Goal: Task Accomplishment & Management: Complete application form

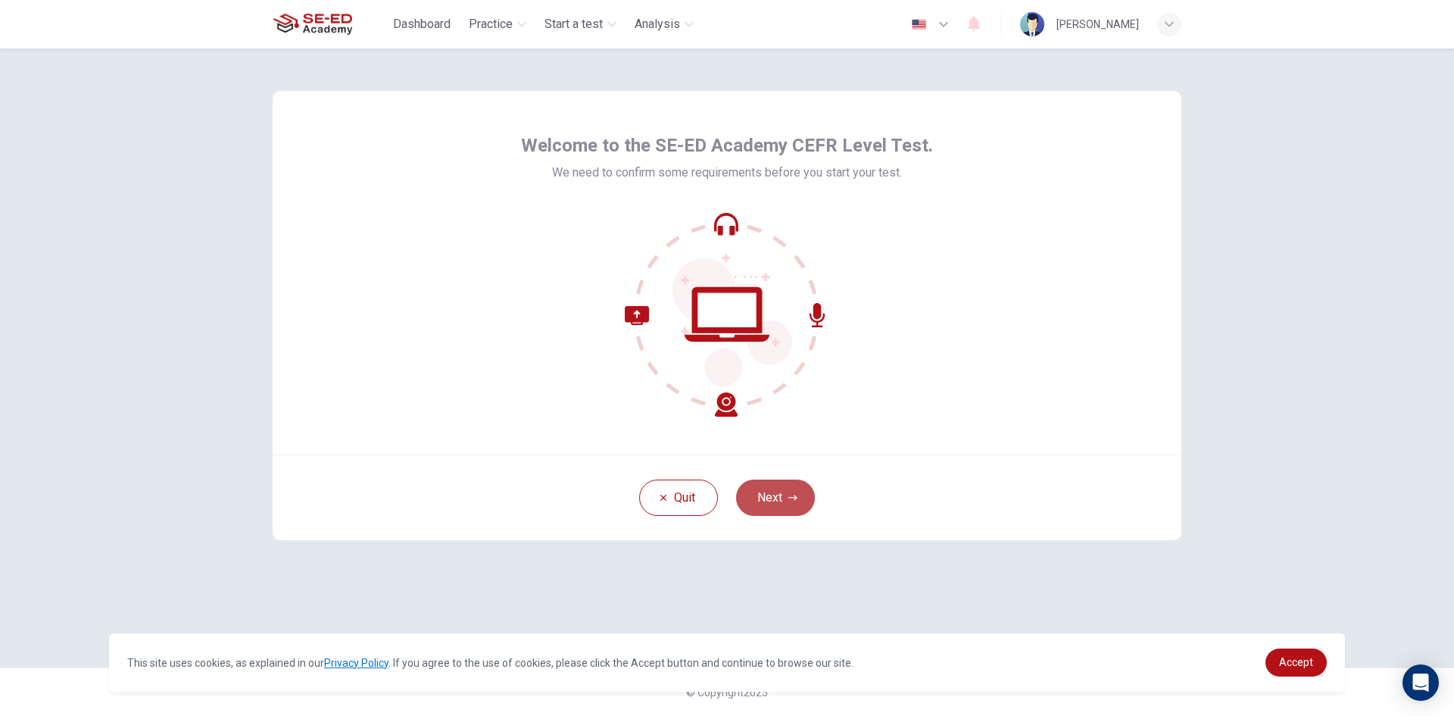
click at [783, 492] on button "Next" at bounding box center [775, 497] width 79 height 36
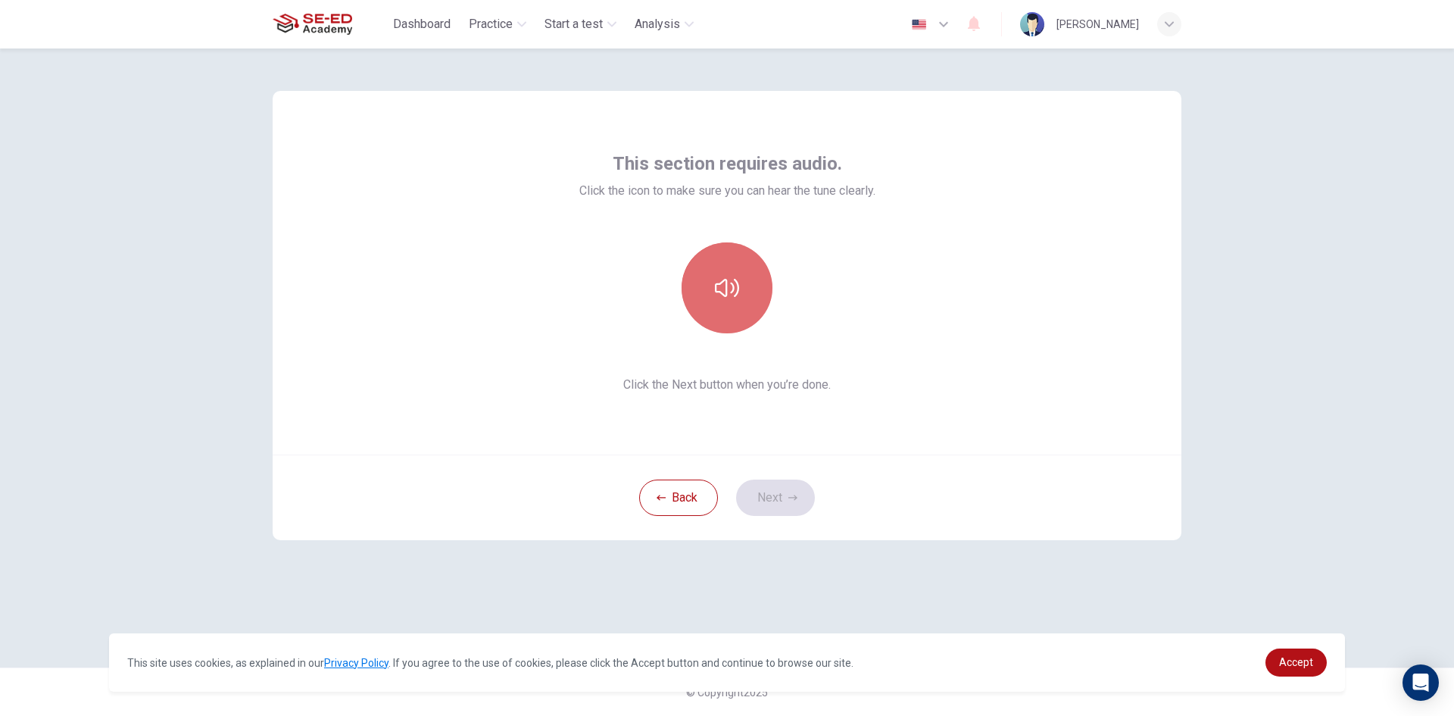
click at [729, 277] on icon "button" at bounding box center [727, 288] width 24 height 24
click at [732, 312] on button "button" at bounding box center [727, 287] width 91 height 91
click at [709, 292] on button "button" at bounding box center [727, 287] width 91 height 91
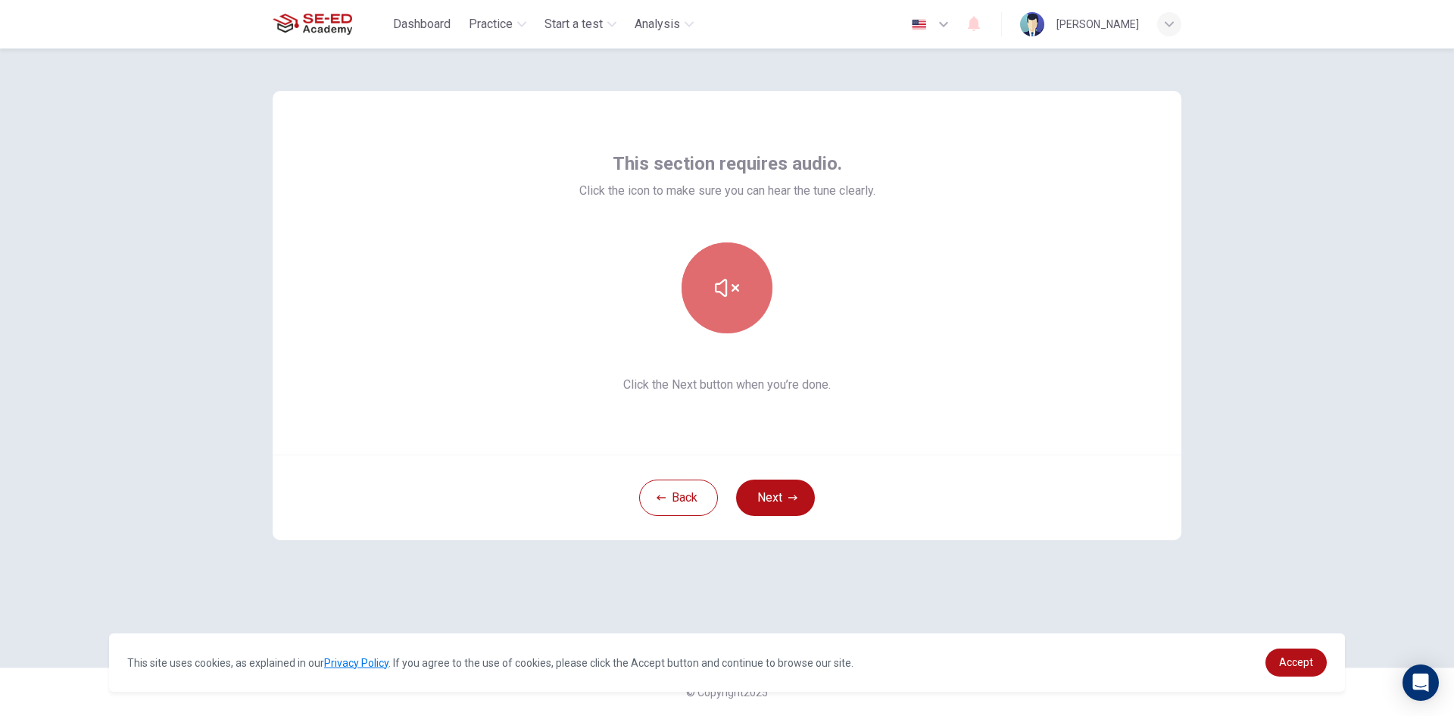
click at [709, 292] on button "button" at bounding box center [727, 287] width 91 height 91
click at [706, 306] on button "button" at bounding box center [727, 287] width 91 height 91
click at [726, 317] on button "button" at bounding box center [727, 287] width 91 height 91
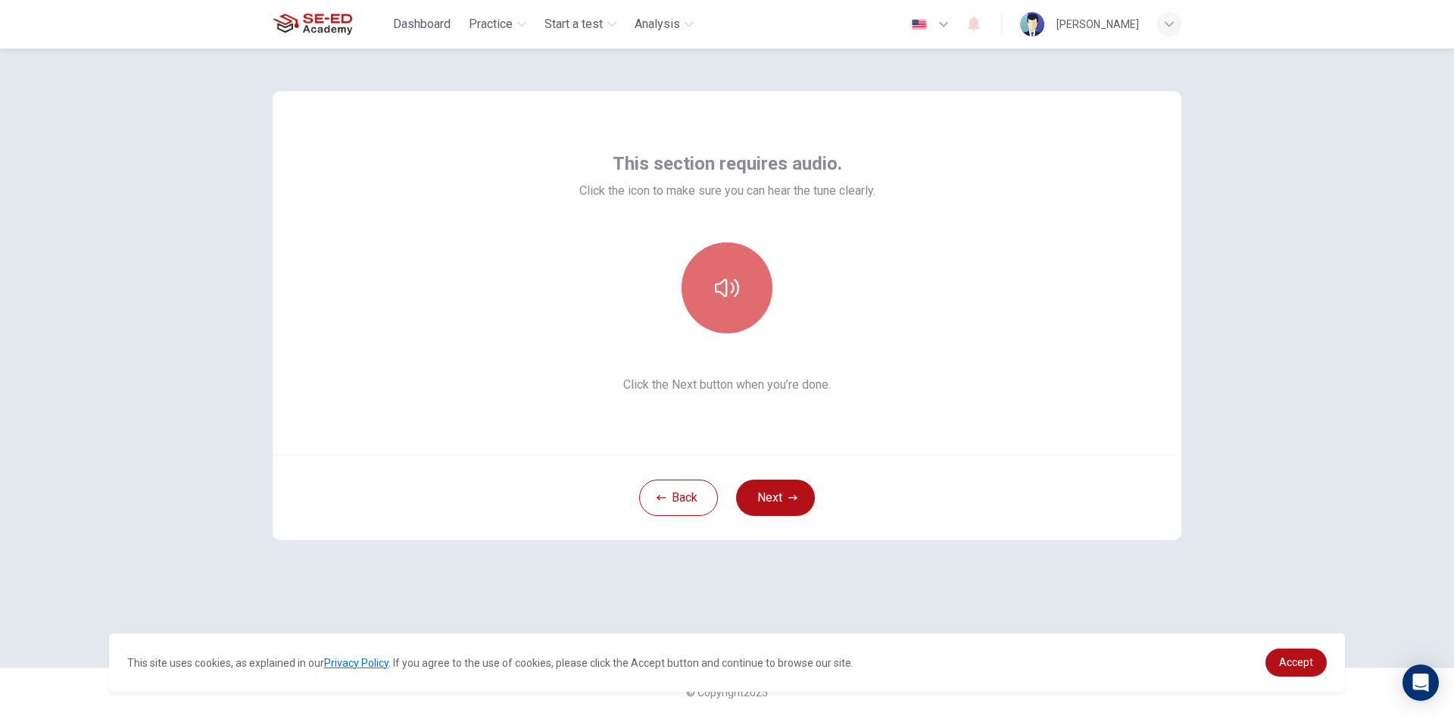
click at [744, 301] on button "button" at bounding box center [727, 287] width 91 height 91
click at [744, 294] on button "button" at bounding box center [727, 287] width 91 height 91
click at [740, 294] on button "button" at bounding box center [727, 287] width 91 height 91
click at [752, 286] on button "button" at bounding box center [727, 287] width 91 height 91
click at [798, 490] on button "Next" at bounding box center [775, 497] width 79 height 36
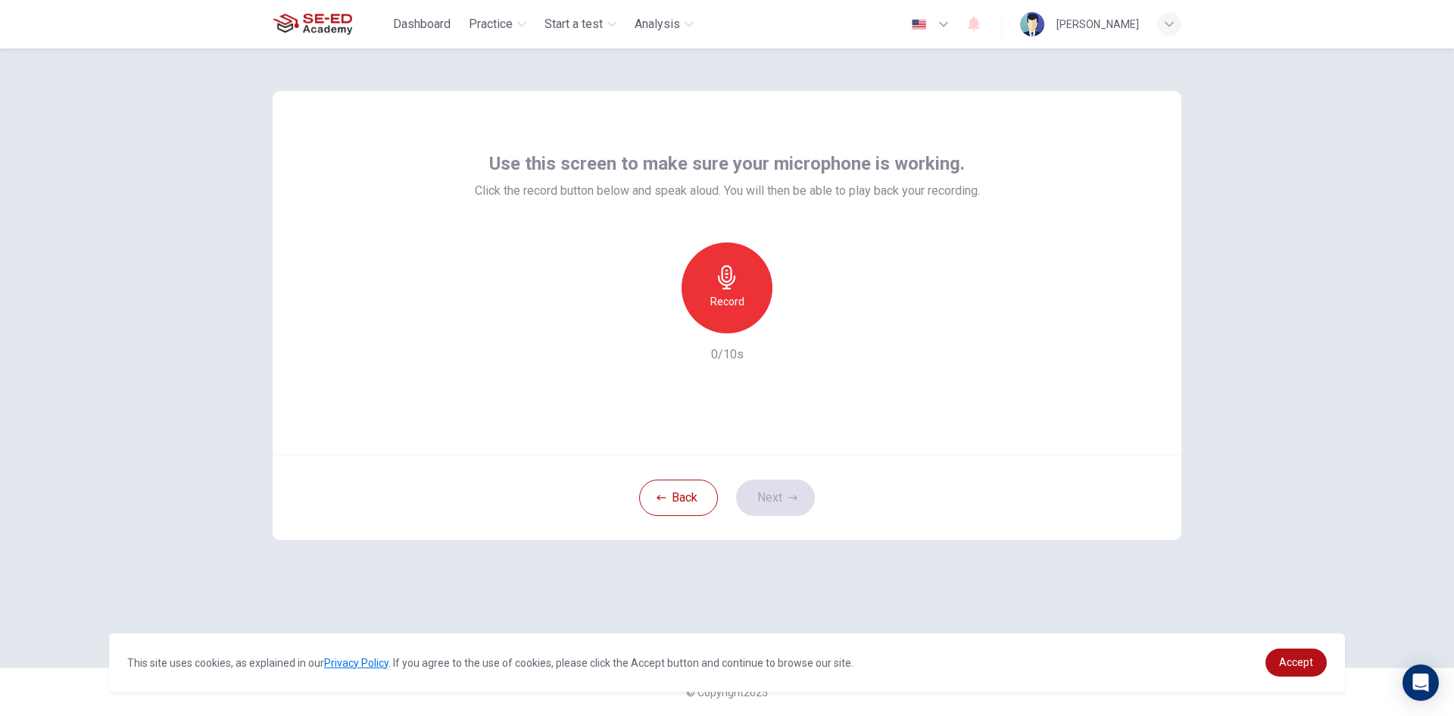
click at [733, 288] on icon "button" at bounding box center [727, 277] width 24 height 24
click at [781, 491] on button "Next" at bounding box center [775, 497] width 79 height 36
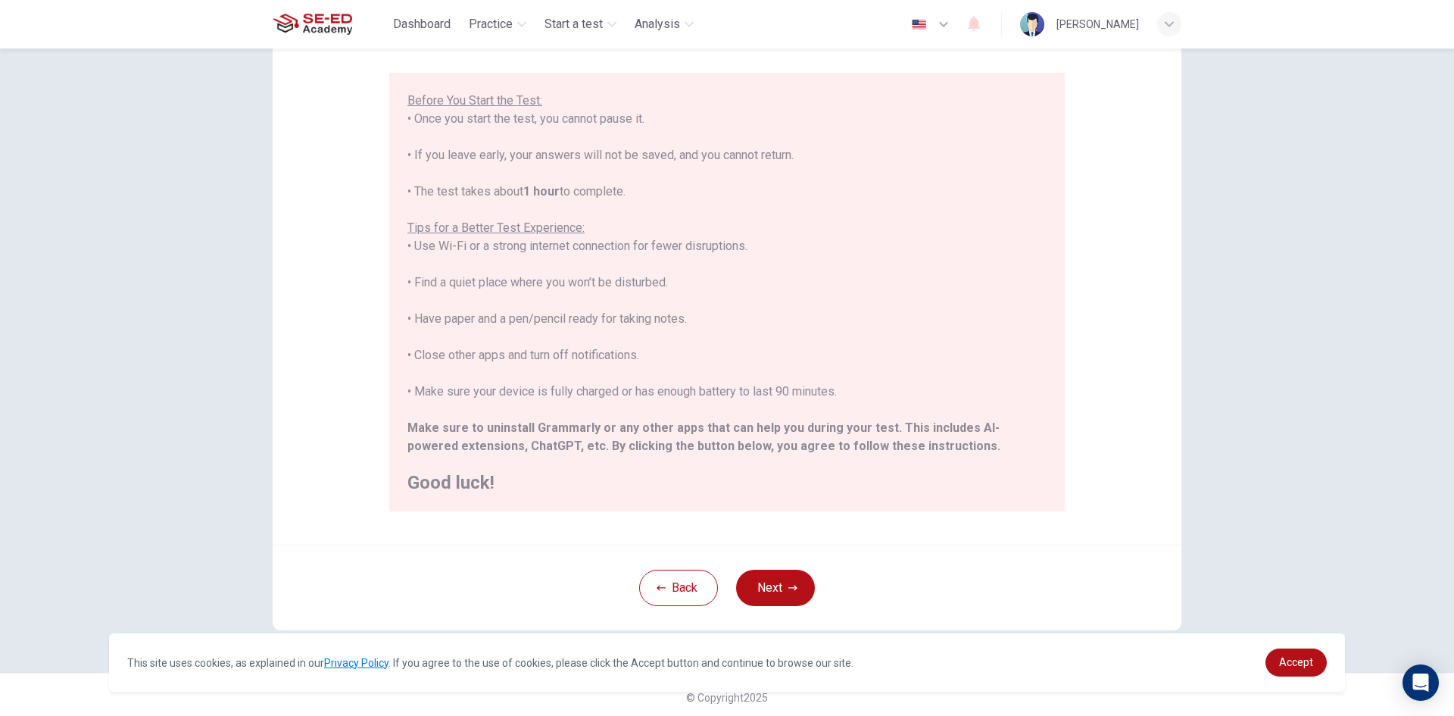
scroll to position [126, 0]
click at [757, 576] on button "Next" at bounding box center [775, 582] width 79 height 36
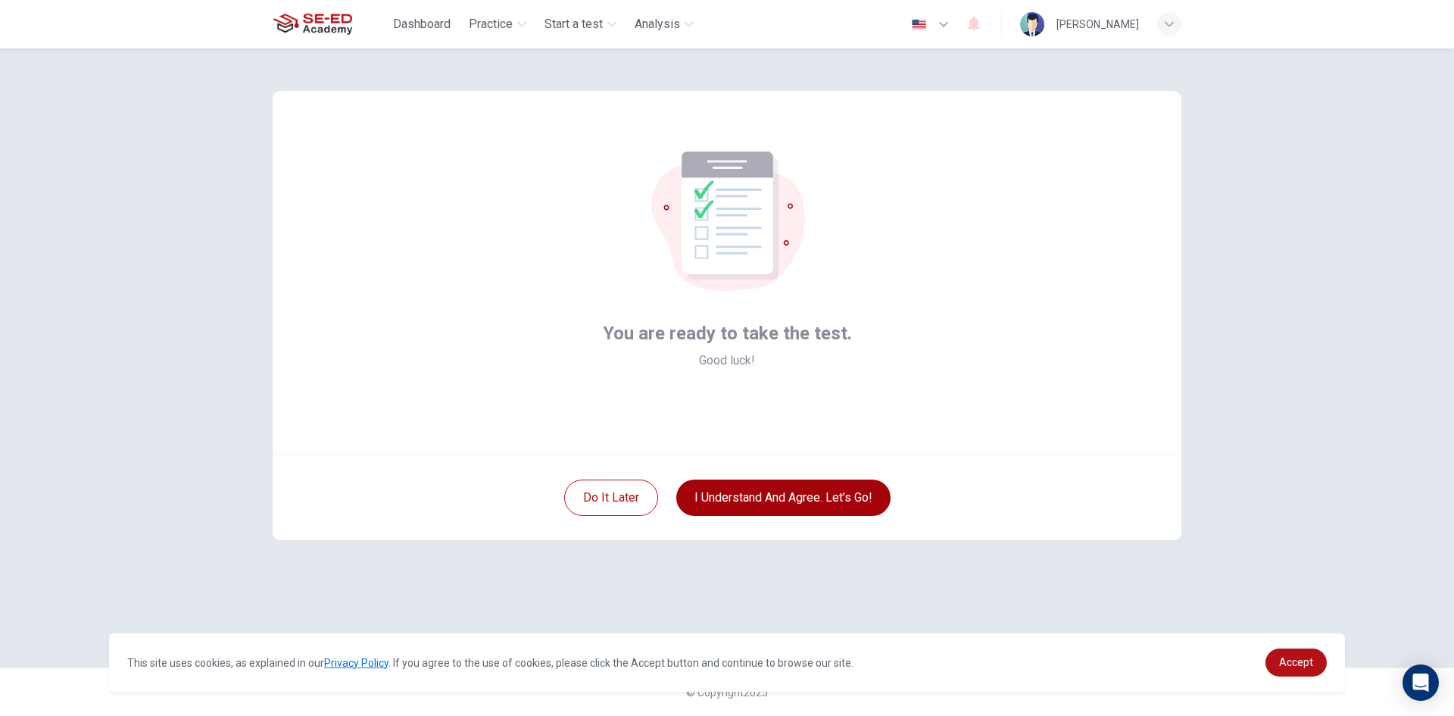
scroll to position [0, 0]
click at [757, 485] on button "I understand and agree. Let’s go!" at bounding box center [783, 497] width 214 height 36
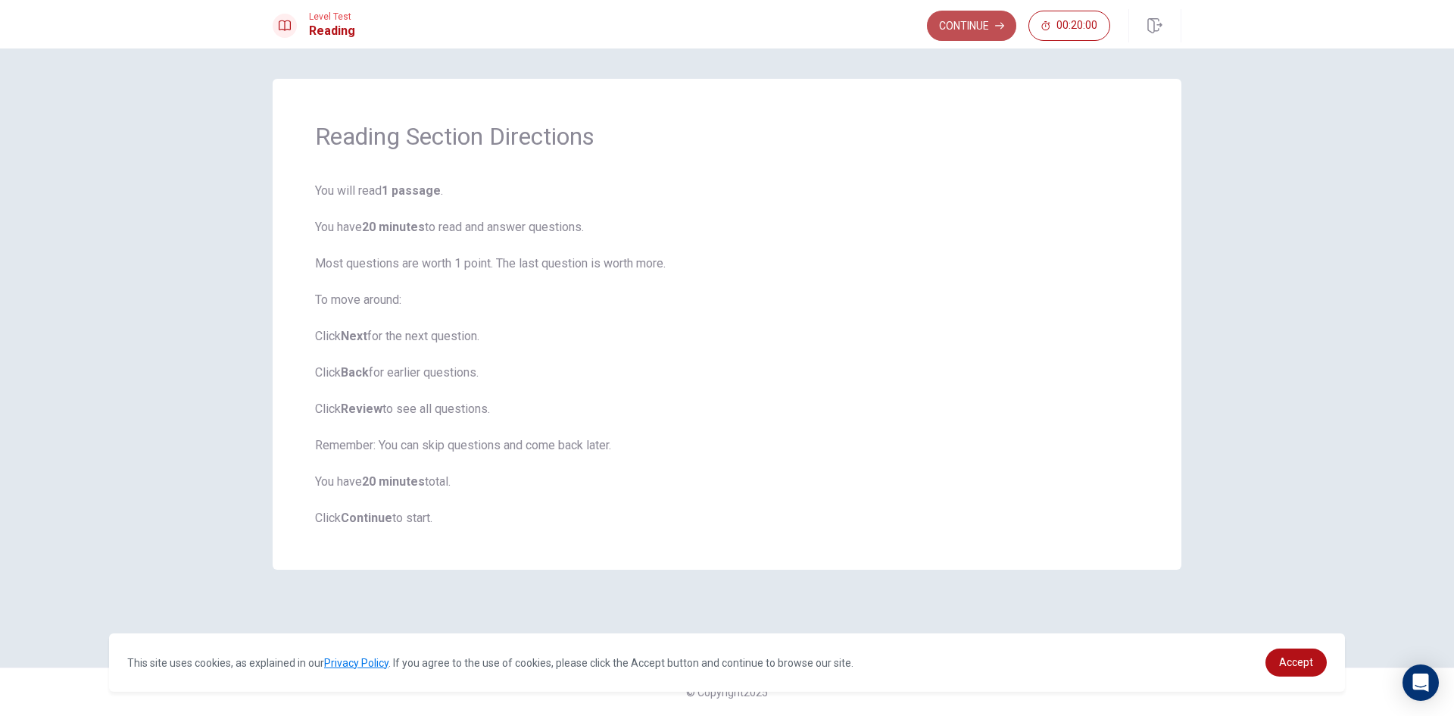
click at [953, 26] on button "Continue" at bounding box center [971, 26] width 89 height 30
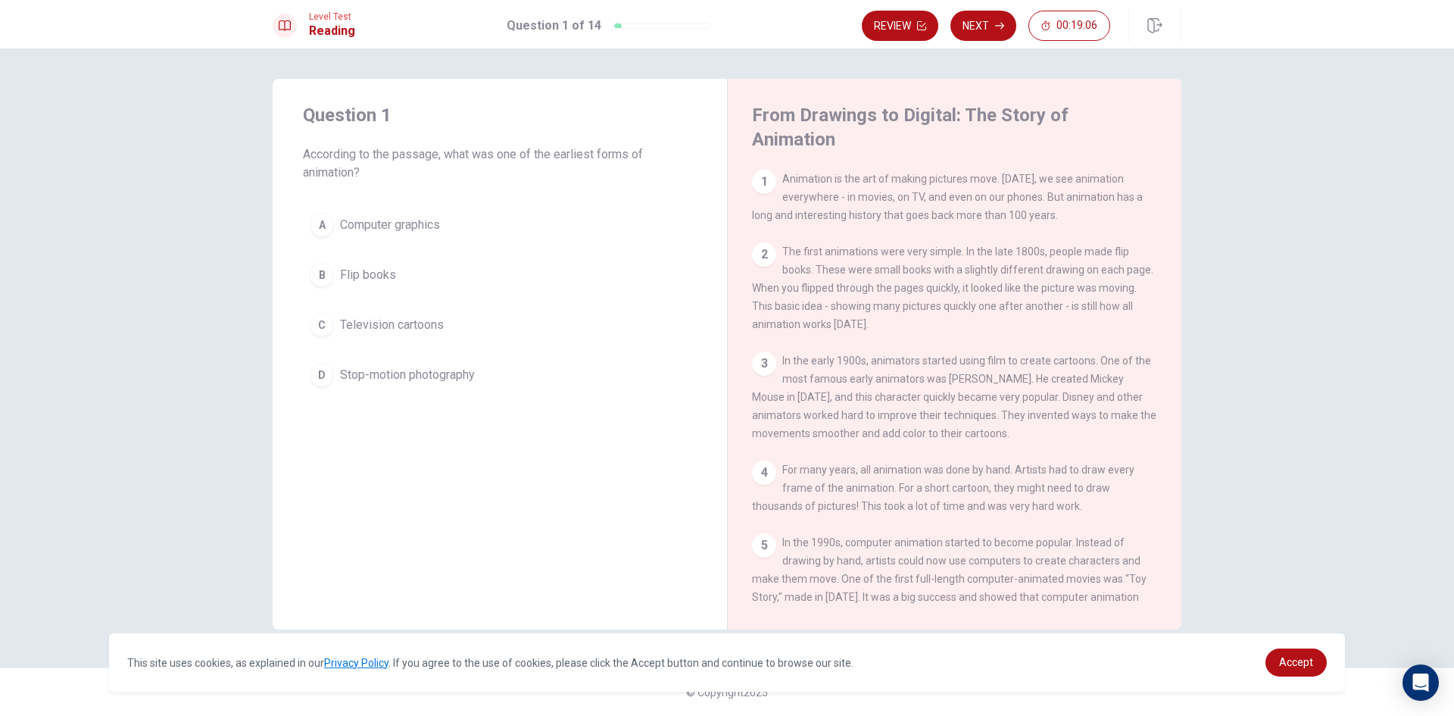
click at [321, 220] on div "A" at bounding box center [322, 225] width 24 height 24
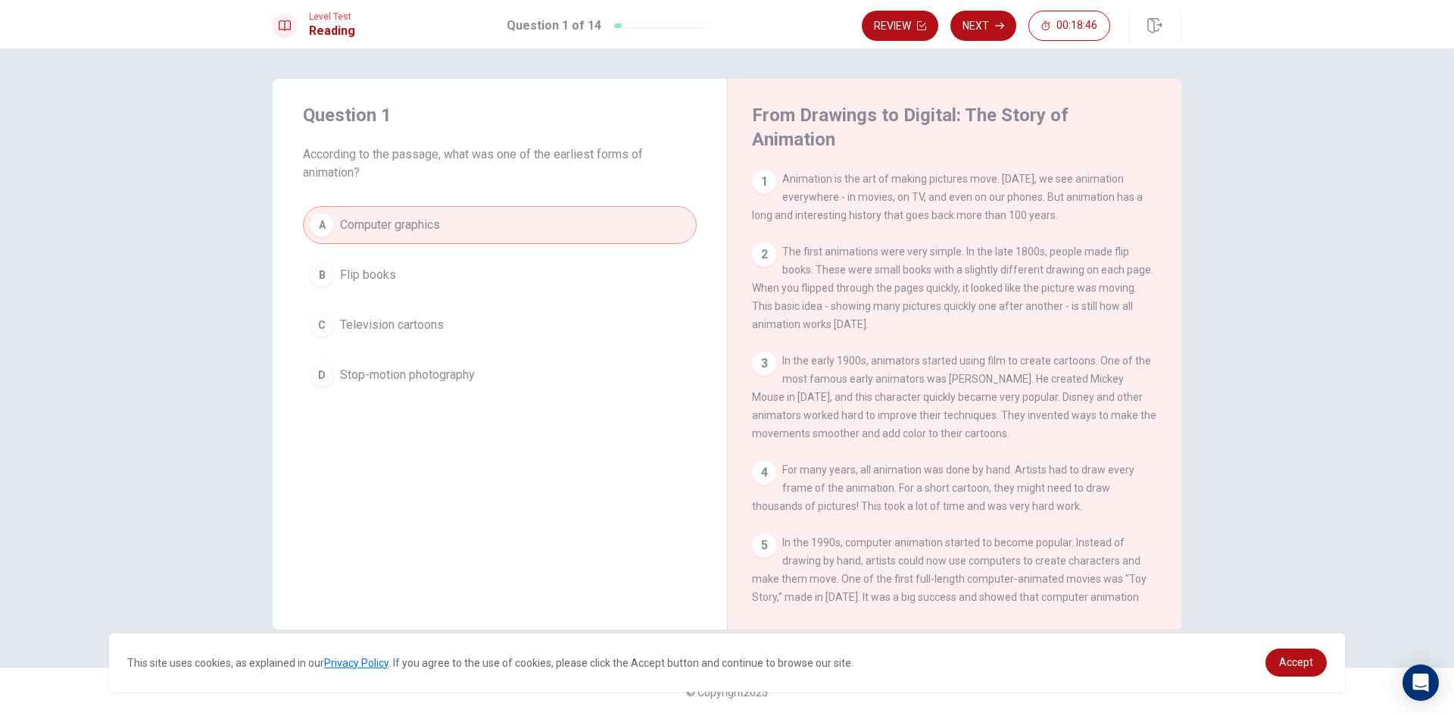
click at [466, 264] on button "B Flip books" at bounding box center [500, 275] width 394 height 38
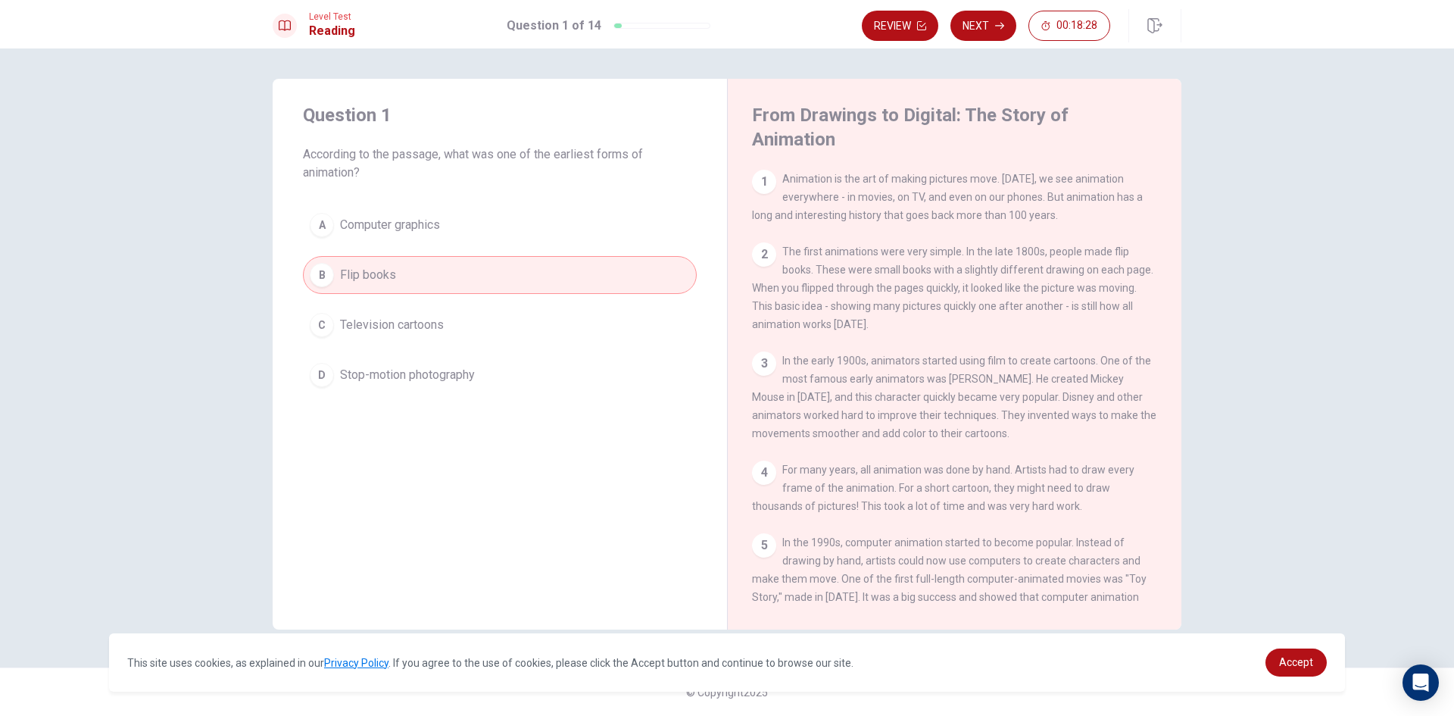
click at [983, 2] on div "Level Test Reading Question 1 of 14 Review Next 00:18:28" at bounding box center [727, 24] width 1454 height 48
click at [985, 25] on button "Next" at bounding box center [983, 26] width 66 height 30
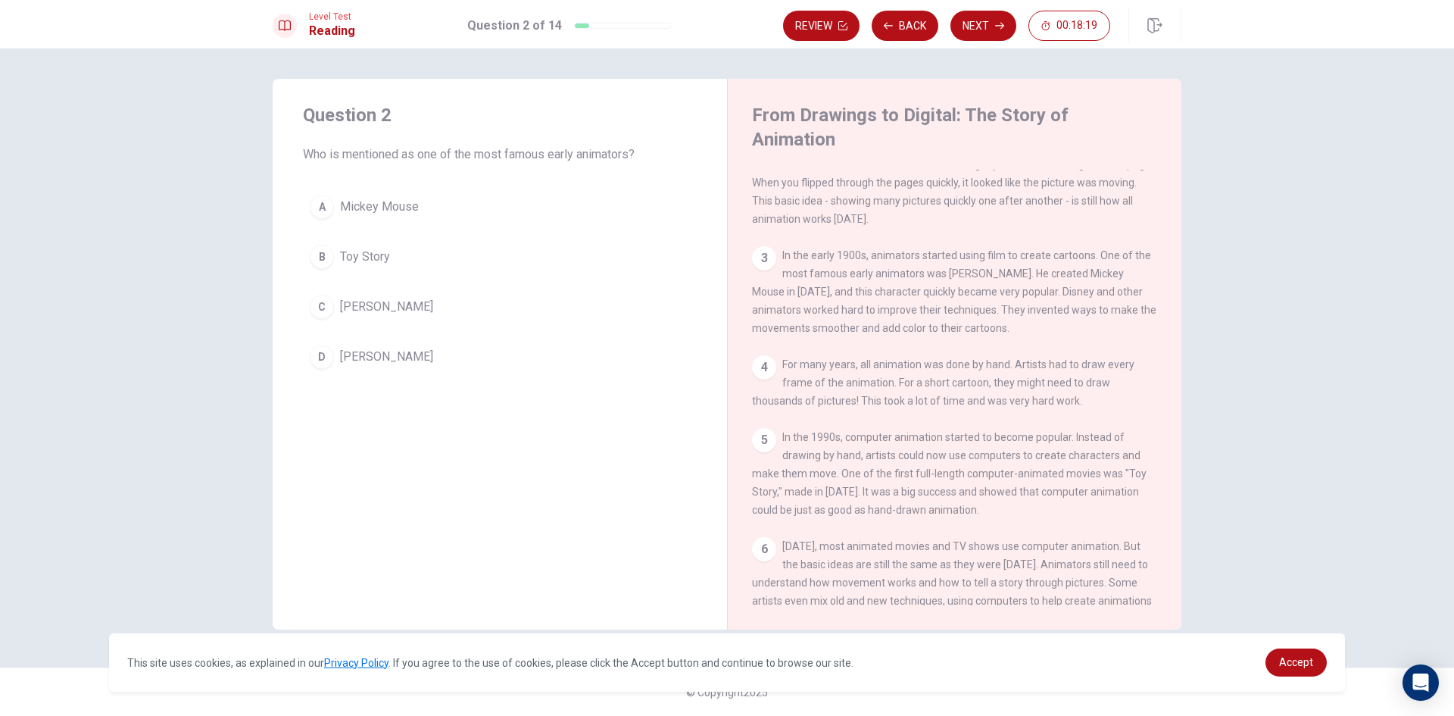
scroll to position [151, 0]
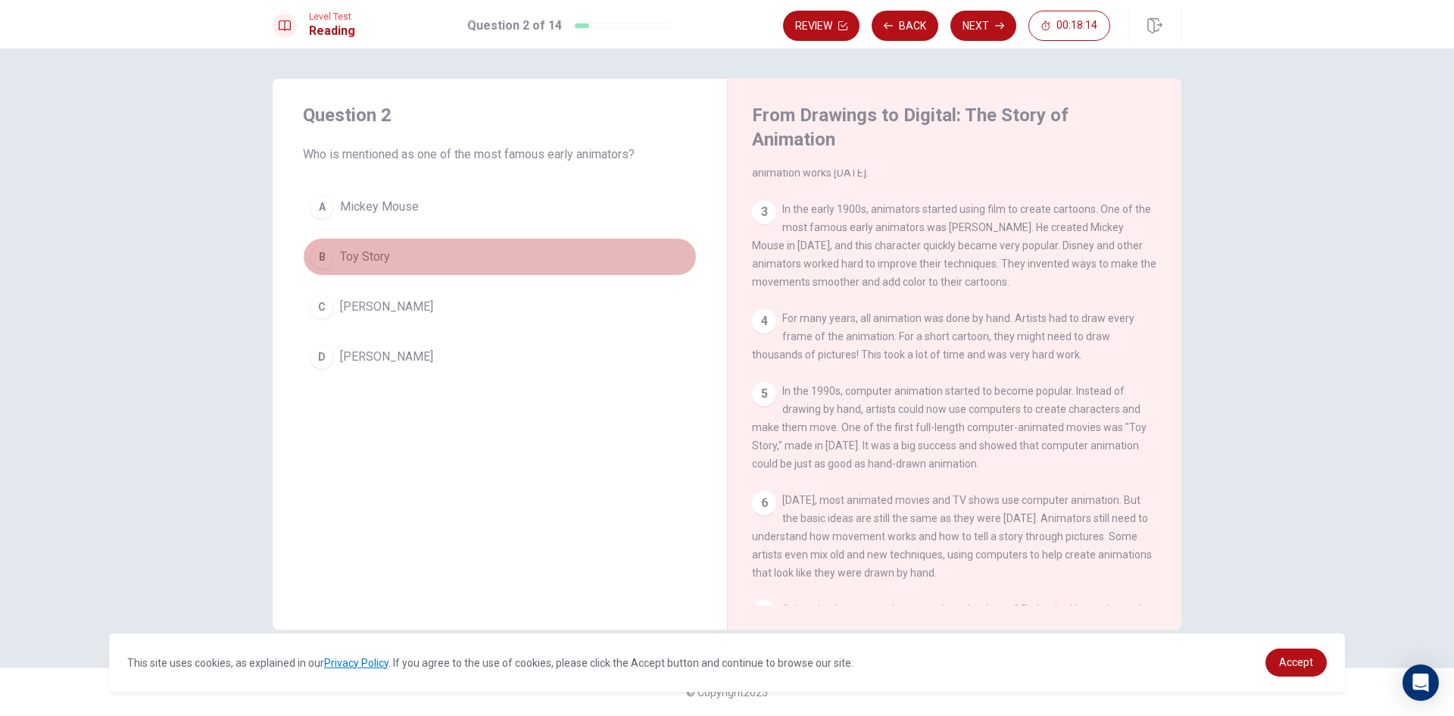
click at [364, 258] on span "Toy Story" at bounding box center [365, 257] width 50 height 18
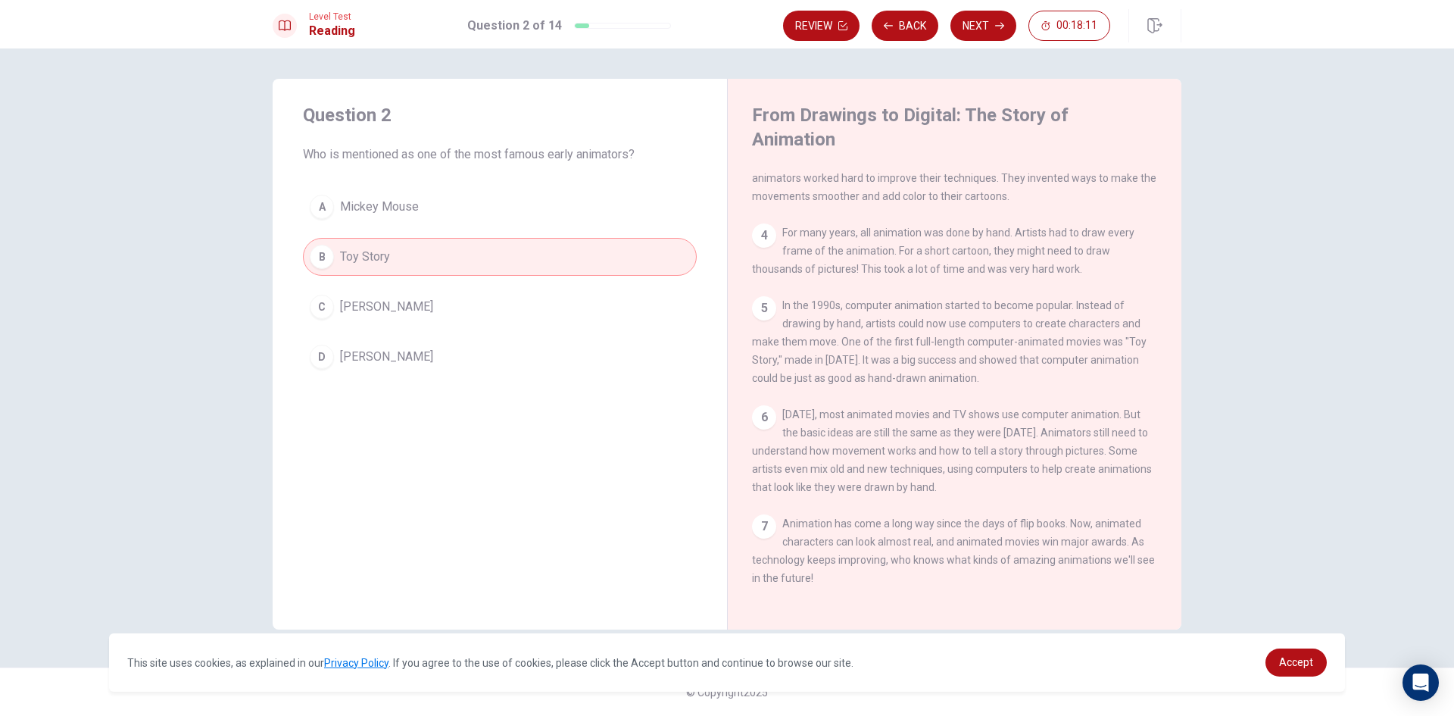
scroll to position [260, 0]
click at [975, 13] on button "Next" at bounding box center [983, 26] width 66 height 30
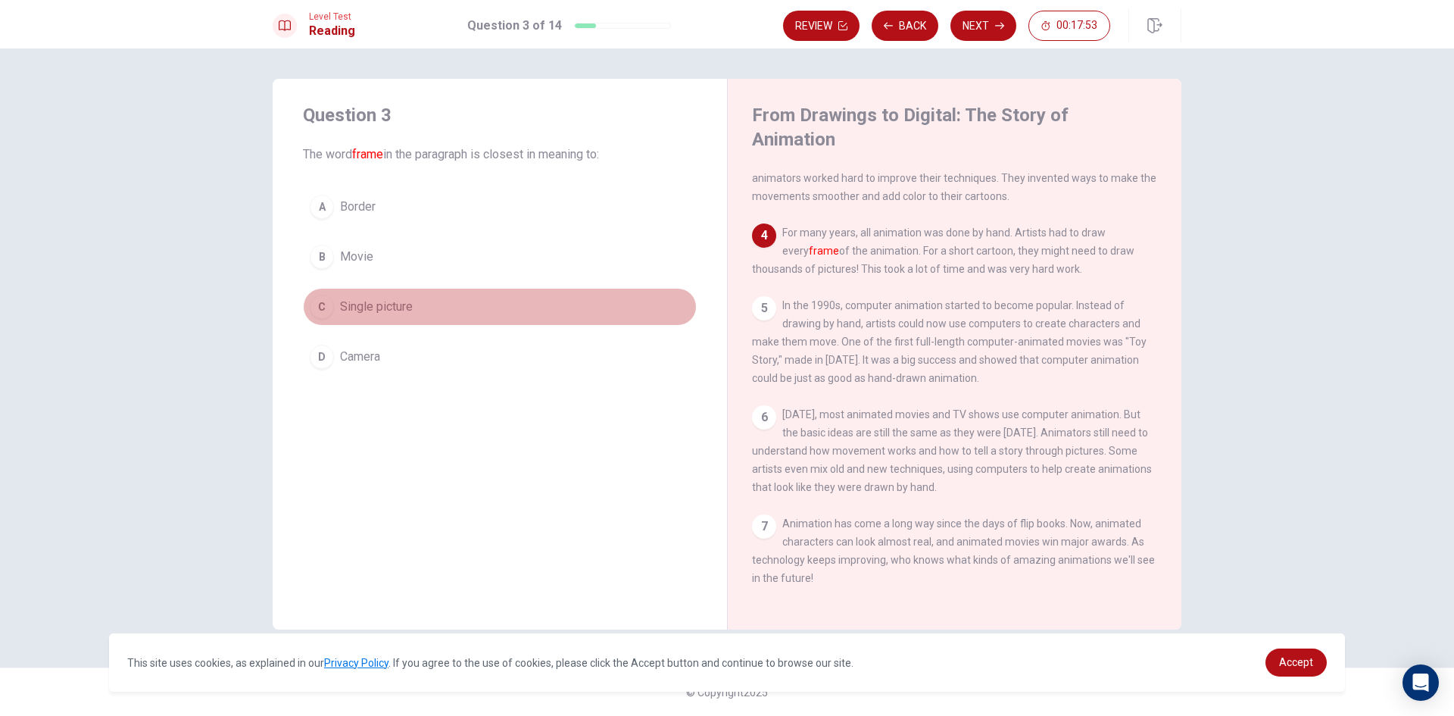
click at [403, 301] on span "Single picture" at bounding box center [376, 307] width 73 height 18
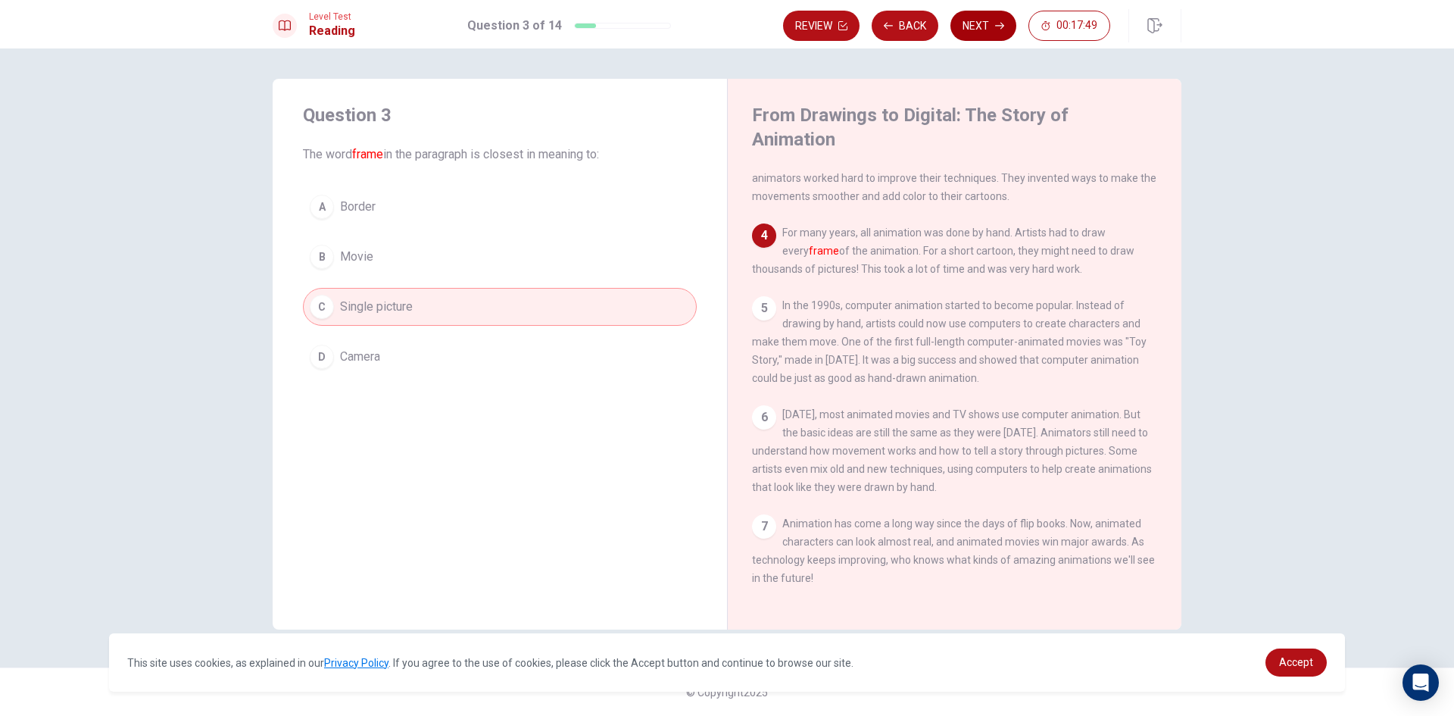
click at [979, 28] on button "Next" at bounding box center [983, 26] width 66 height 30
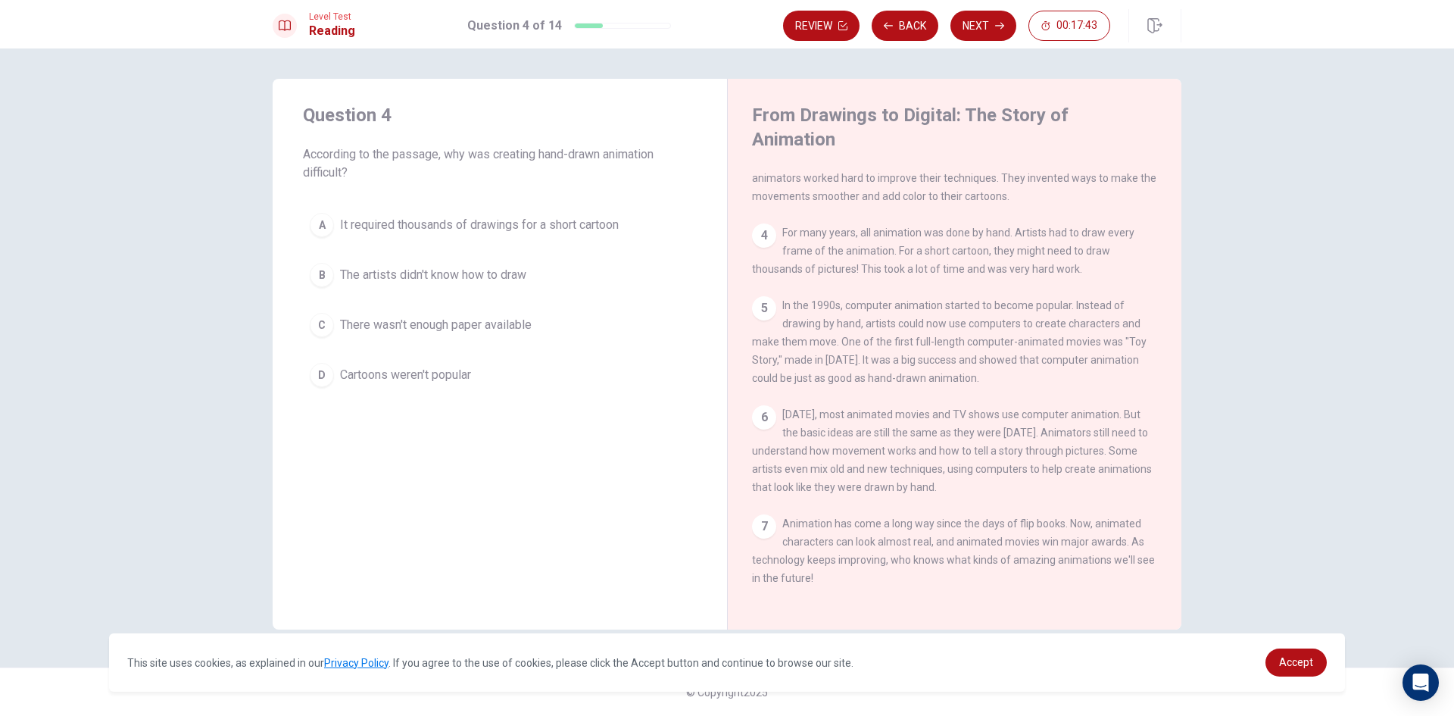
click at [362, 222] on span "It required thousands of drawings for a short cartoon" at bounding box center [479, 225] width 279 height 18
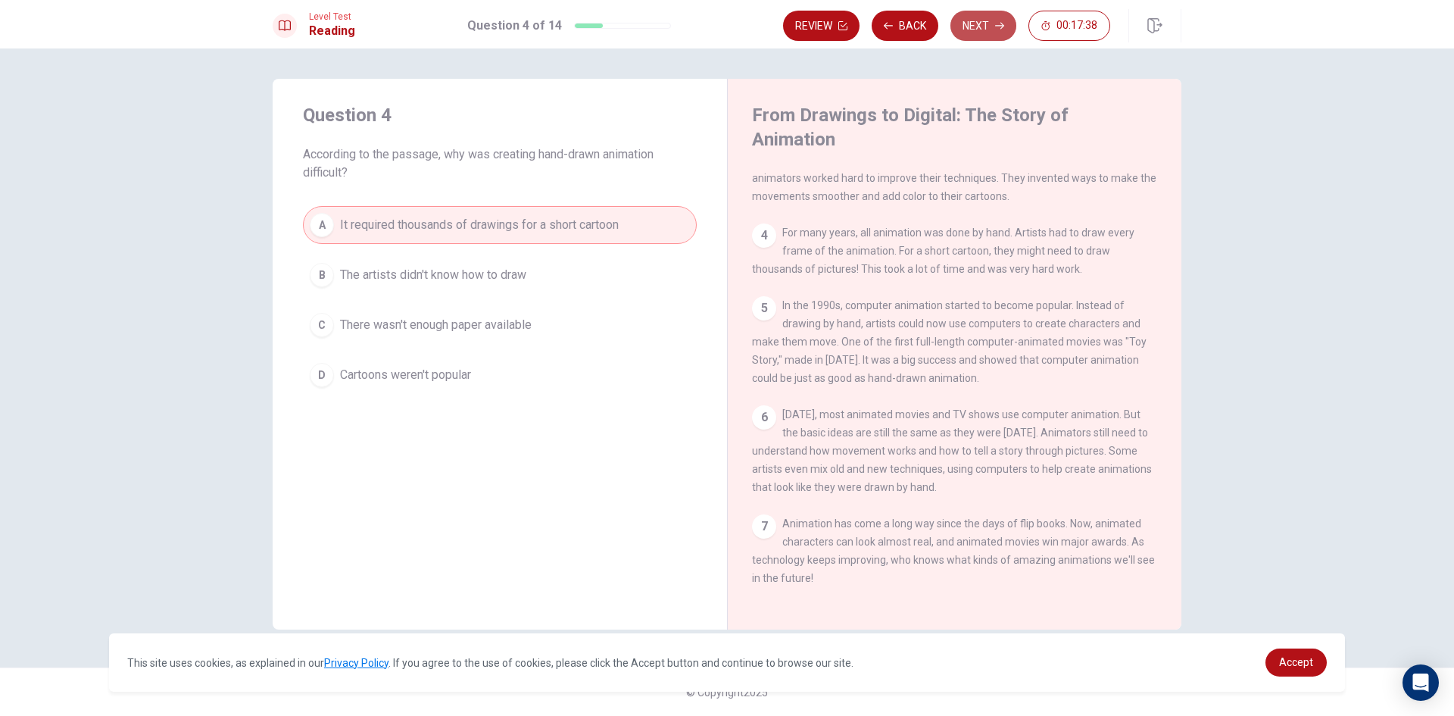
click at [966, 30] on button "Next" at bounding box center [983, 26] width 66 height 30
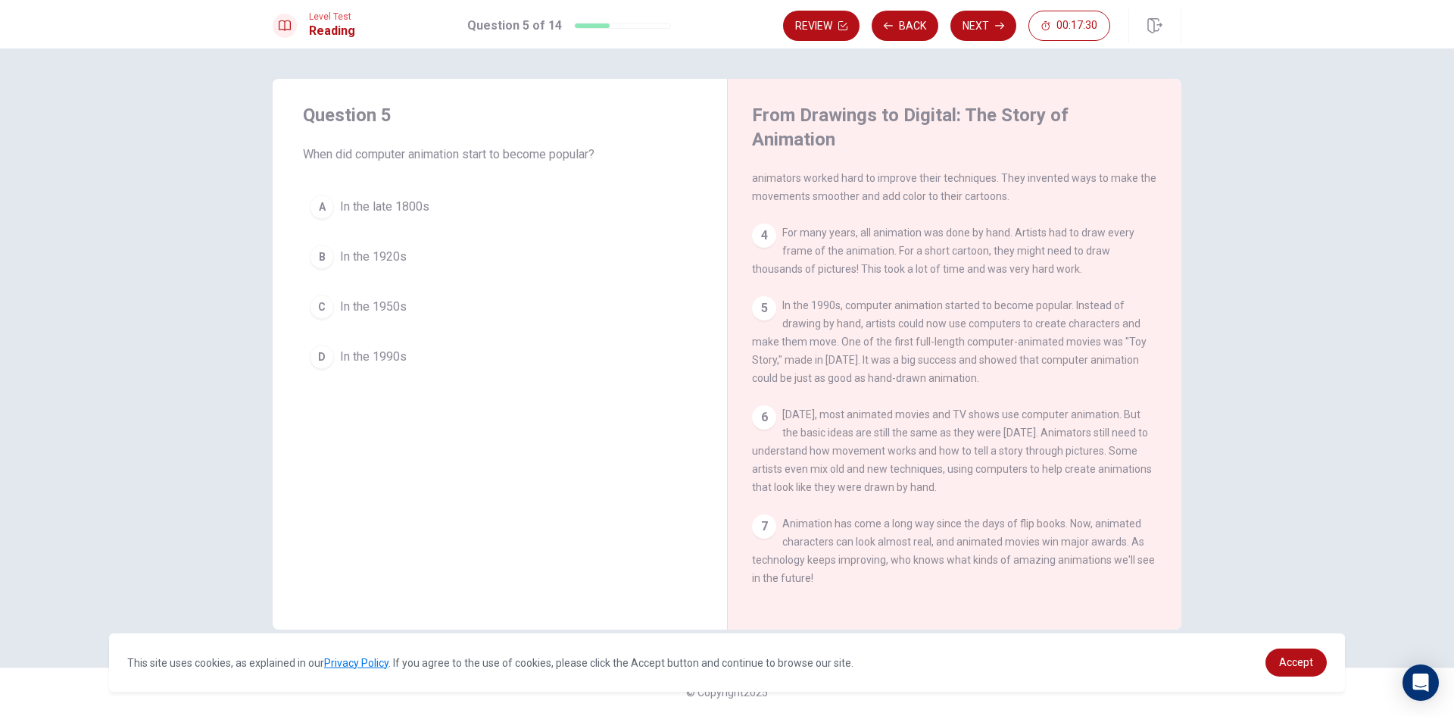
click at [401, 369] on button "D In the 1990s" at bounding box center [500, 357] width 394 height 38
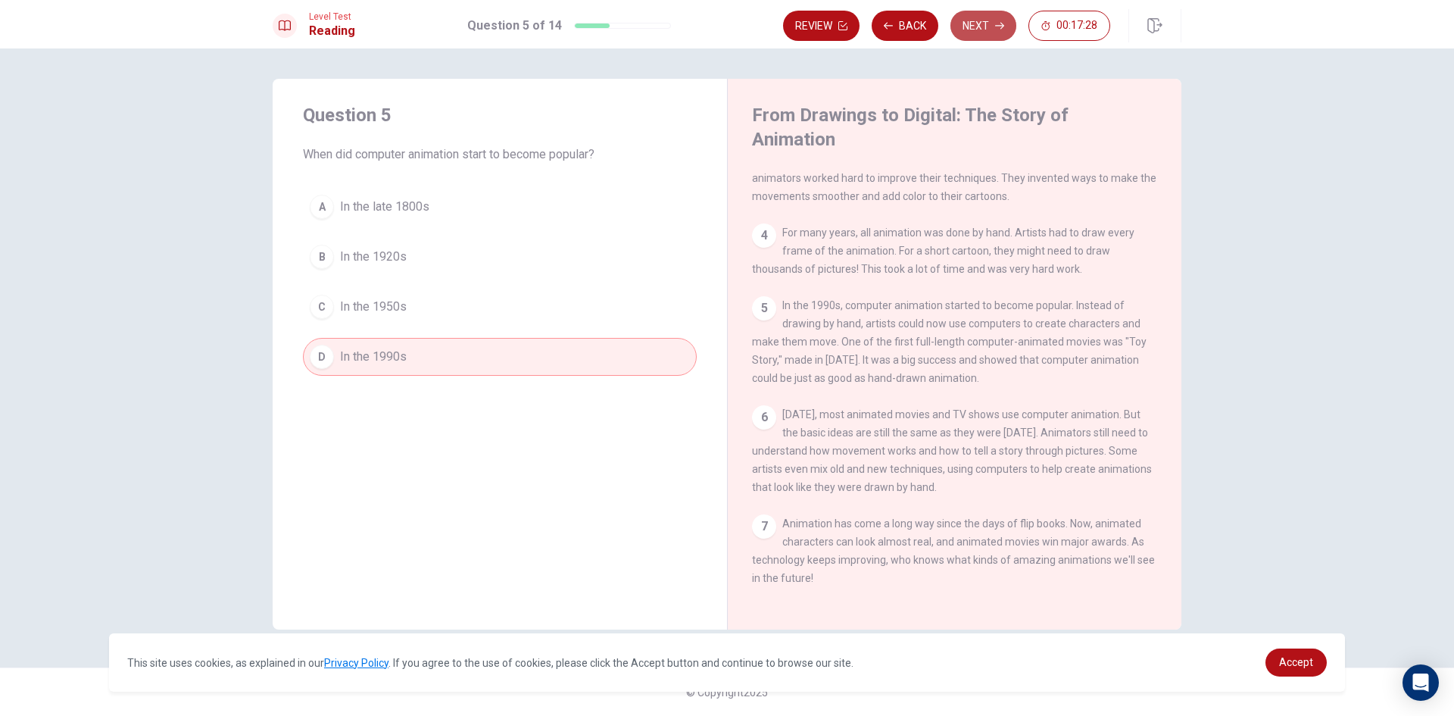
click at [984, 12] on button "Next" at bounding box center [983, 26] width 66 height 30
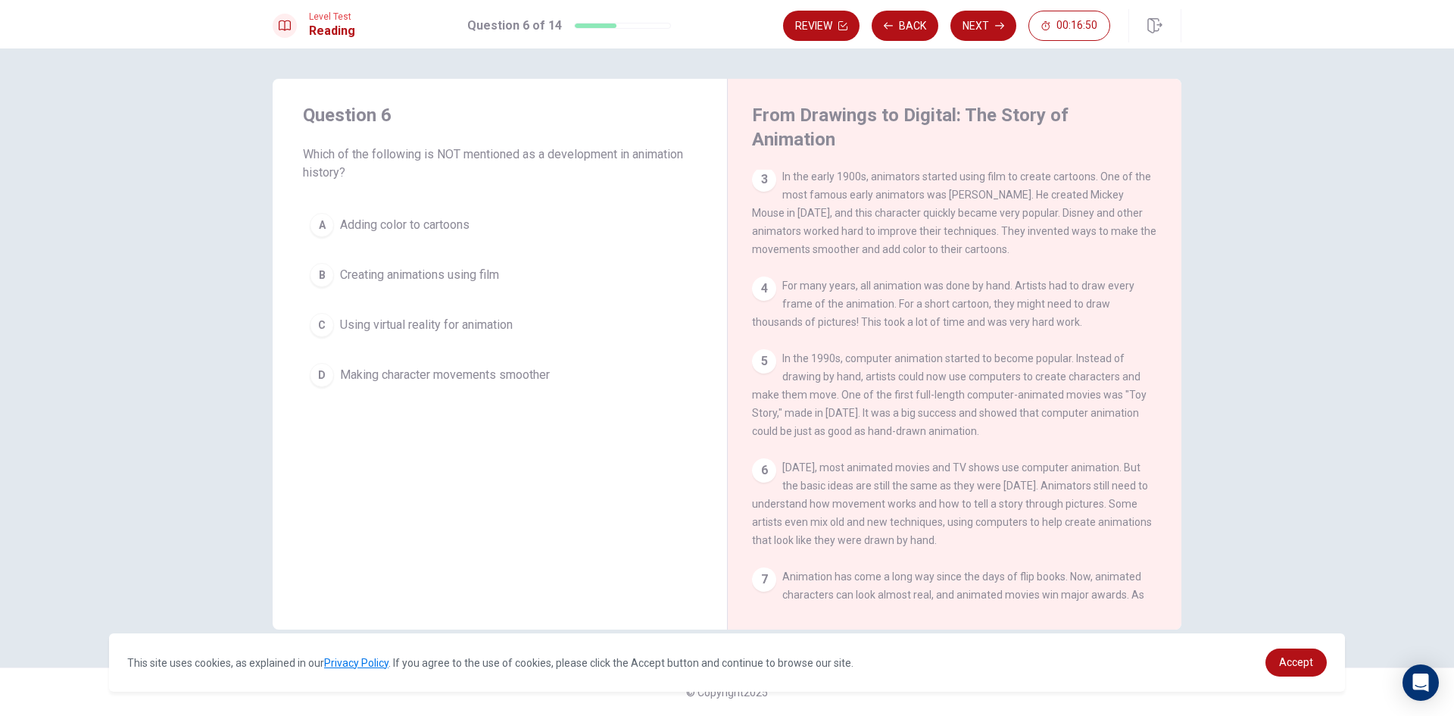
scroll to position [108, 0]
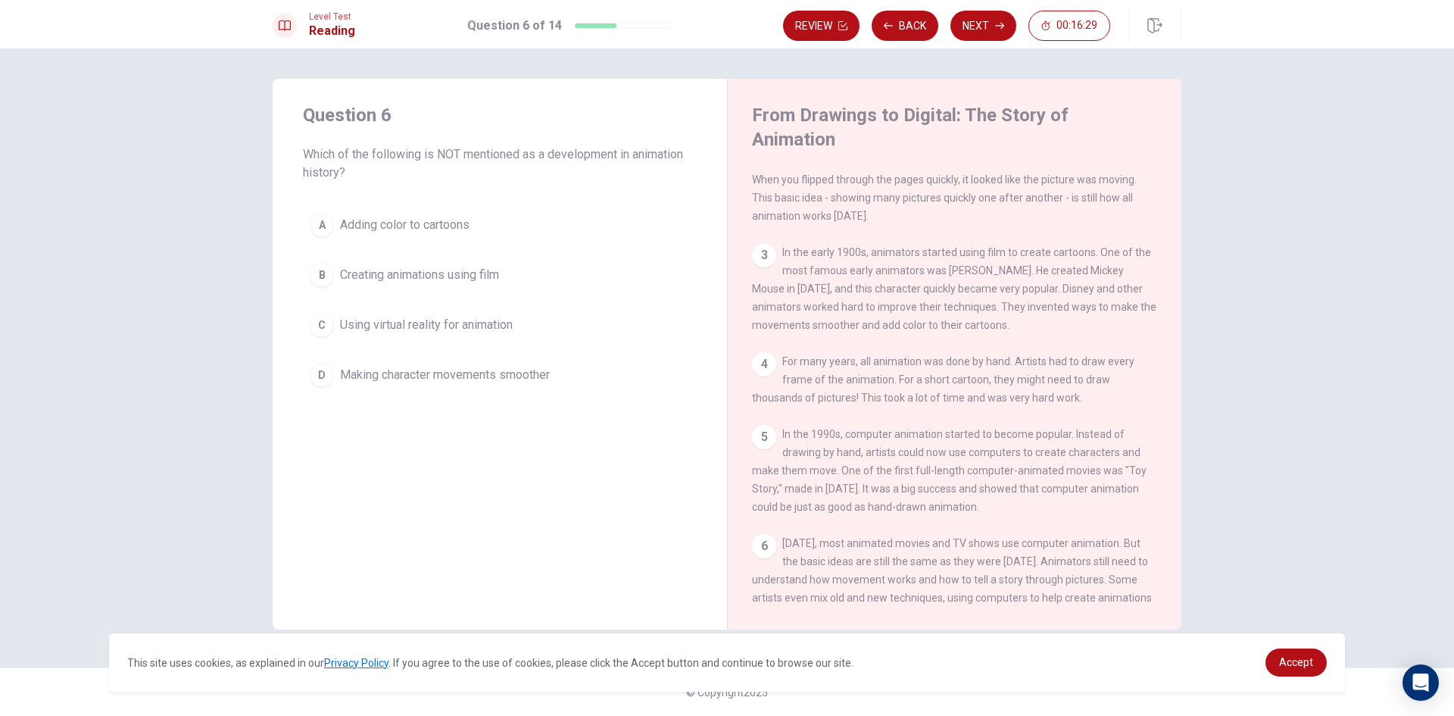
click at [441, 269] on span "Creating animations using film" at bounding box center [419, 275] width 159 height 18
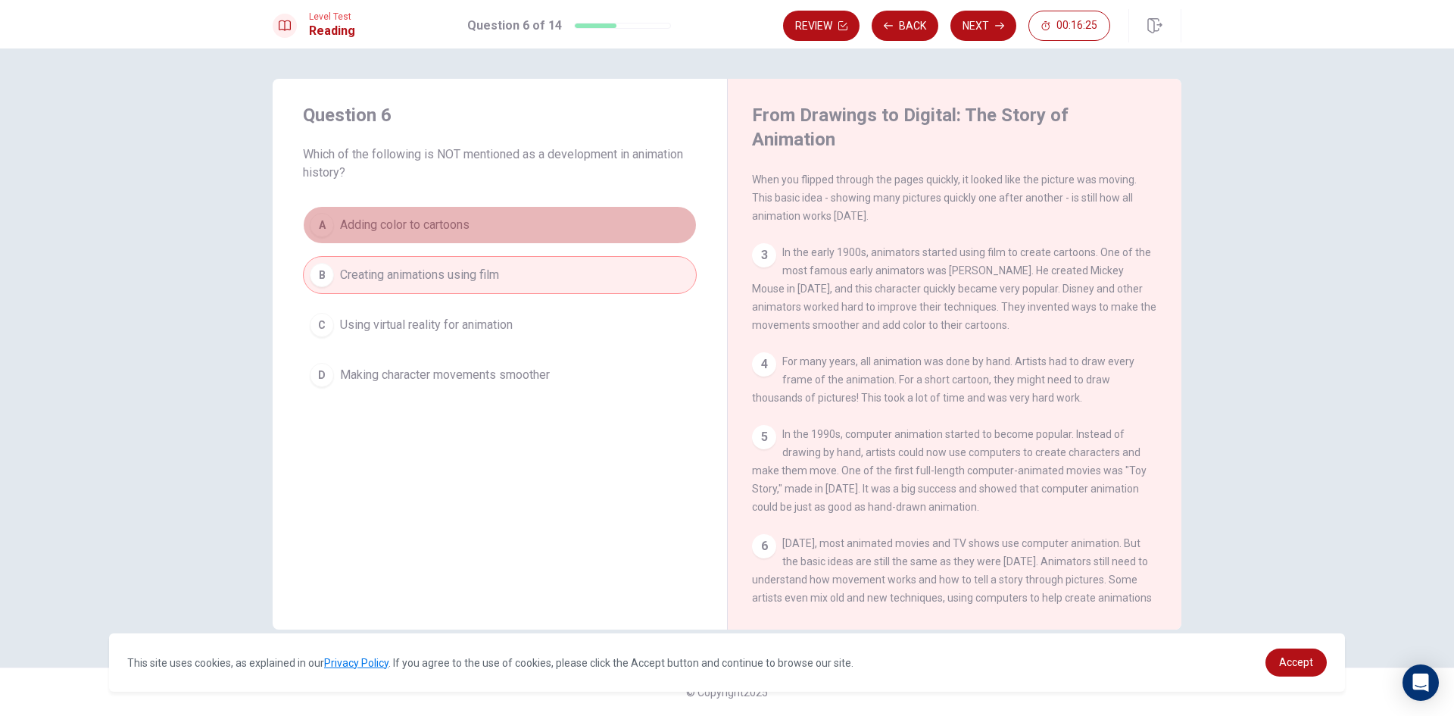
click at [611, 218] on button "A Adding color to cartoons" at bounding box center [500, 225] width 394 height 38
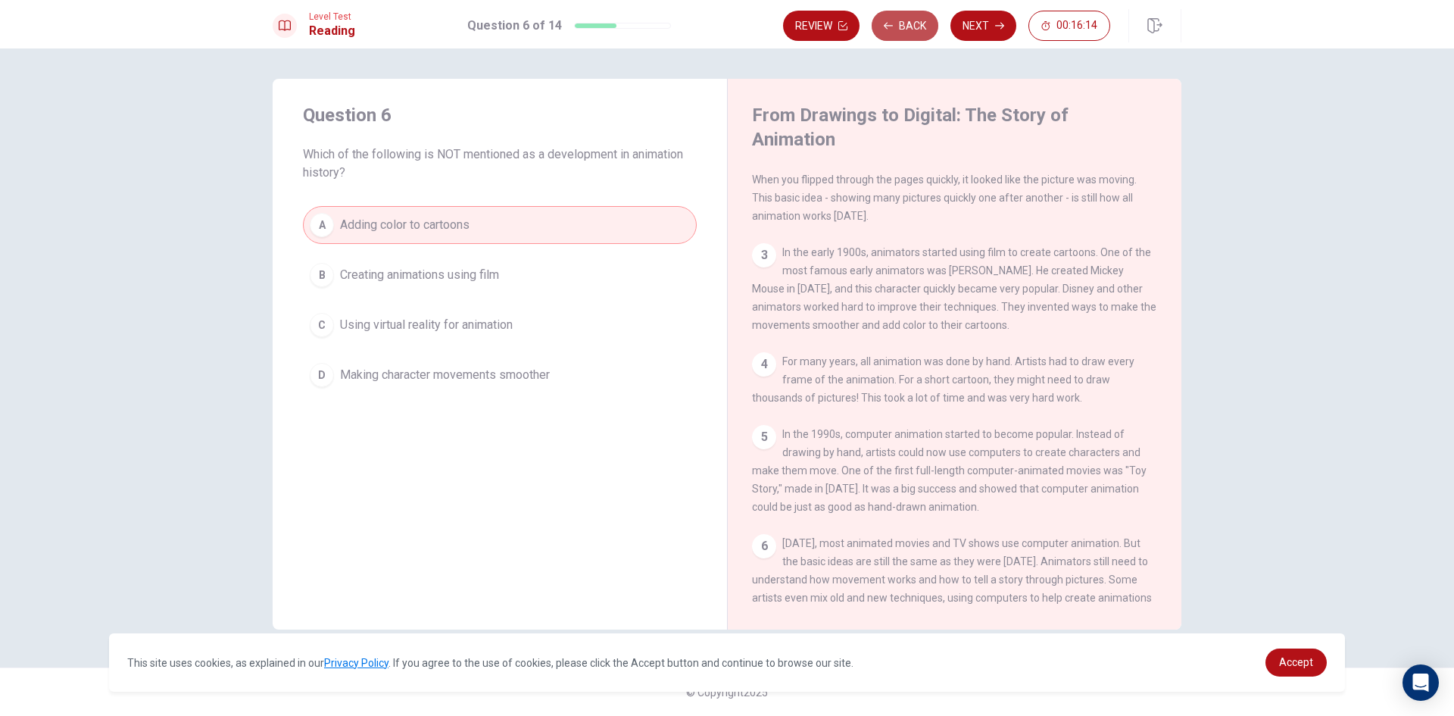
click at [900, 23] on button "Back" at bounding box center [905, 26] width 67 height 30
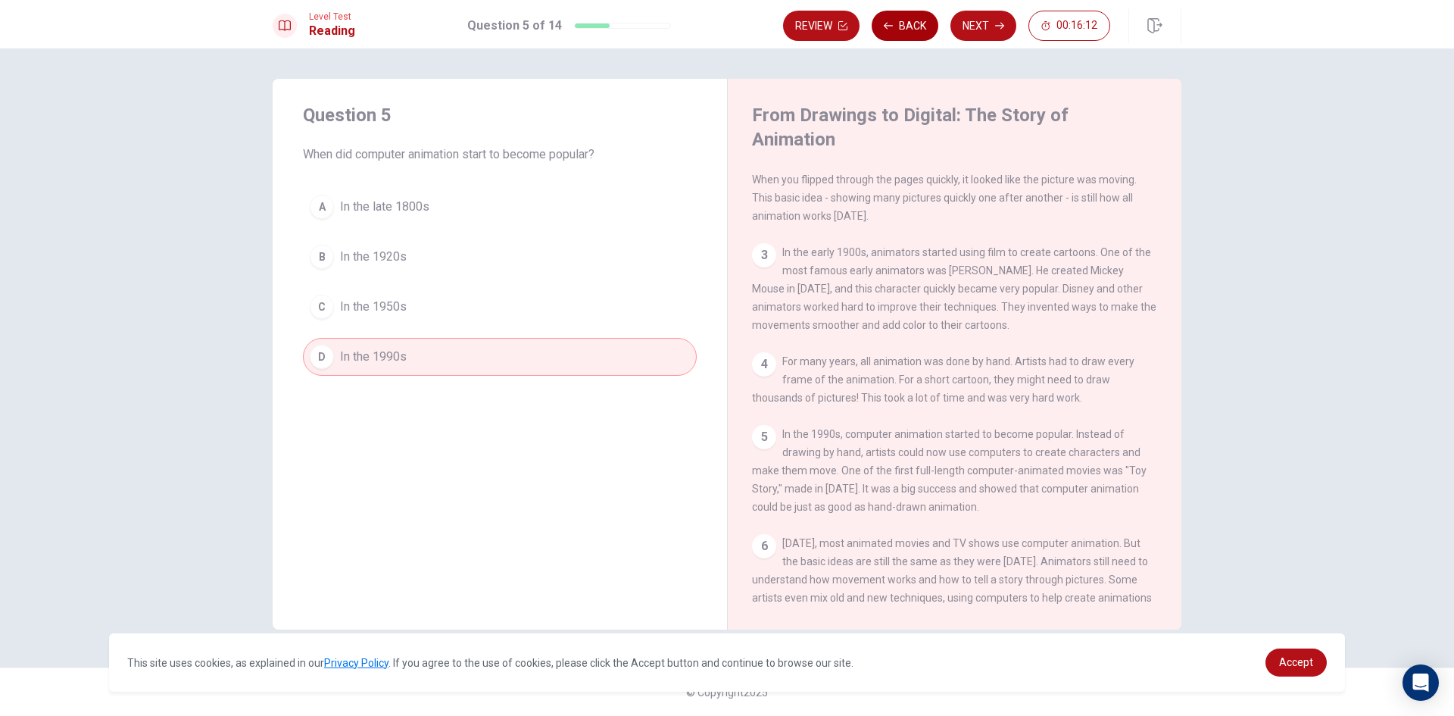
click at [899, 21] on button "Back" at bounding box center [905, 26] width 67 height 30
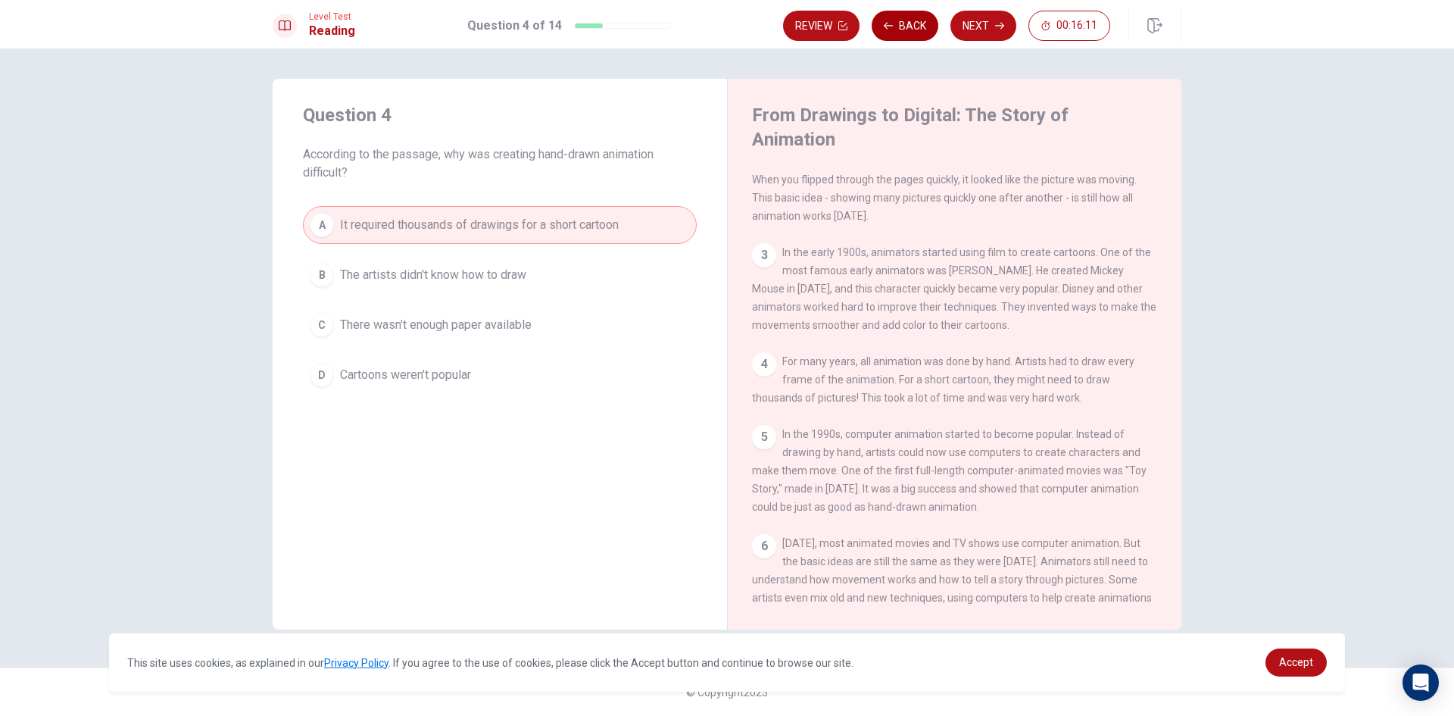
click at [899, 21] on button "Back" at bounding box center [905, 26] width 67 height 30
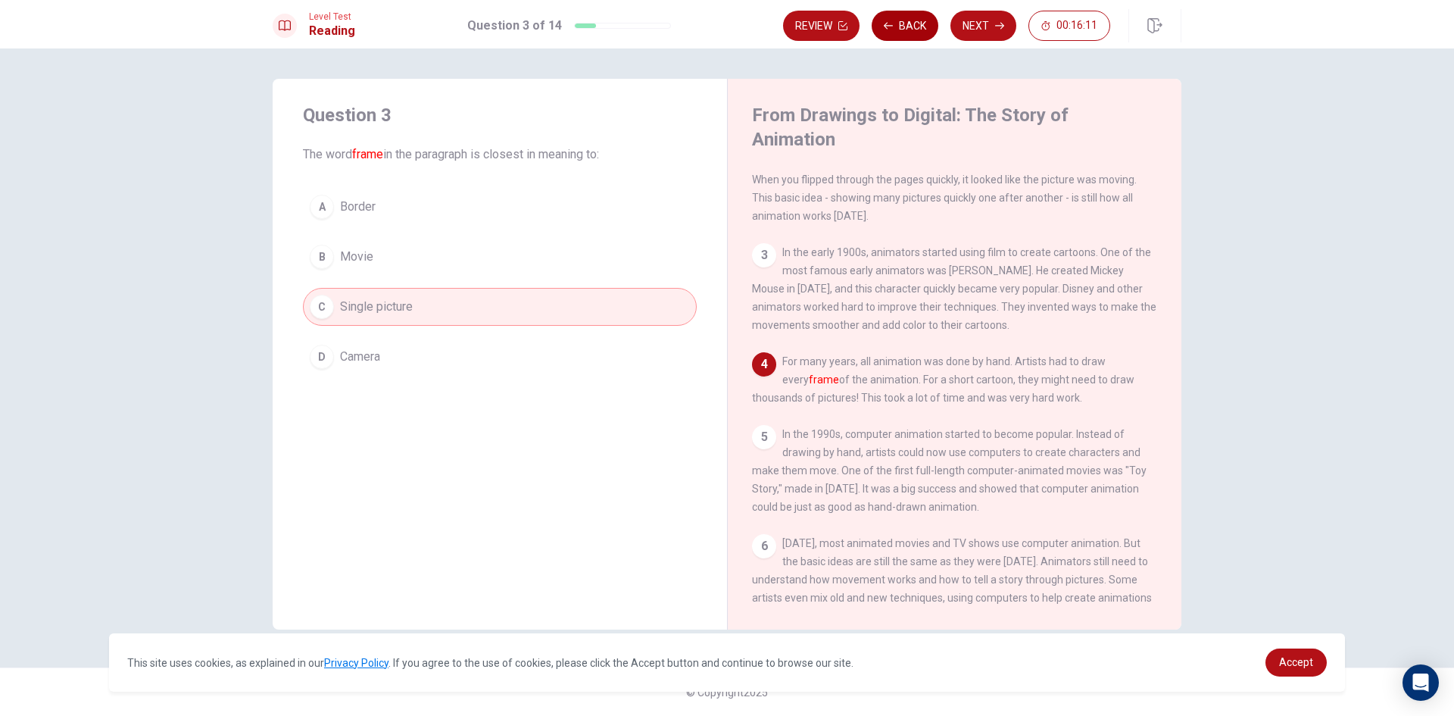
scroll to position [73, 0]
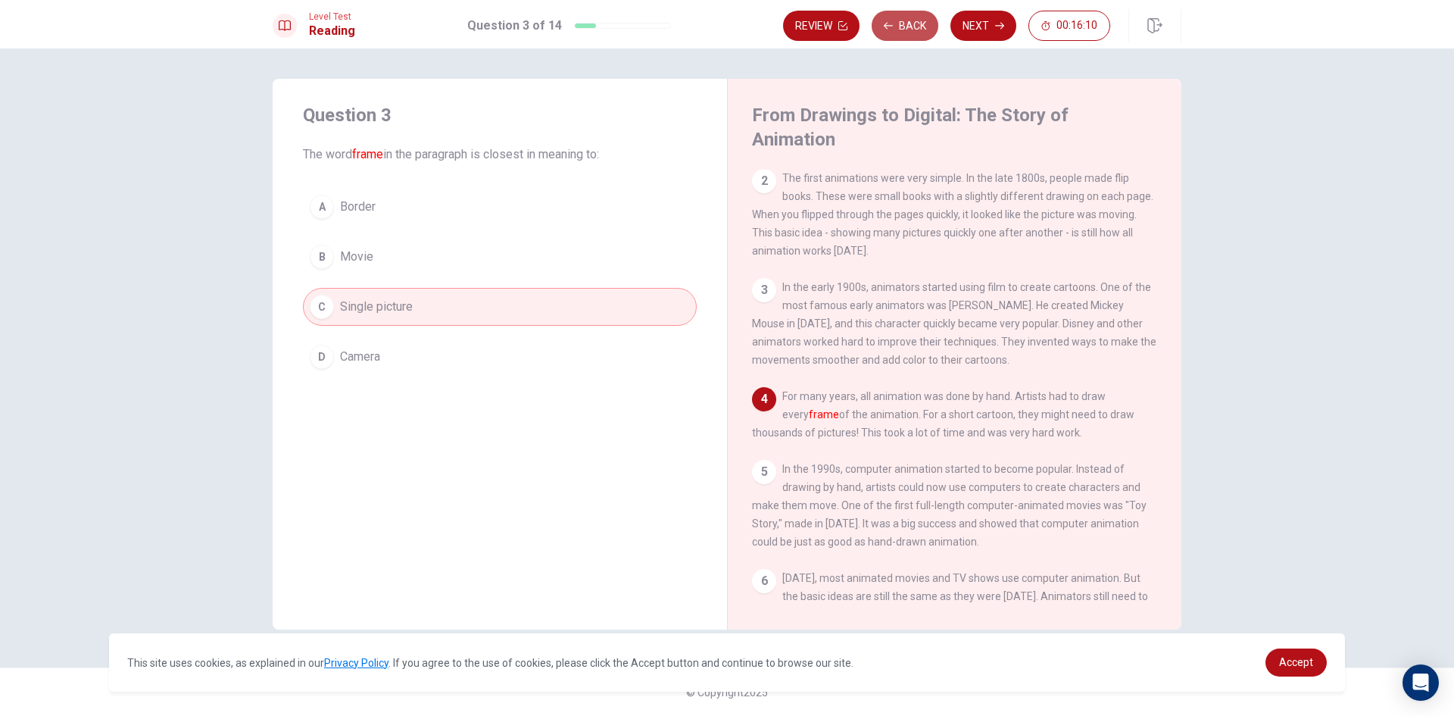
click at [899, 21] on button "Back" at bounding box center [905, 26] width 67 height 30
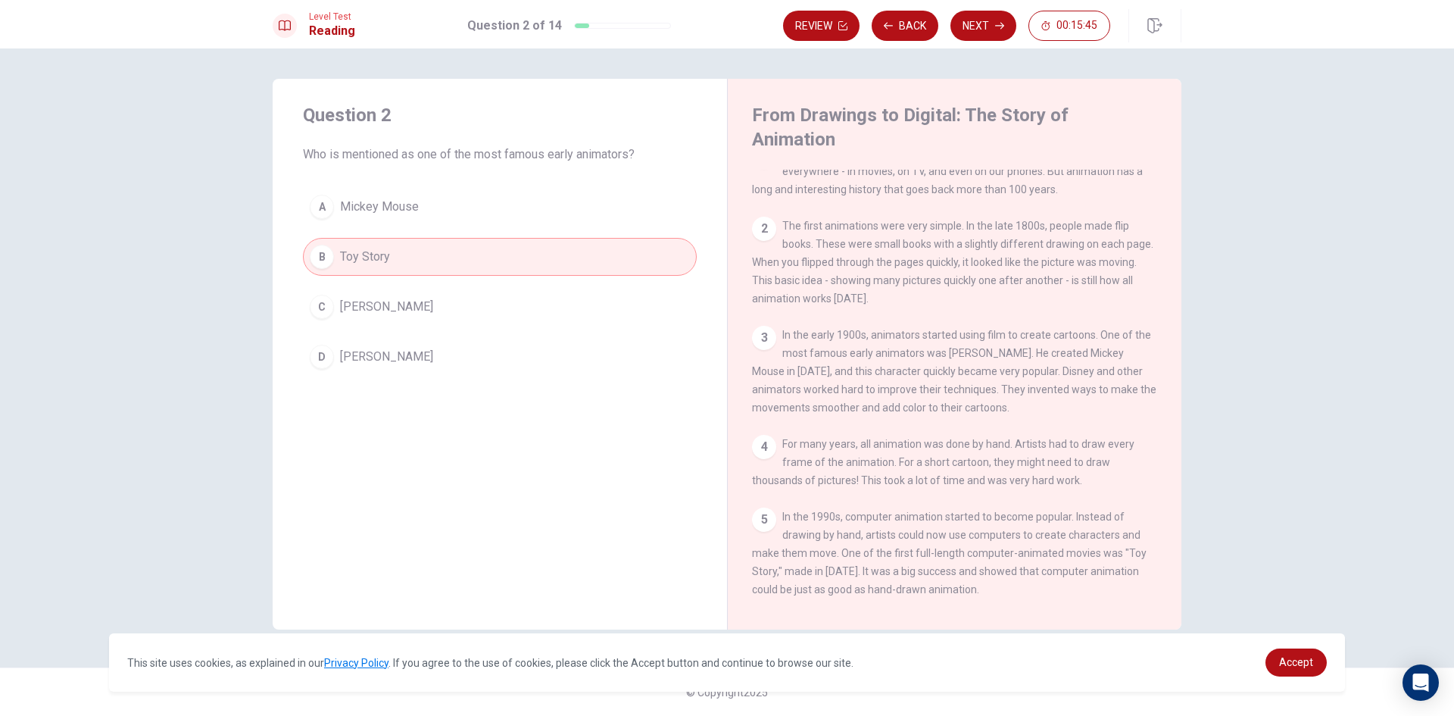
scroll to position [0, 0]
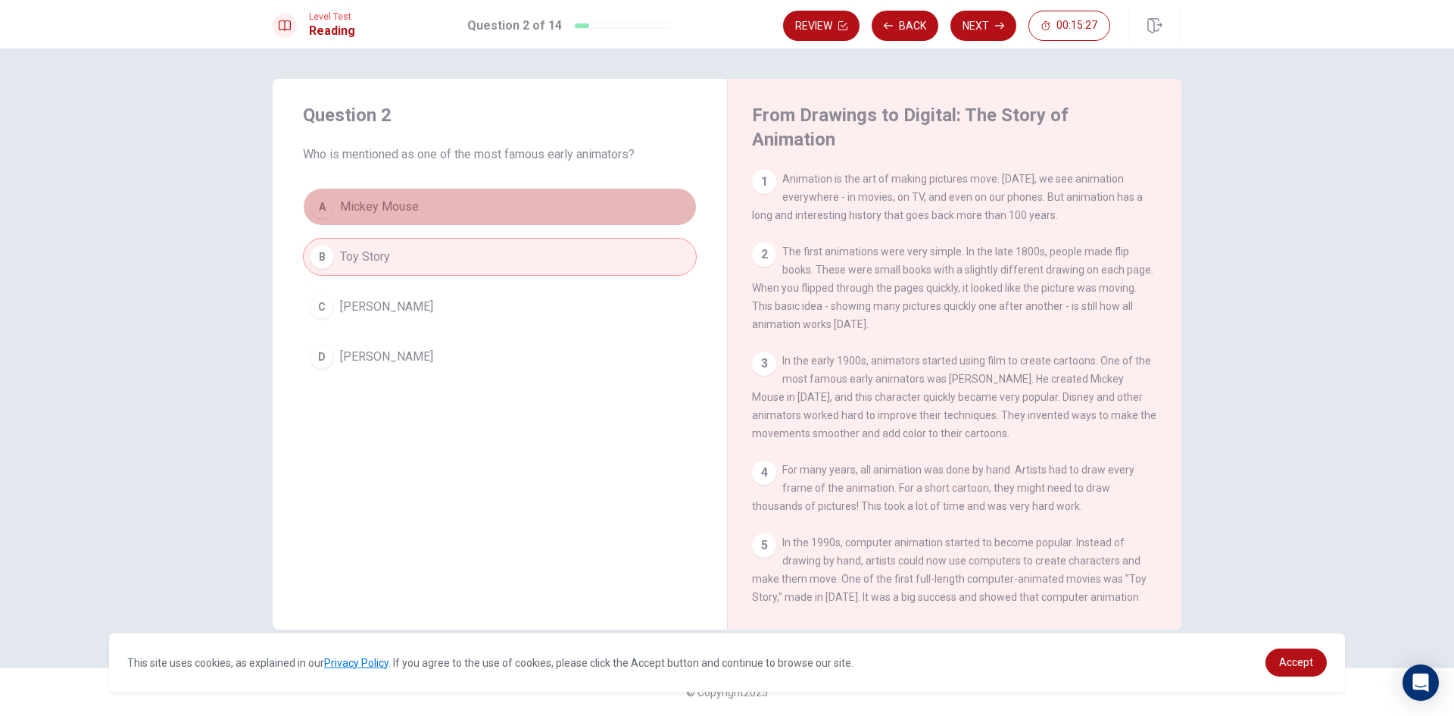
click at [455, 198] on button "A Mickey Mouse" at bounding box center [500, 207] width 394 height 38
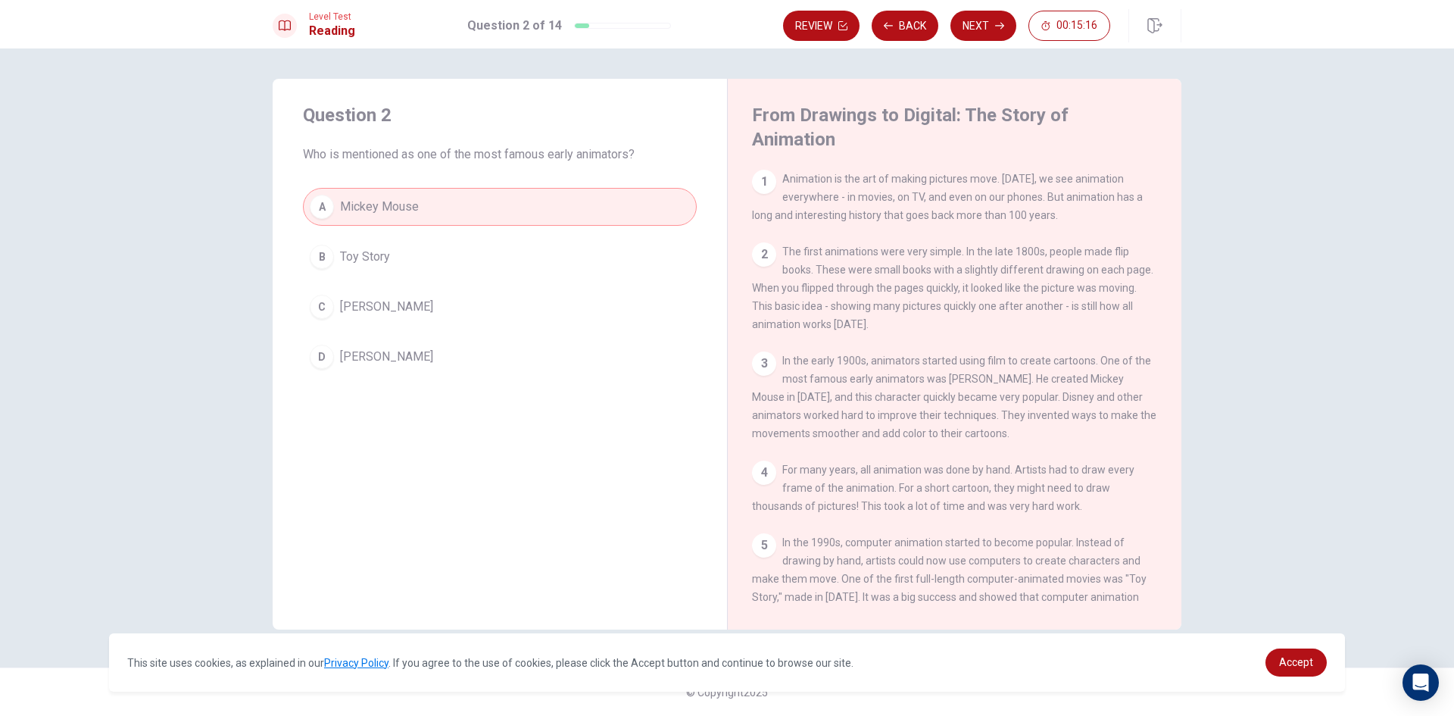
click at [666, 293] on button "C [PERSON_NAME]" at bounding box center [500, 307] width 394 height 38
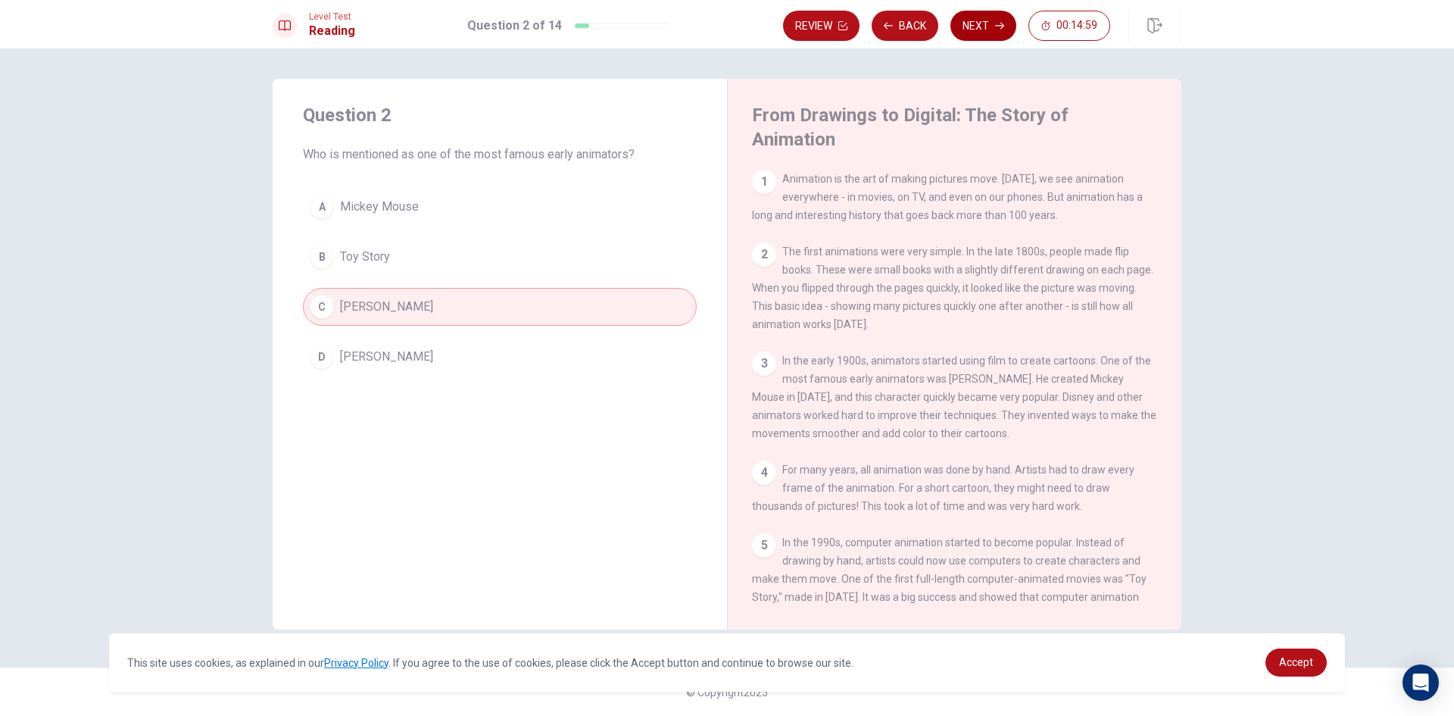
click at [983, 15] on button "Next" at bounding box center [983, 26] width 66 height 30
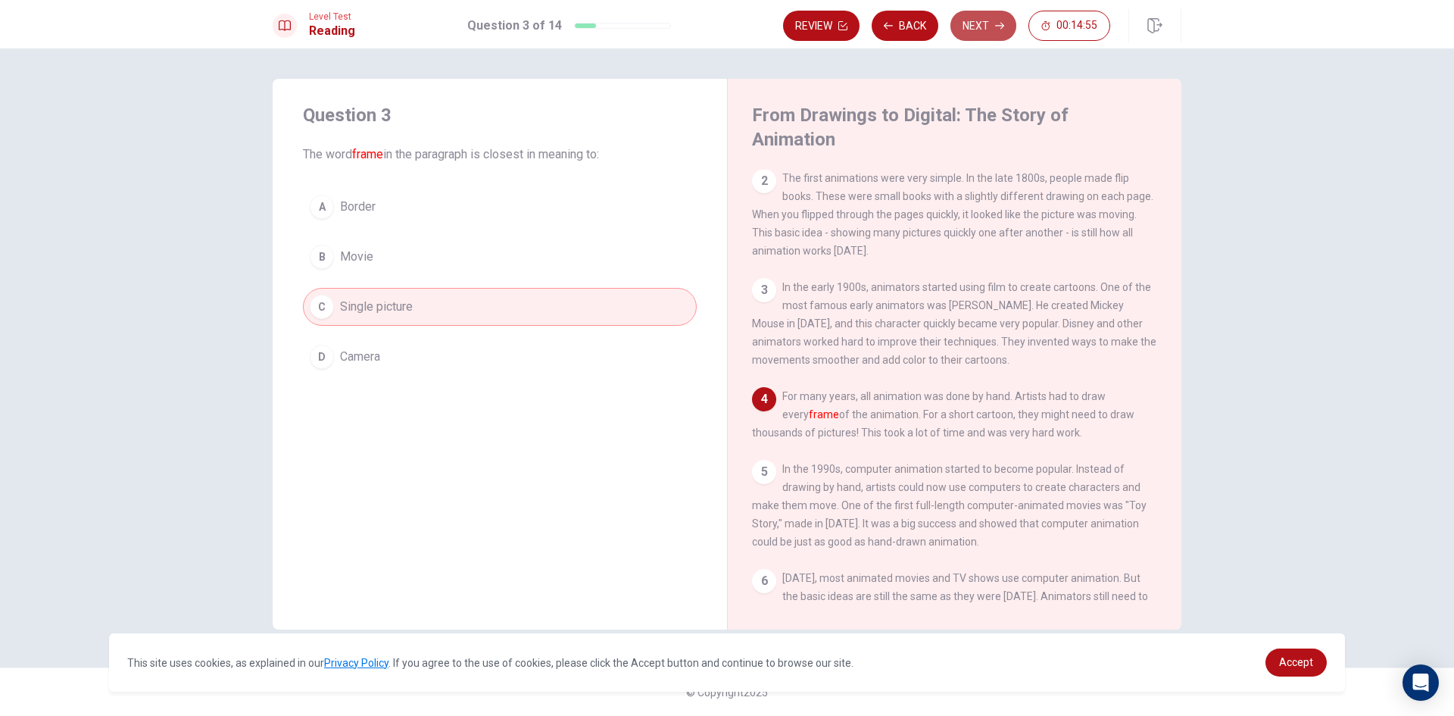
click at [984, 16] on button "Next" at bounding box center [983, 26] width 66 height 30
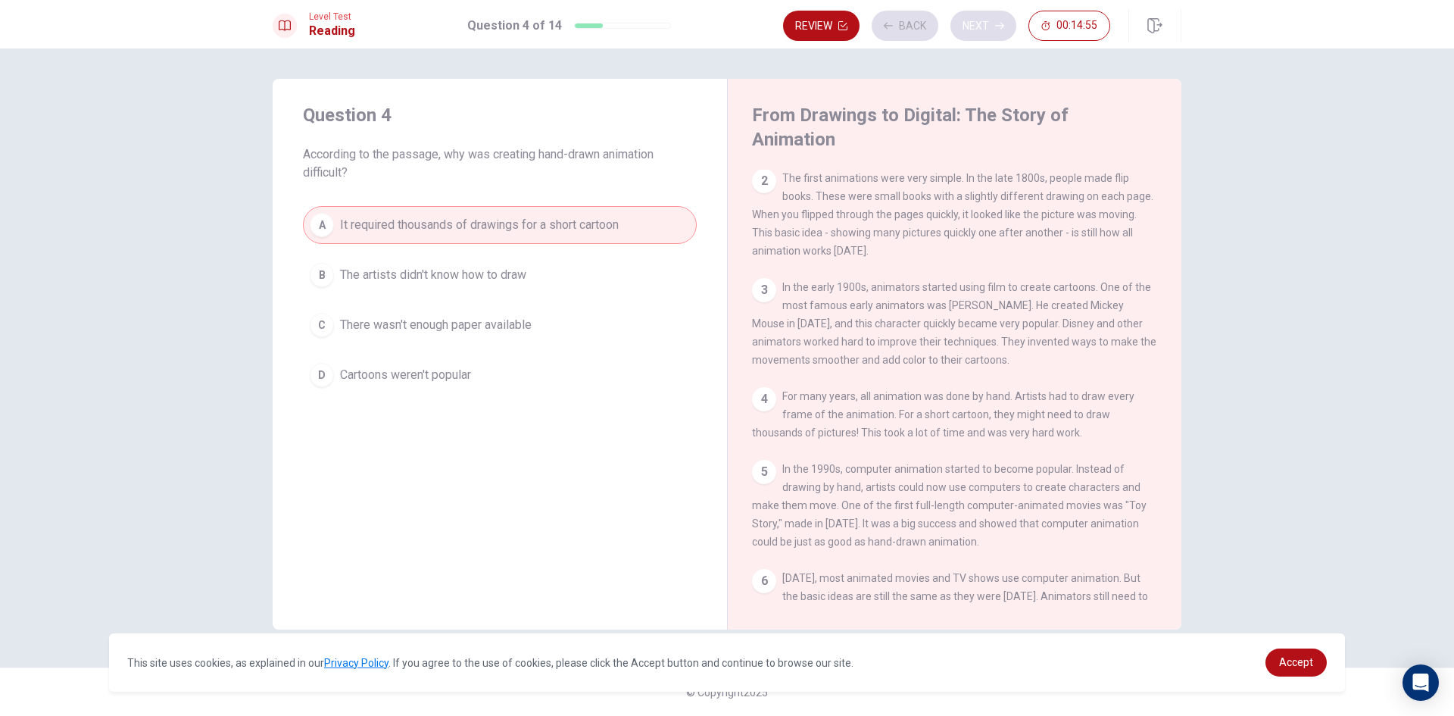
click at [984, 16] on div "Review Back Next 00:14:55" at bounding box center [946, 26] width 327 height 30
click at [984, 16] on button "Next" at bounding box center [983, 26] width 66 height 30
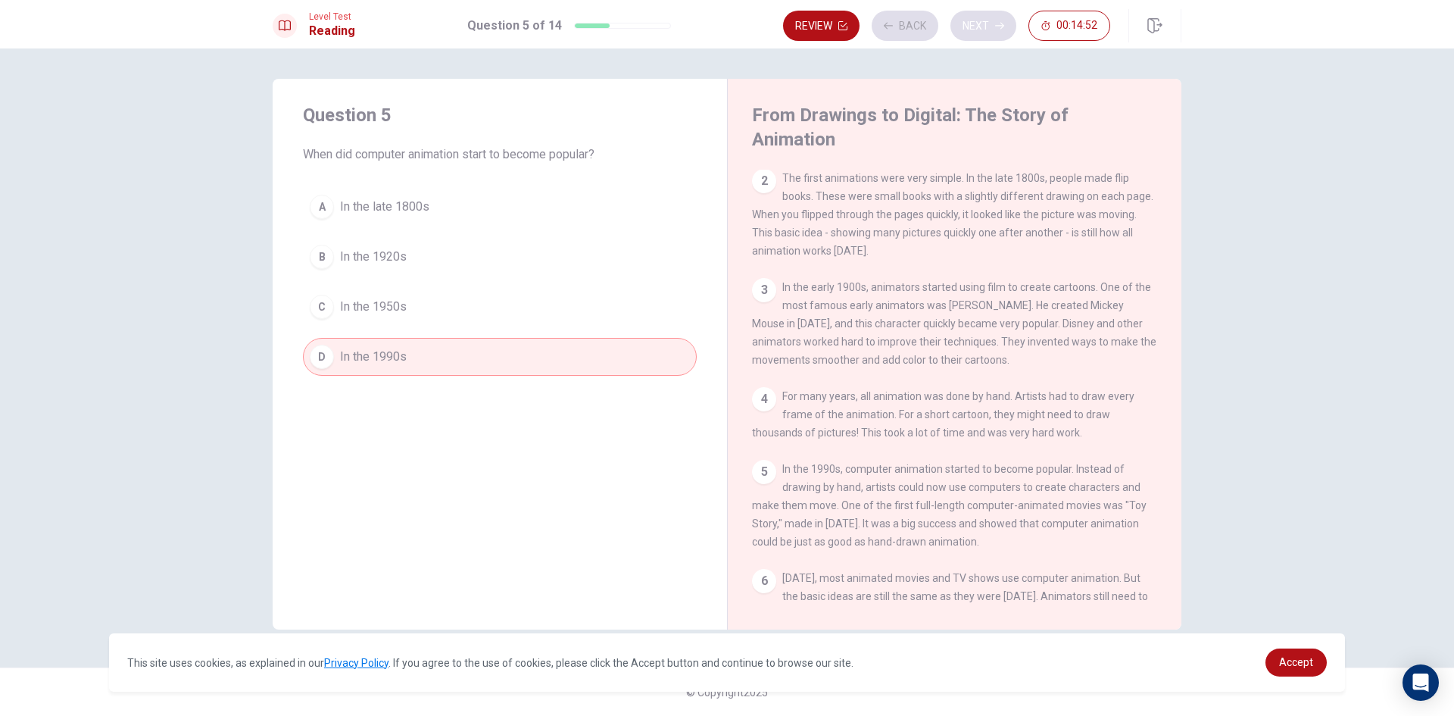
click at [984, 16] on div "Review Back Next 00:14:52" at bounding box center [946, 26] width 327 height 30
click at [984, 16] on button "Next" at bounding box center [983, 26] width 66 height 30
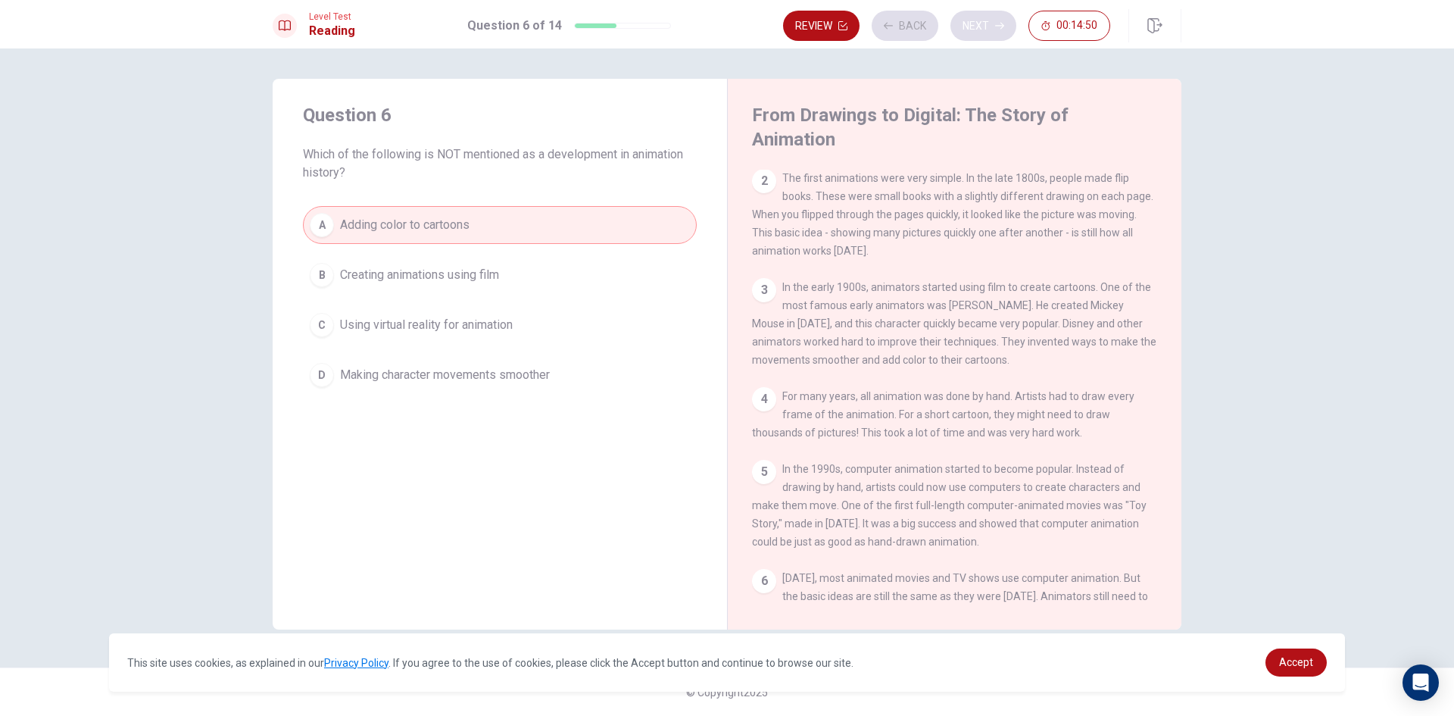
click at [984, 16] on div "Review Back Next 00:14:50" at bounding box center [946, 26] width 327 height 30
click at [984, 16] on button "Next" at bounding box center [983, 26] width 66 height 30
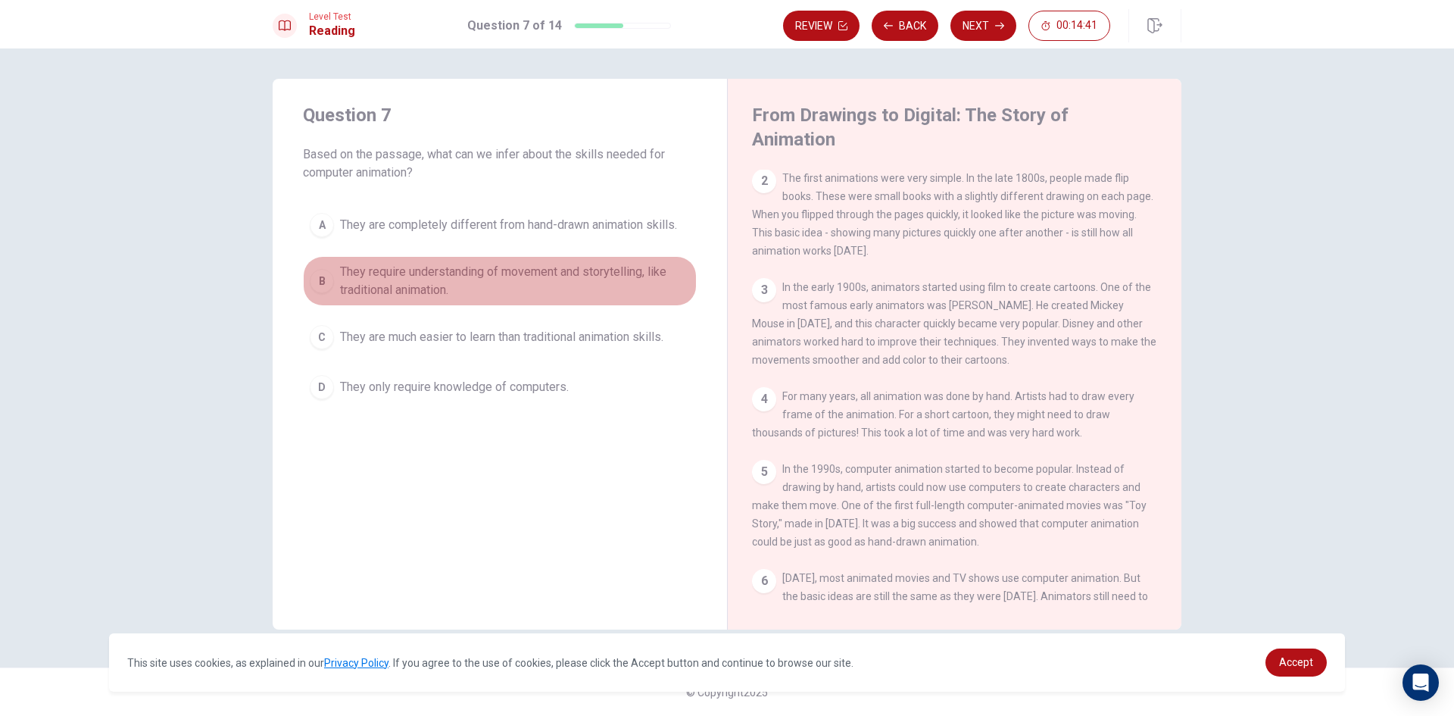
click at [528, 285] on span "They require understanding of movement and storytelling, like traditional anima…" at bounding box center [515, 281] width 350 height 36
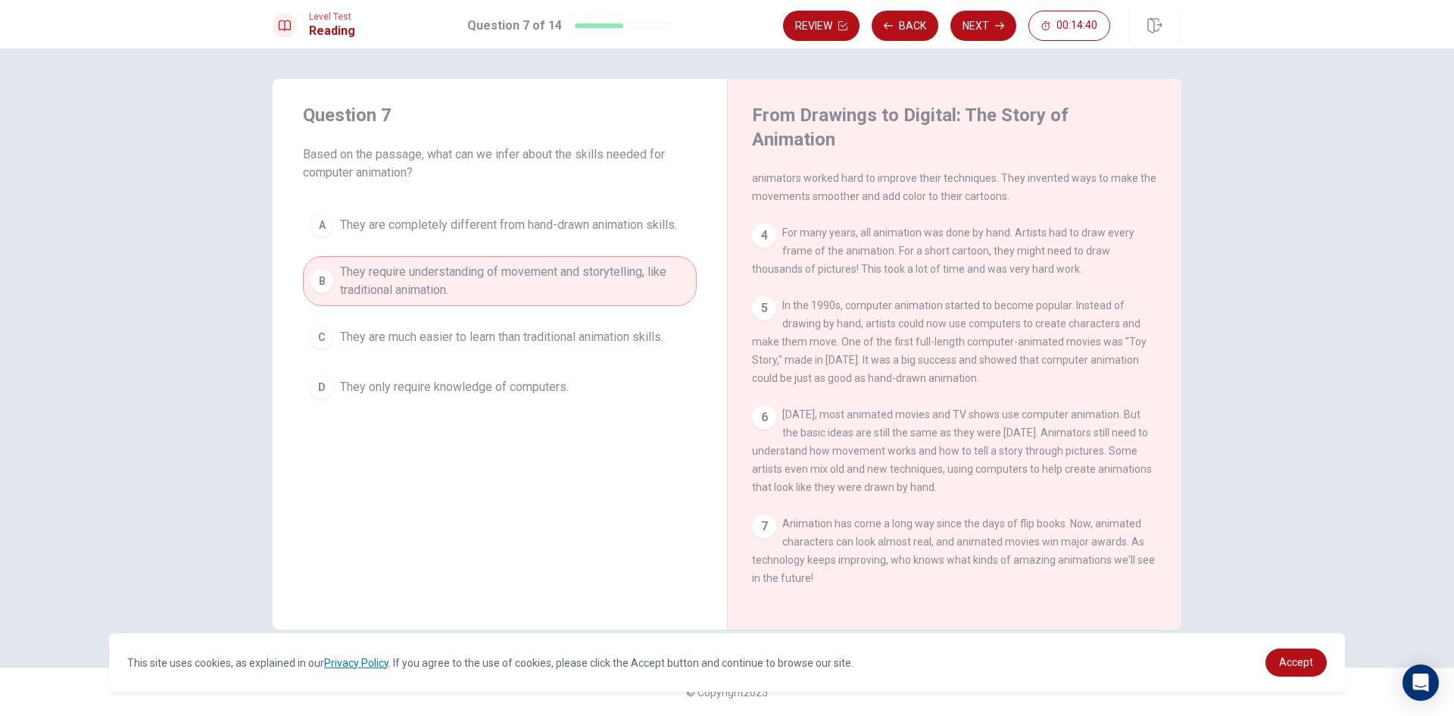
scroll to position [260, 0]
click at [992, 17] on button "Next" at bounding box center [983, 26] width 66 height 30
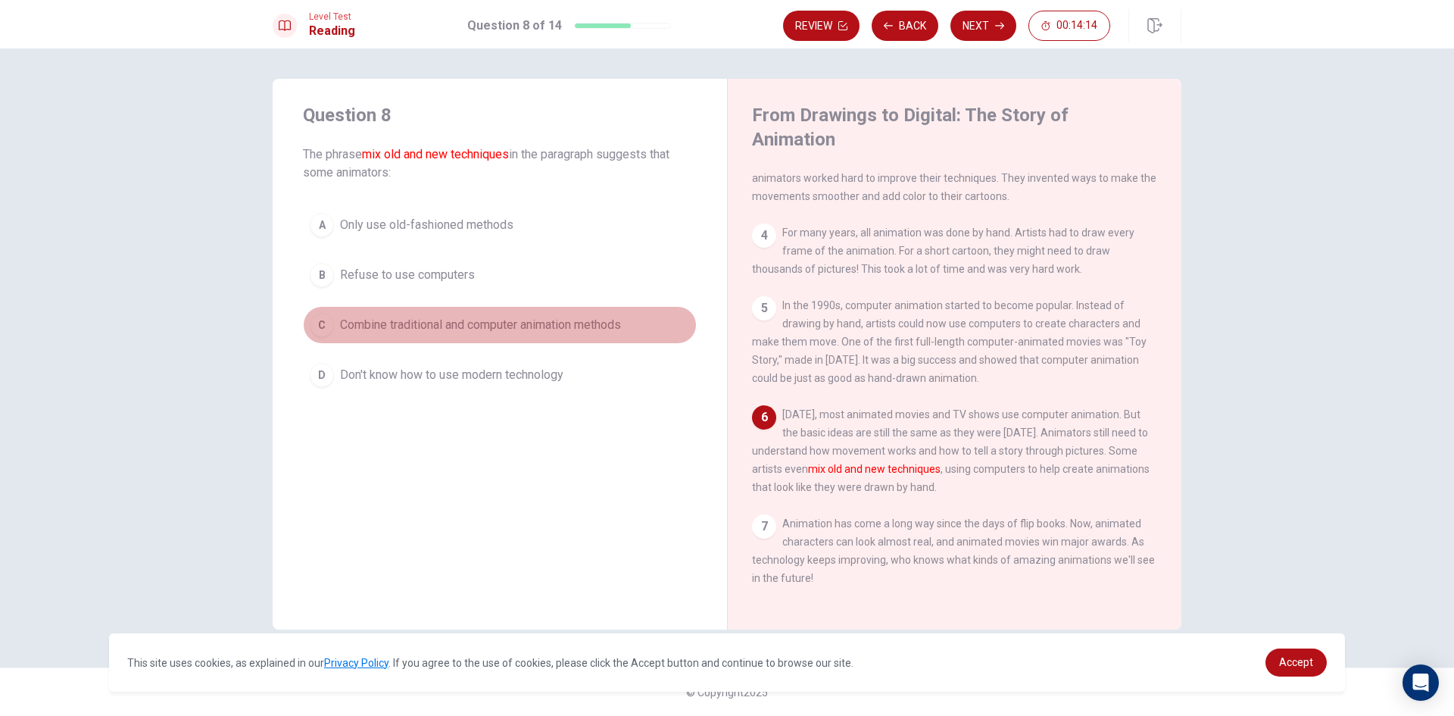
click at [417, 321] on span "Combine traditional and computer animation methods" at bounding box center [480, 325] width 281 height 18
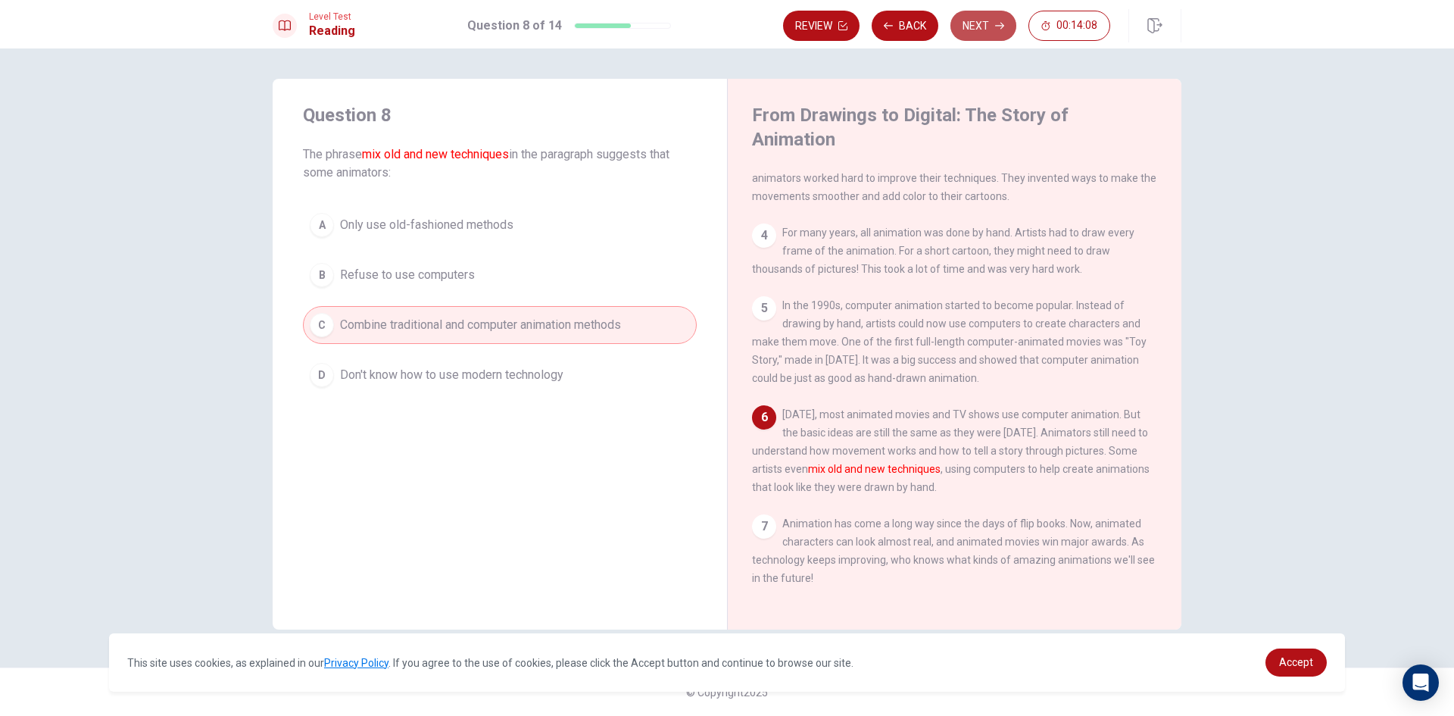
click at [979, 29] on button "Next" at bounding box center [983, 26] width 66 height 30
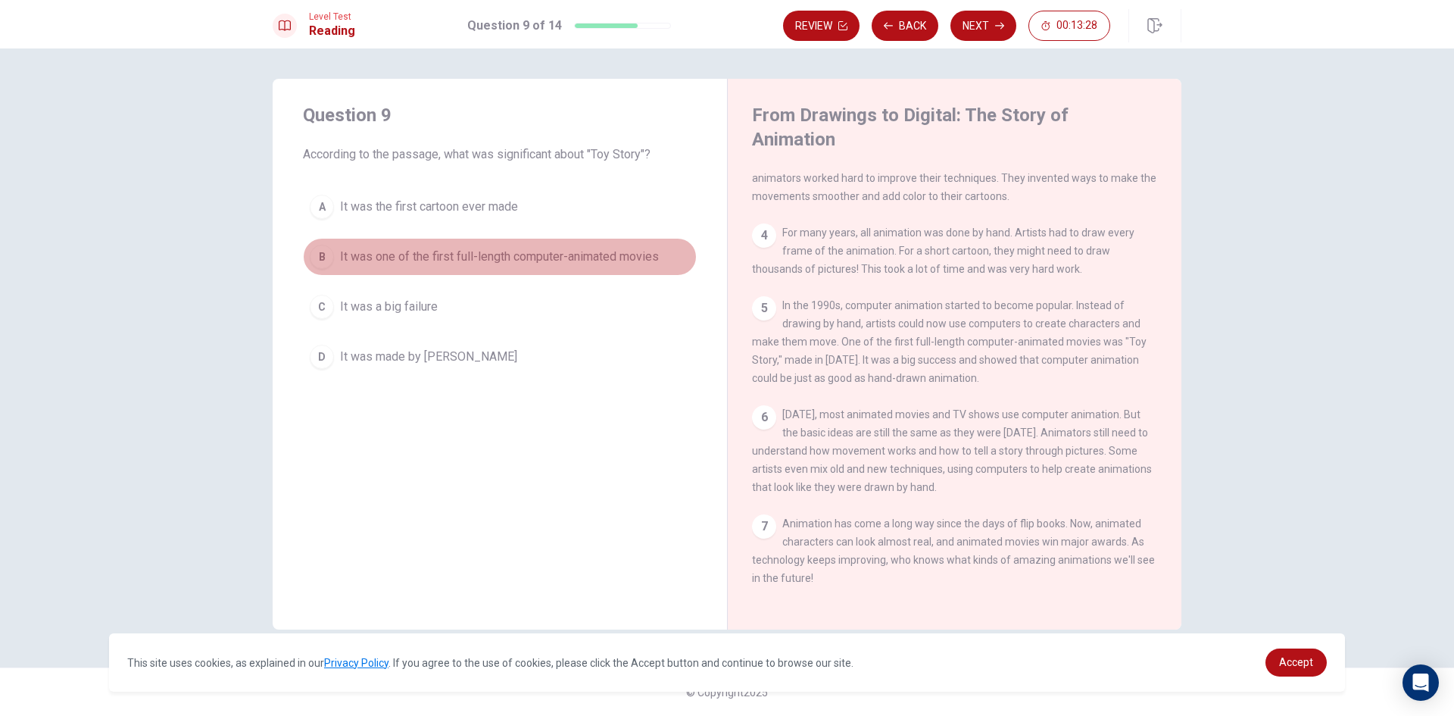
click at [647, 257] on span "It was one of the first full-length computer-animated movies" at bounding box center [499, 257] width 319 height 18
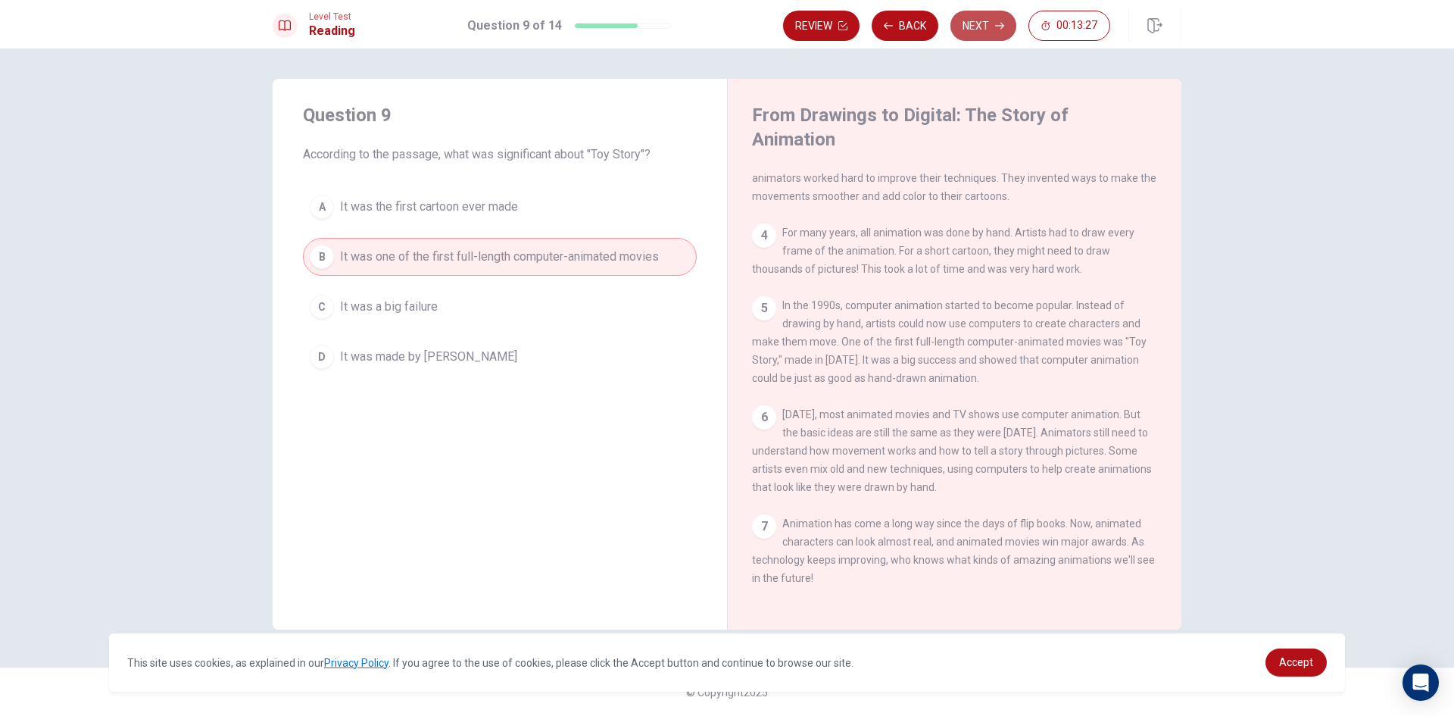
click at [972, 17] on button "Next" at bounding box center [983, 26] width 66 height 30
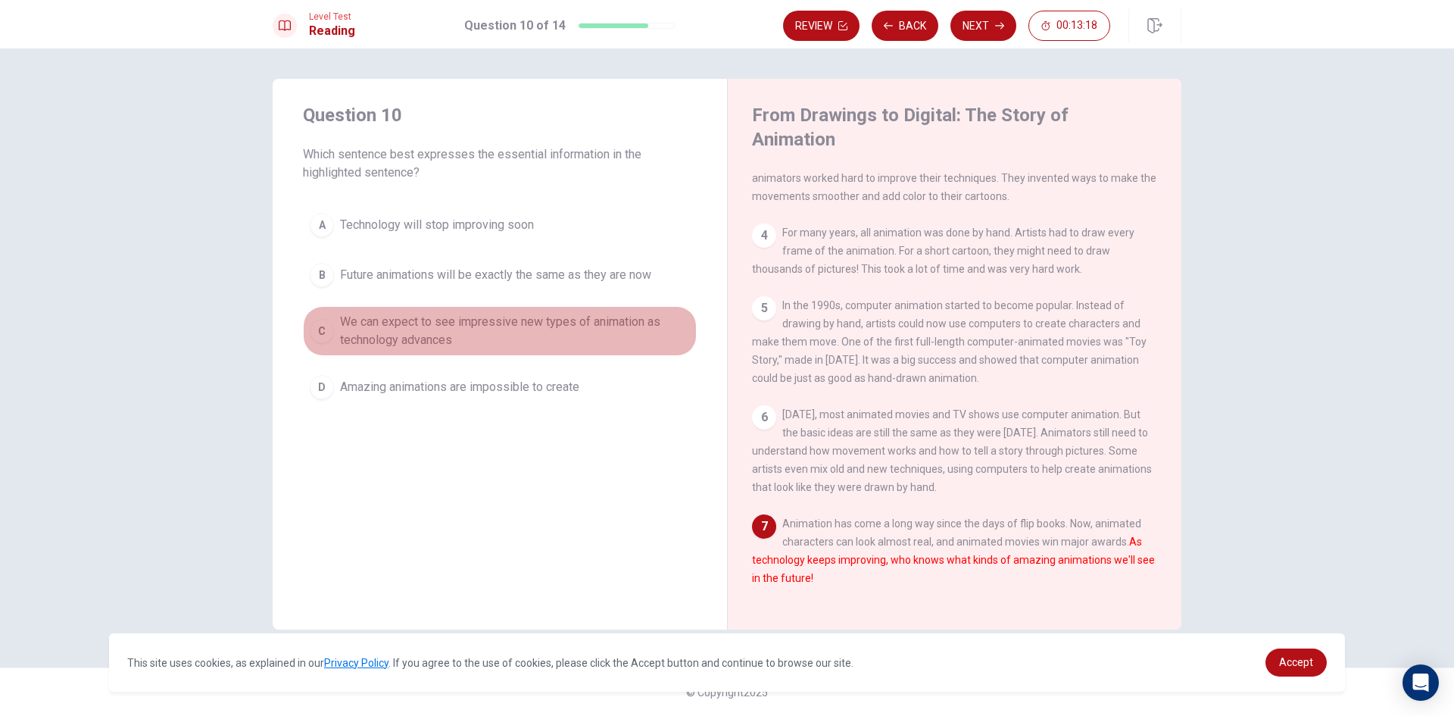
click at [676, 331] on span "We can expect to see impressive new types of animation as technology advances" at bounding box center [515, 331] width 350 height 36
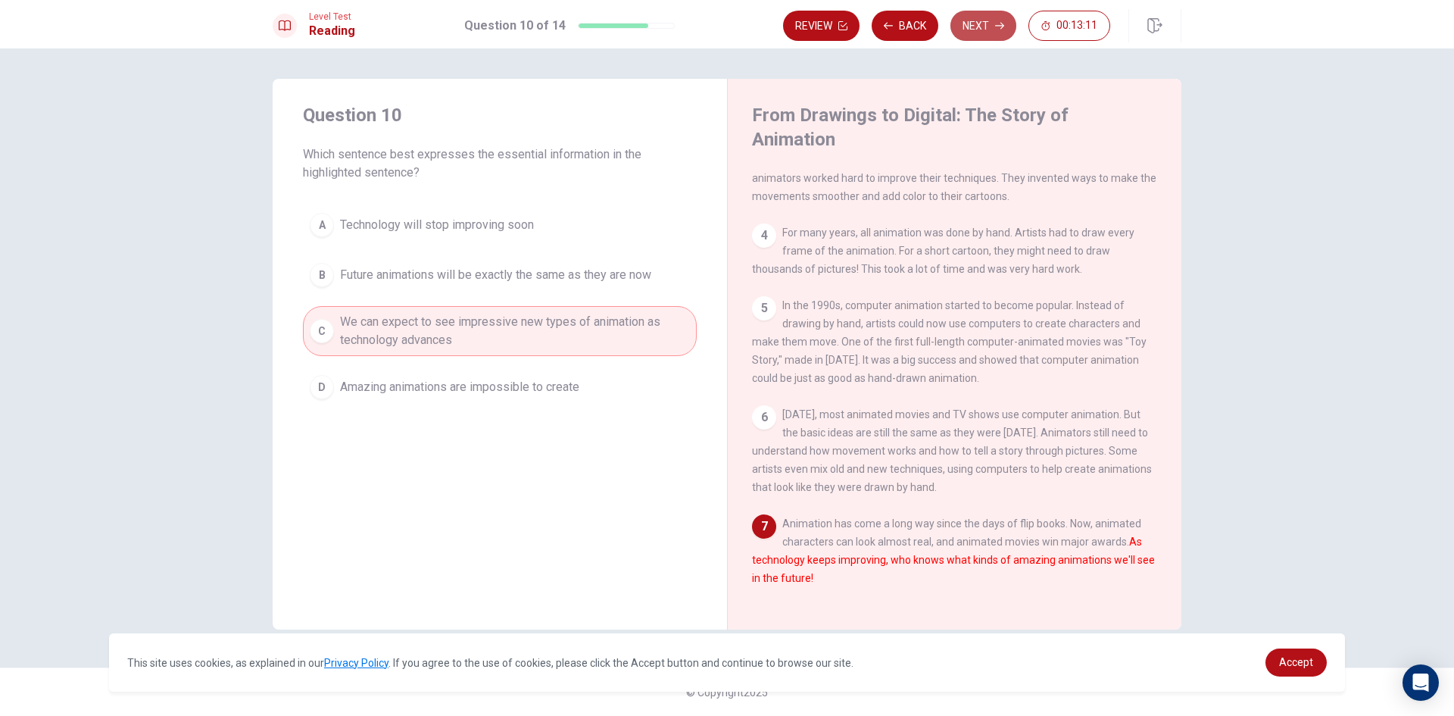
click at [978, 23] on button "Next" at bounding box center [983, 26] width 66 height 30
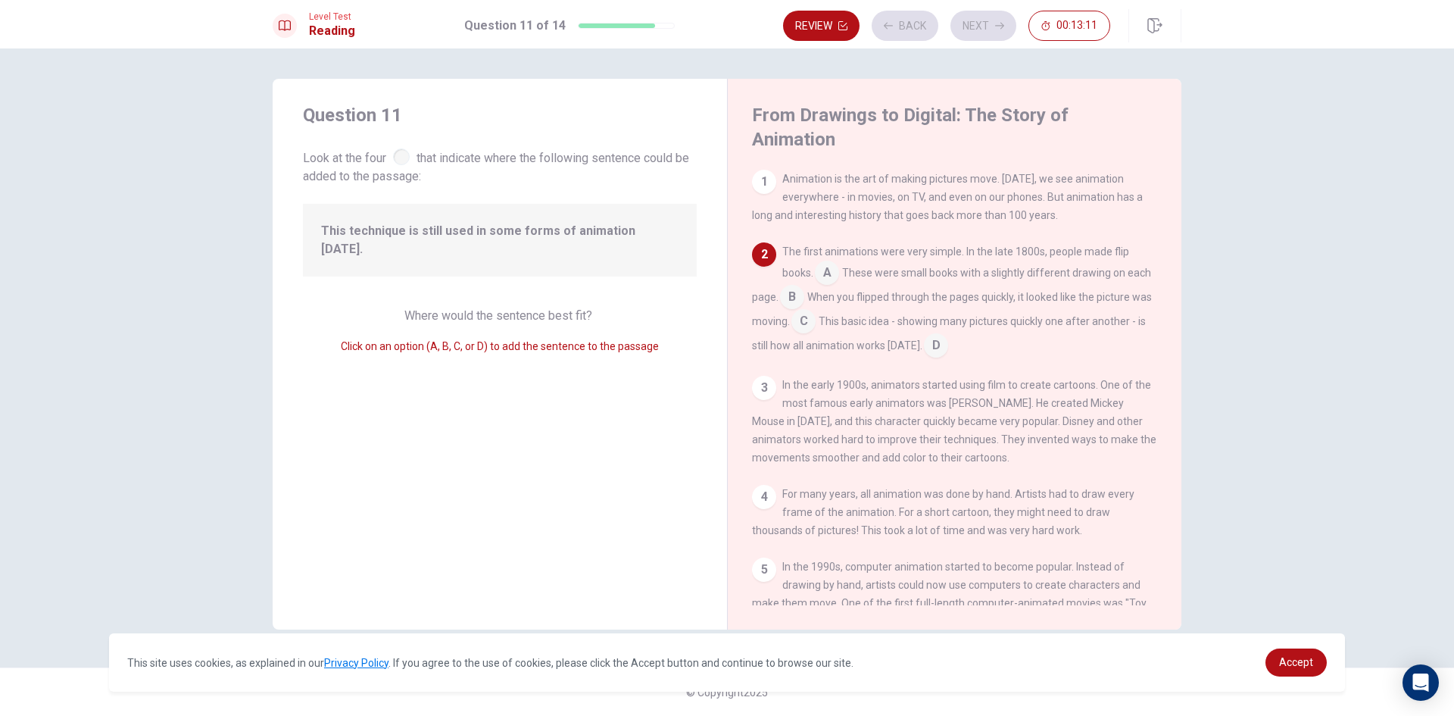
scroll to position [75, 0]
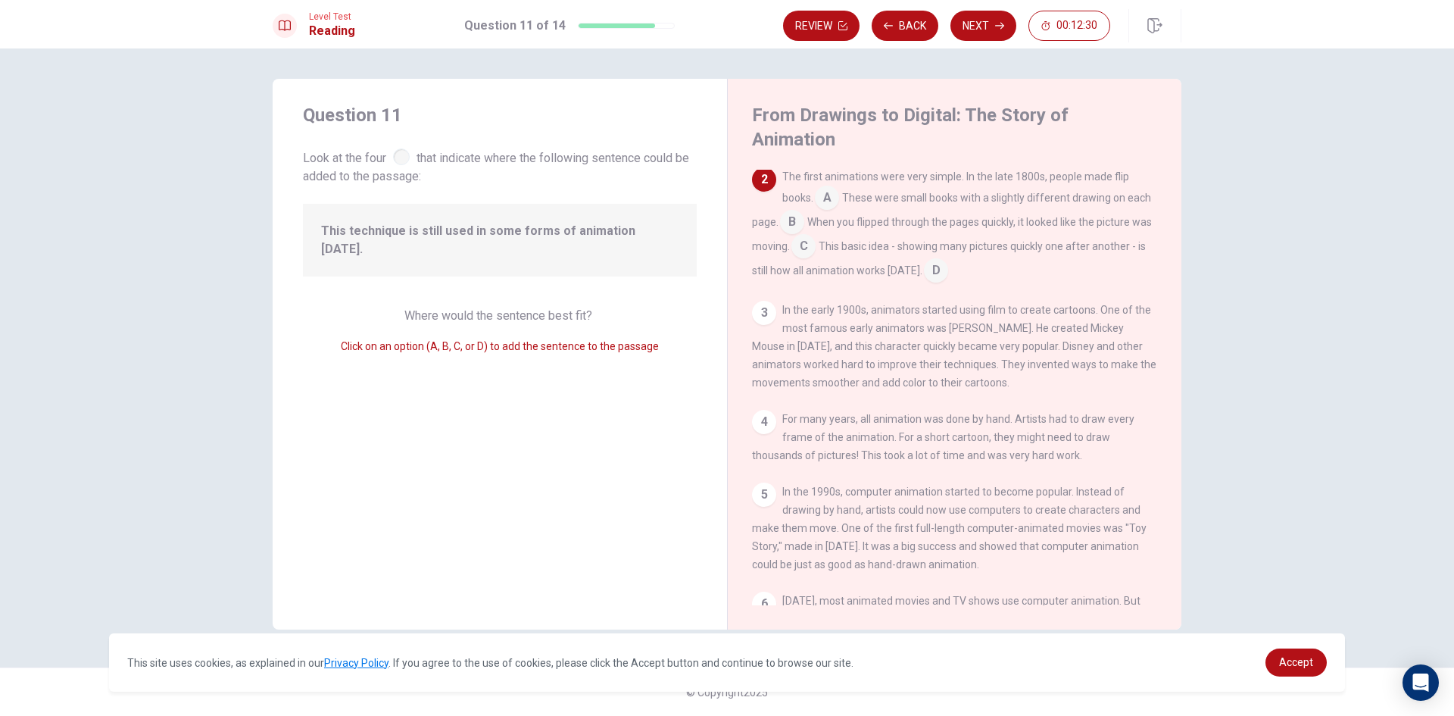
click at [816, 236] on input at bounding box center [803, 248] width 24 height 24
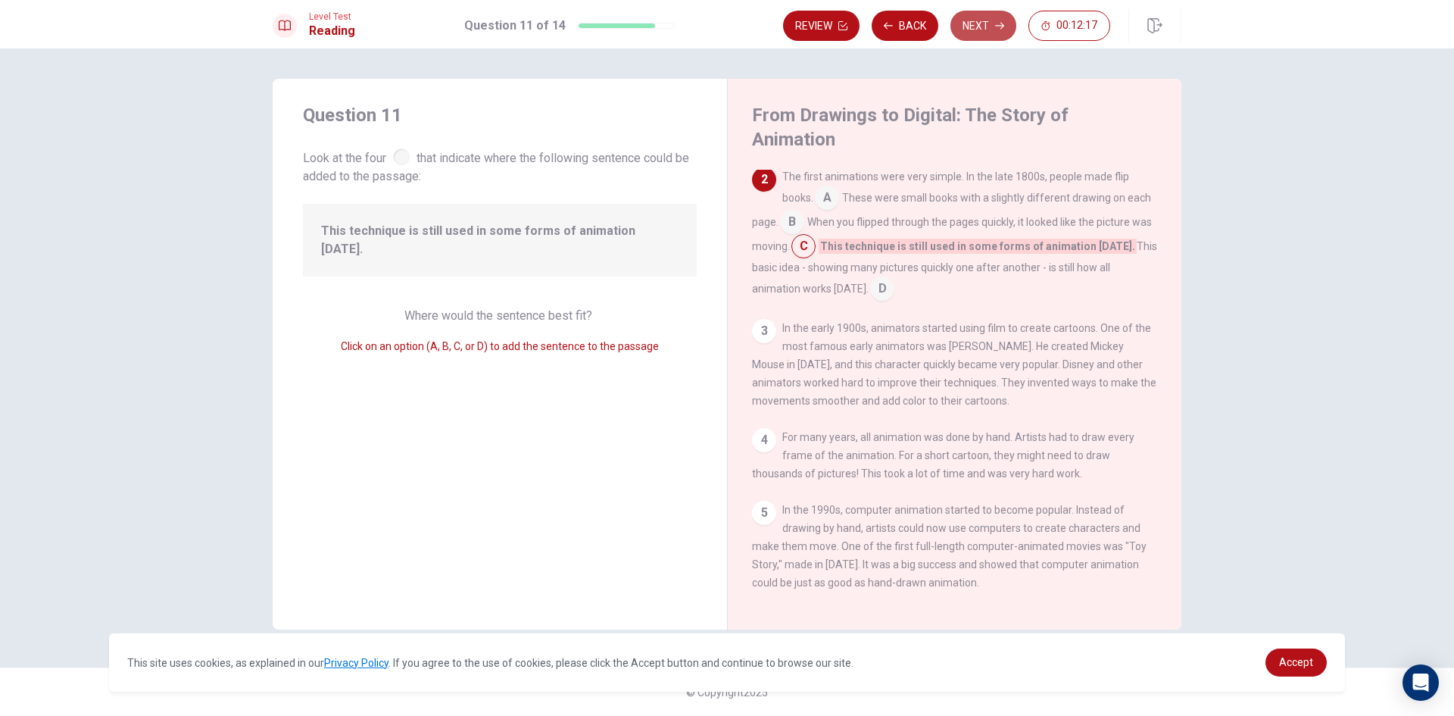
click at [993, 17] on button "Next" at bounding box center [983, 26] width 66 height 30
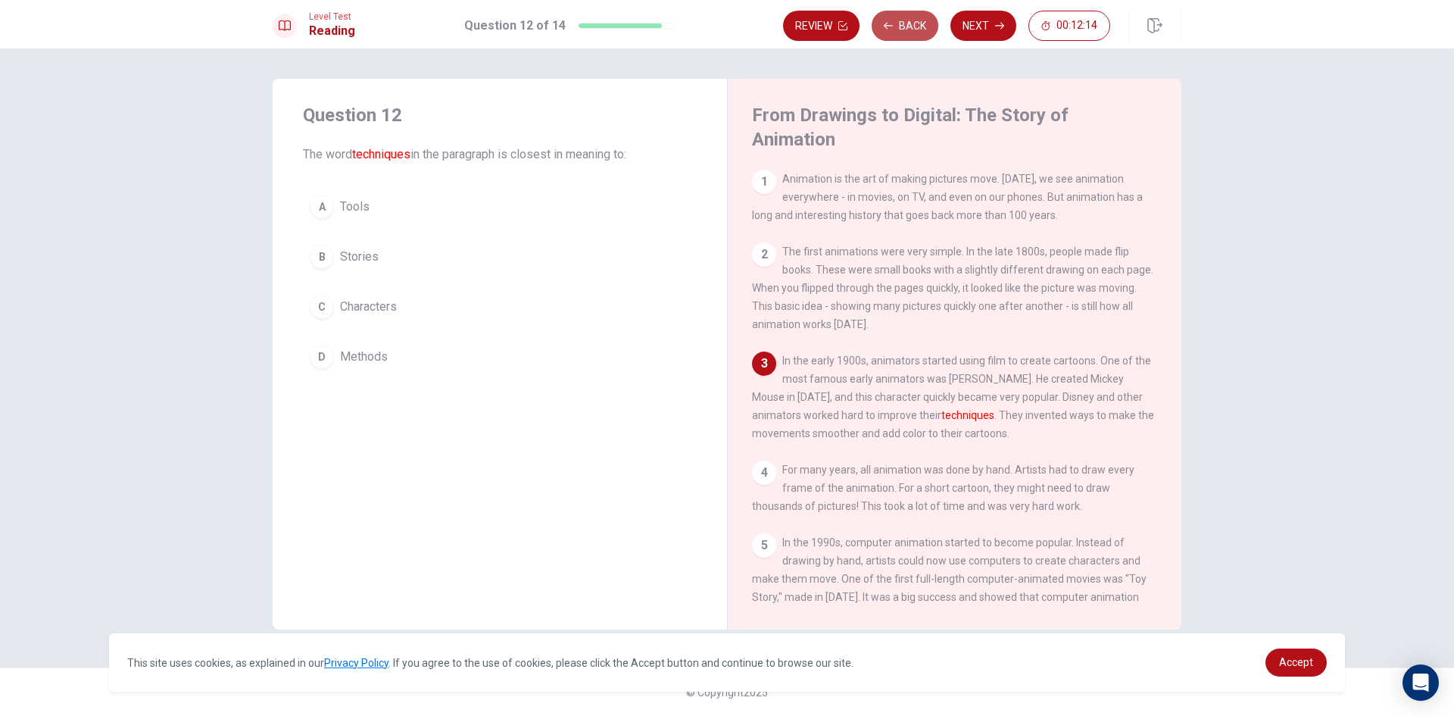
click at [912, 20] on button "Back" at bounding box center [905, 26] width 67 height 30
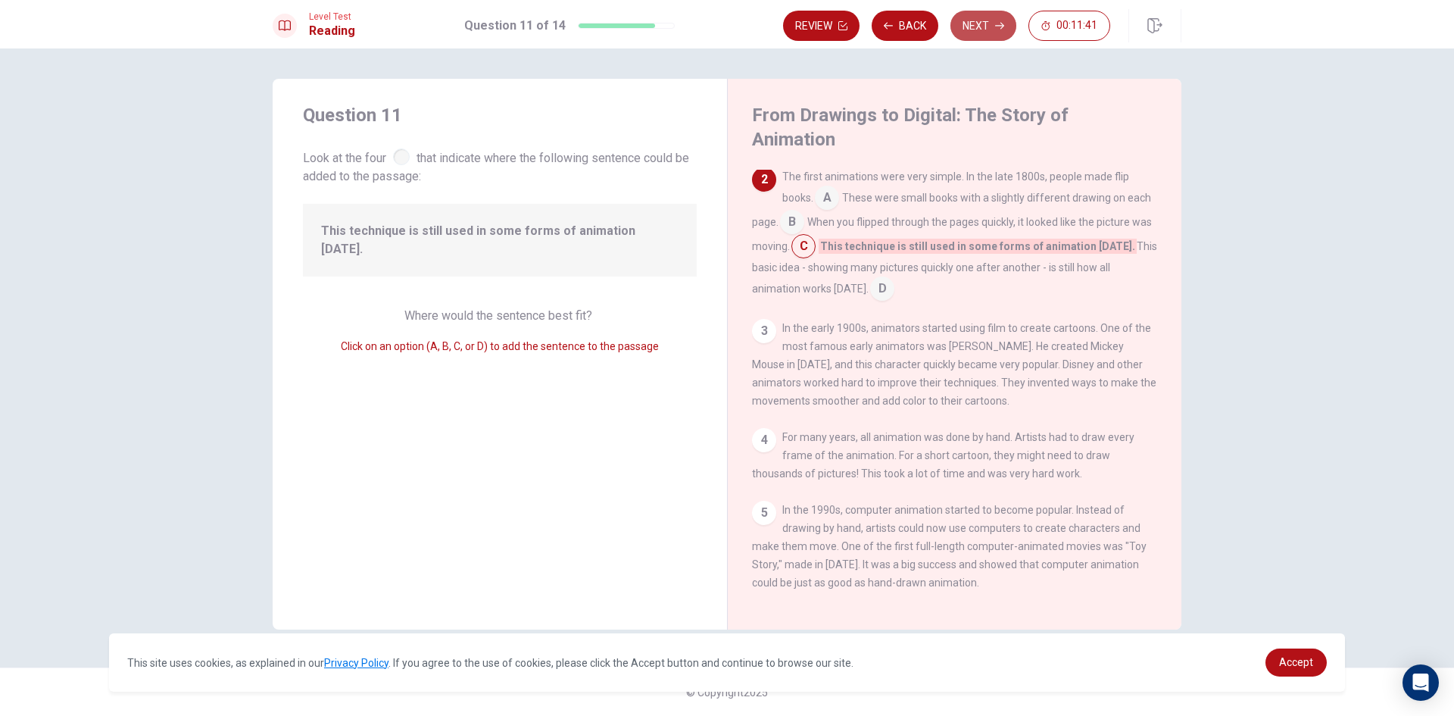
click at [979, 23] on button "Next" at bounding box center [983, 26] width 66 height 30
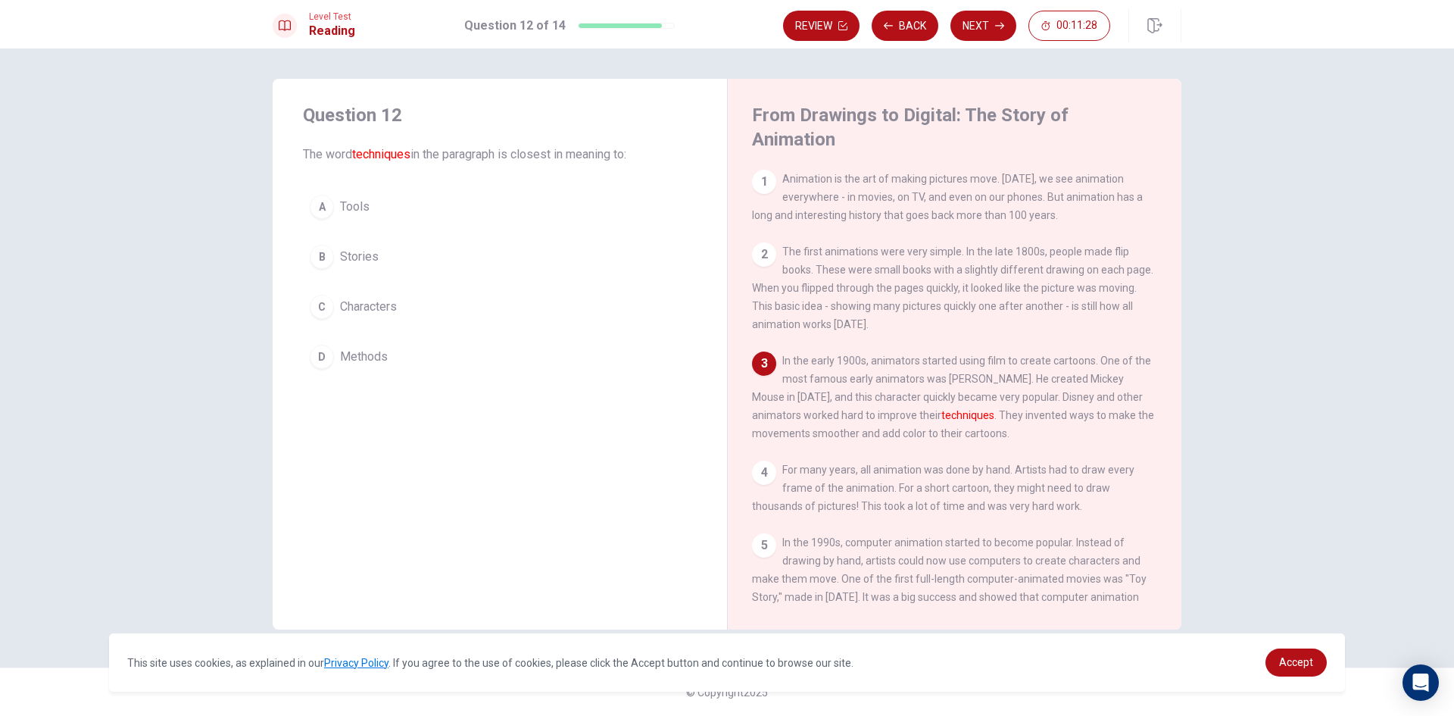
click at [474, 367] on button "D Methods" at bounding box center [500, 357] width 394 height 38
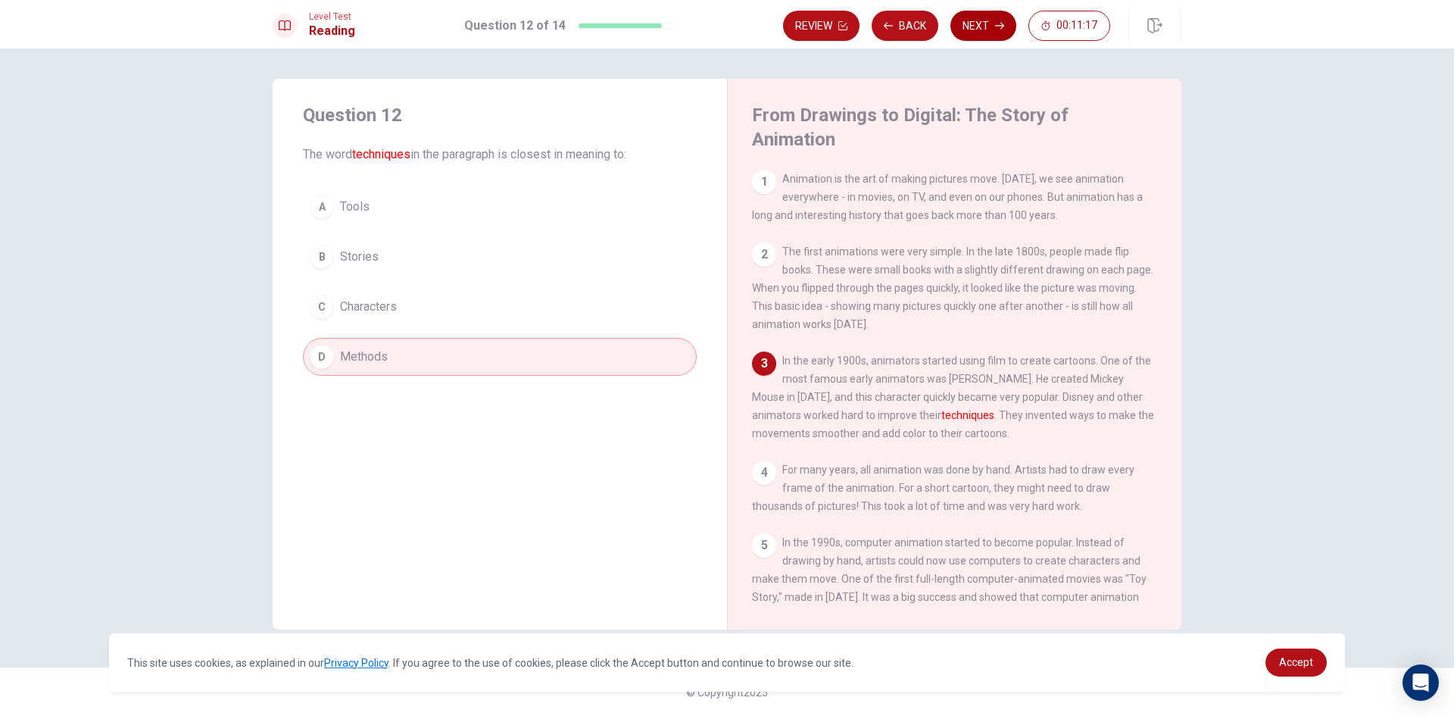
click at [977, 25] on button "Next" at bounding box center [983, 26] width 66 height 30
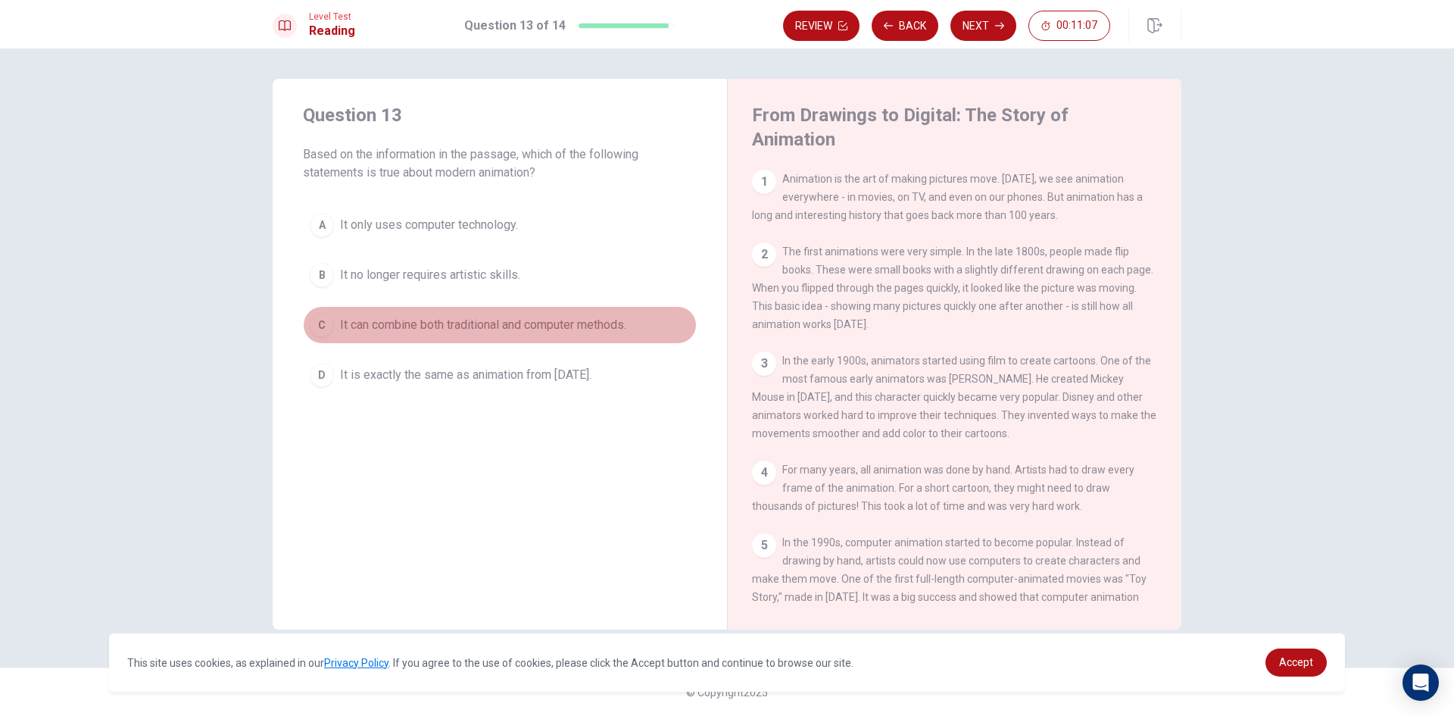
click at [623, 323] on span "It can combine both traditional and computer methods." at bounding box center [483, 325] width 286 height 18
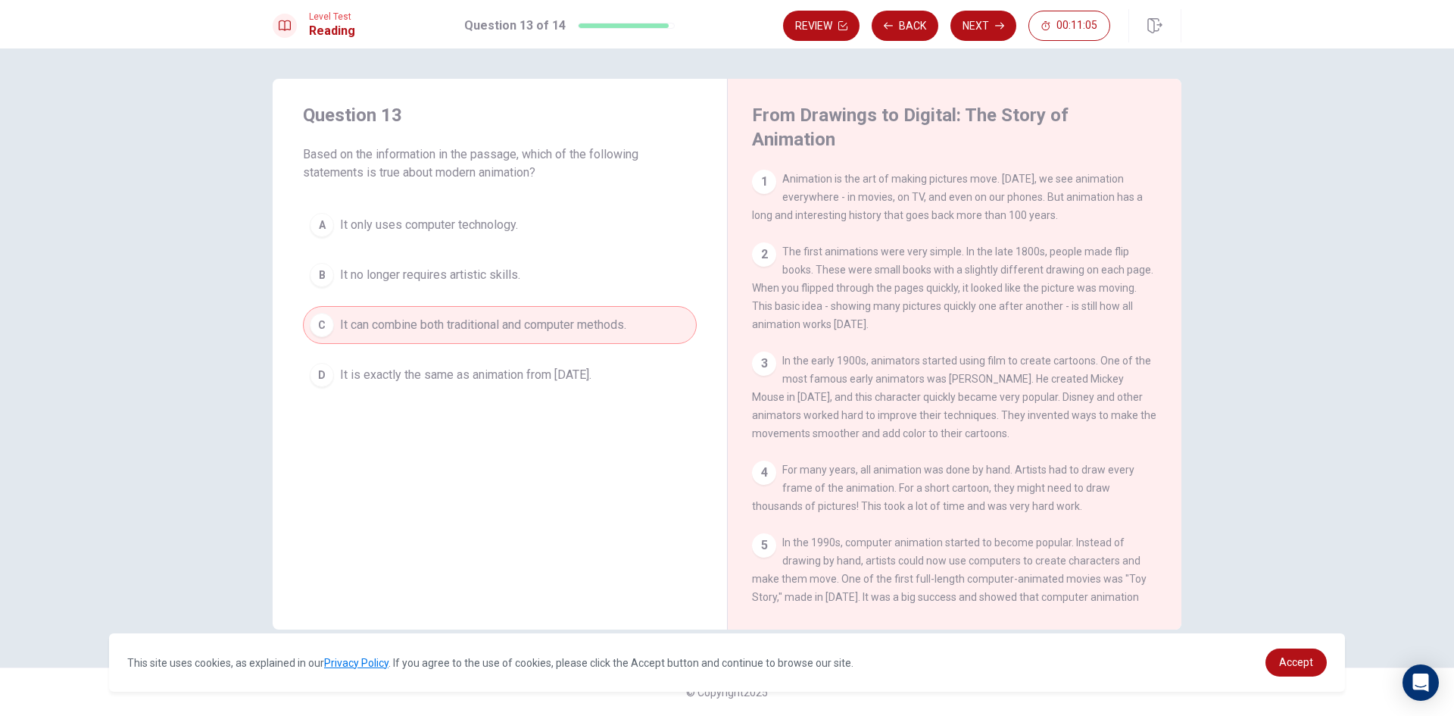
scroll to position [260, 0]
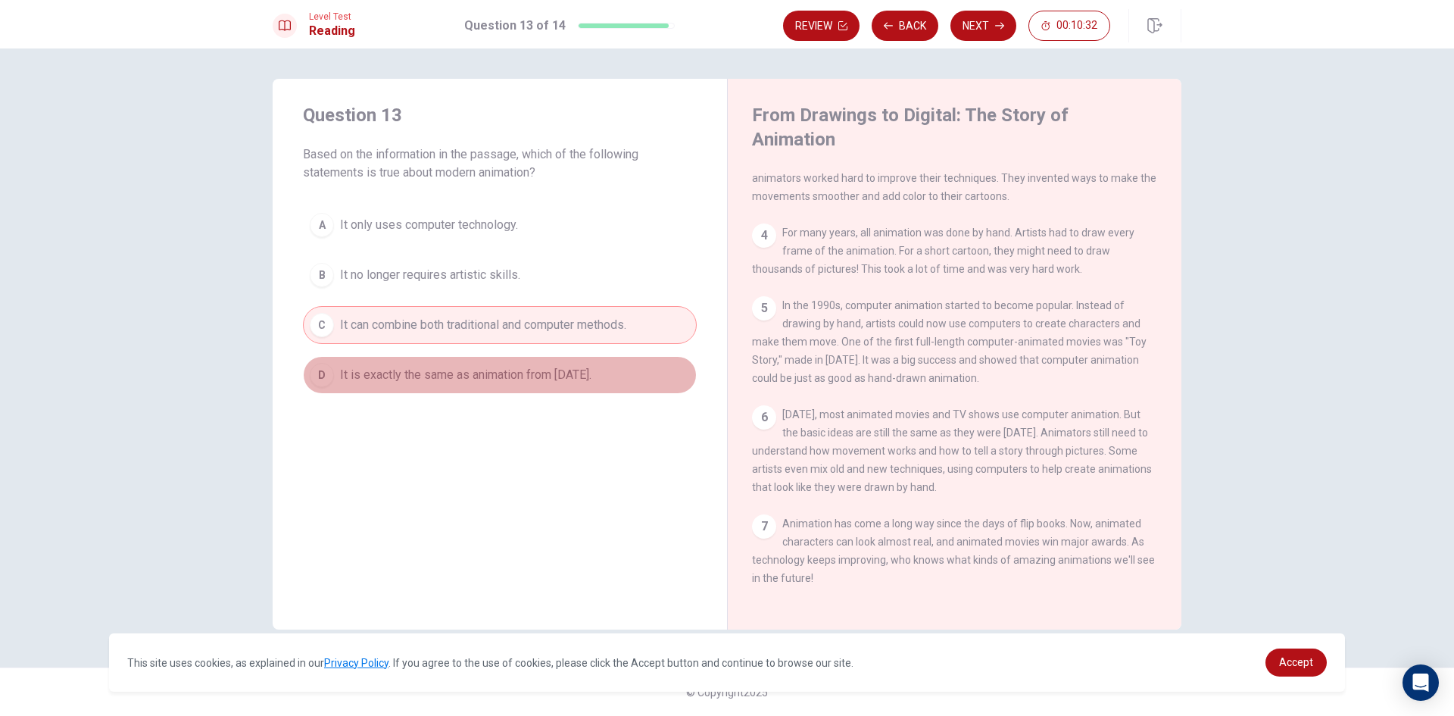
click at [682, 367] on button "D It is exactly the same as animation from [DATE]." at bounding box center [500, 375] width 394 height 38
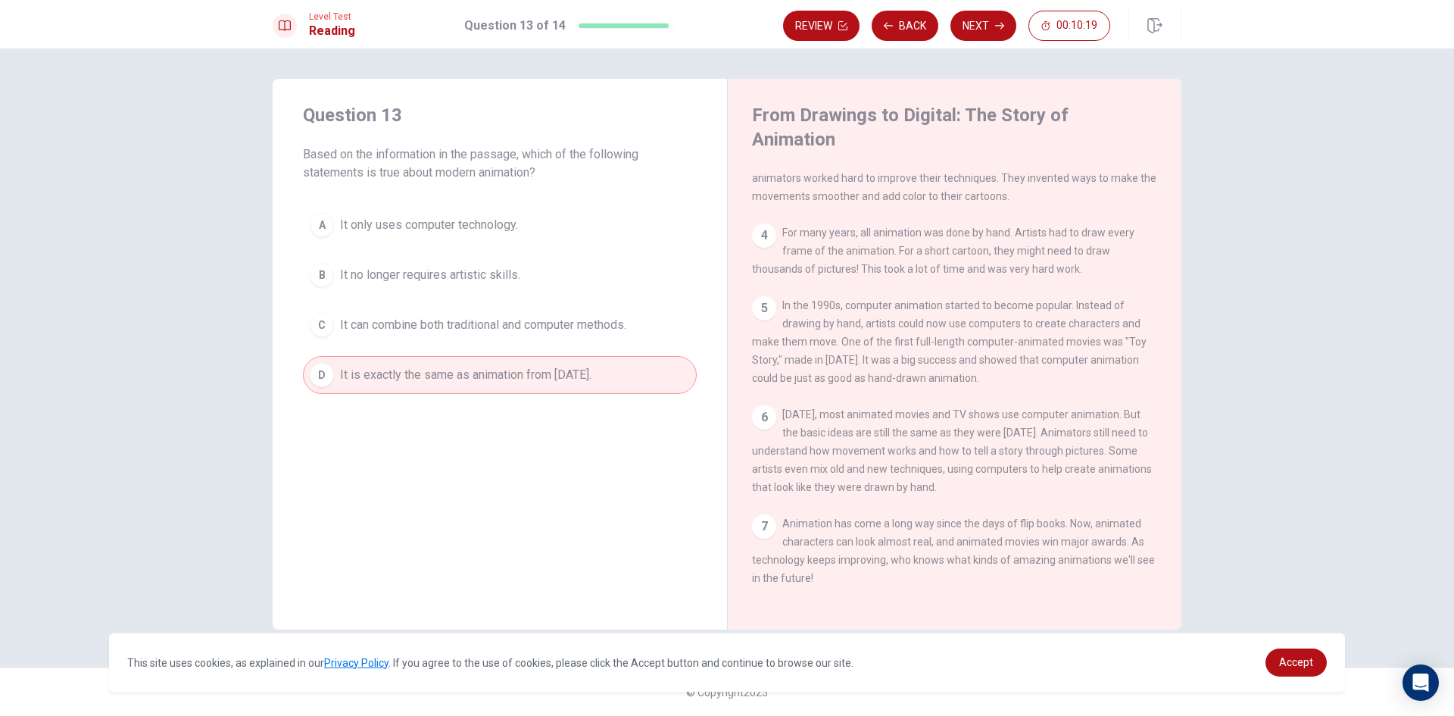
click at [623, 314] on button "C It can combine both traditional and computer methods." at bounding box center [500, 325] width 394 height 38
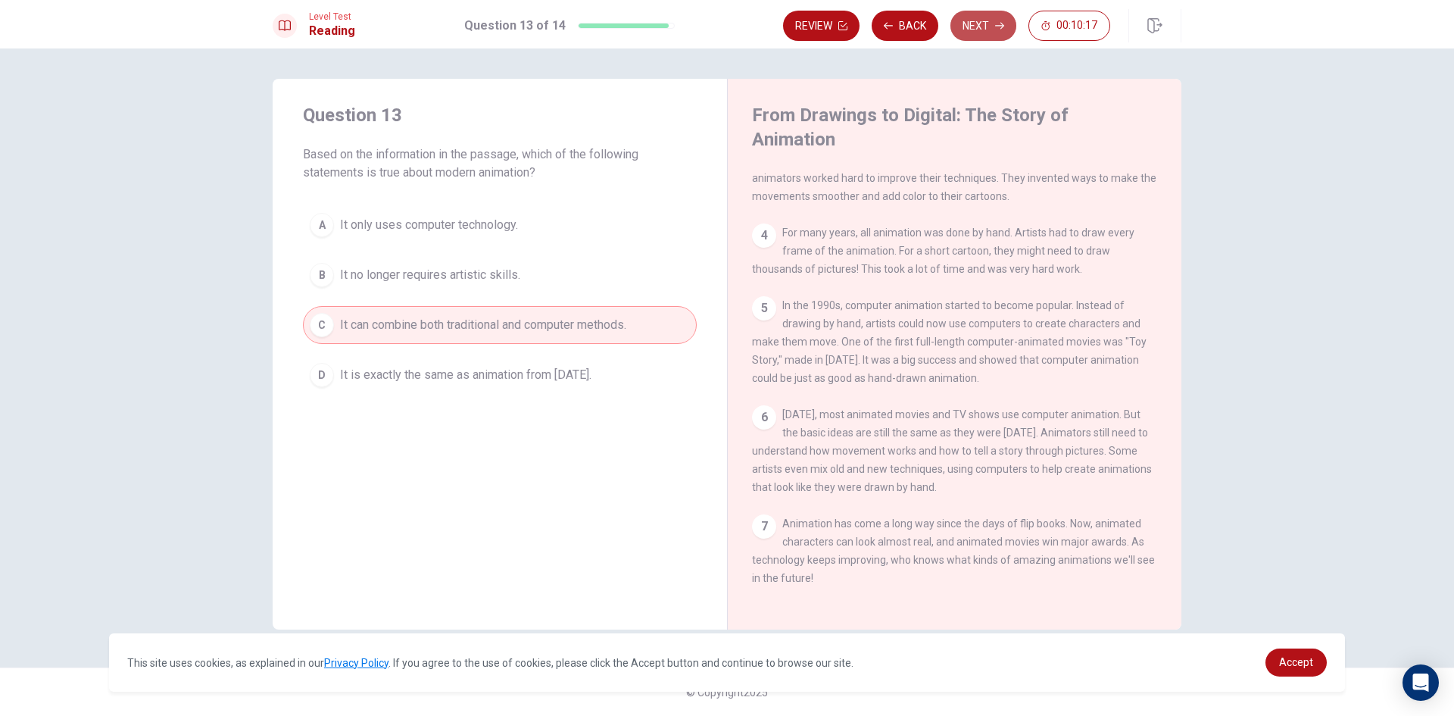
click at [991, 36] on button "Next" at bounding box center [983, 26] width 66 height 30
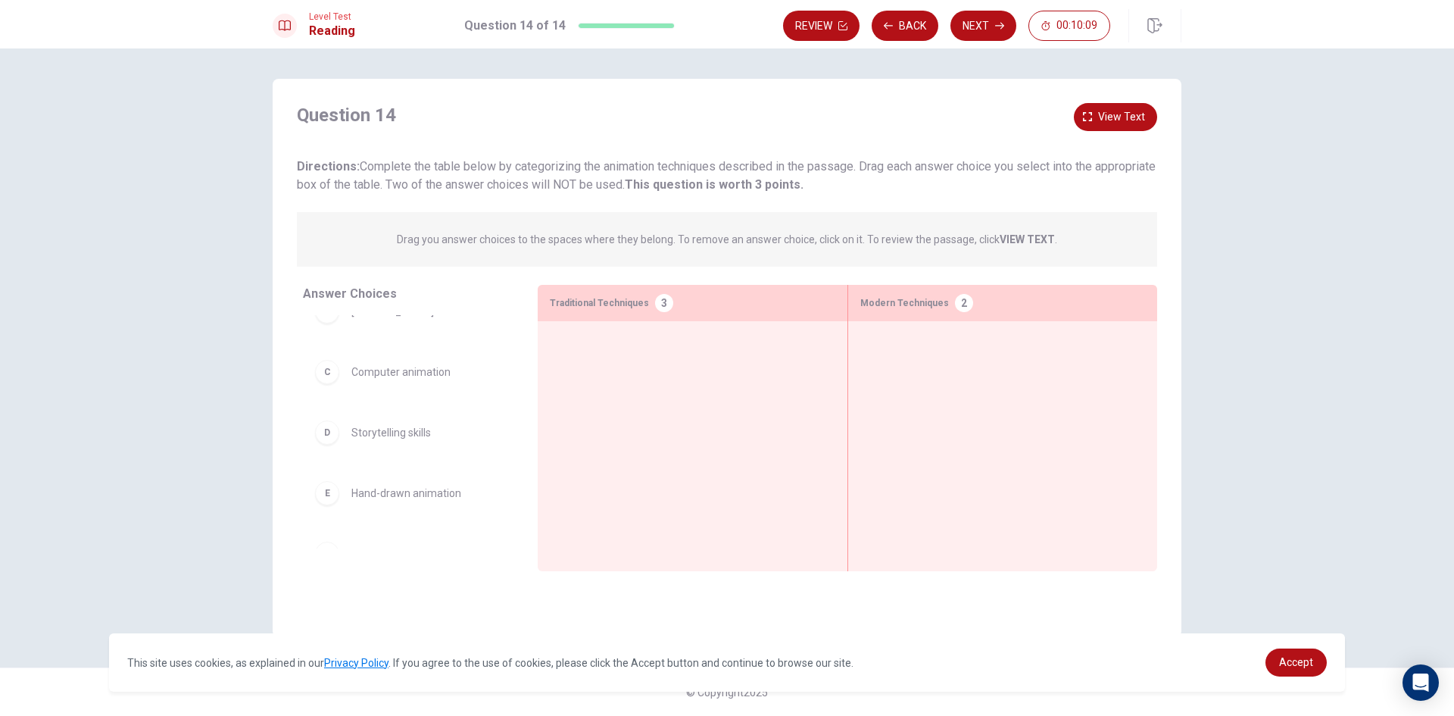
scroll to position [0, 0]
drag, startPoint x: 402, startPoint y: 345, endPoint x: 663, endPoint y: 347, distance: 260.5
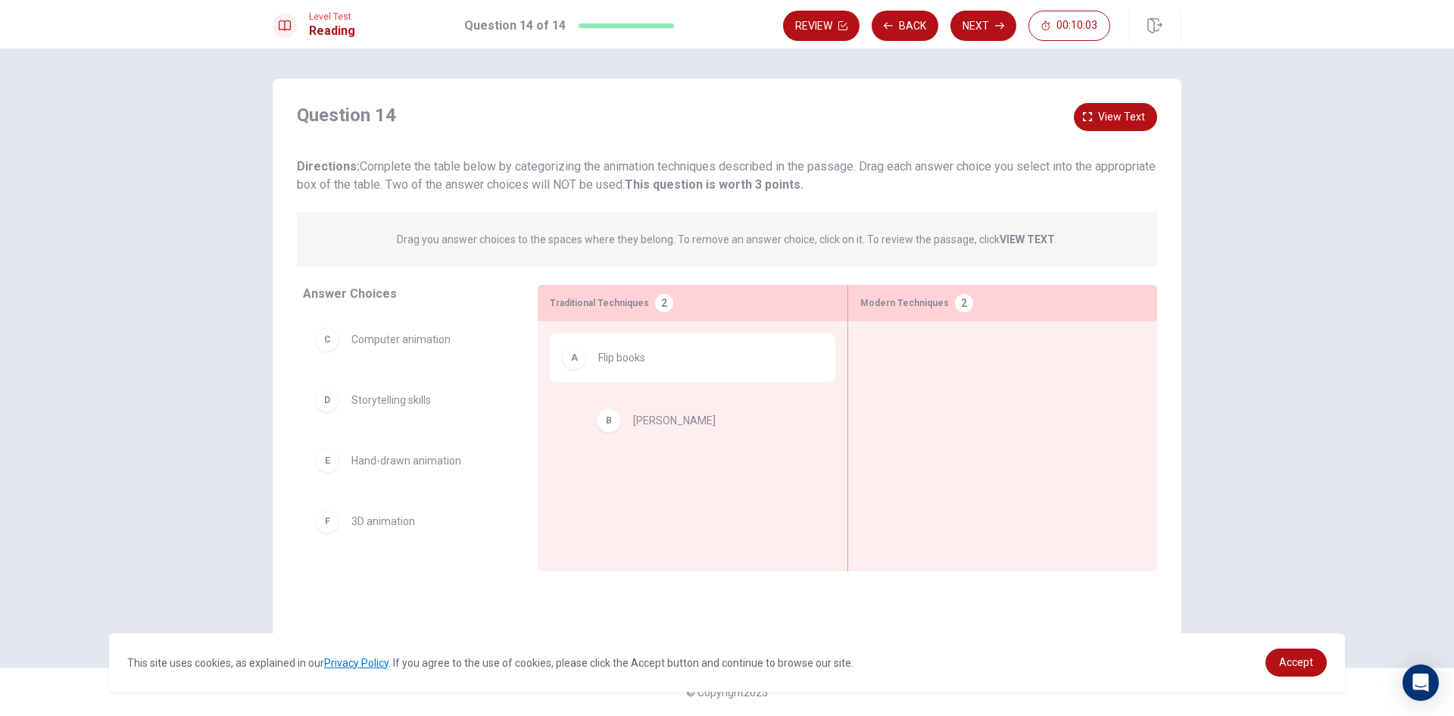
drag, startPoint x: 378, startPoint y: 342, endPoint x: 660, endPoint y: 426, distance: 294.2
drag, startPoint x: 367, startPoint y: 345, endPoint x: 976, endPoint y: 360, distance: 609.1
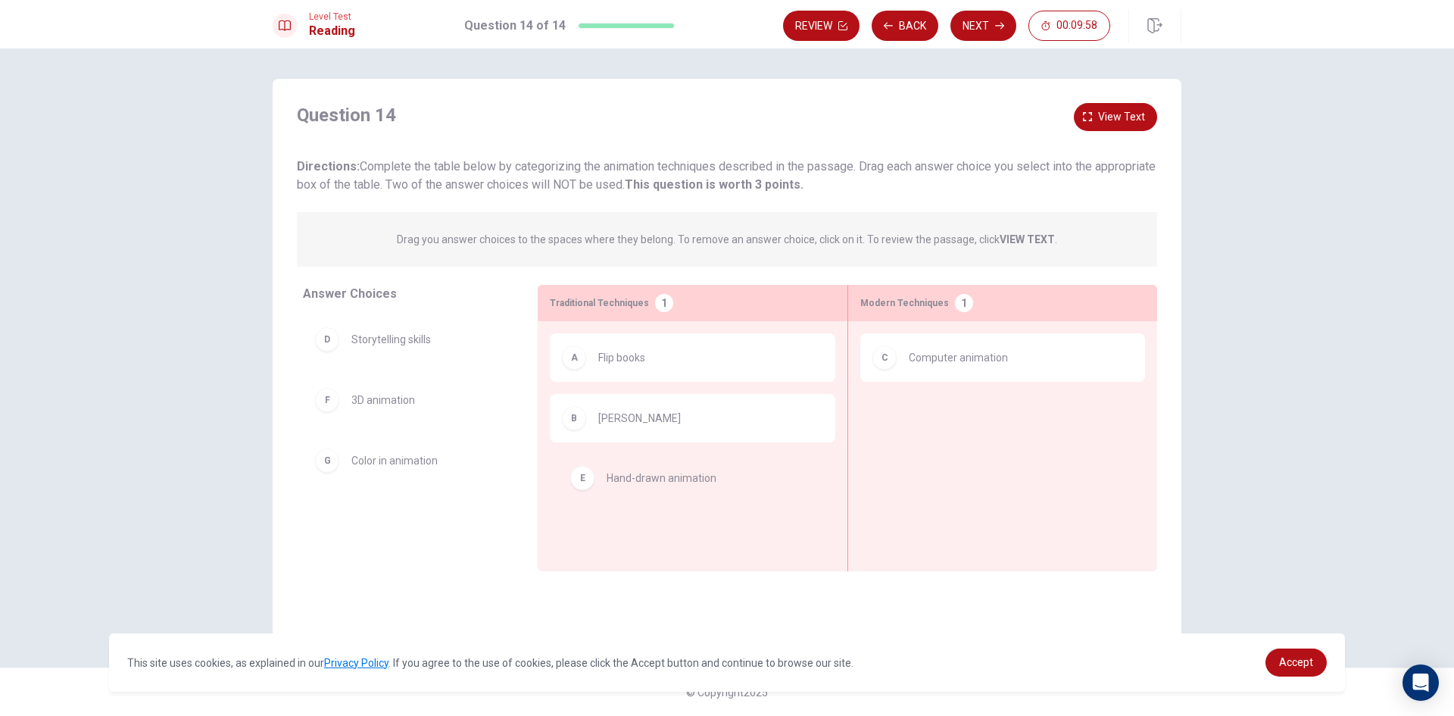
drag, startPoint x: 470, startPoint y: 410, endPoint x: 729, endPoint y: 483, distance: 269.2
drag, startPoint x: 369, startPoint y: 410, endPoint x: 932, endPoint y: 426, distance: 563.7
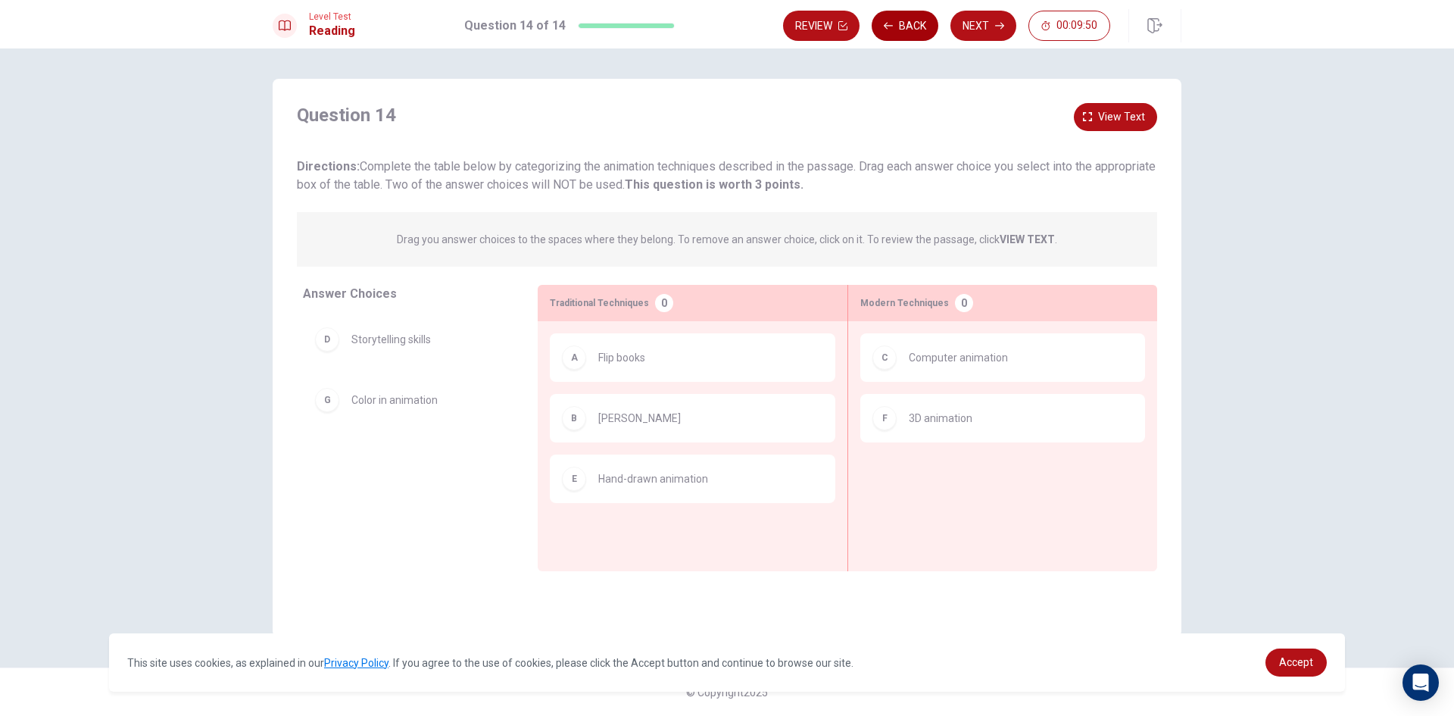
click at [896, 23] on button "Back" at bounding box center [905, 26] width 67 height 30
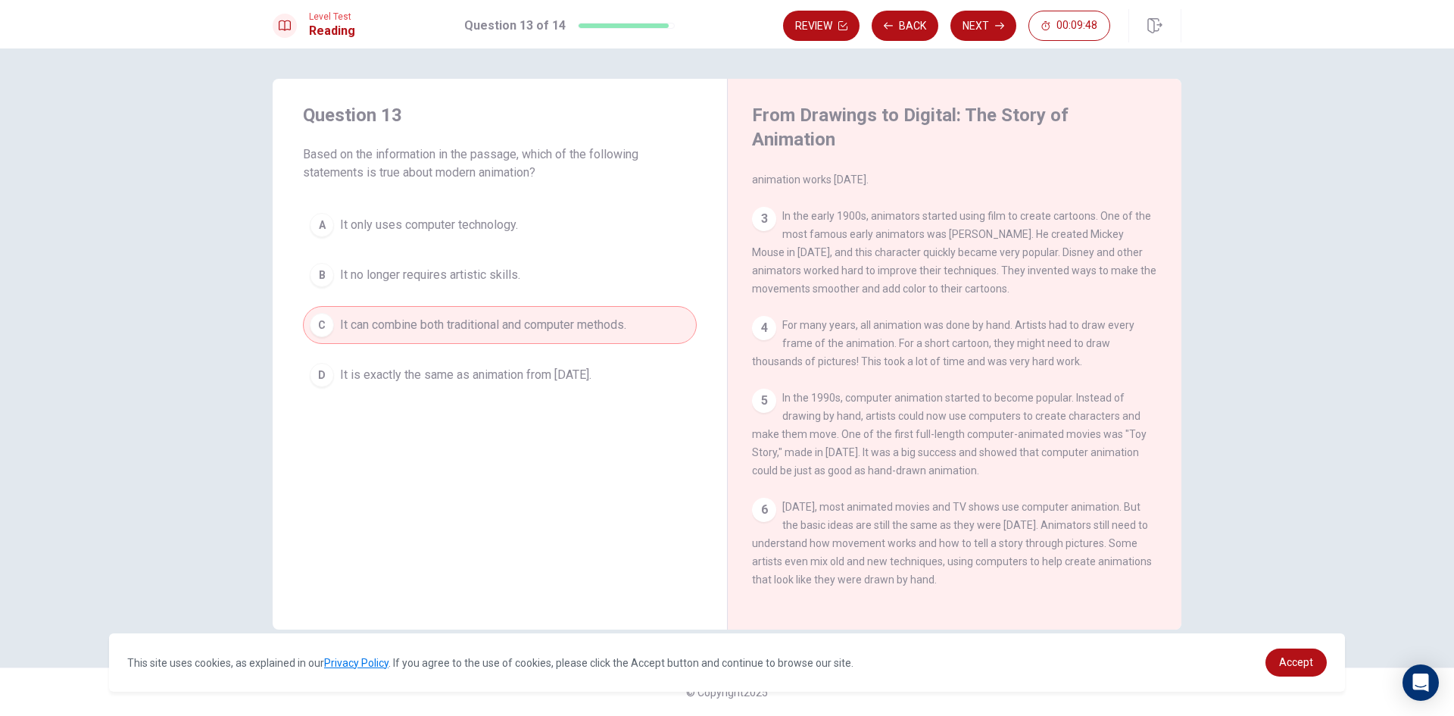
scroll to position [260, 0]
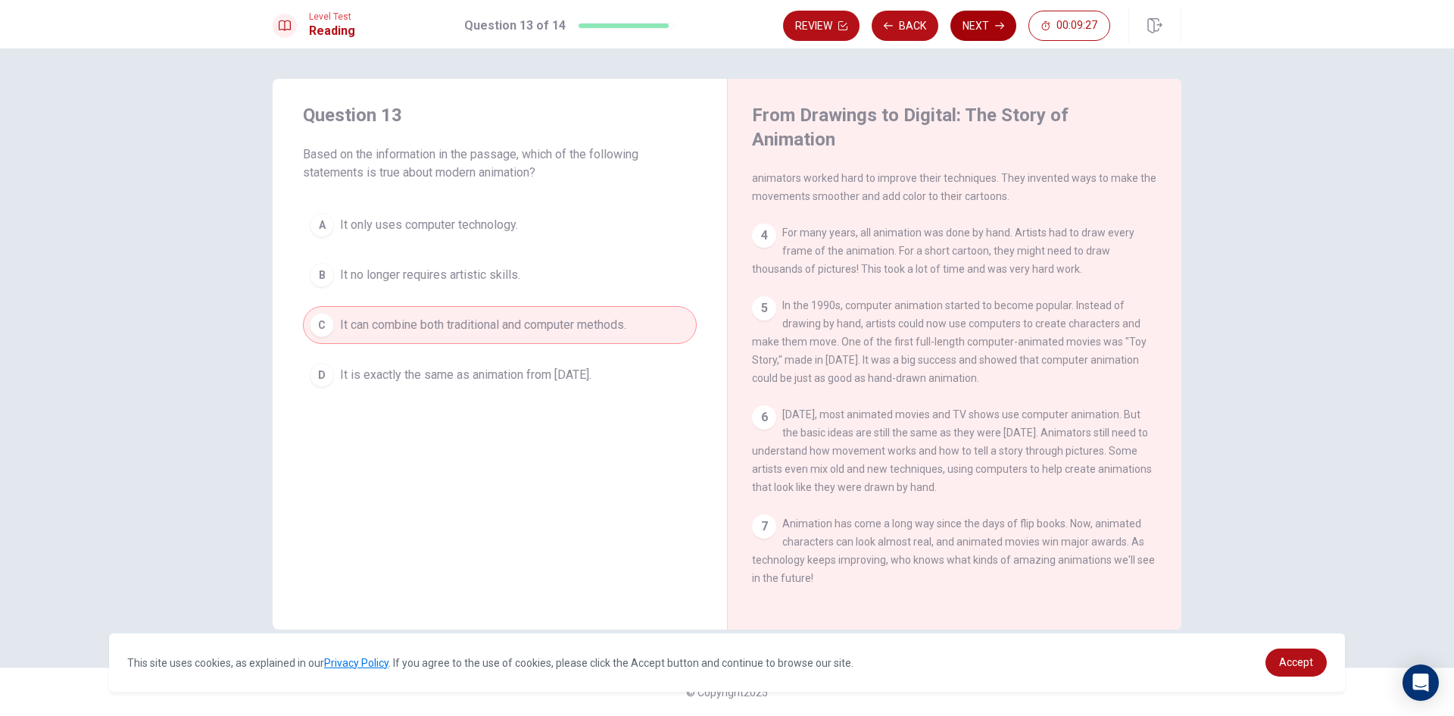
click at [973, 26] on button "Next" at bounding box center [983, 26] width 66 height 30
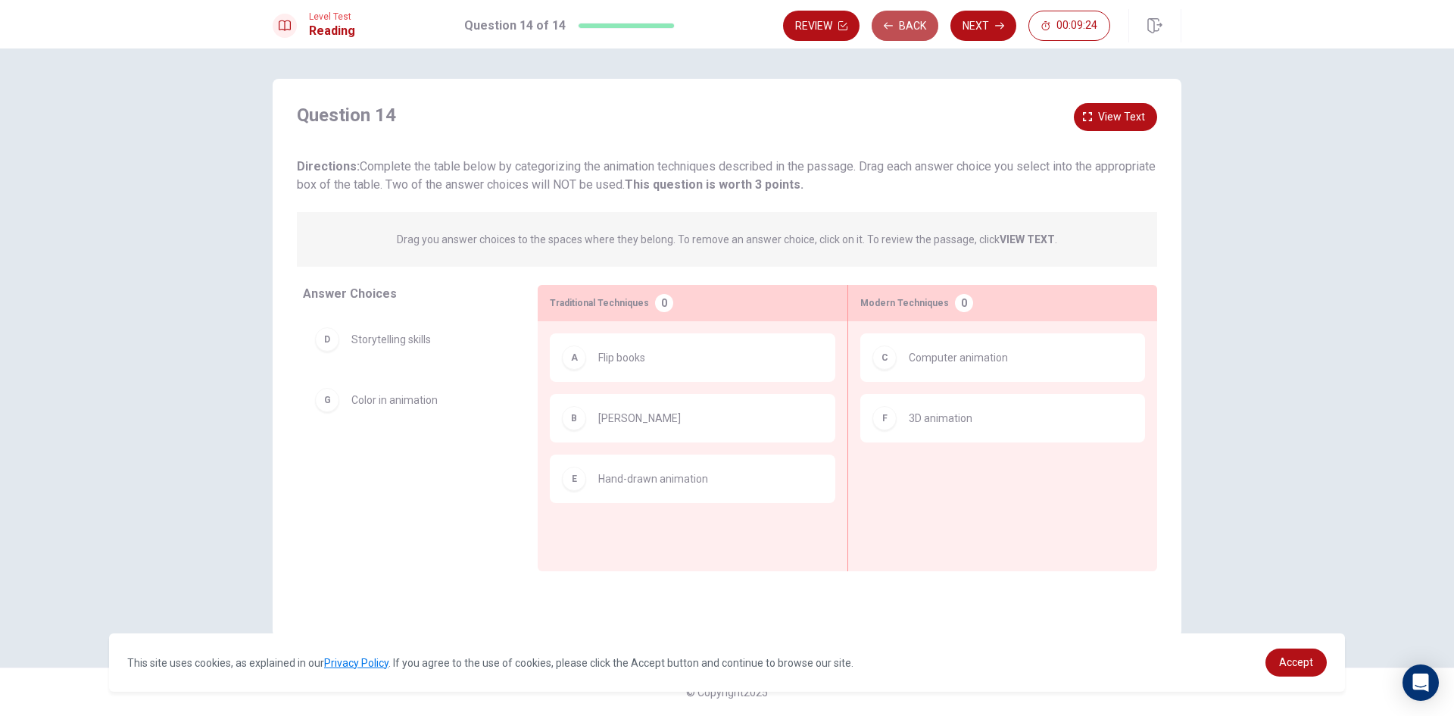
click at [894, 23] on button "Back" at bounding box center [905, 26] width 67 height 30
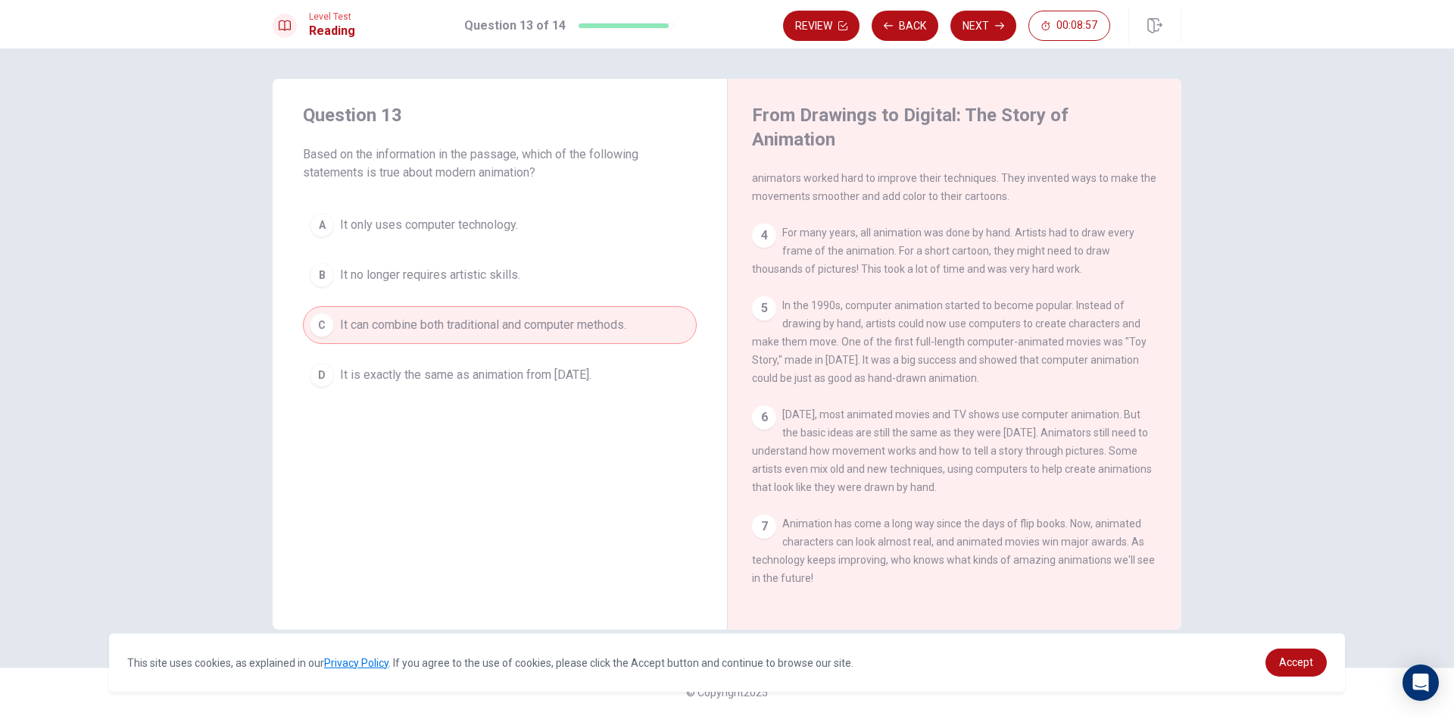
drag, startPoint x: 989, startPoint y: 23, endPoint x: 970, endPoint y: 42, distance: 27.3
click at [988, 25] on button "Next" at bounding box center [983, 26] width 66 height 30
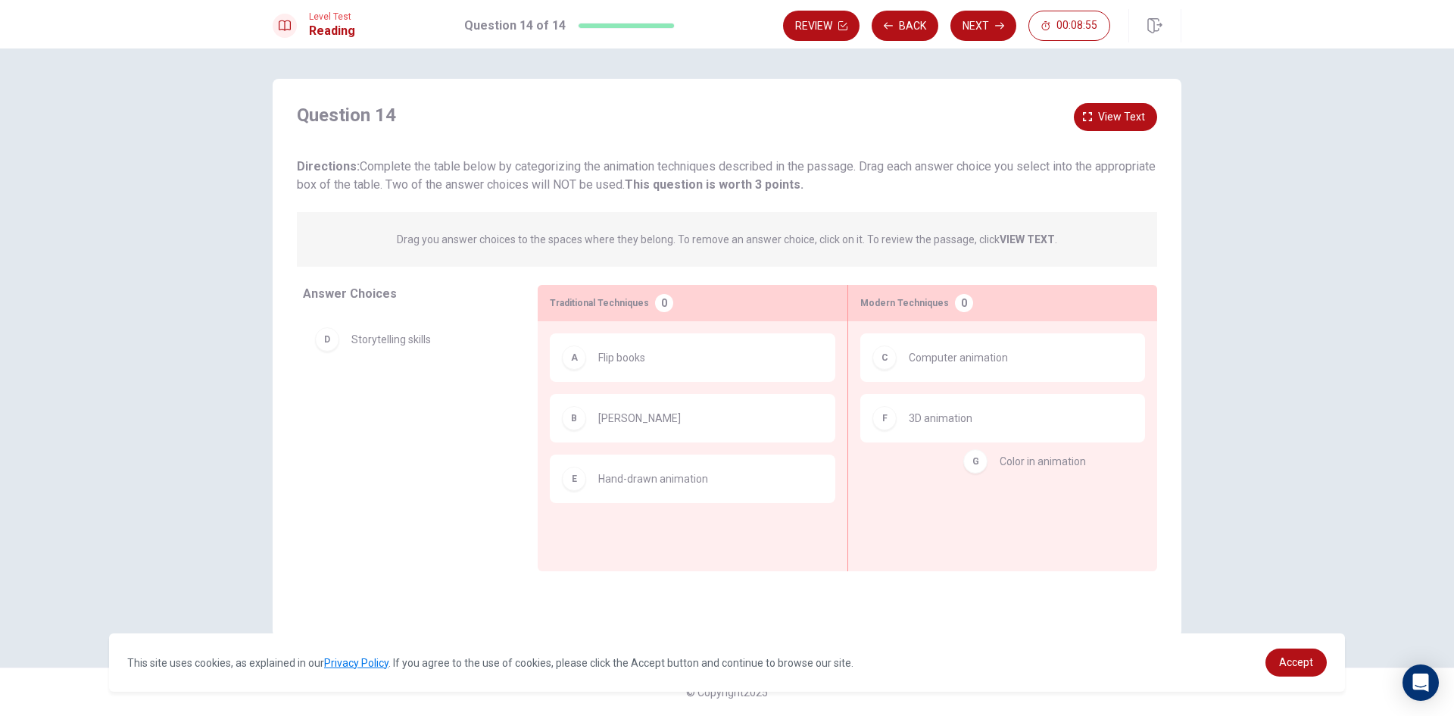
drag, startPoint x: 432, startPoint y: 413, endPoint x: 1080, endPoint y: 485, distance: 652.3
drag, startPoint x: 429, startPoint y: 394, endPoint x: 985, endPoint y: 476, distance: 562.0
drag, startPoint x: 411, startPoint y: 408, endPoint x: 965, endPoint y: 500, distance: 561.2
drag, startPoint x: 384, startPoint y: 344, endPoint x: 672, endPoint y: 569, distance: 365.3
drag, startPoint x: 392, startPoint y: 404, endPoint x: 643, endPoint y: 546, distance: 288.3
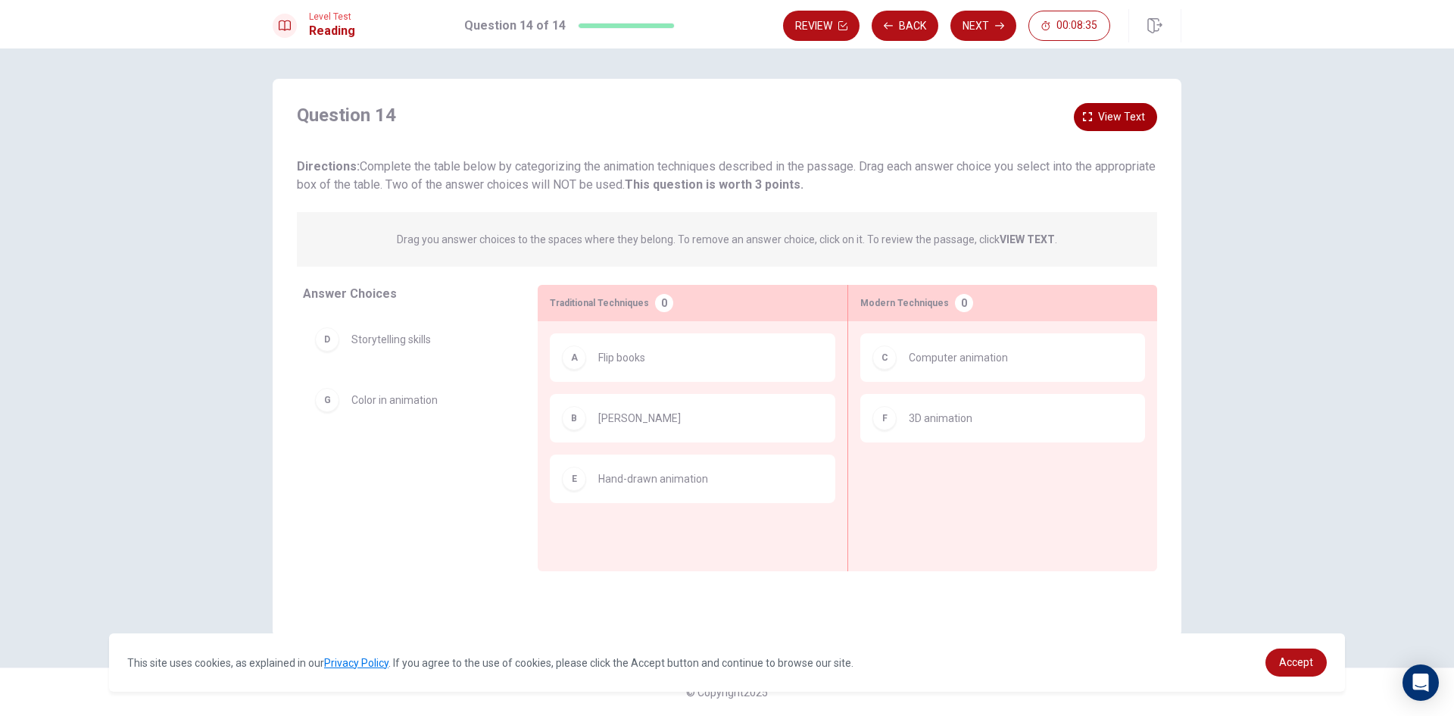
click at [1121, 108] on span "View text" at bounding box center [1121, 117] width 47 height 19
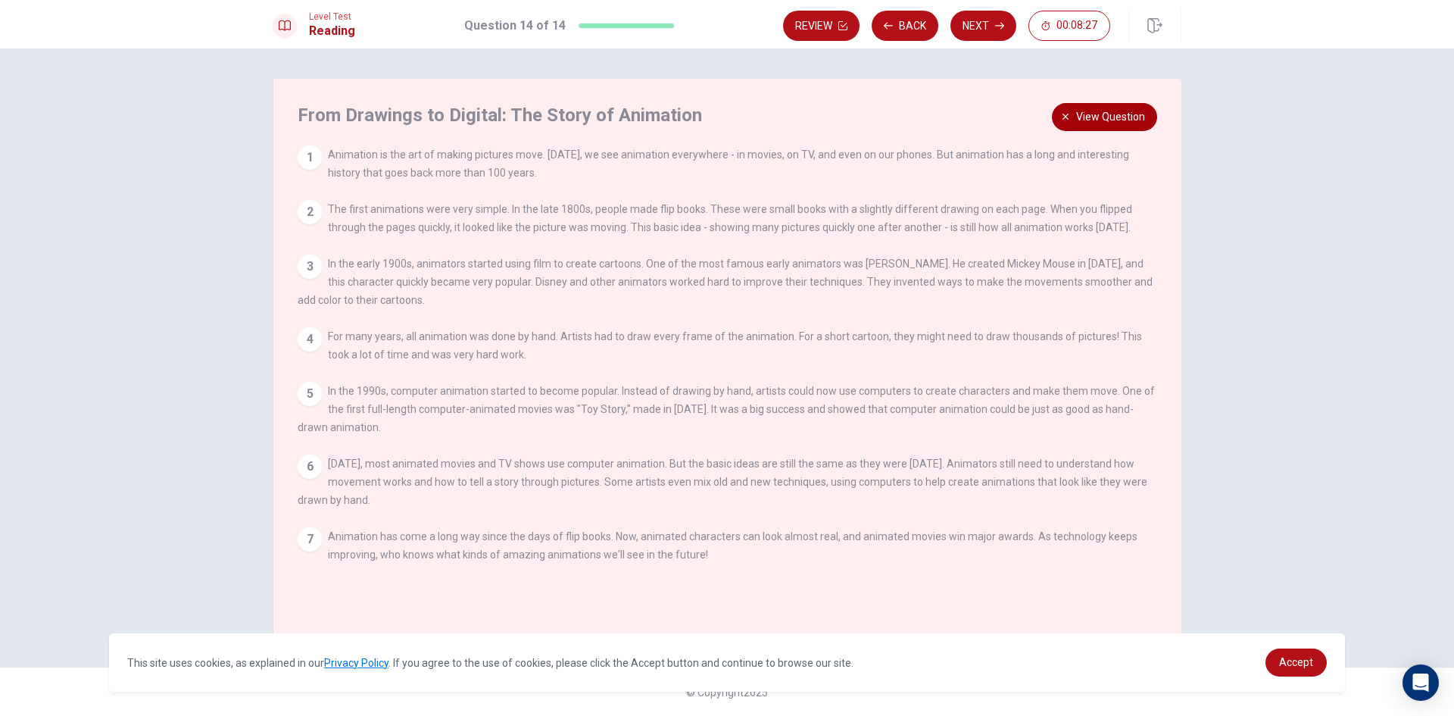
click at [1102, 112] on span "View question" at bounding box center [1110, 117] width 69 height 19
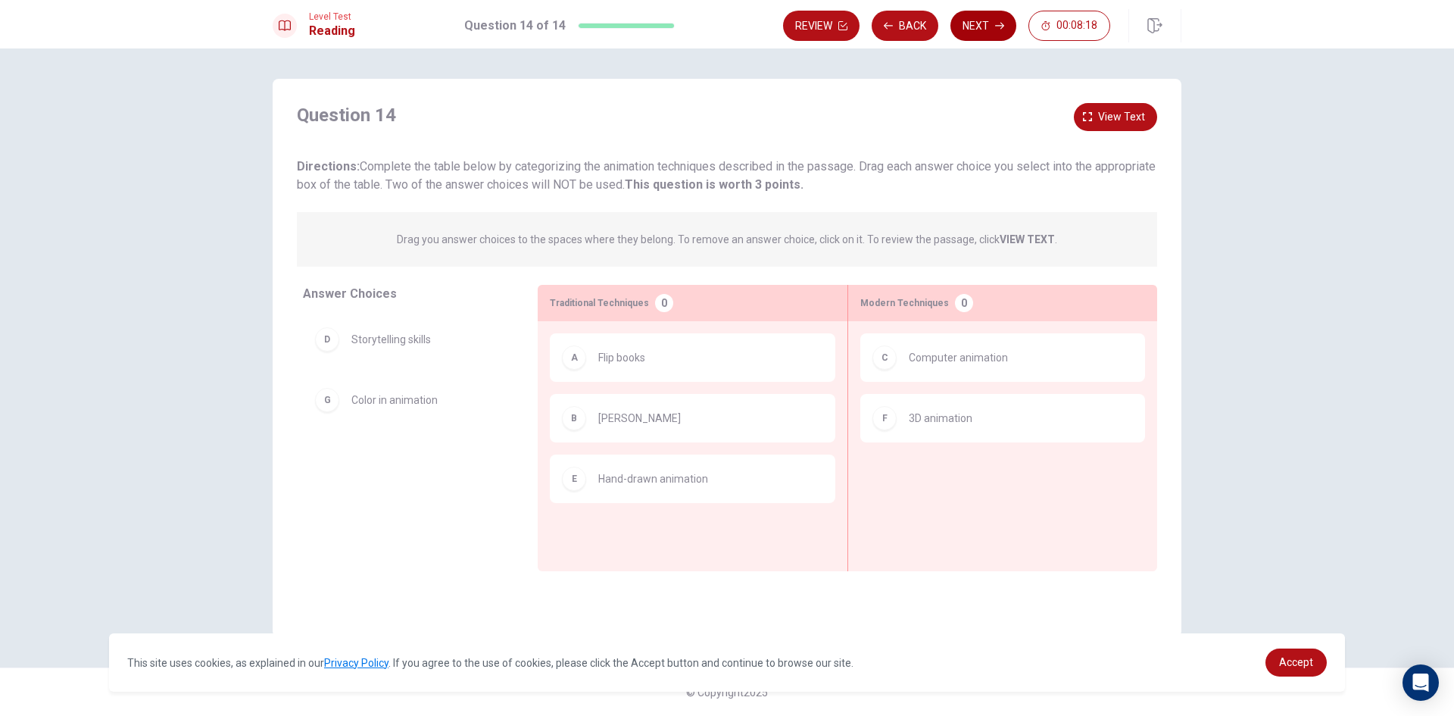
click at [983, 24] on button "Next" at bounding box center [983, 26] width 66 height 30
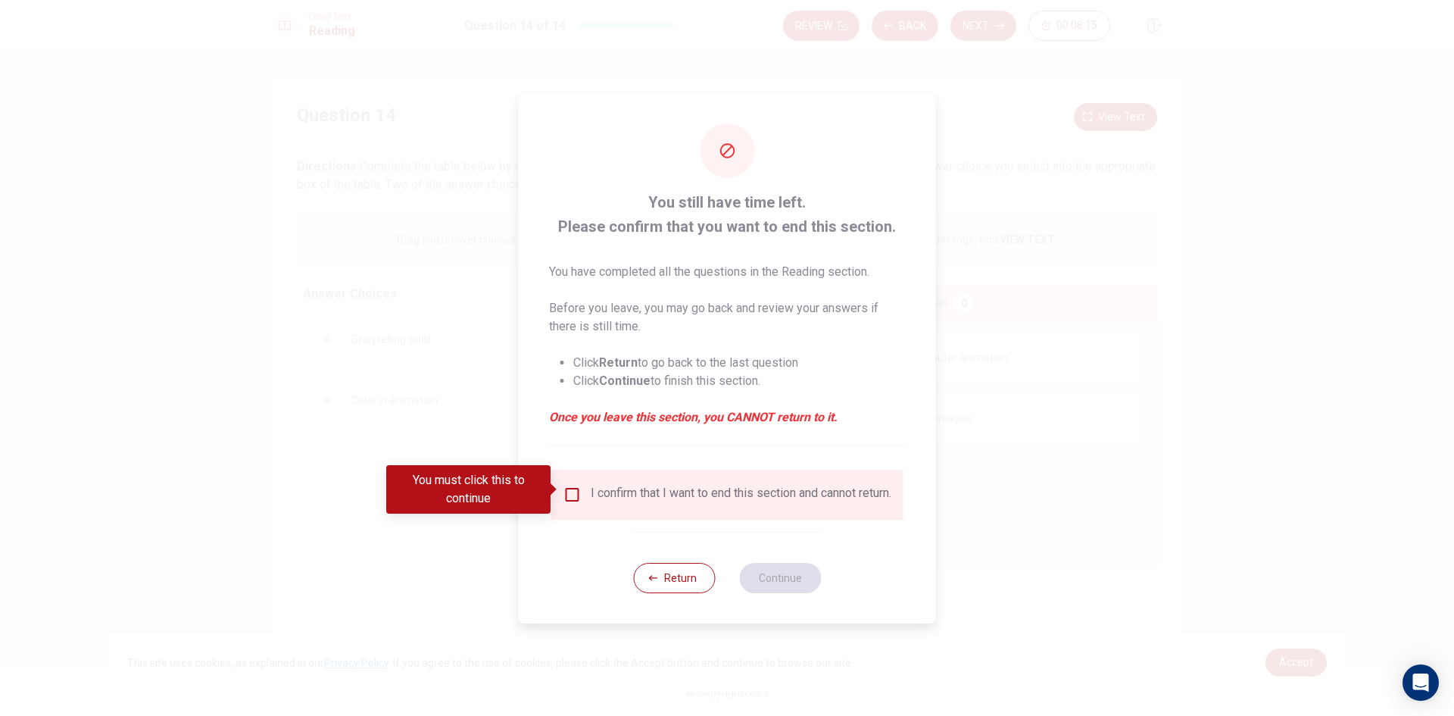
click at [551, 485] on span at bounding box center [555, 489] width 8 height 12
click at [567, 485] on input "You must click this to continue" at bounding box center [572, 494] width 18 height 18
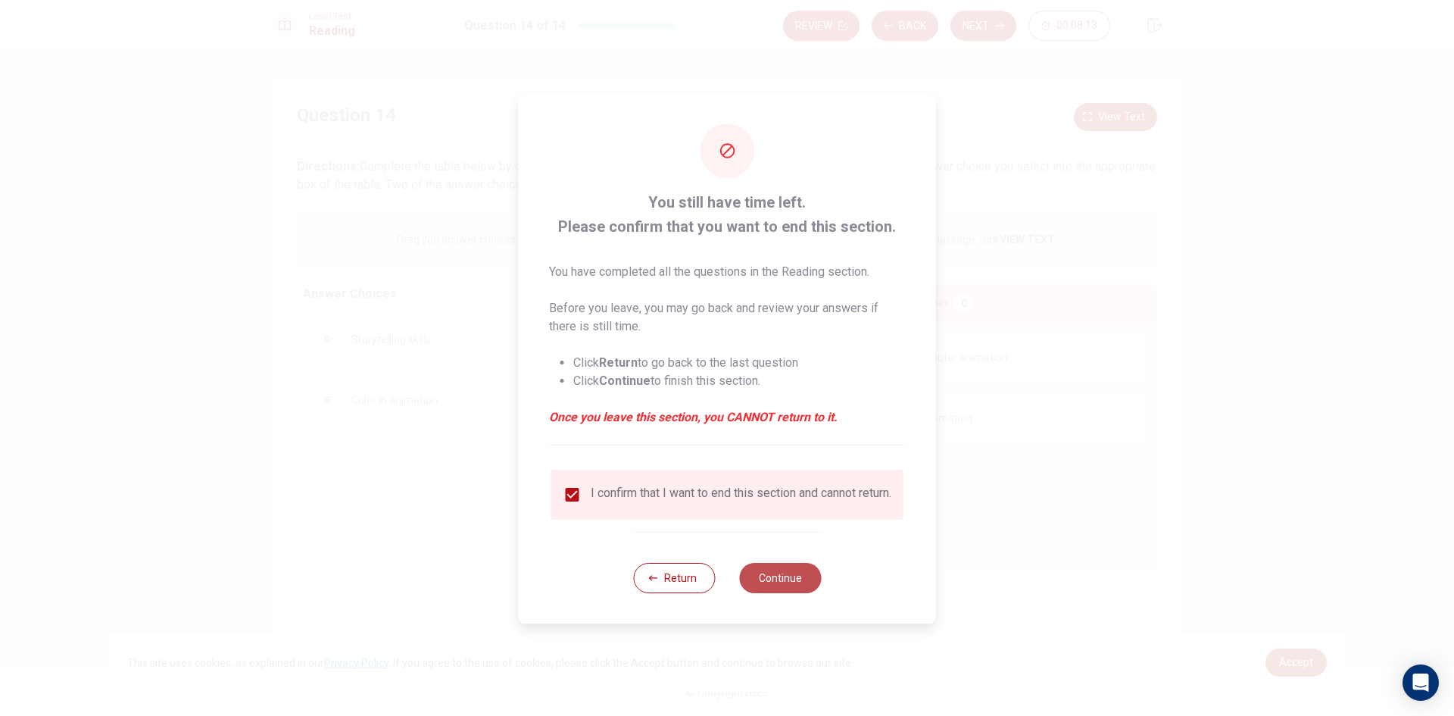
click at [769, 587] on button "Continue" at bounding box center [780, 578] width 82 height 30
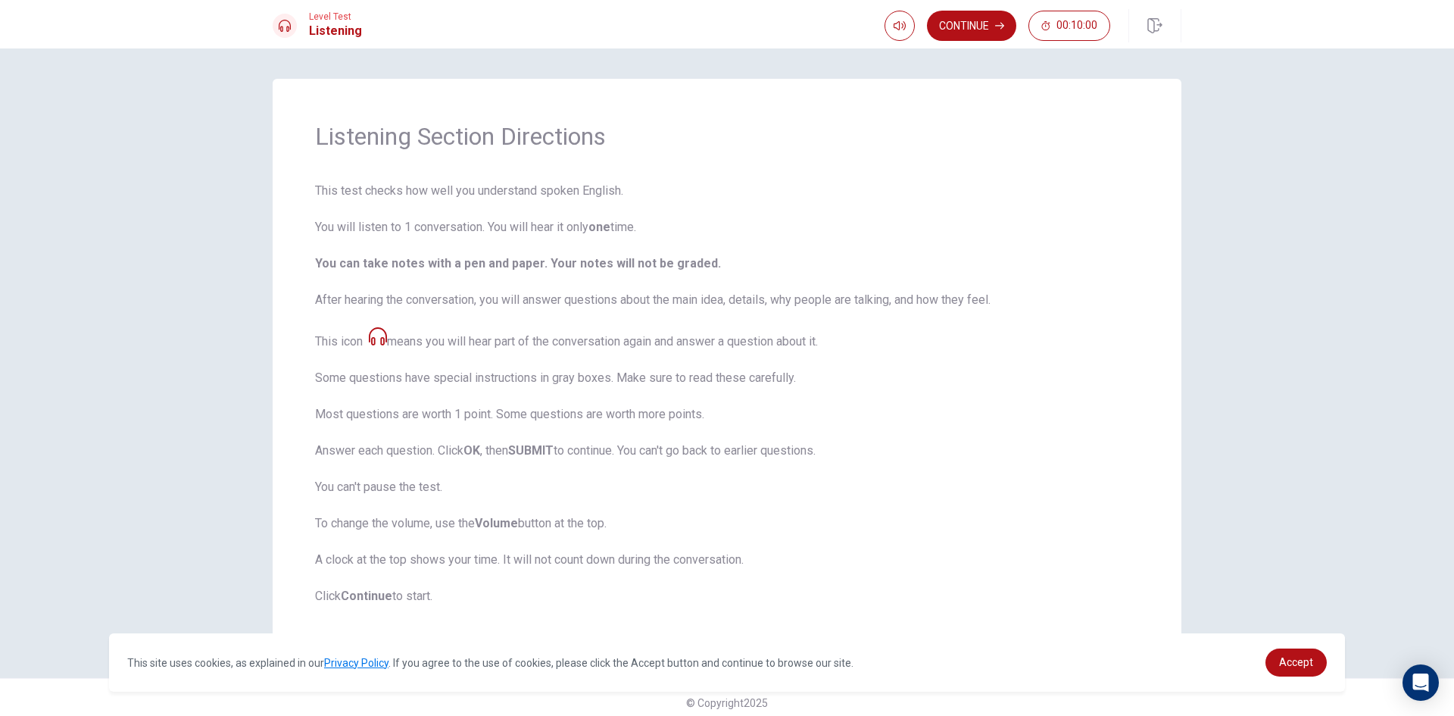
scroll to position [11, 0]
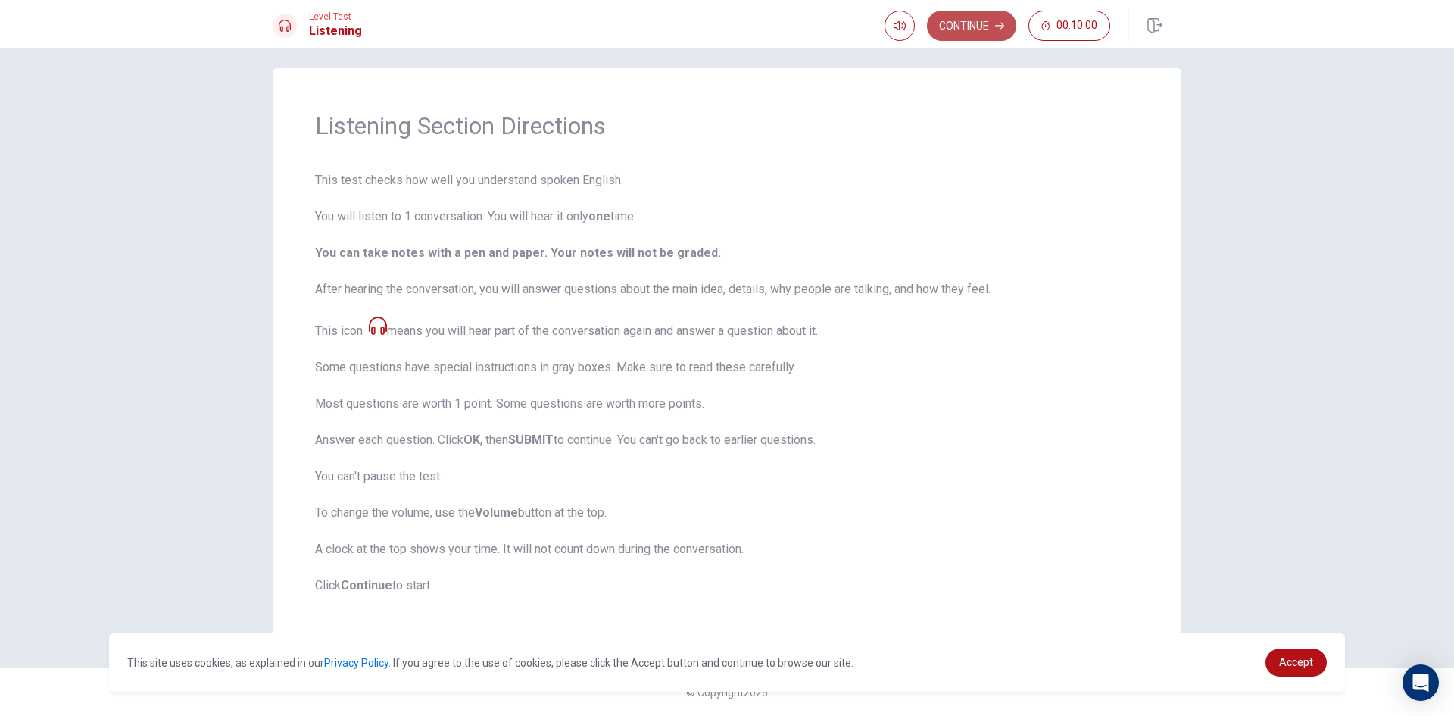
click at [990, 23] on button "Continue" at bounding box center [971, 26] width 89 height 30
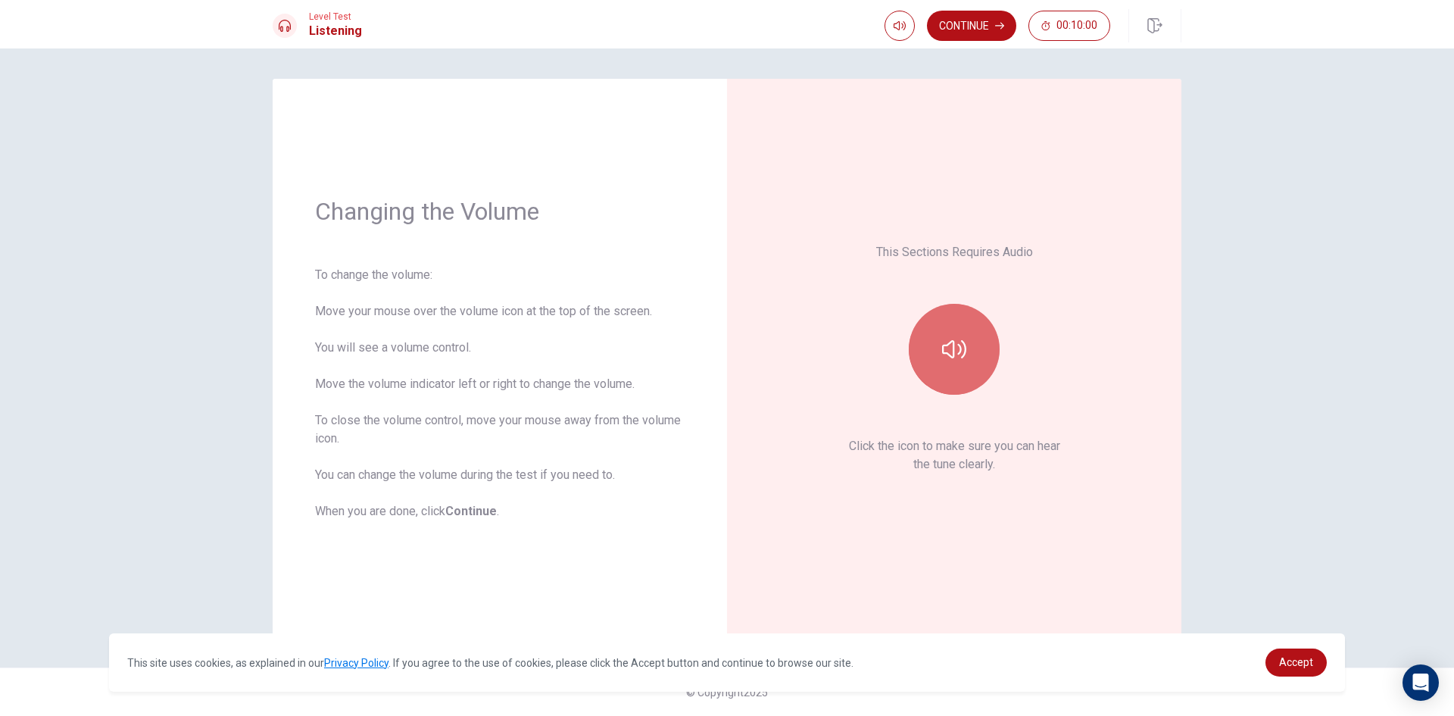
click at [943, 352] on icon "button" at bounding box center [954, 349] width 24 height 18
click at [943, 351] on icon "button" at bounding box center [954, 349] width 24 height 18
click at [966, 28] on button "Continue" at bounding box center [971, 26] width 89 height 30
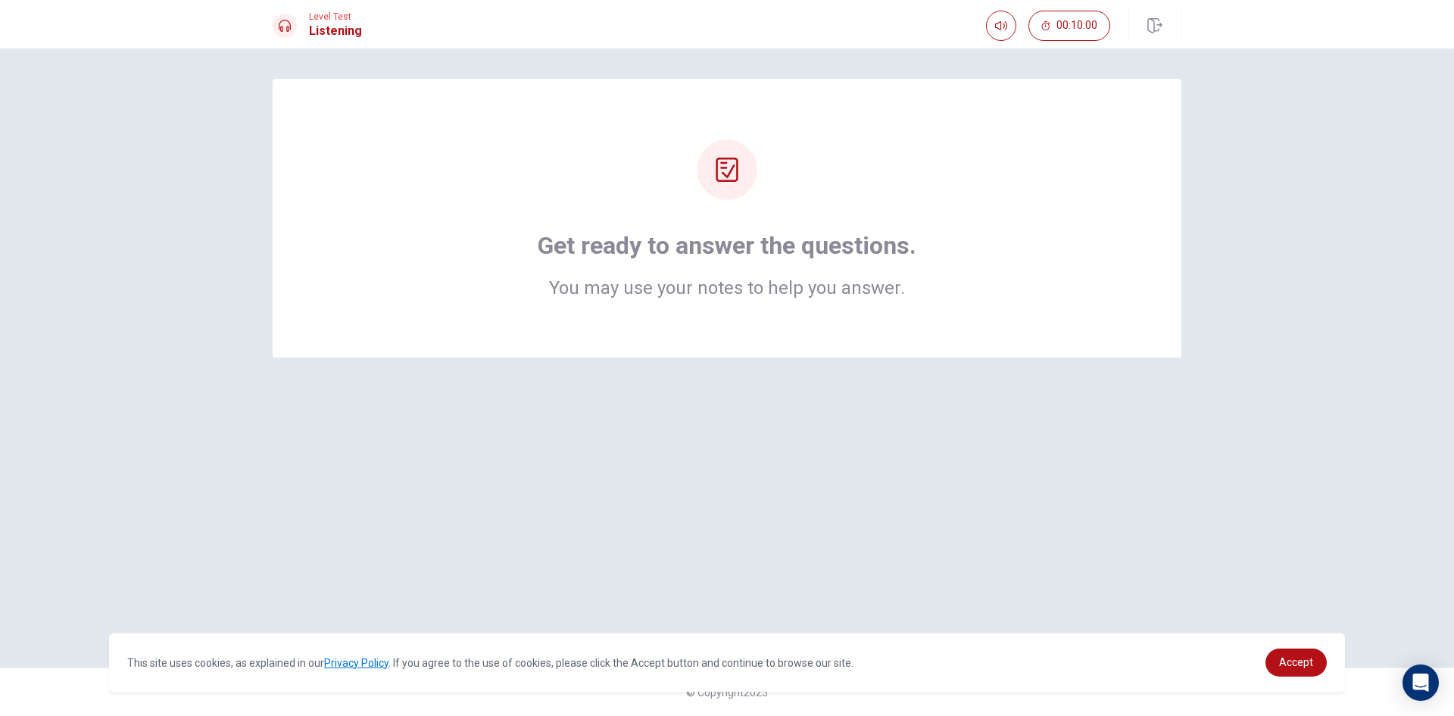
click at [932, 286] on div "Get ready to answer the questions. You may use your notes to help you answer." at bounding box center [727, 218] width 788 height 158
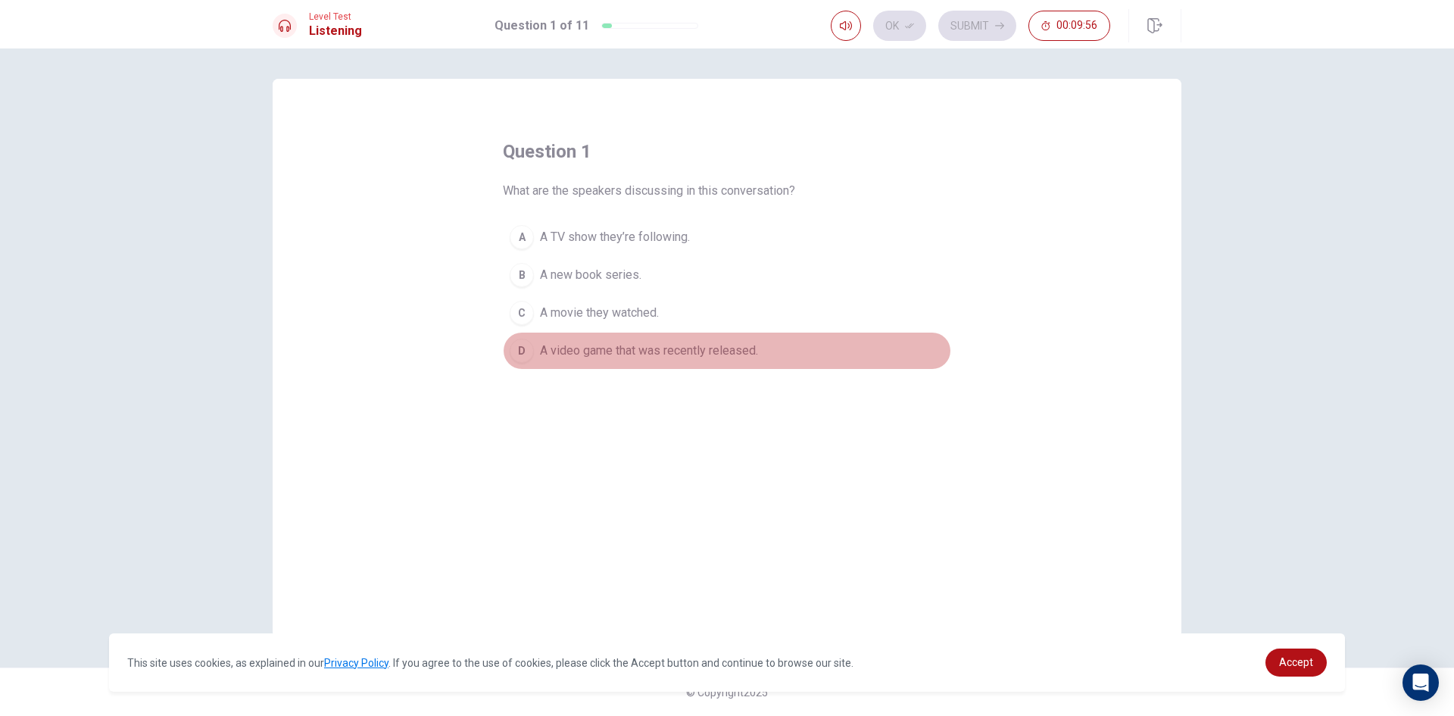
click at [662, 348] on span "A video game that was recently released." at bounding box center [649, 351] width 218 height 18
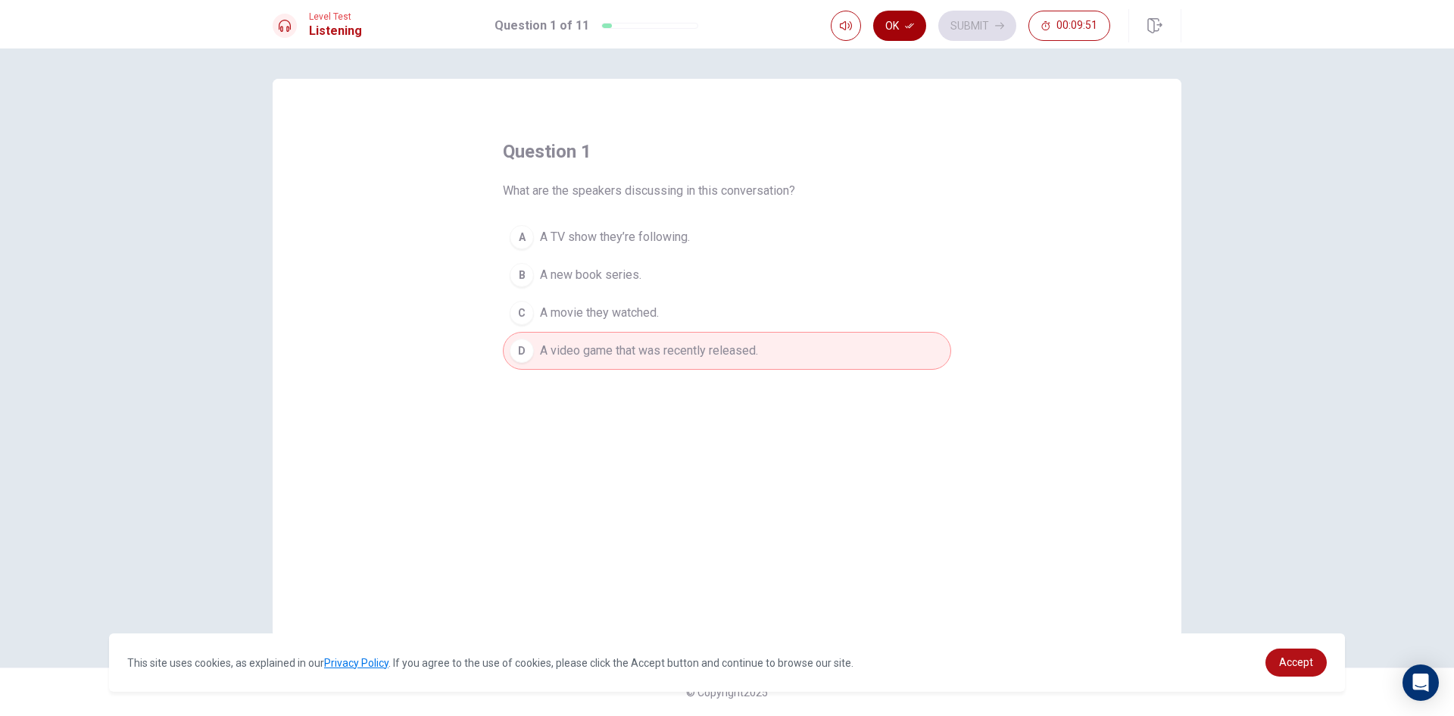
click at [899, 27] on button "Ok" at bounding box center [899, 26] width 53 height 30
click at [980, 17] on button "Submit" at bounding box center [977, 26] width 78 height 30
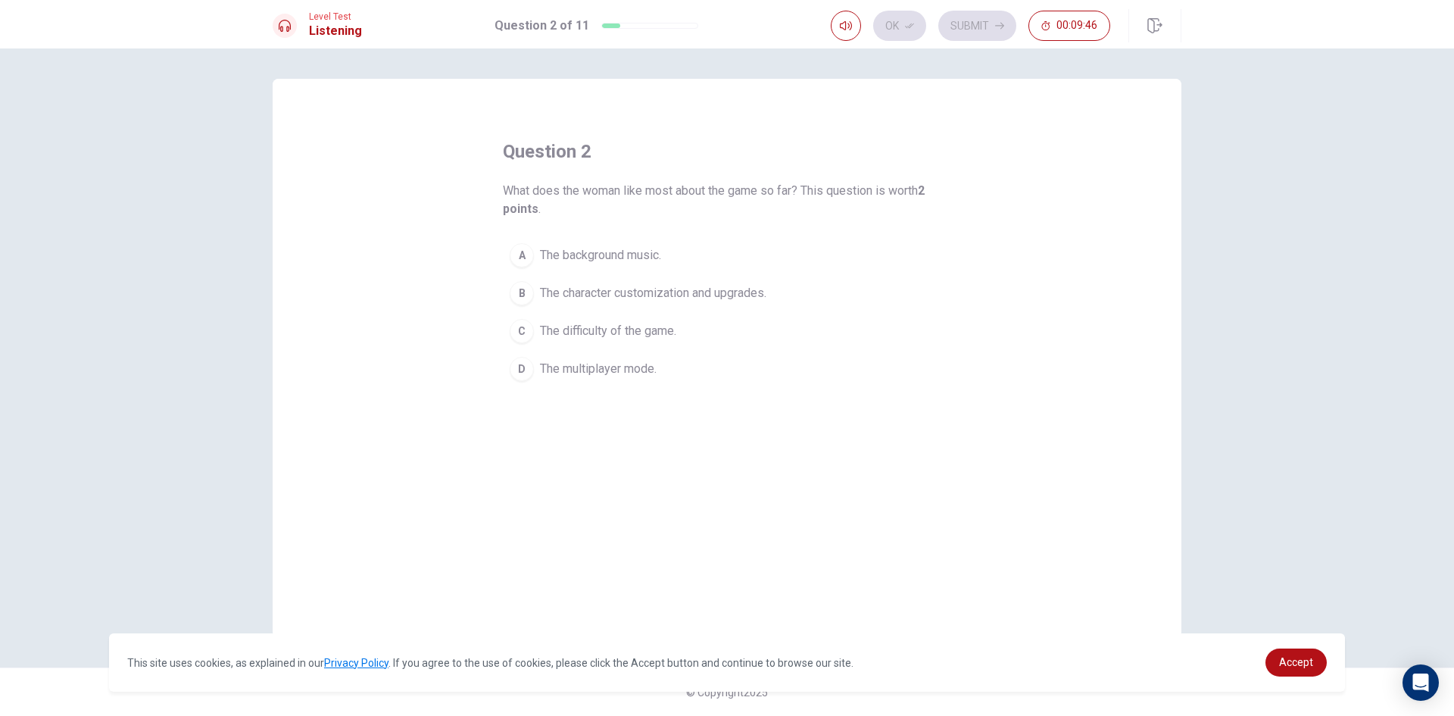
click at [682, 293] on span "The character customization and upgrades." at bounding box center [653, 293] width 226 height 18
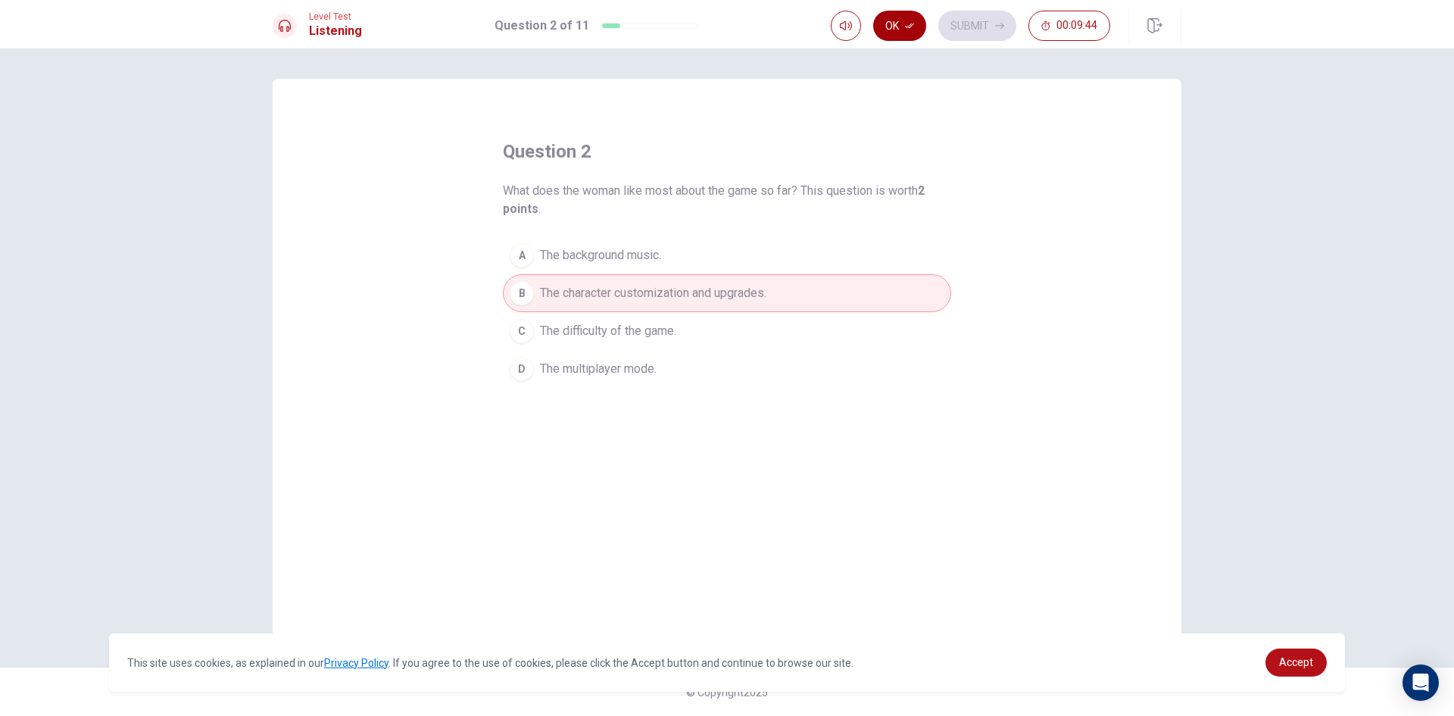
click at [914, 20] on button "Ok" at bounding box center [899, 26] width 53 height 30
click at [980, 15] on button "Submit" at bounding box center [977, 26] width 78 height 30
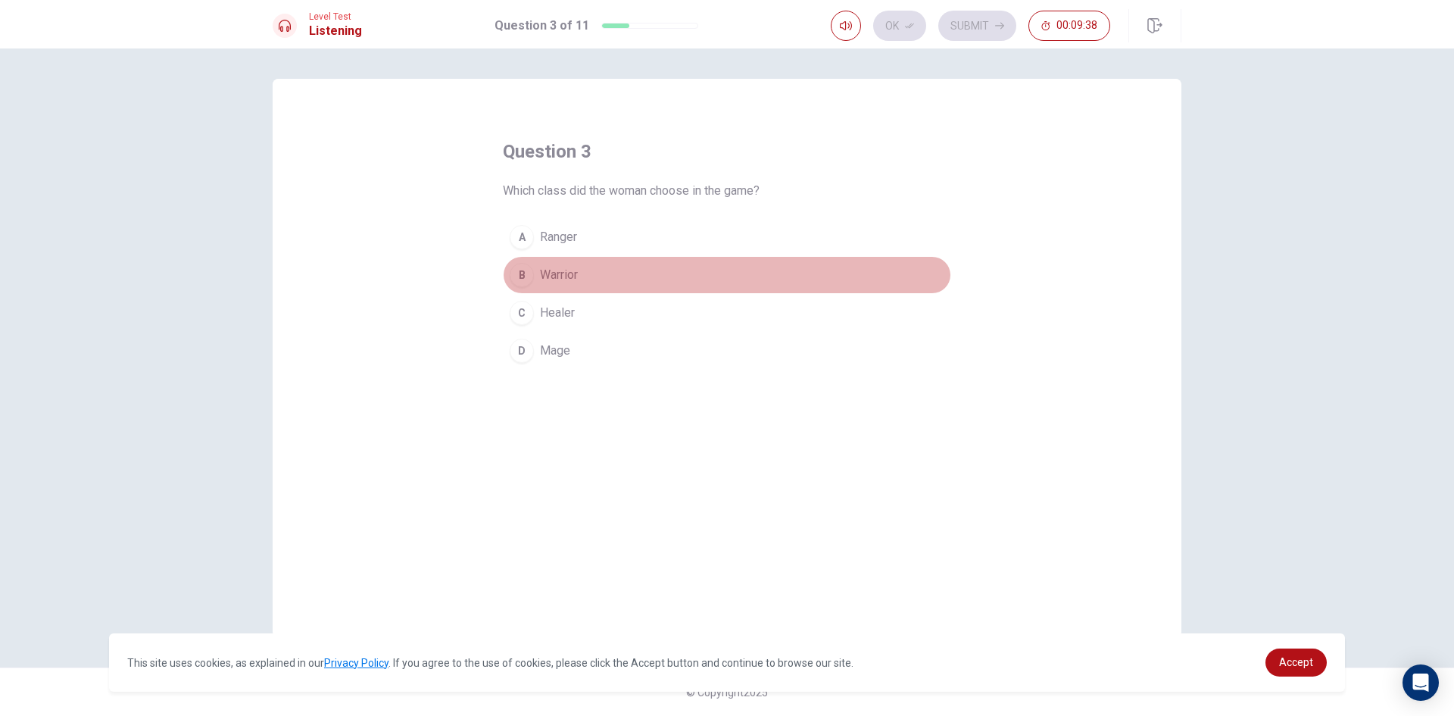
click at [572, 270] on span "Warrior" at bounding box center [559, 275] width 38 height 18
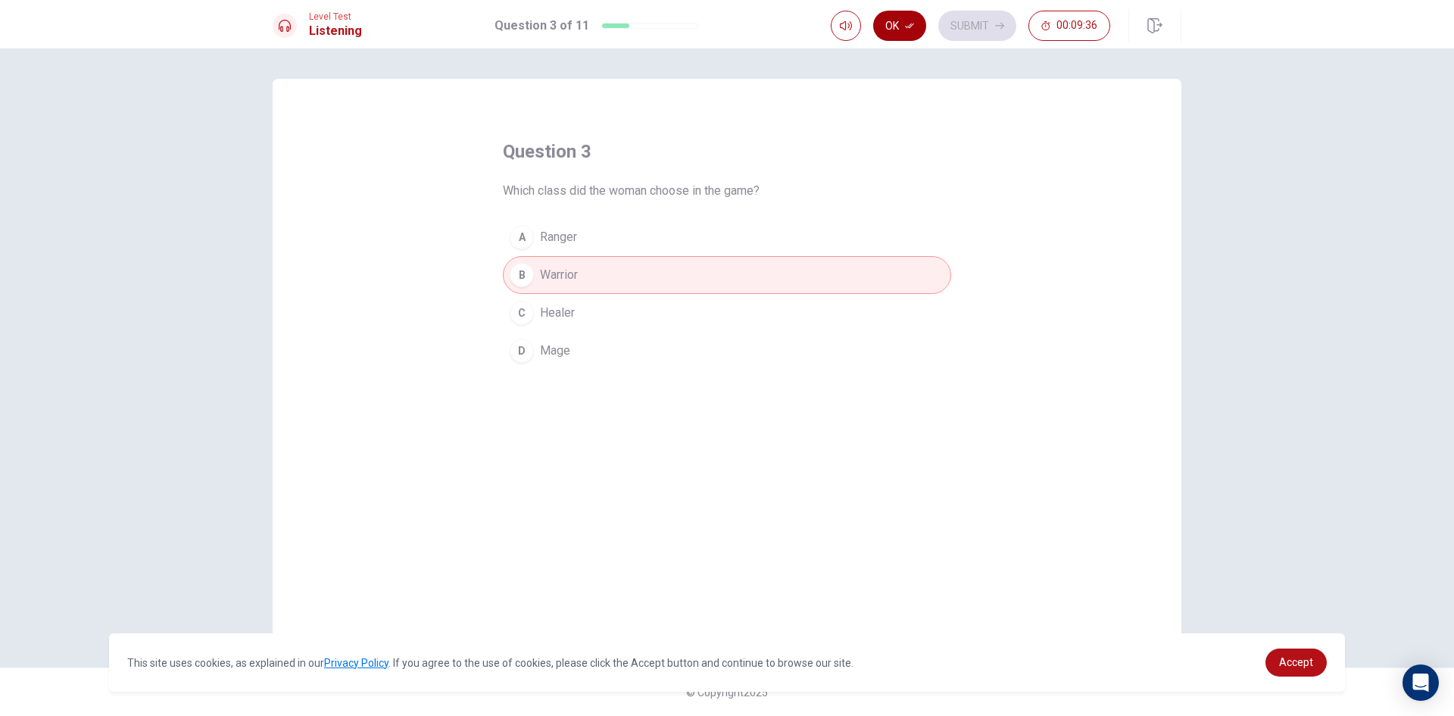
click at [913, 14] on button "Ok" at bounding box center [899, 26] width 53 height 30
click at [974, 36] on button "Submit" at bounding box center [977, 26] width 78 height 30
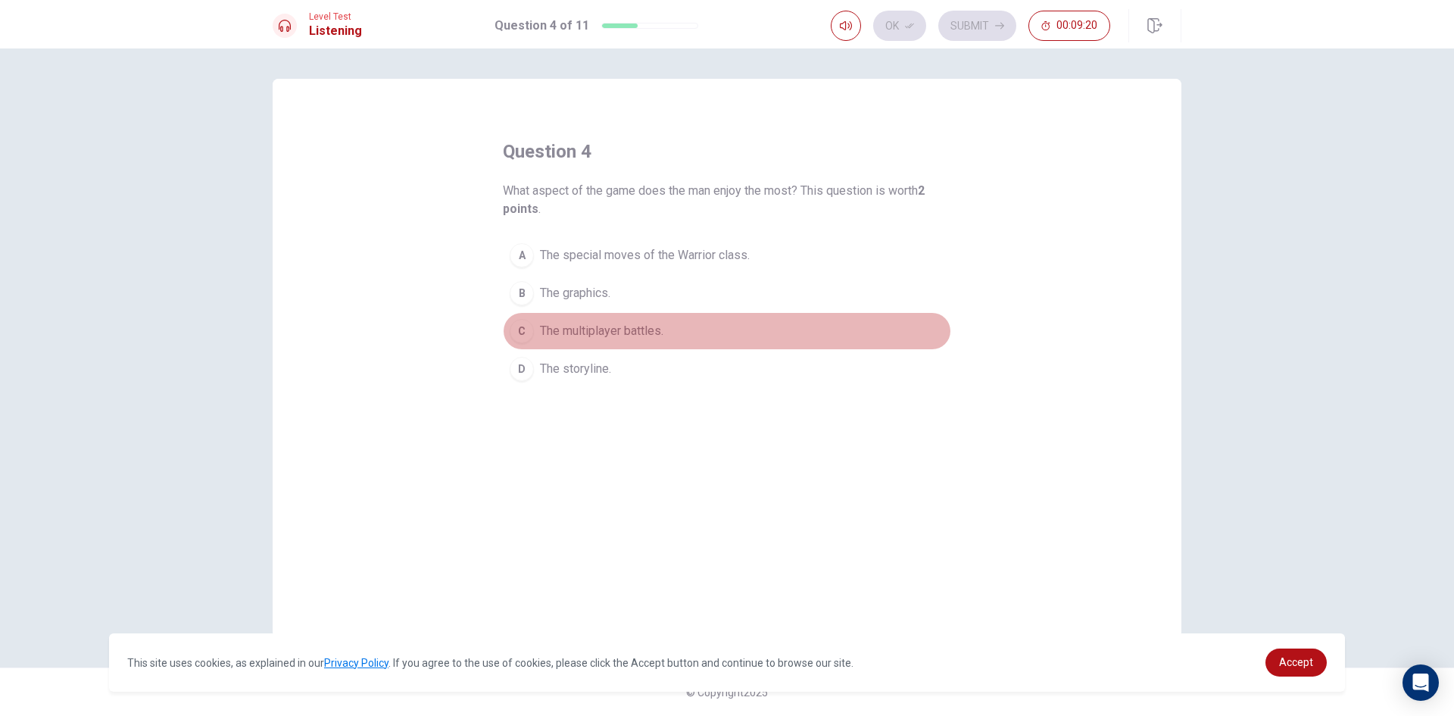
click at [674, 332] on button "C The multiplayer battles." at bounding box center [727, 331] width 448 height 38
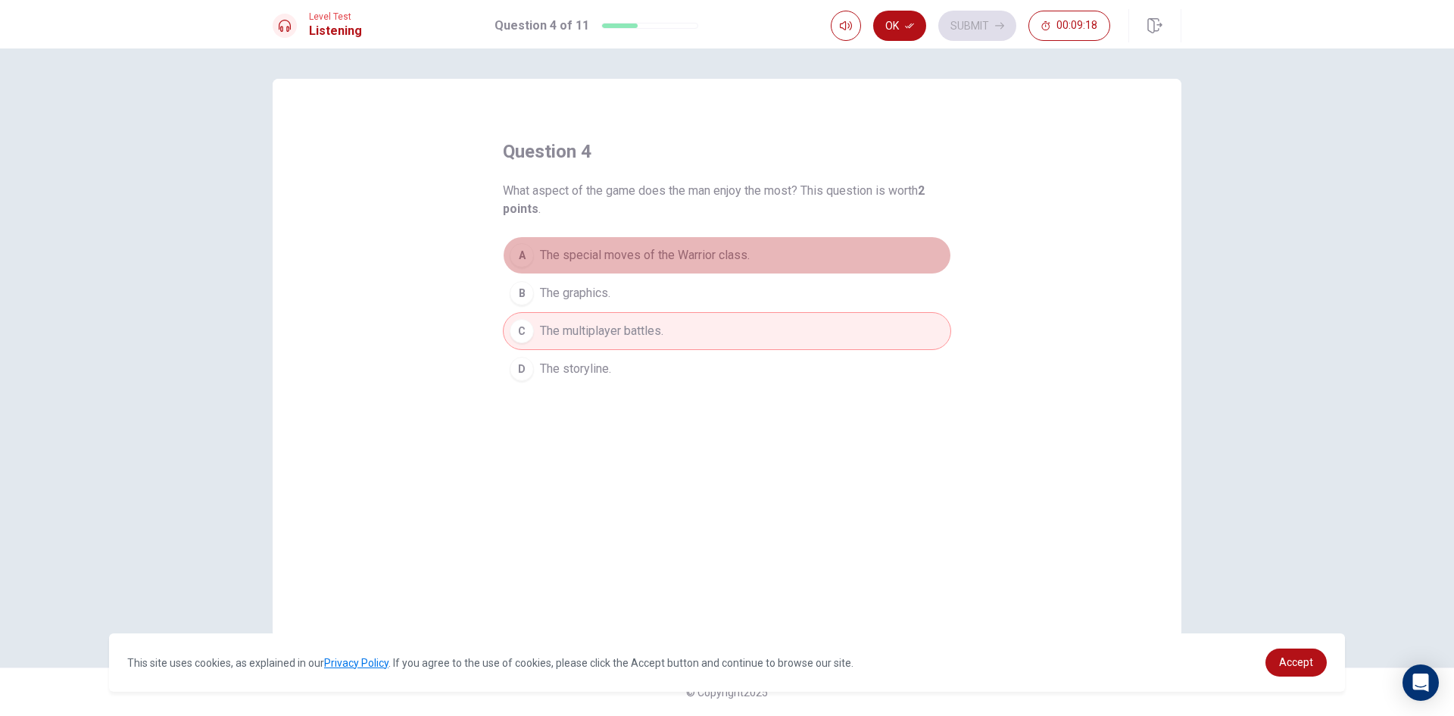
click at [718, 257] on span "The special moves of the Warrior class." at bounding box center [645, 255] width 210 height 18
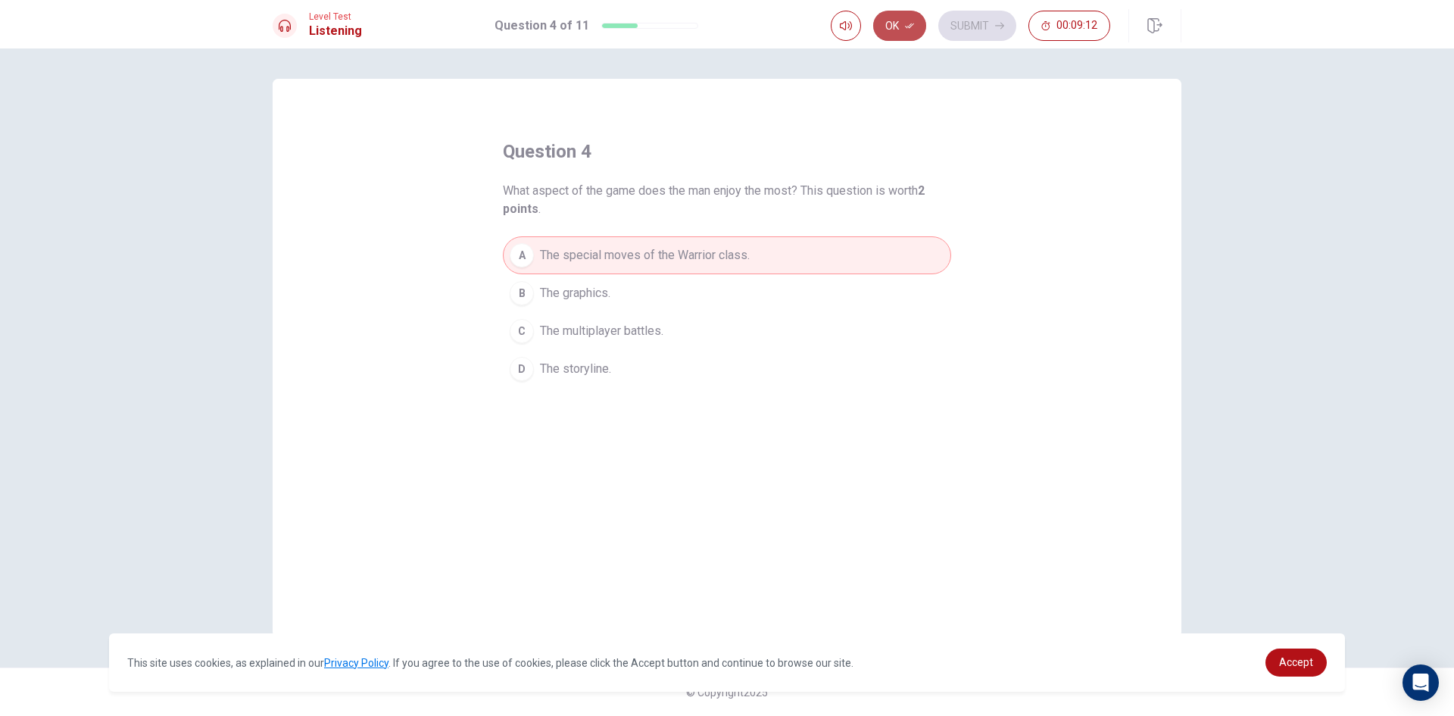
click at [901, 27] on button "Ok" at bounding box center [899, 26] width 53 height 30
click at [974, 20] on button "Submit" at bounding box center [977, 26] width 78 height 30
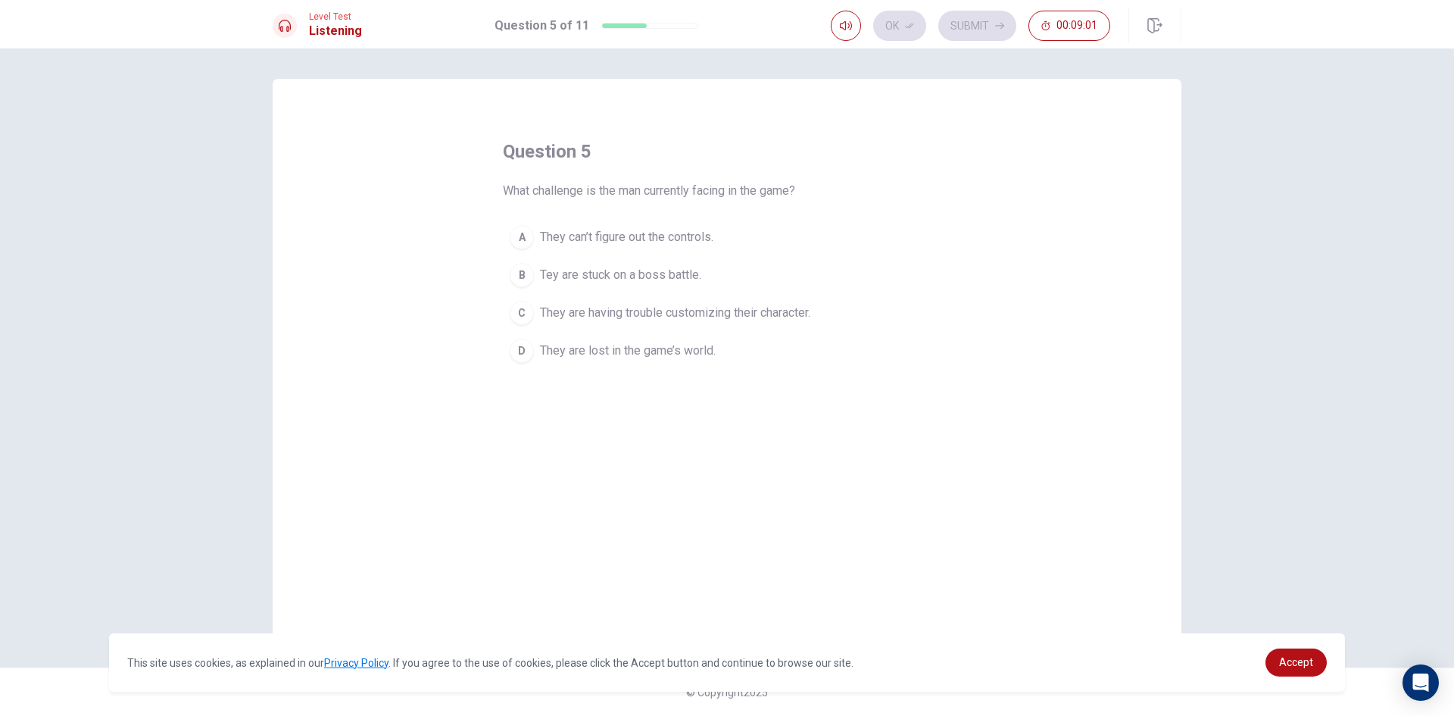
click at [673, 281] on span "Tey are stuck on a boss battle." at bounding box center [620, 275] width 161 height 18
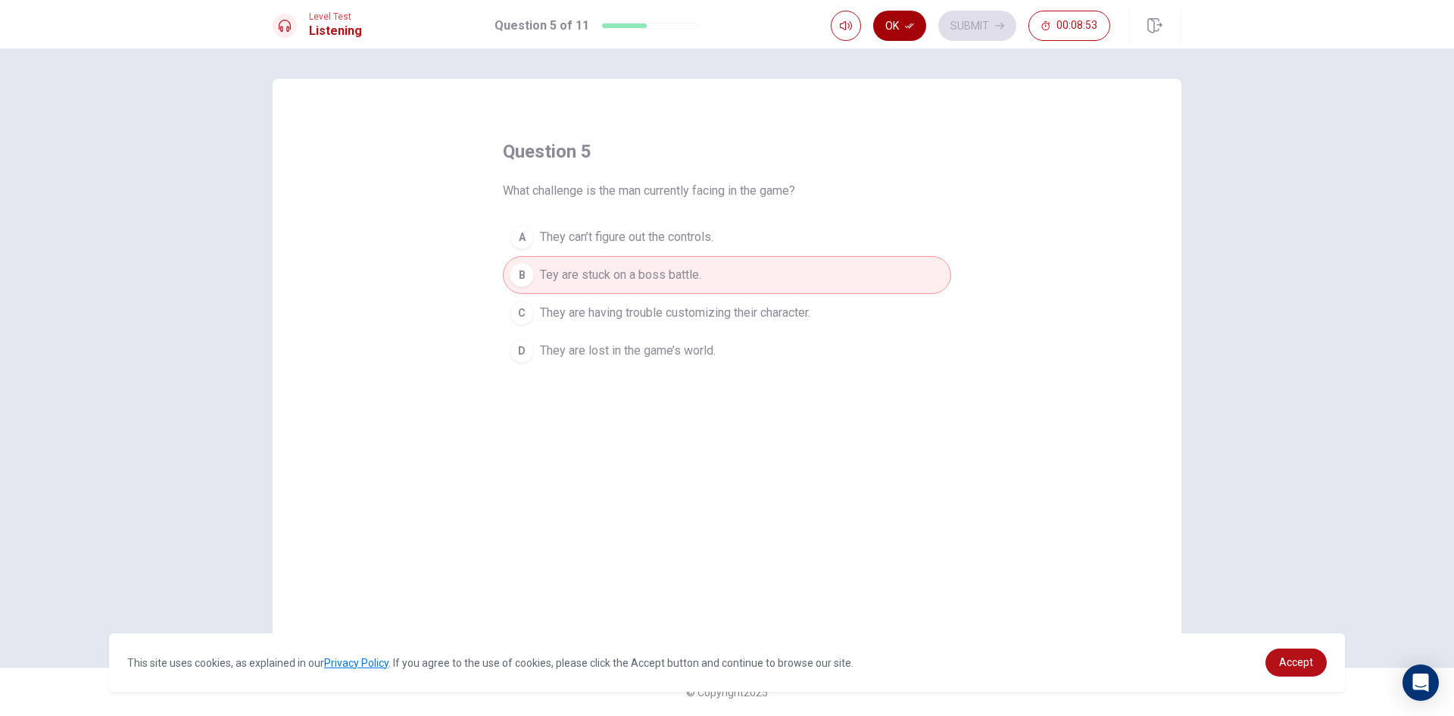
click at [911, 30] on icon "button" at bounding box center [909, 25] width 9 height 9
click at [980, 18] on button "Submit" at bounding box center [977, 26] width 78 height 30
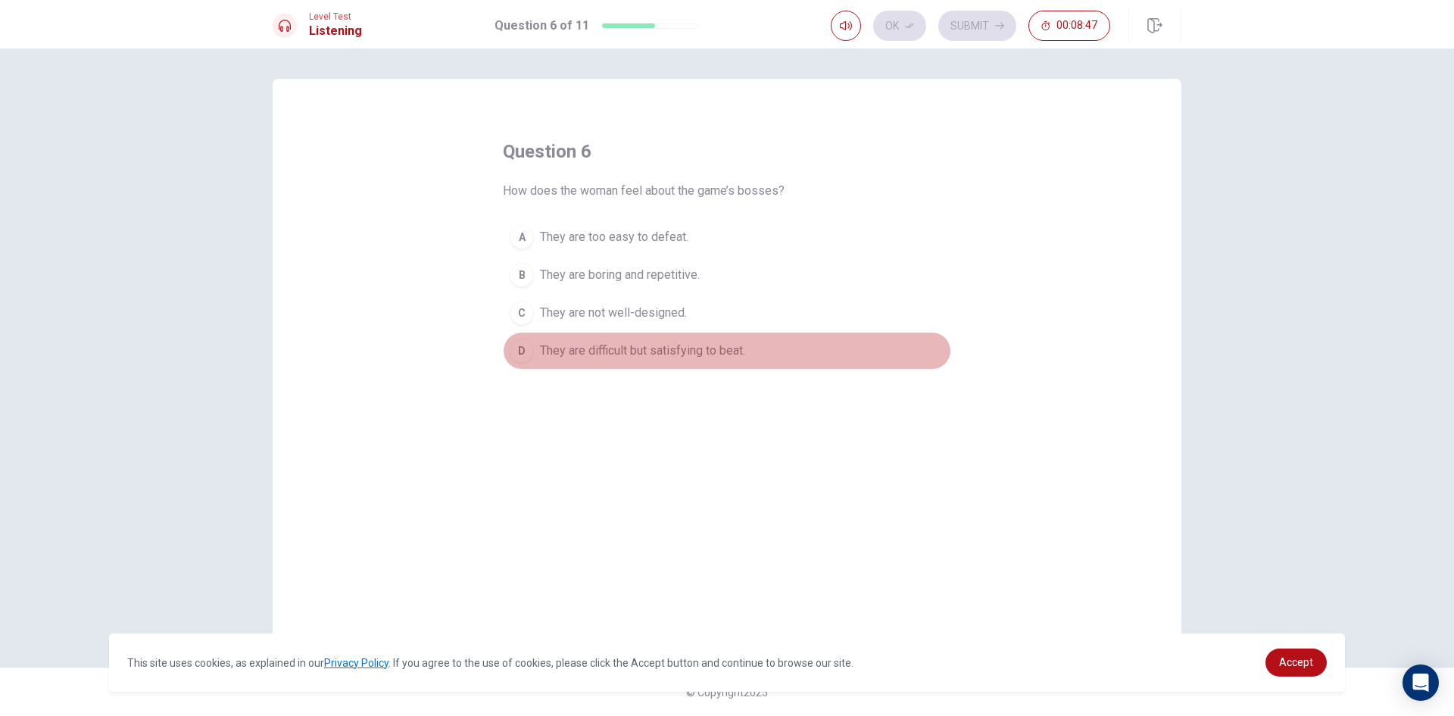
click at [682, 342] on span "They are difficult but satisfying to beat." at bounding box center [642, 351] width 205 height 18
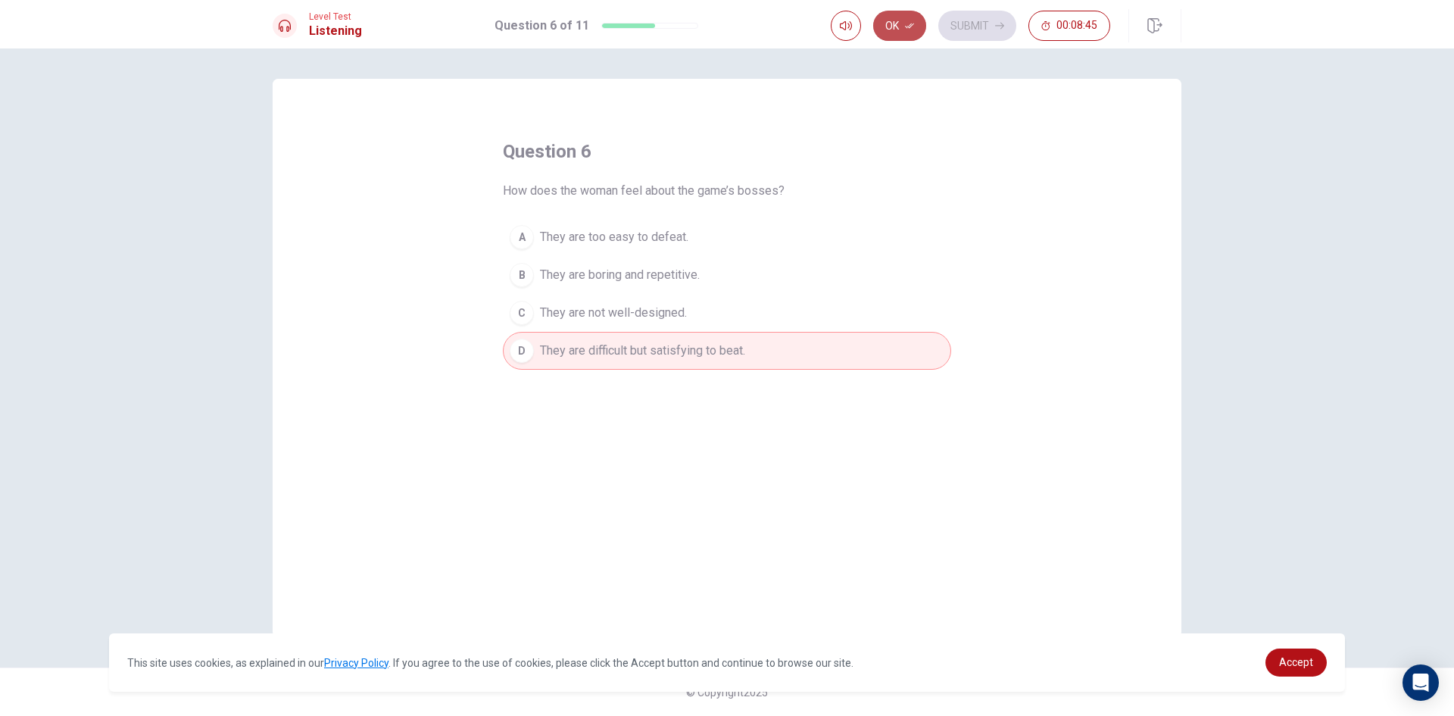
click at [899, 18] on button "Ok" at bounding box center [899, 26] width 53 height 30
click at [964, 12] on button "Submit" at bounding box center [977, 26] width 78 height 30
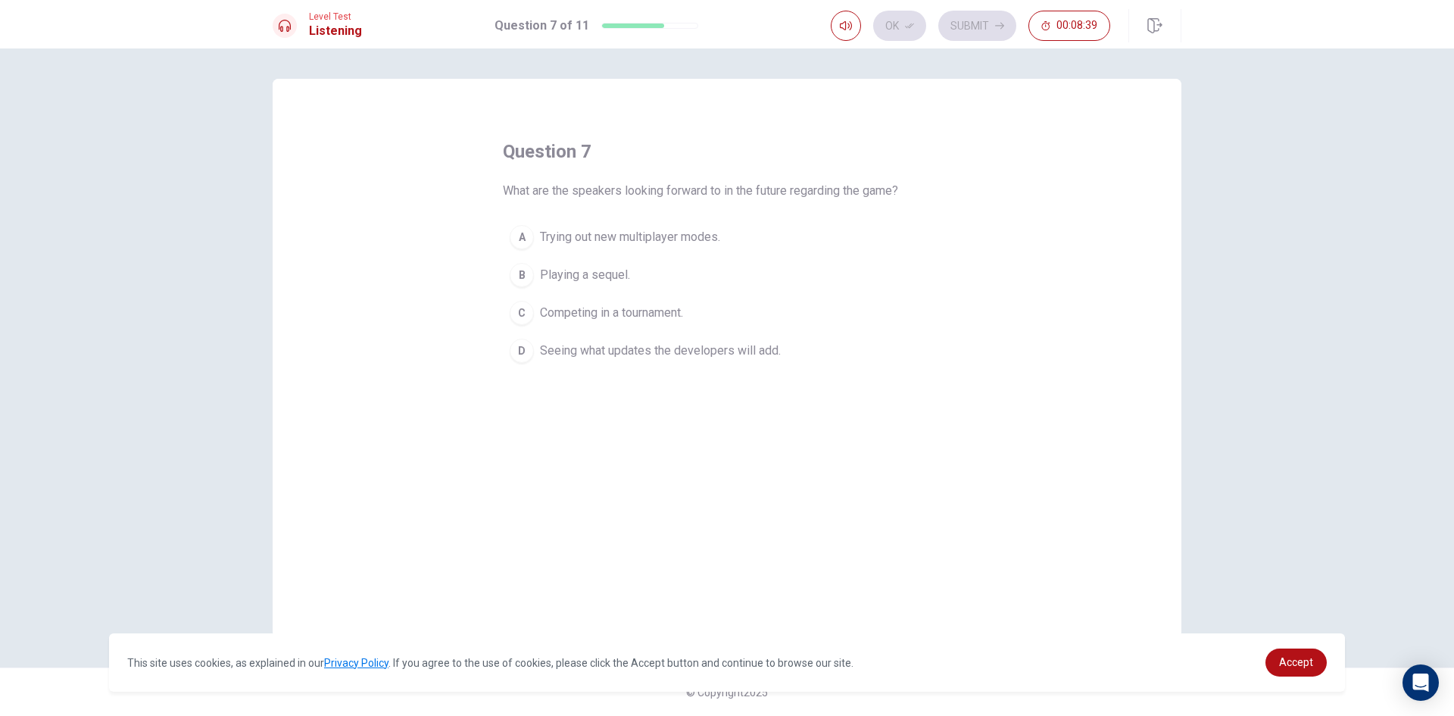
click at [639, 348] on span "Seeing what updates the developers will add." at bounding box center [660, 351] width 241 height 18
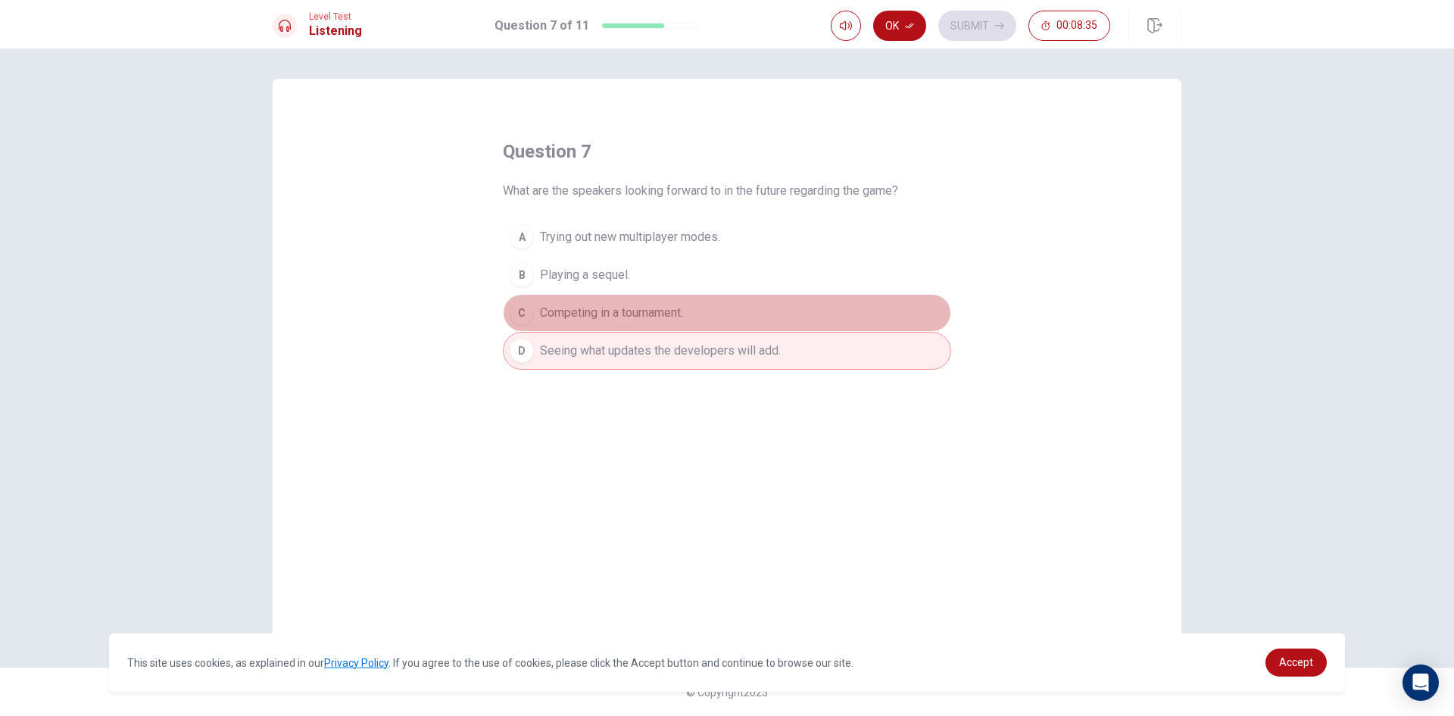
click at [616, 313] on span "Competing in a tournament." at bounding box center [611, 313] width 143 height 18
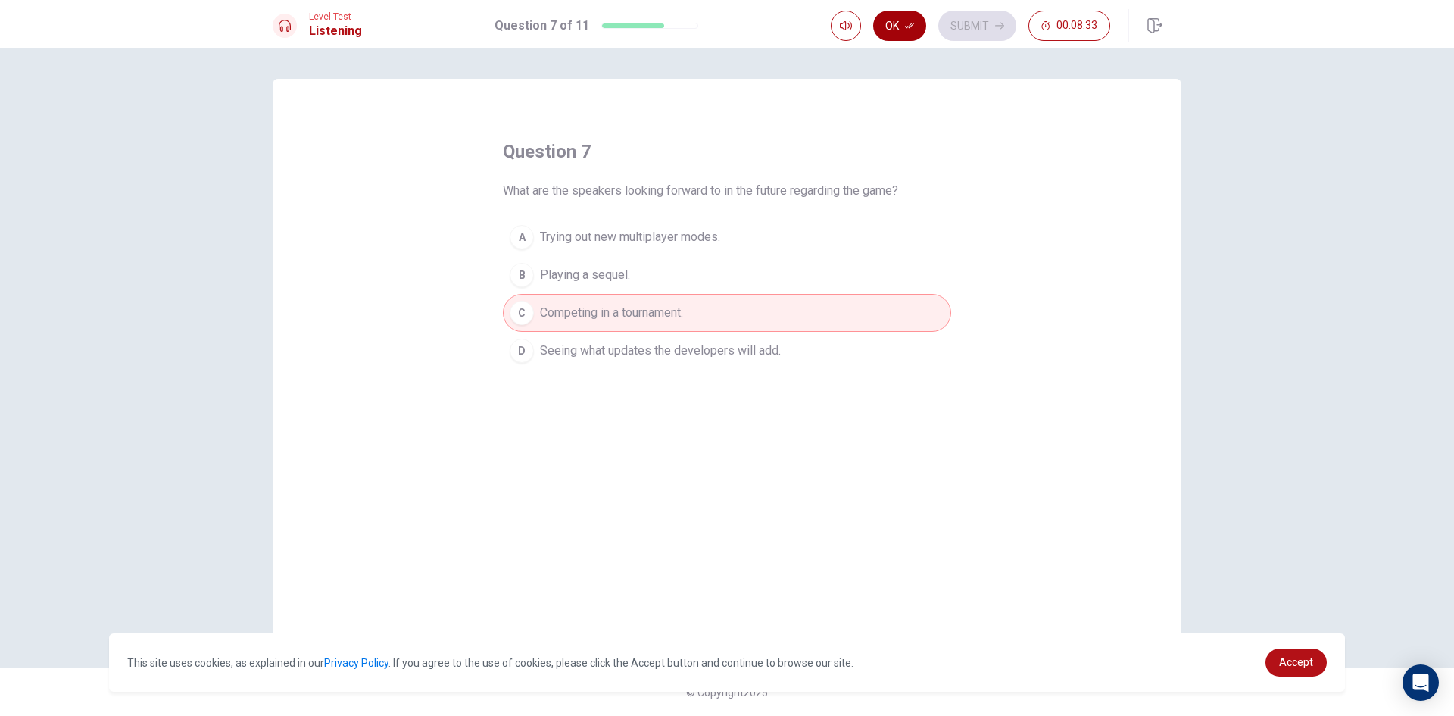
click at [884, 20] on button "Ok" at bounding box center [899, 26] width 53 height 30
click at [941, 16] on button "Submit" at bounding box center [977, 26] width 78 height 30
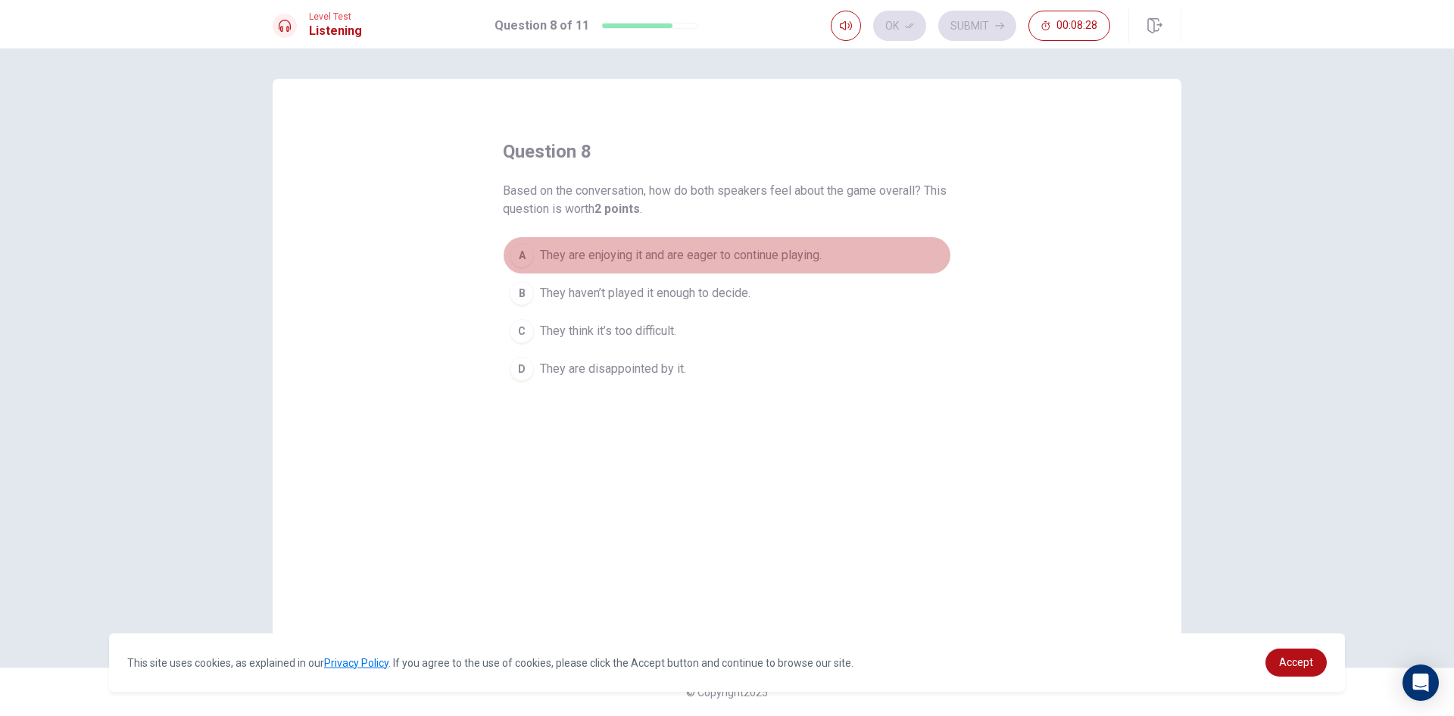
click at [786, 261] on span "They are enjoying it and are eager to continue playing." at bounding box center [681, 255] width 282 height 18
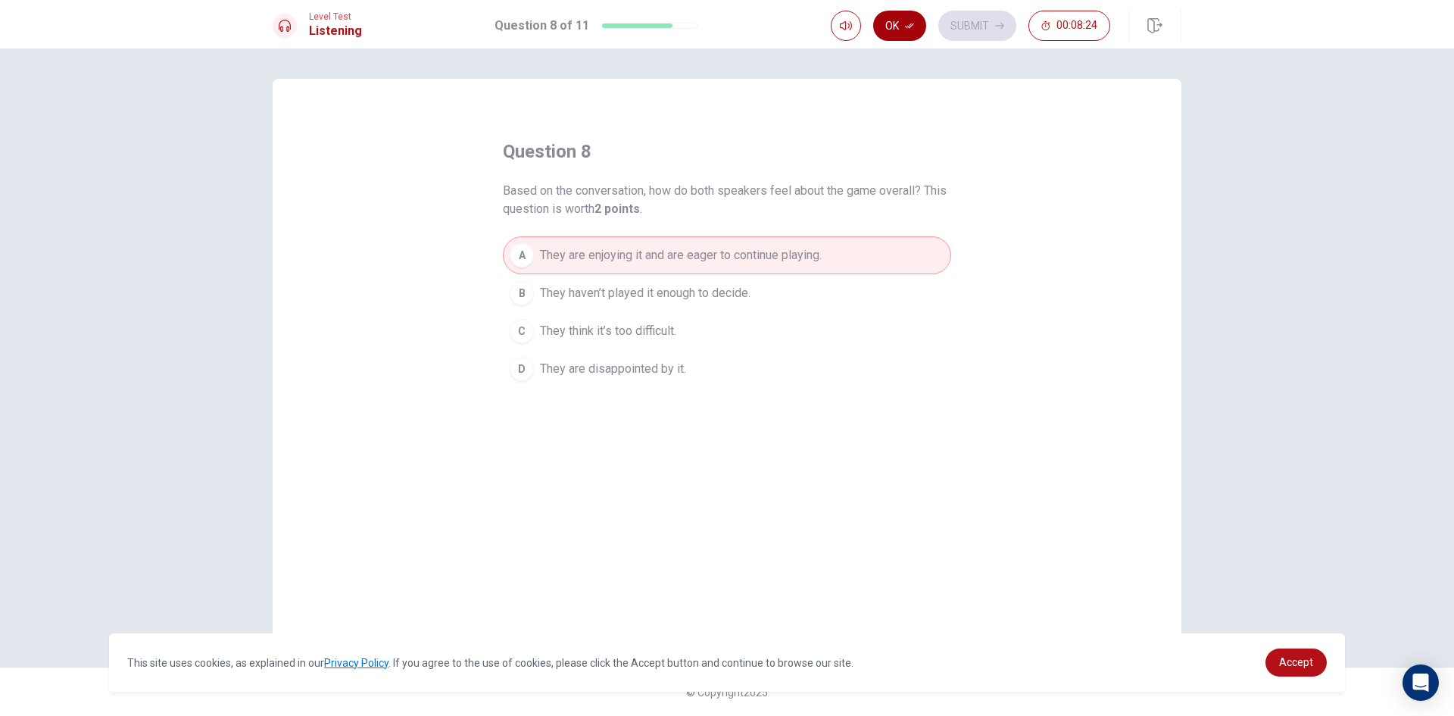
click at [896, 22] on button "Ok" at bounding box center [899, 26] width 53 height 30
click at [978, 17] on button "Submit" at bounding box center [977, 26] width 78 height 30
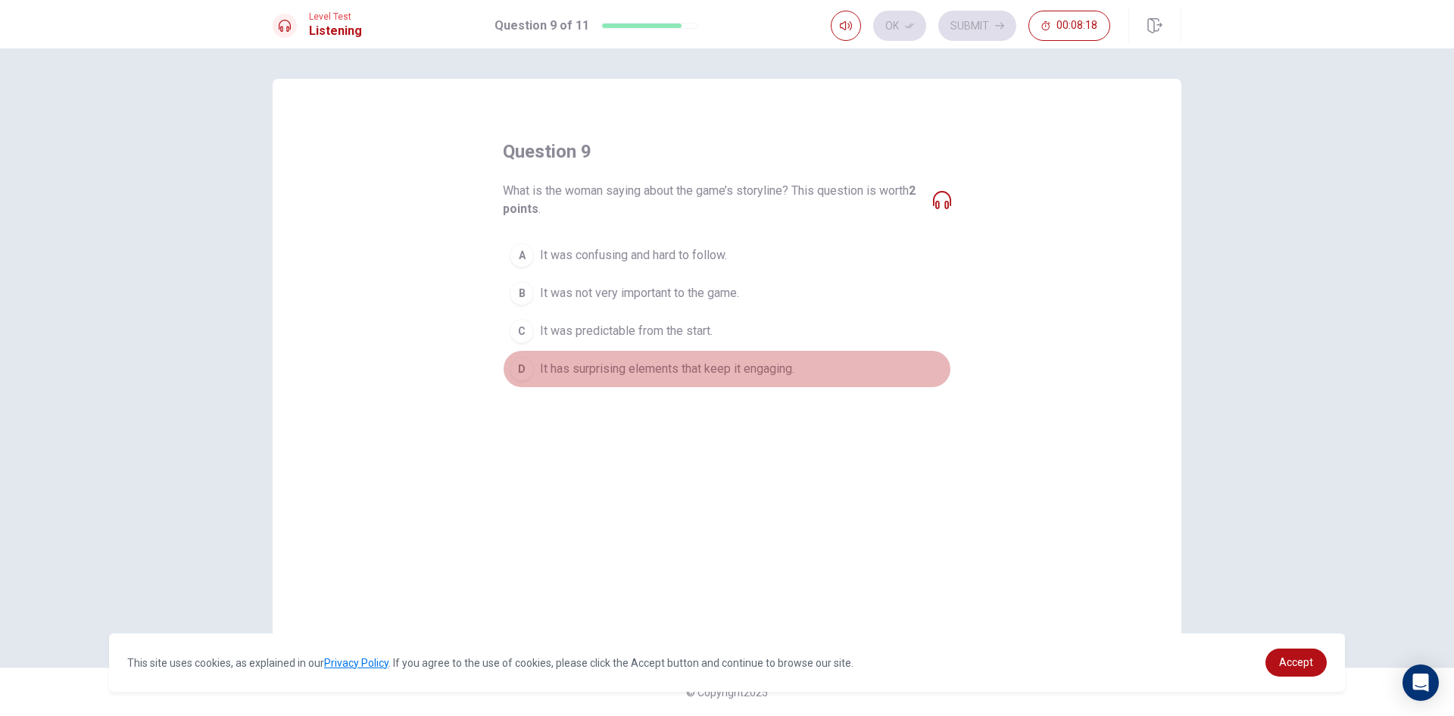
click at [632, 375] on span "It has surprising elements that keep it engaging." at bounding box center [667, 369] width 254 height 18
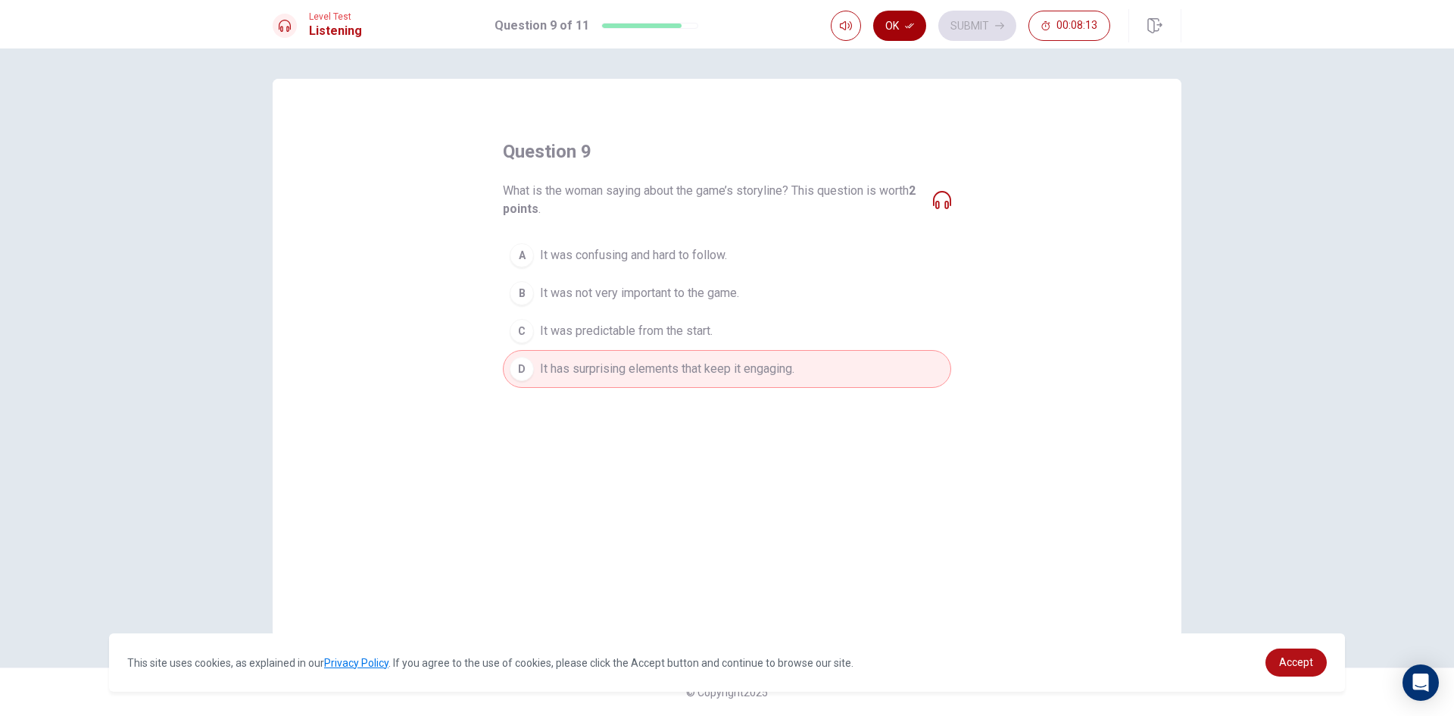
click at [907, 11] on button "Ok" at bounding box center [899, 26] width 53 height 30
click at [960, 24] on button "Submit" at bounding box center [977, 26] width 78 height 30
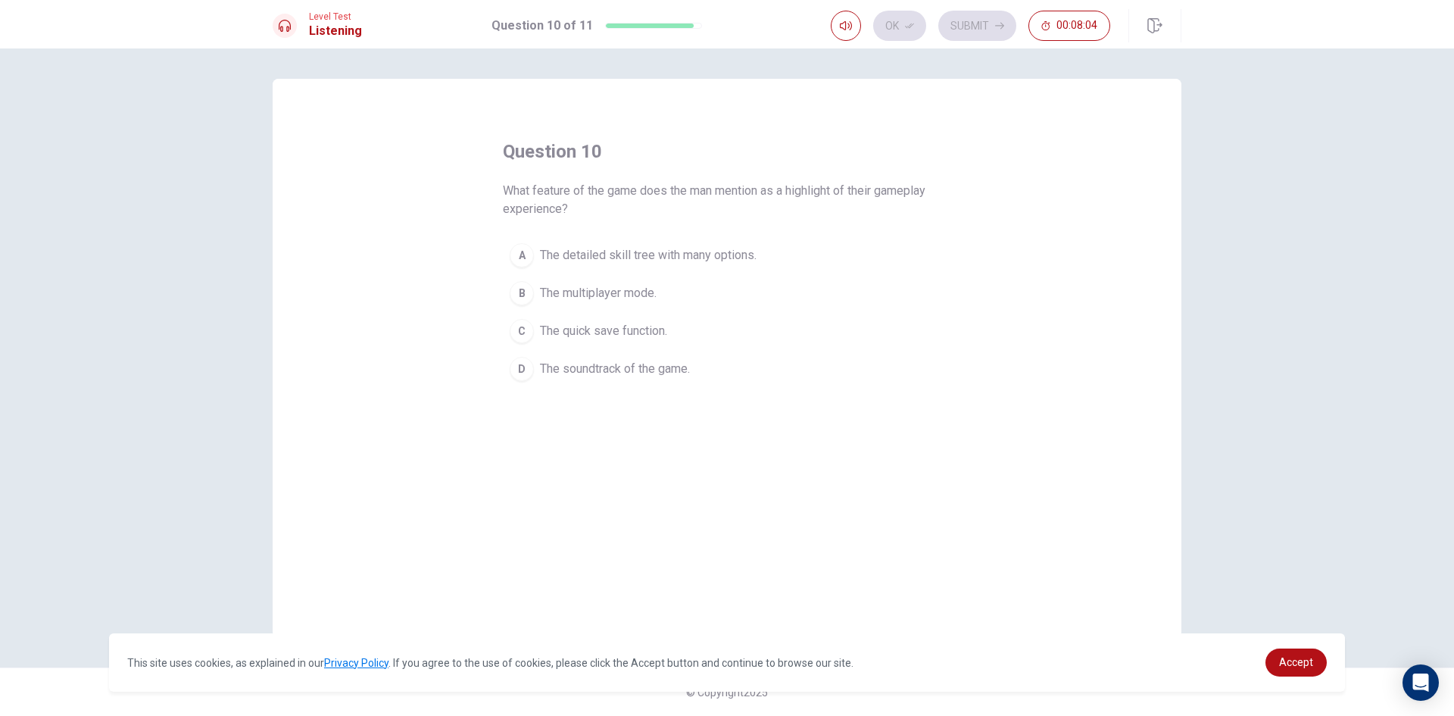
click at [642, 255] on span "The detailed skill tree with many options." at bounding box center [648, 255] width 217 height 18
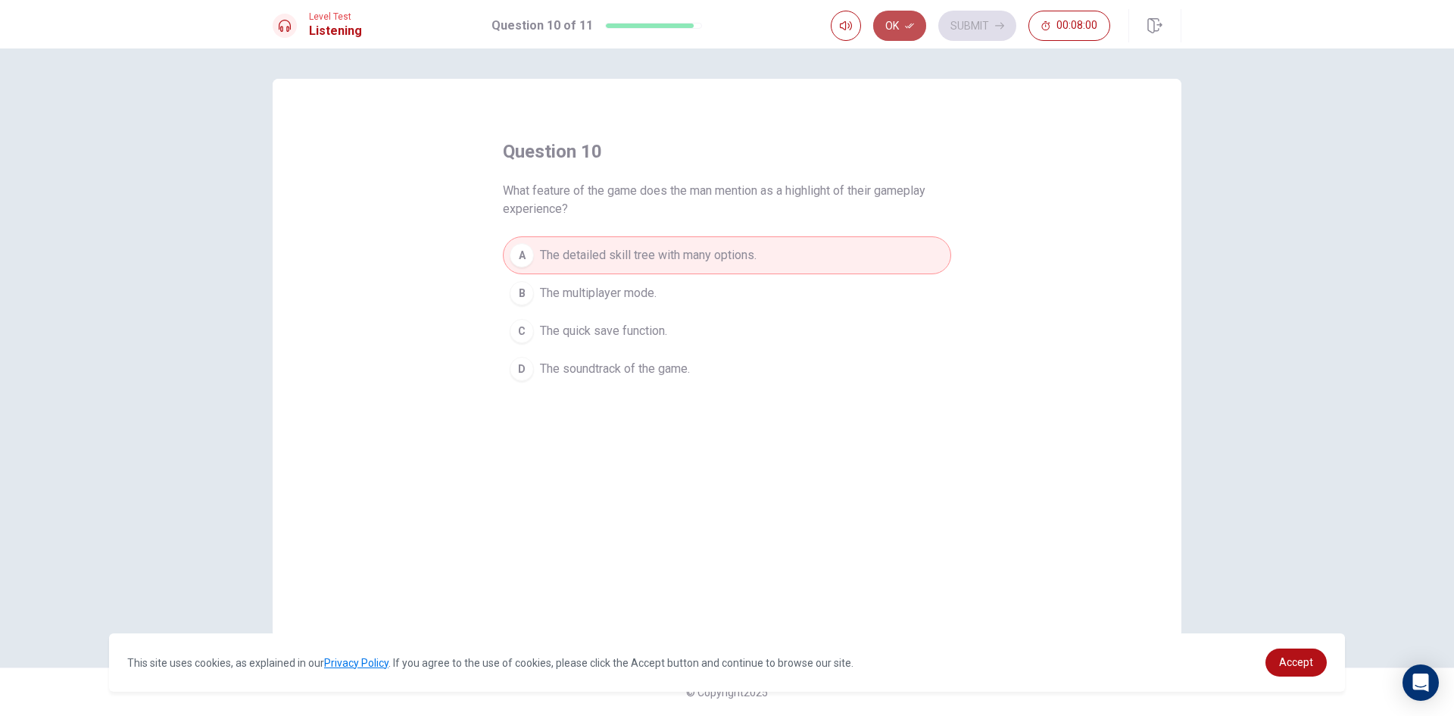
click at [891, 28] on button "Ok" at bounding box center [899, 26] width 53 height 30
click at [999, 25] on icon "button" at bounding box center [999, 25] width 9 height 9
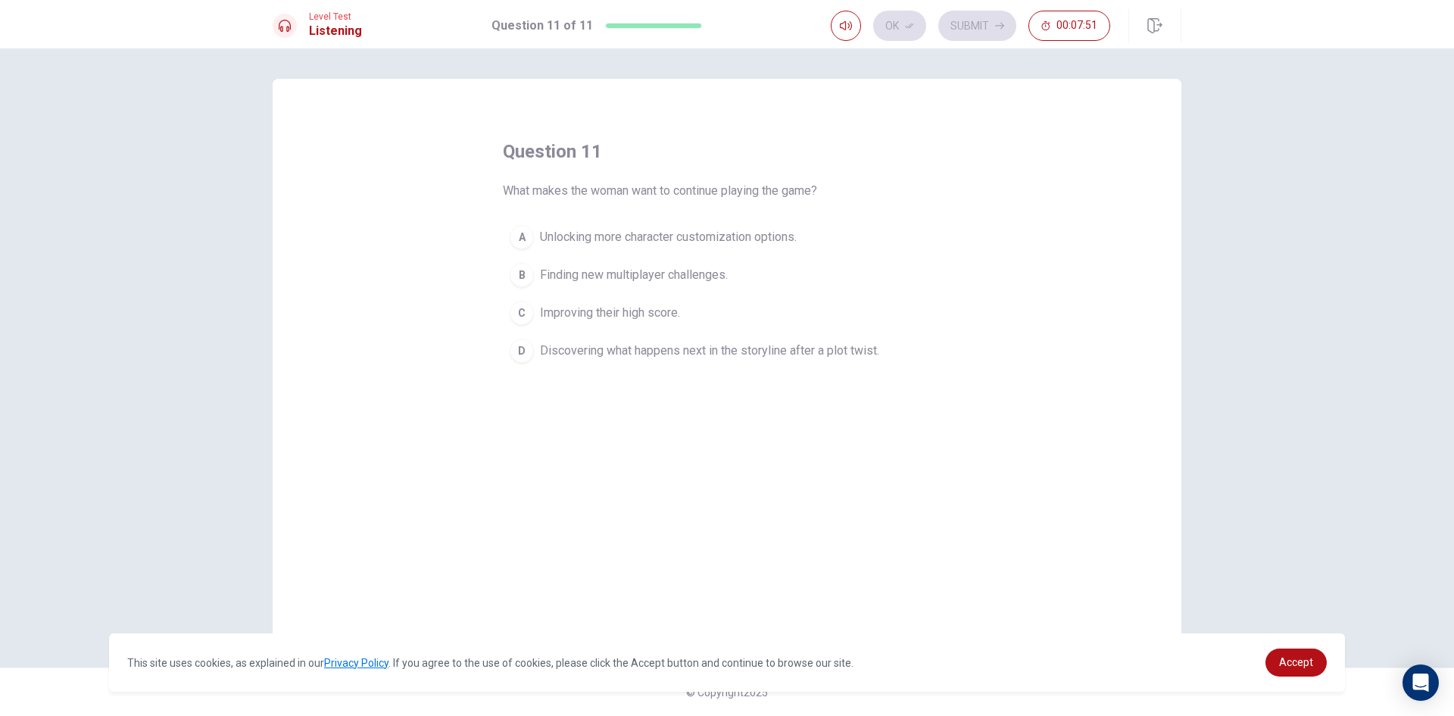
click at [703, 346] on span "Discovering what happens next in the storyline after a plot twist." at bounding box center [709, 351] width 339 height 18
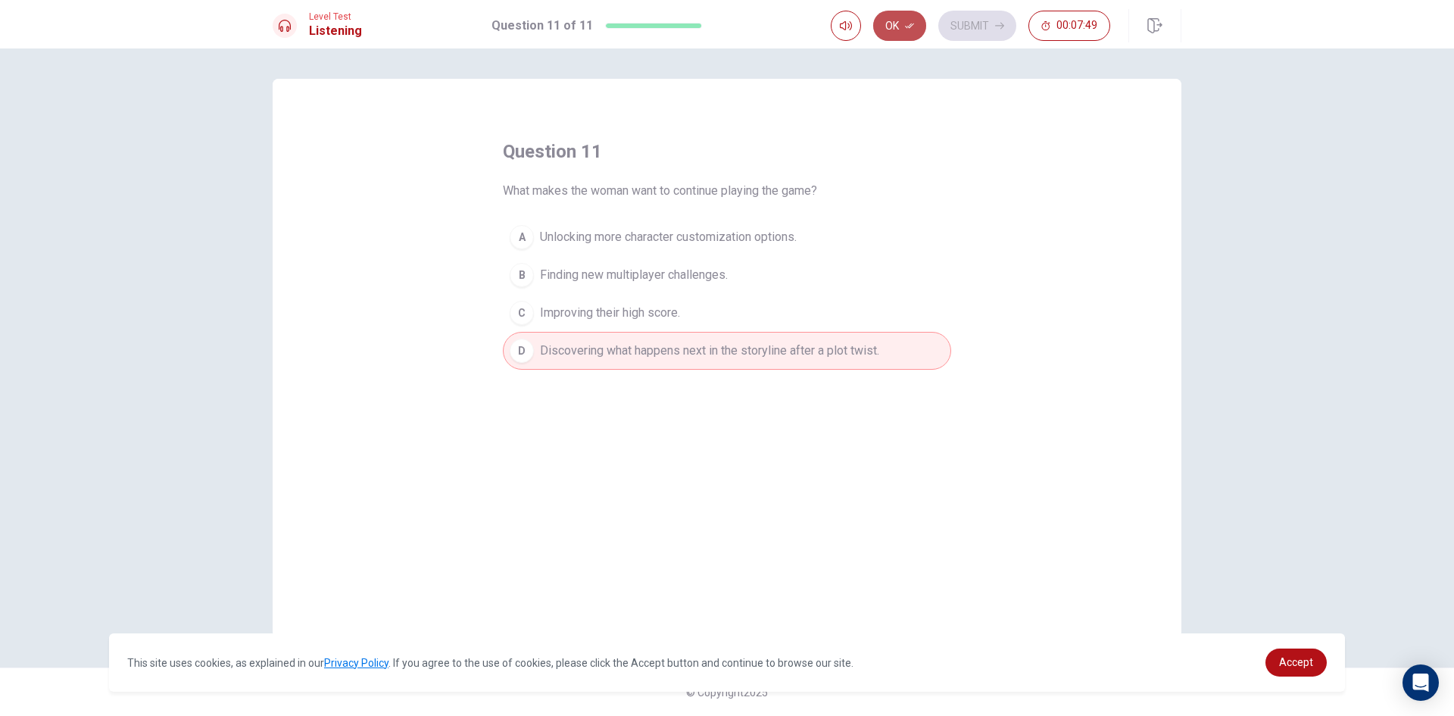
click at [891, 22] on button "Ok" at bounding box center [899, 26] width 53 height 30
click at [976, 27] on button "Submit" at bounding box center [977, 26] width 78 height 30
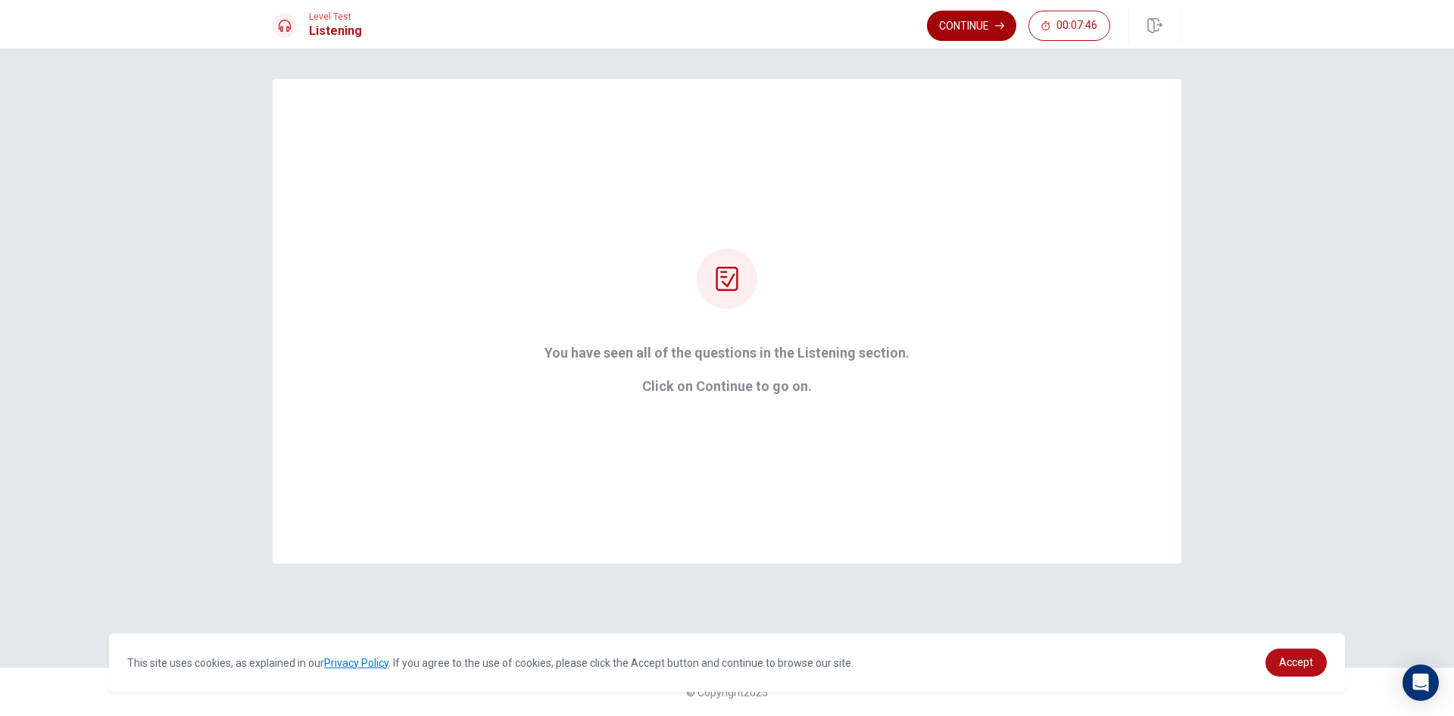
click at [977, 14] on button "Continue" at bounding box center [971, 26] width 89 height 30
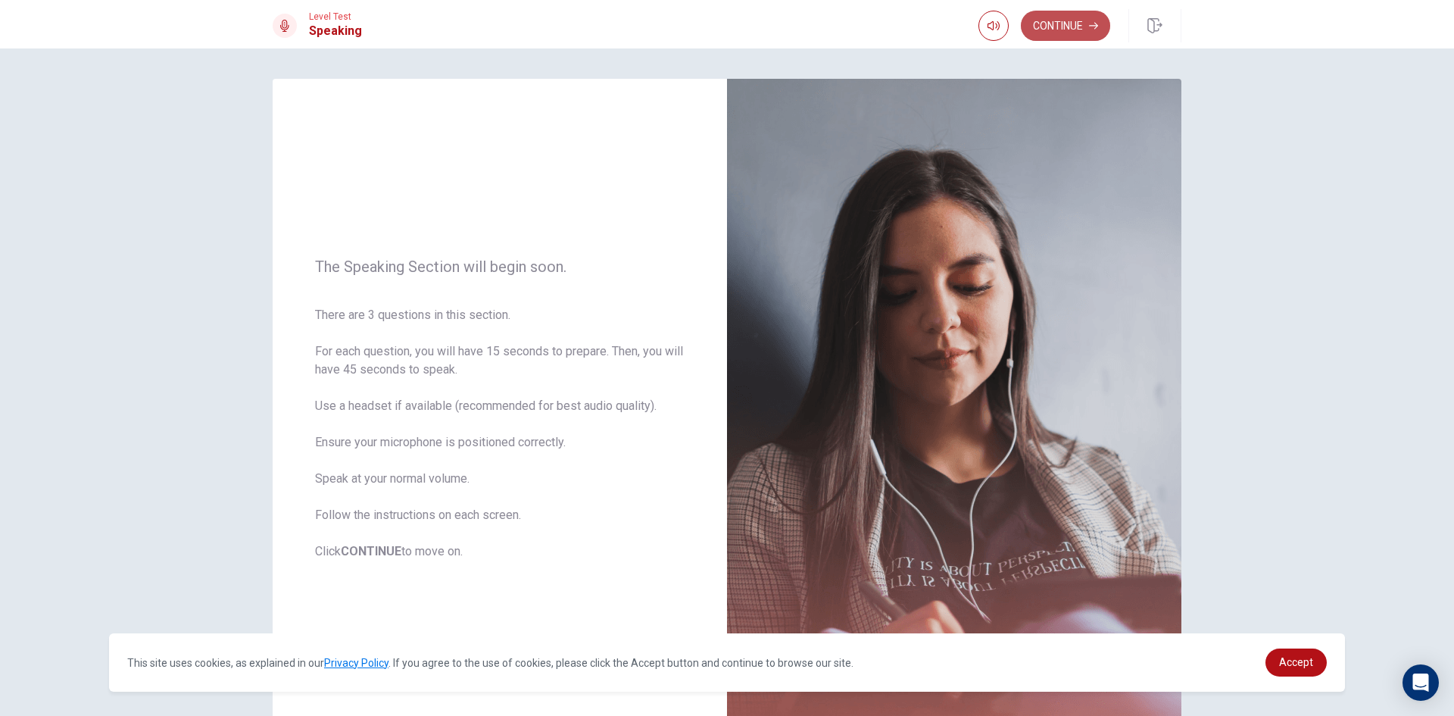
click at [1072, 22] on button "Continue" at bounding box center [1065, 26] width 89 height 30
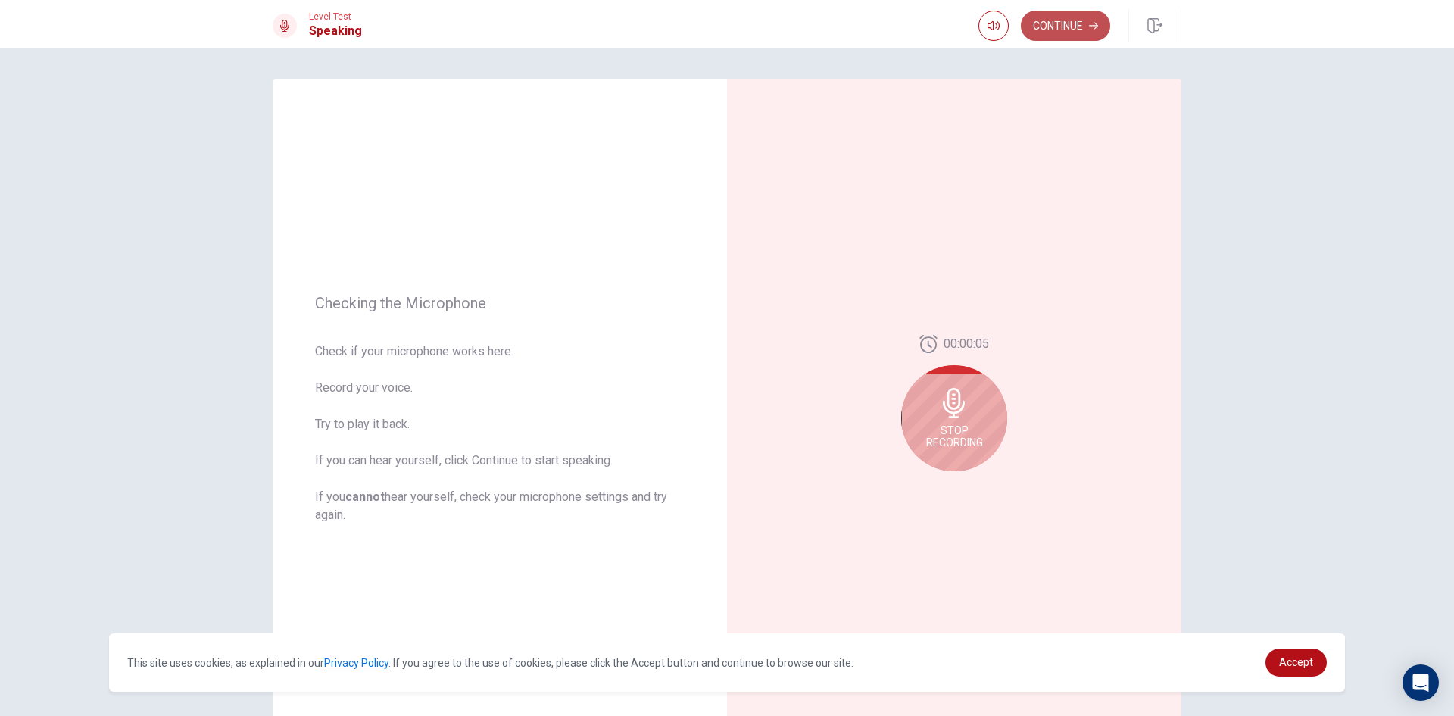
click at [1077, 14] on button "Continue" at bounding box center [1065, 26] width 89 height 30
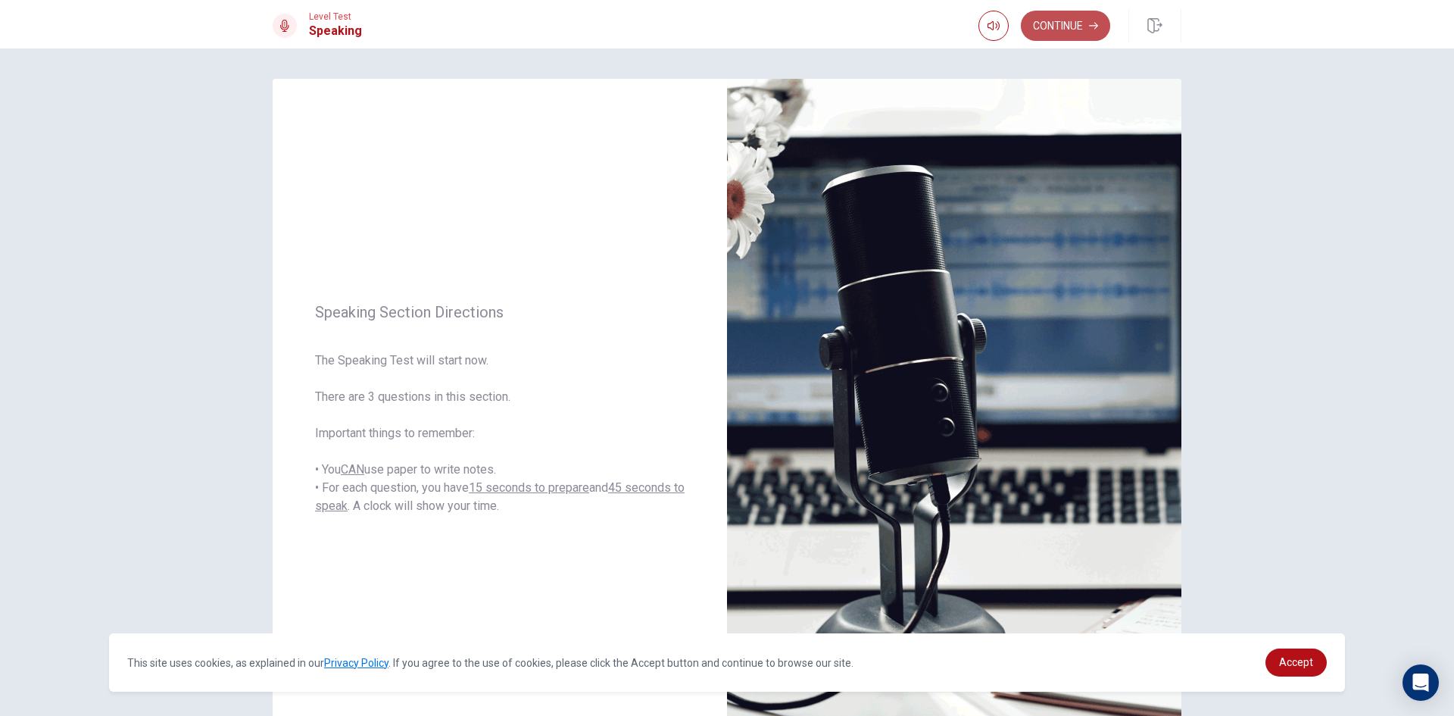
click at [1082, 29] on button "Continue" at bounding box center [1065, 26] width 89 height 30
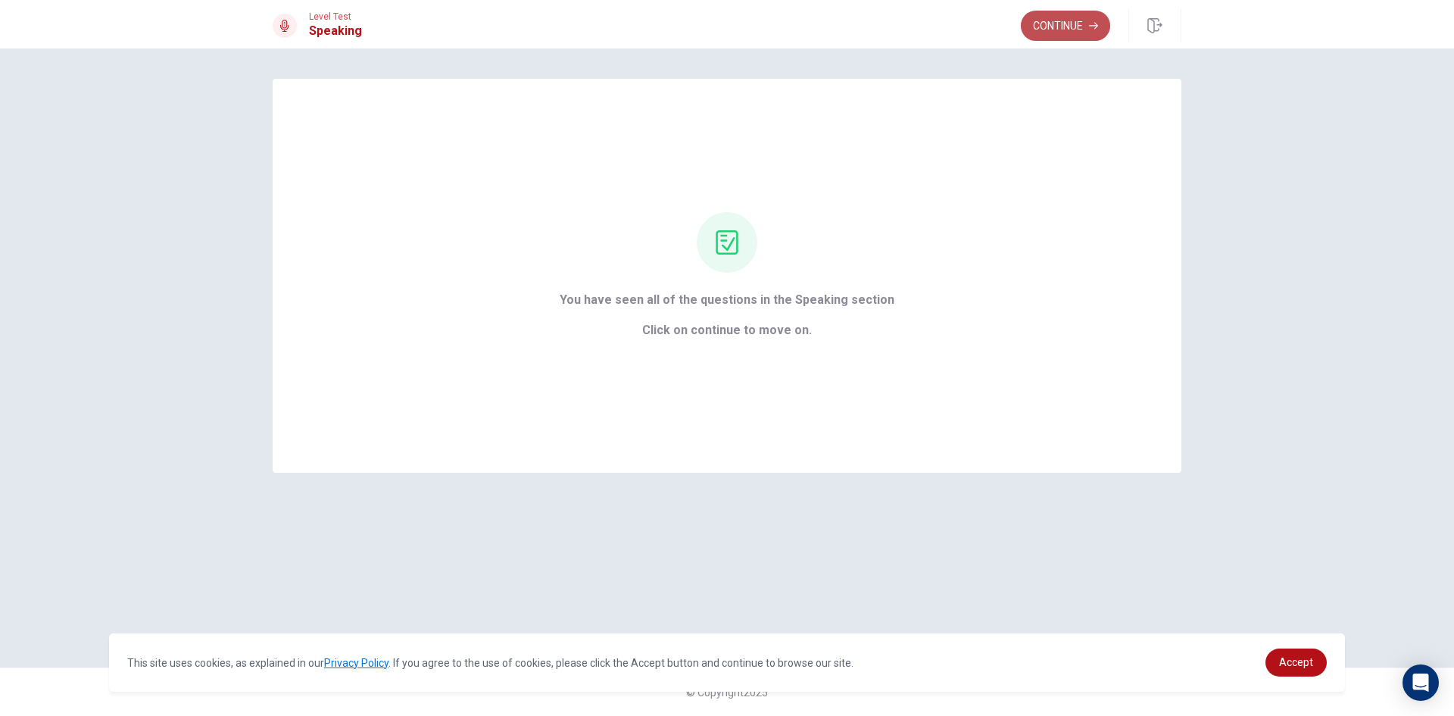
click at [1053, 14] on button "Continue" at bounding box center [1065, 26] width 89 height 30
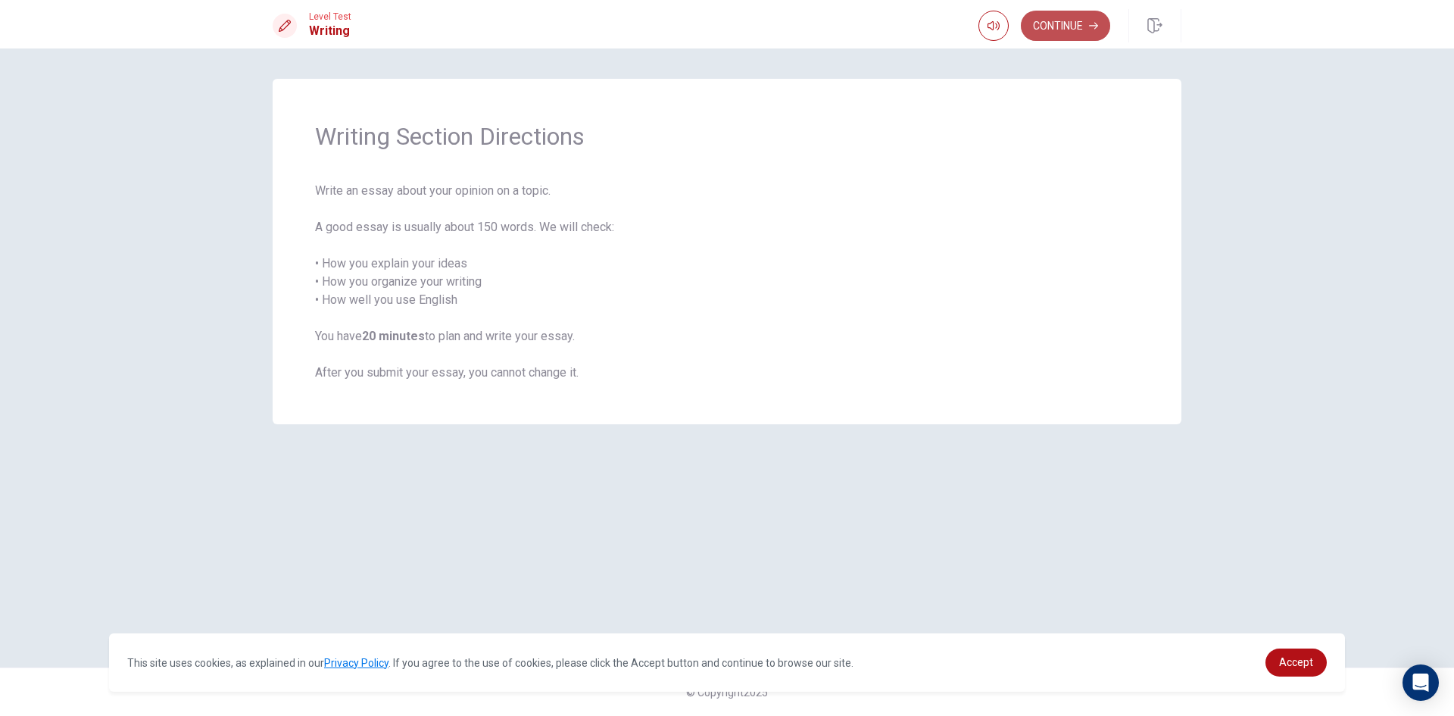
click at [1053, 14] on button "Continue" at bounding box center [1065, 26] width 89 height 30
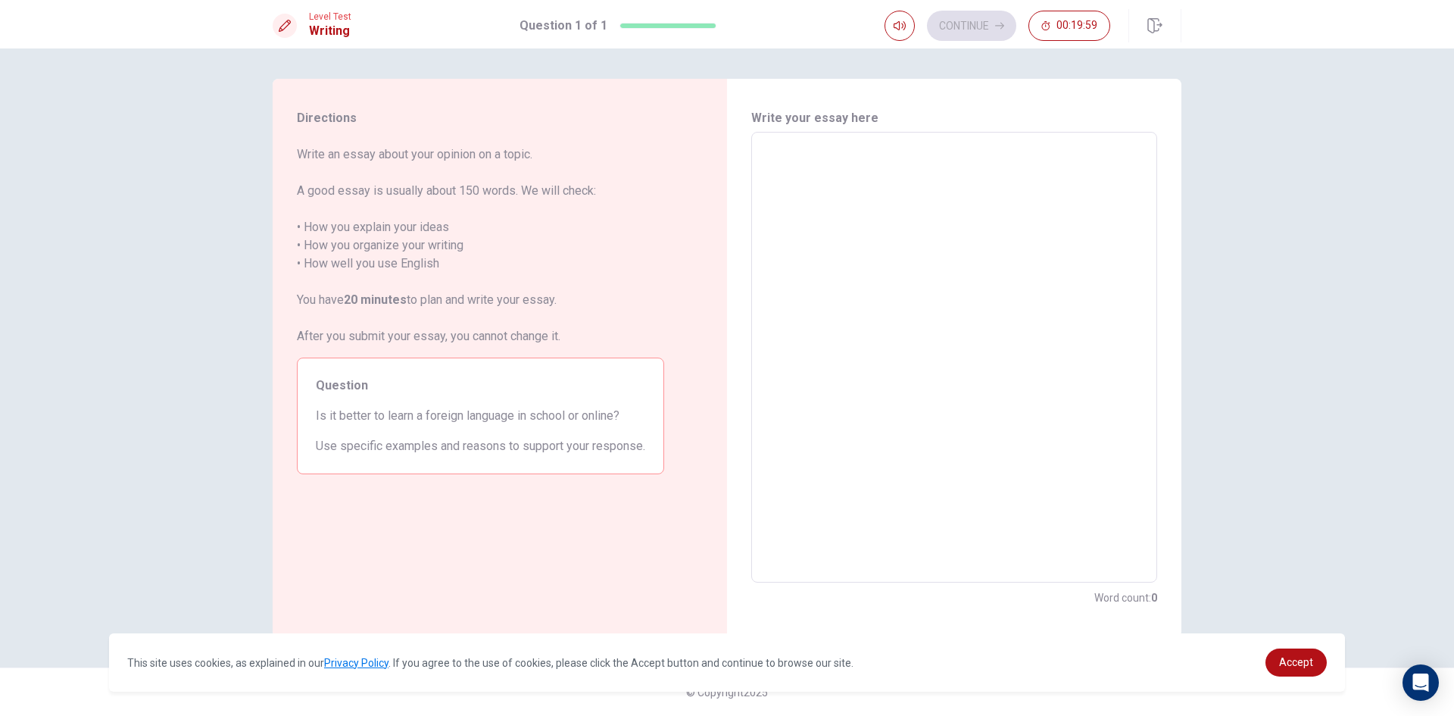
click at [767, 194] on textarea at bounding box center [954, 358] width 385 height 426
type textarea "i"
type textarea "x"
type textarea "I"
type textarea "x"
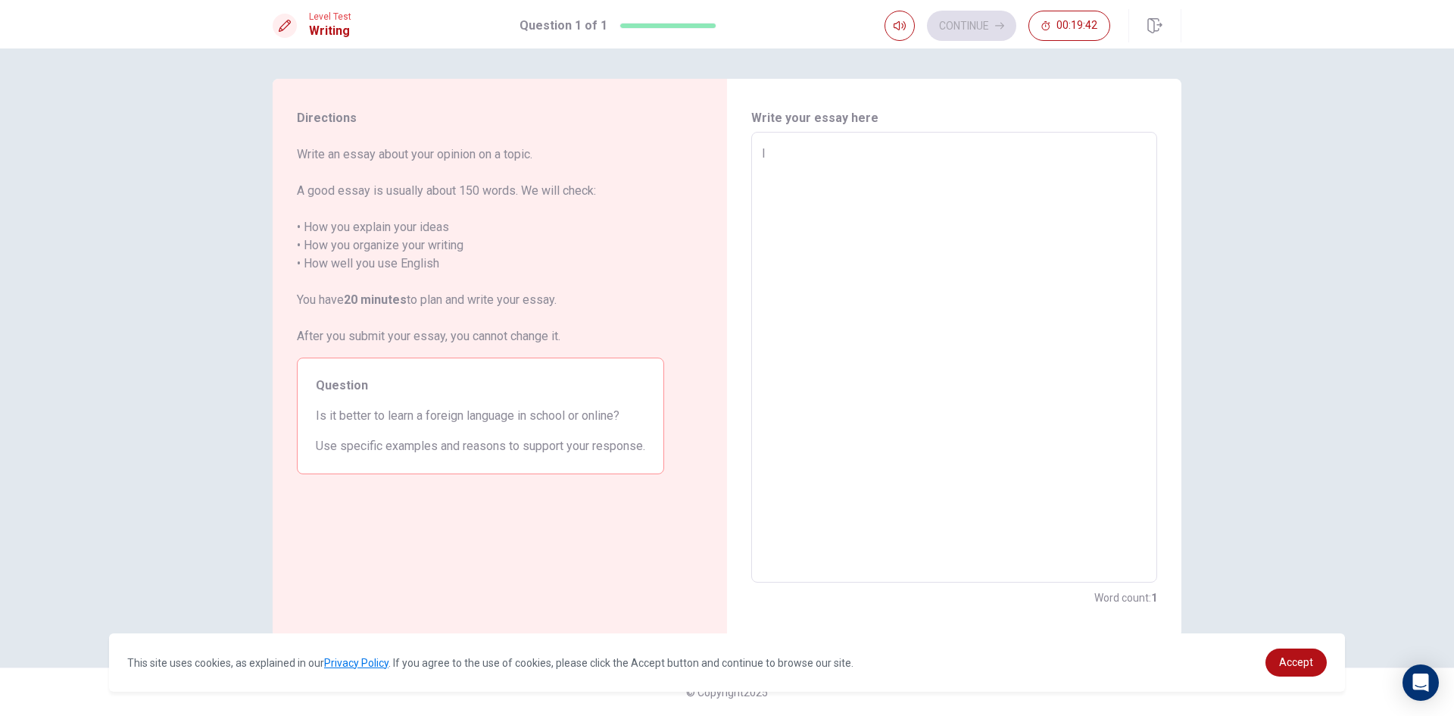
type textarea "It"
type textarea "x"
type textarea "It"
type textarea "x"
type textarea "It i"
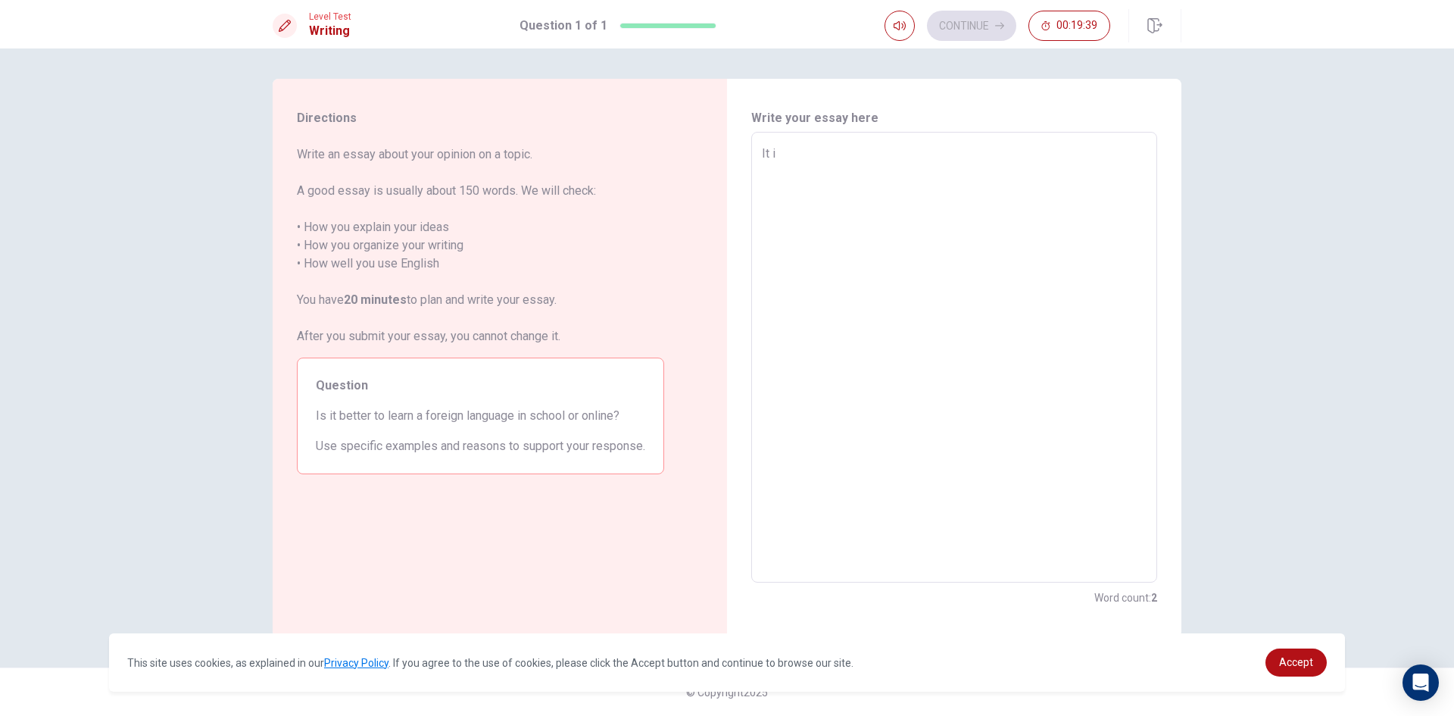
type textarea "x"
type textarea "It is"
type textarea "x"
type textarea "It is"
type textarea "x"
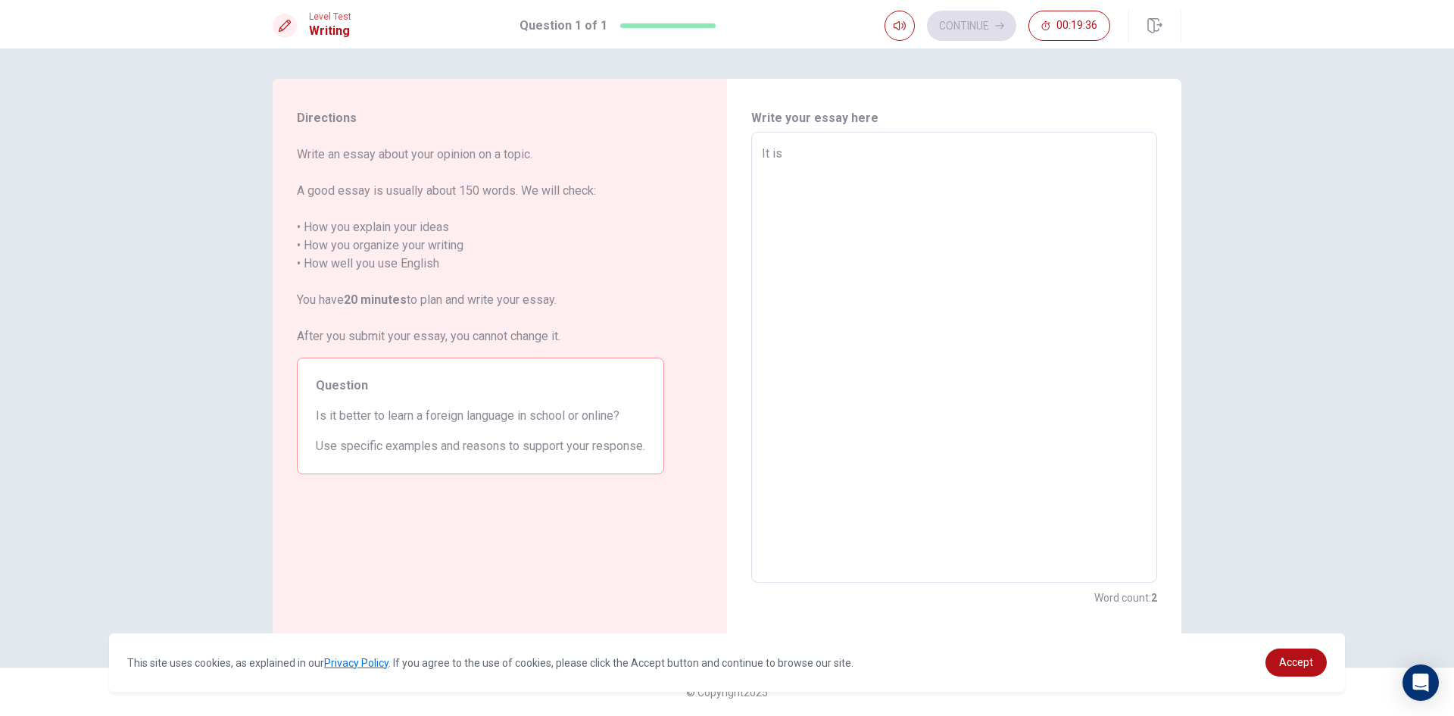
type textarea "It is b"
type textarea "x"
type textarea "It is be"
type textarea "x"
type textarea "It is bet"
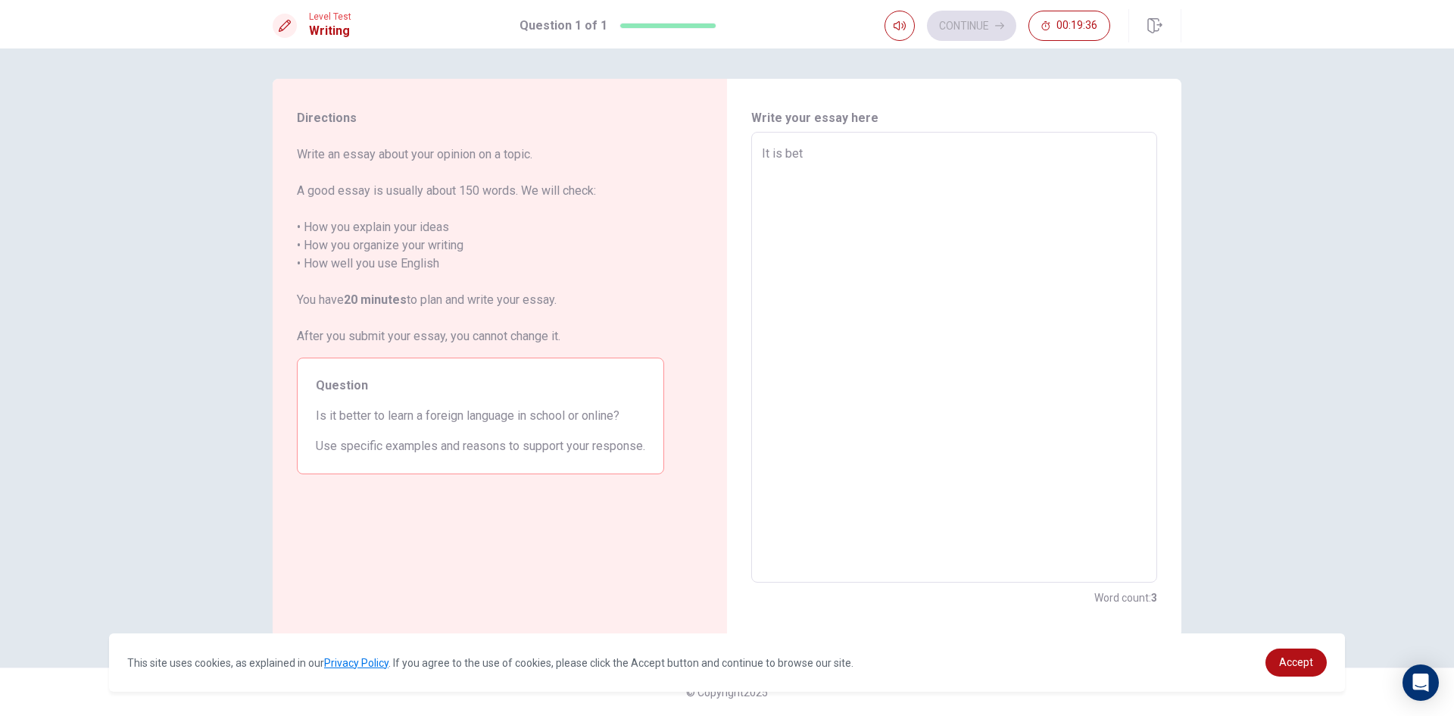
type textarea "x"
type textarea "It is bett"
type textarea "x"
type textarea "It is [PERSON_NAME]"
type textarea "x"
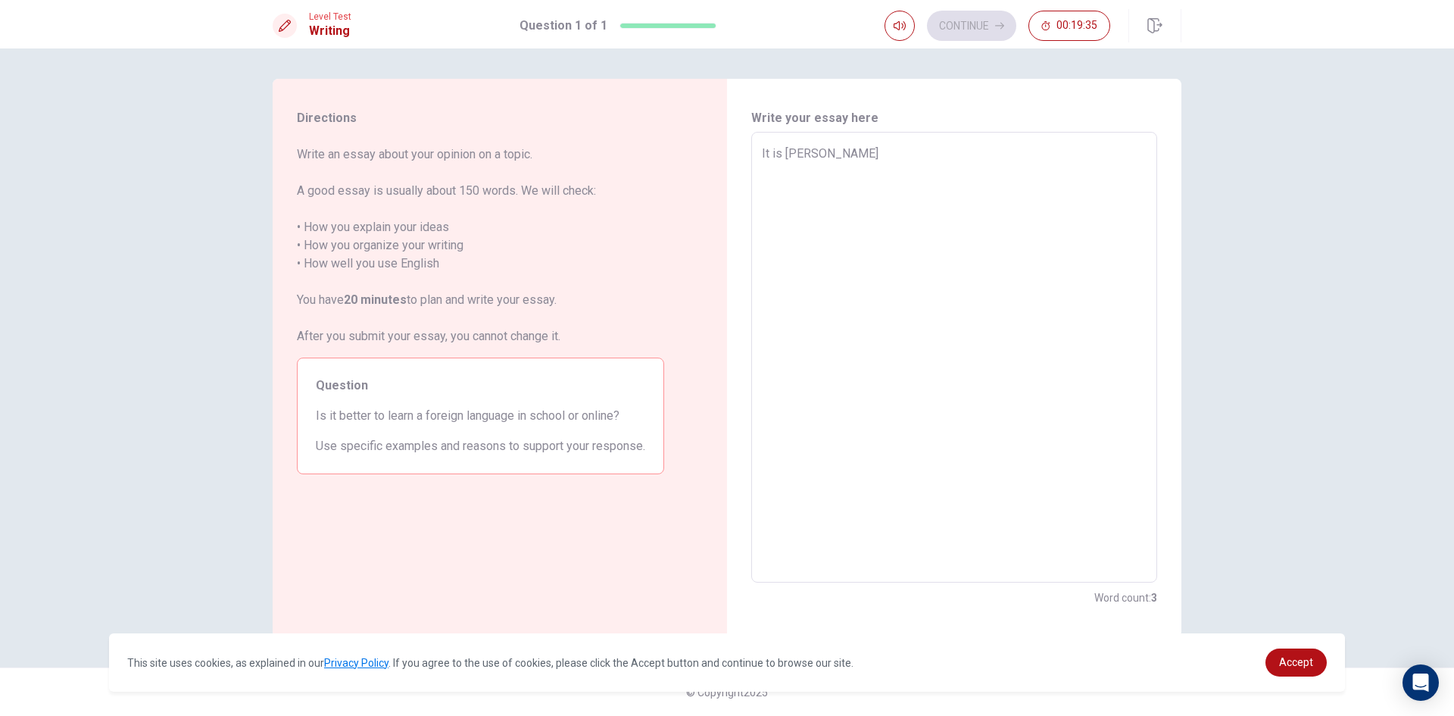
type textarea "It is better"
type textarea "x"
type textarea "It is better"
type textarea "x"
type textarea "It is better t"
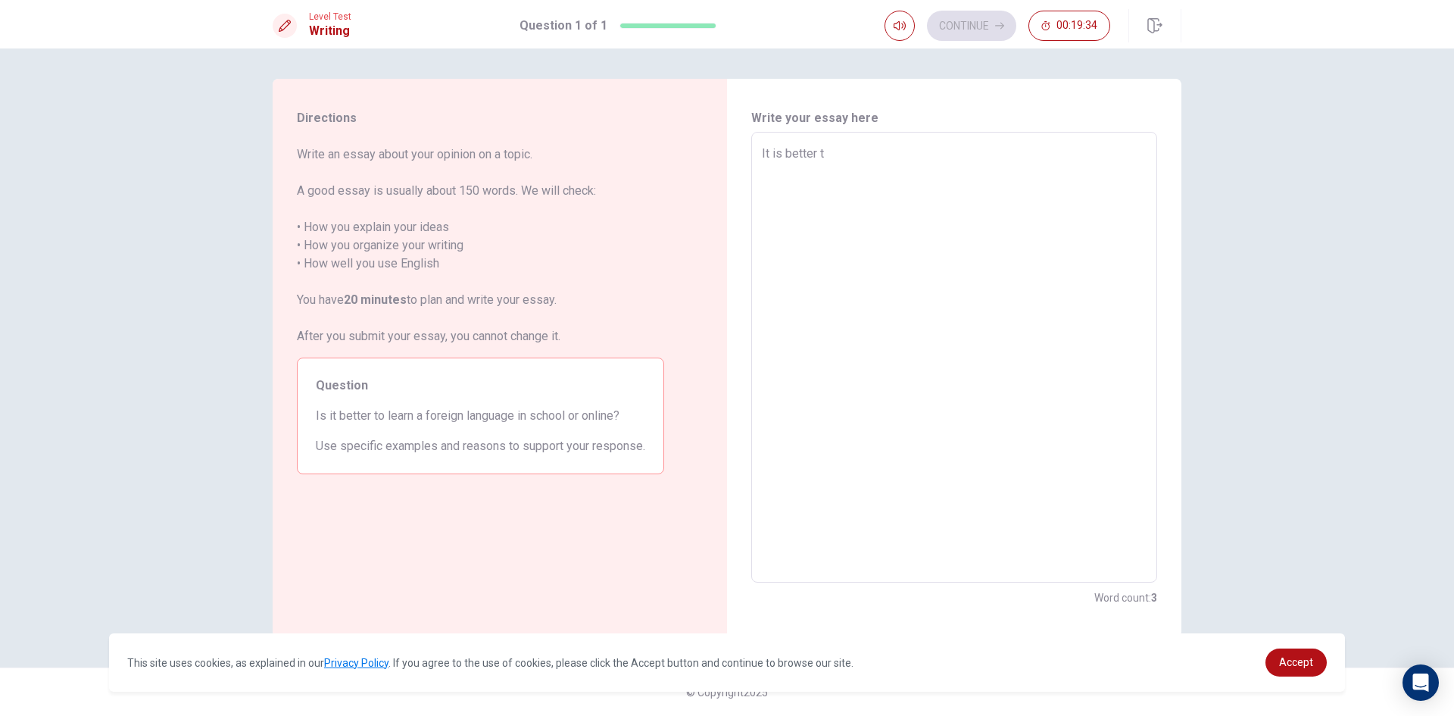
type textarea "x"
type textarea "It is better to"
type textarea "x"
type textarea "It is better to"
type textarea "x"
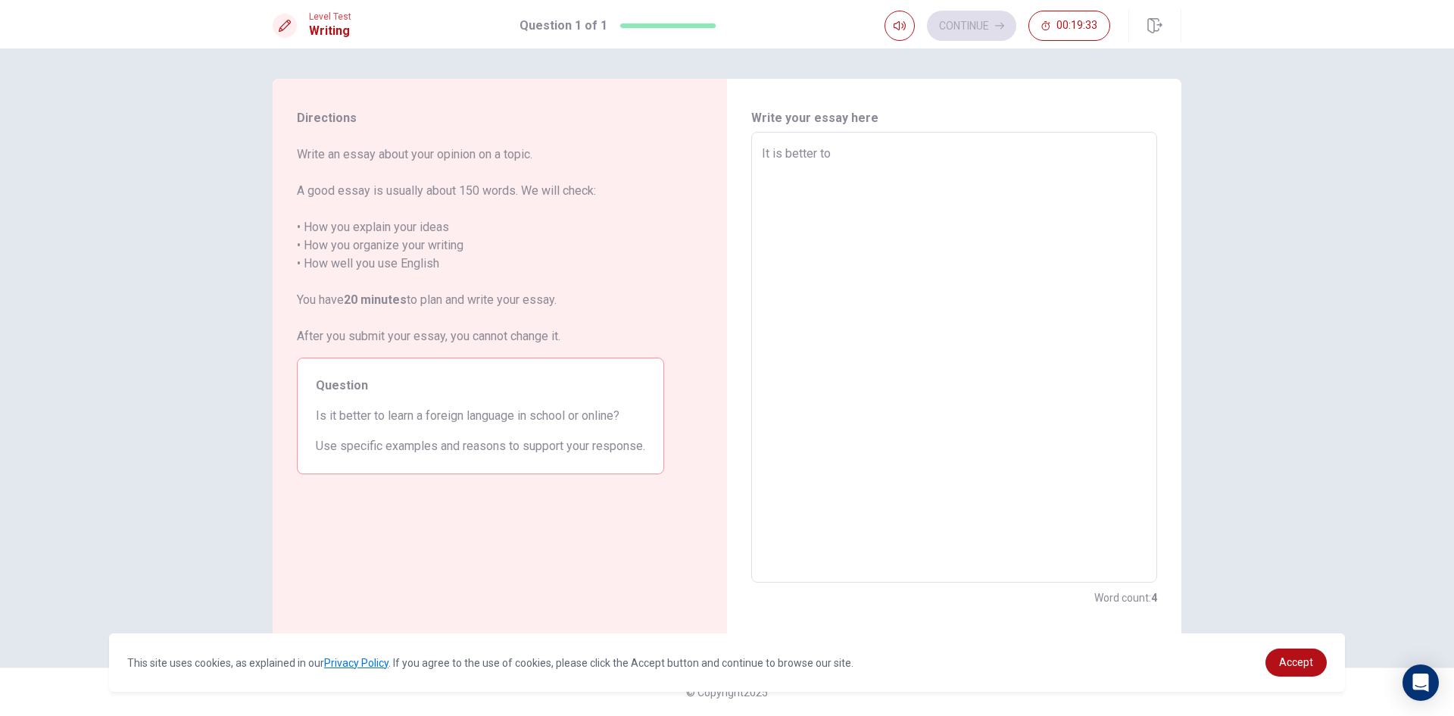
type textarea "It is better to l"
type textarea "x"
type textarea "It is better to le"
type textarea "x"
type textarea "It is better to lea"
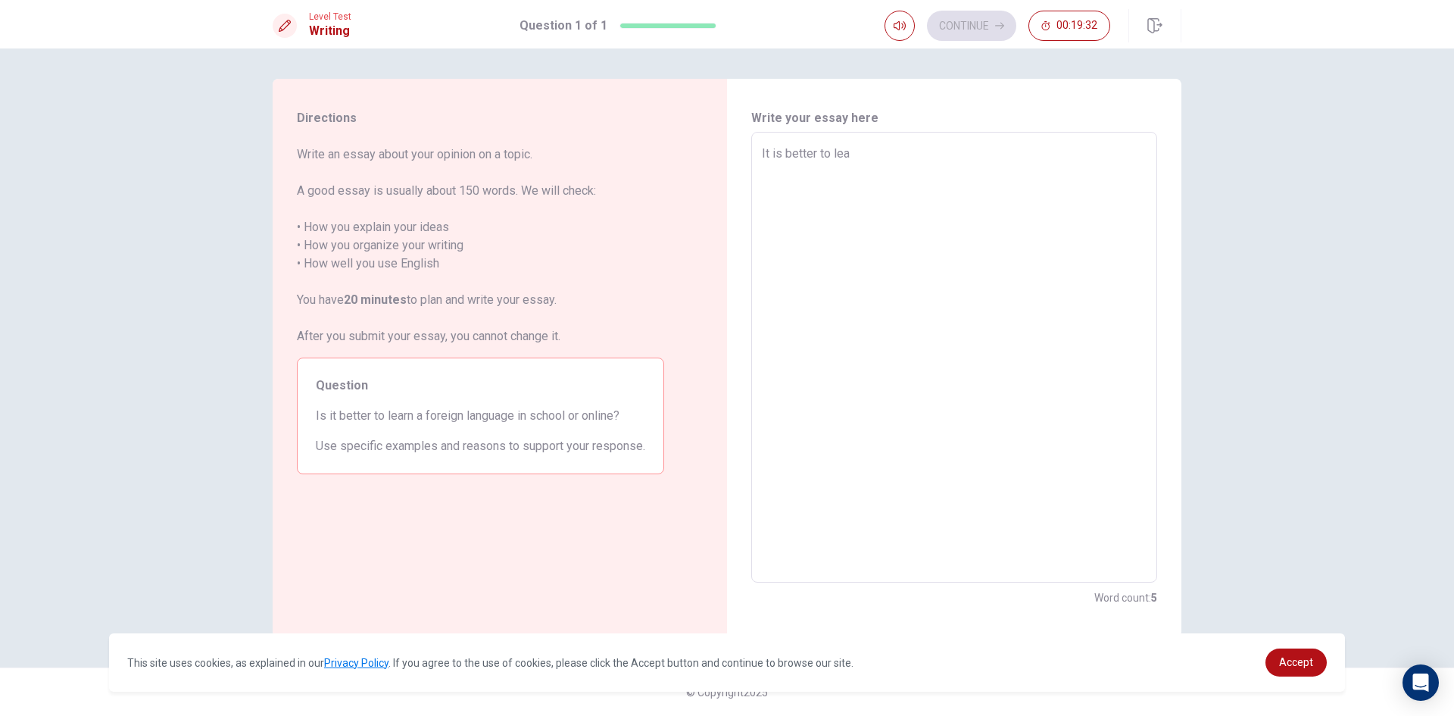
type textarea "x"
type textarea "It is better to [PERSON_NAME]"
type textarea "x"
type textarea "It is better to learn"
type textarea "x"
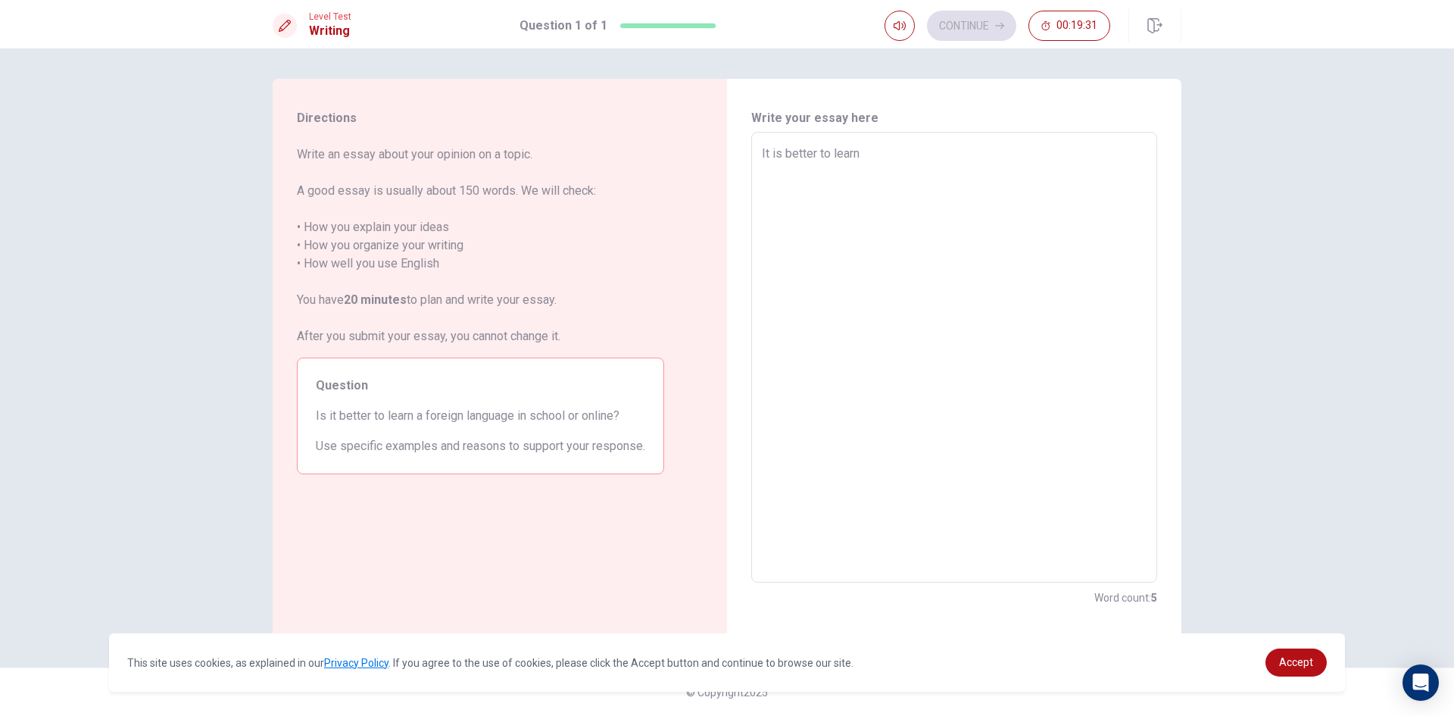
type textarea "It is better to learn"
type textarea "x"
type textarea "It is better to learn f"
type textarea "x"
type textarea "It is better to learn fo"
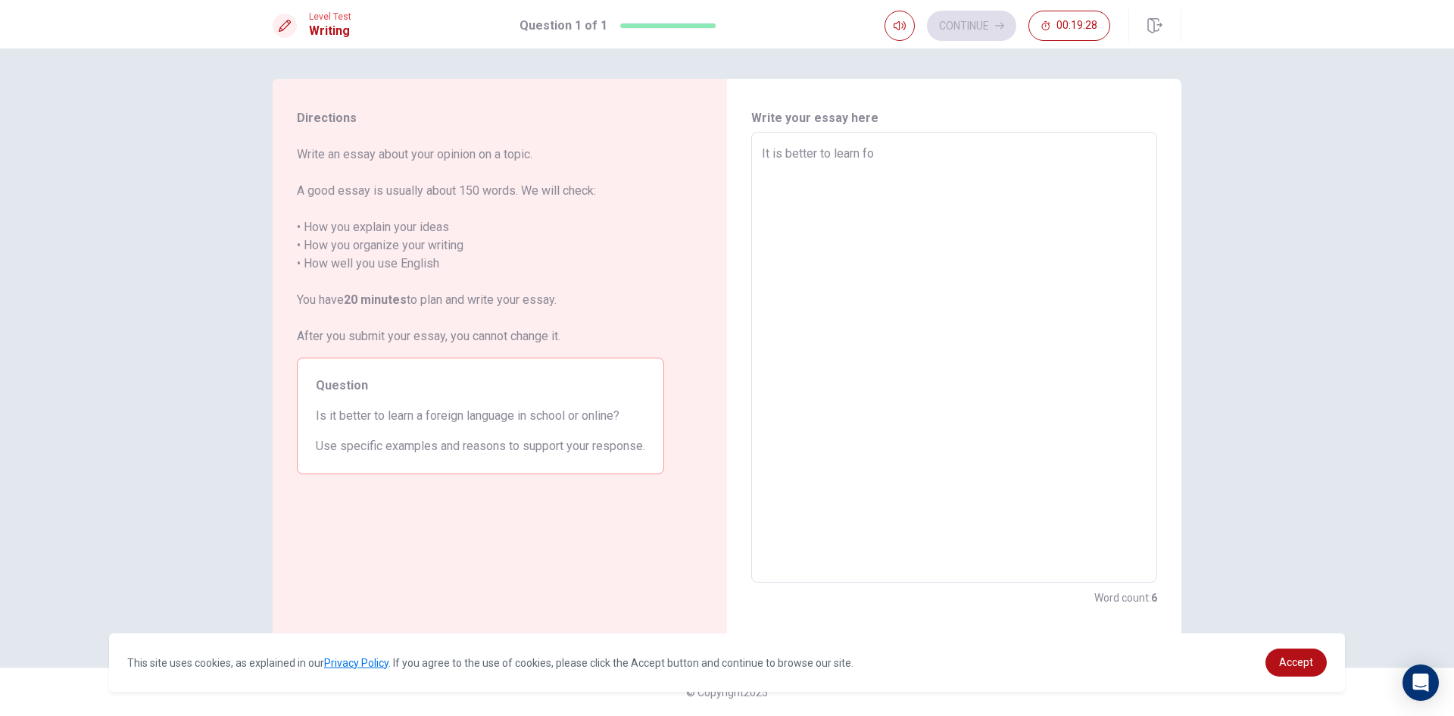
type textarea "x"
type textarea "It is better to learn for"
type textarea "x"
type textarea "It is better to learn fore"
type textarea "x"
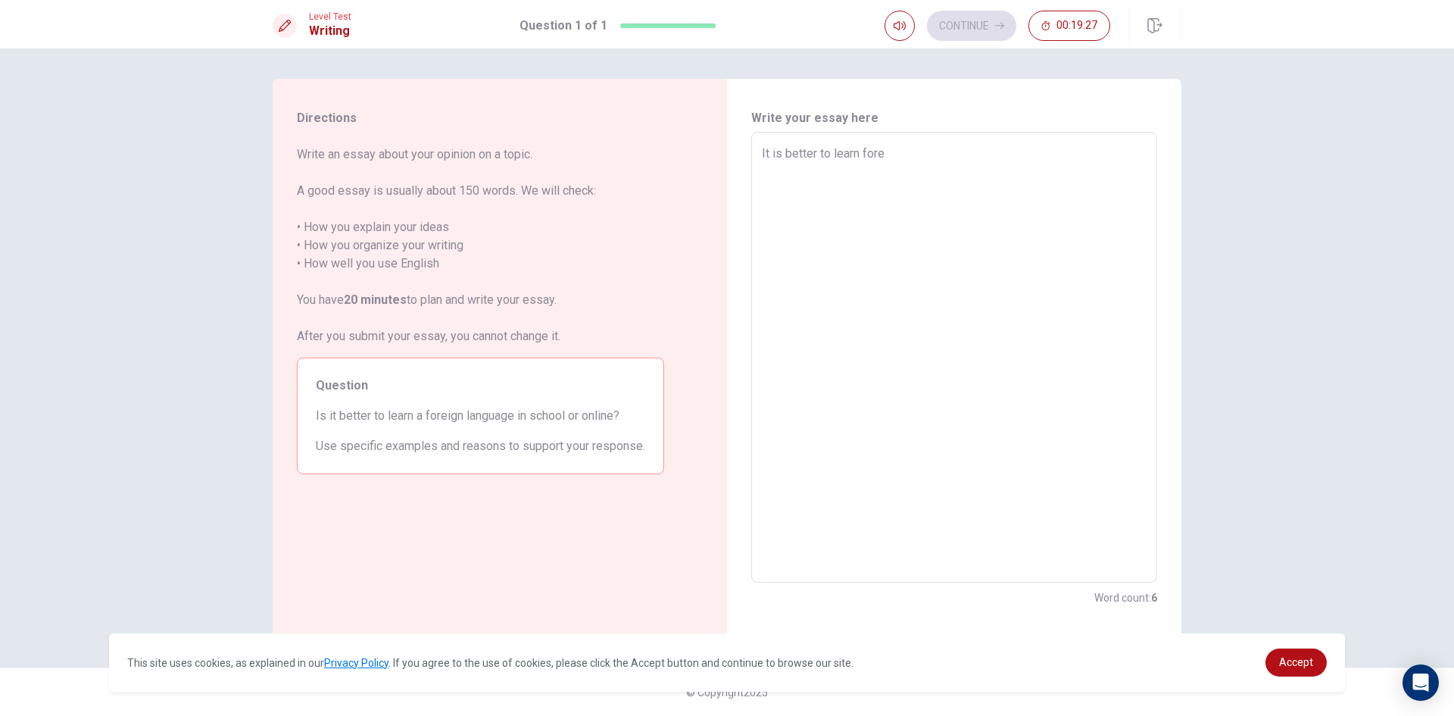
type textarea "It is better to learn forei"
type textarea "x"
type textarea "It is better to learn foreig"
type textarea "x"
type textarea "It is better to learn foreign"
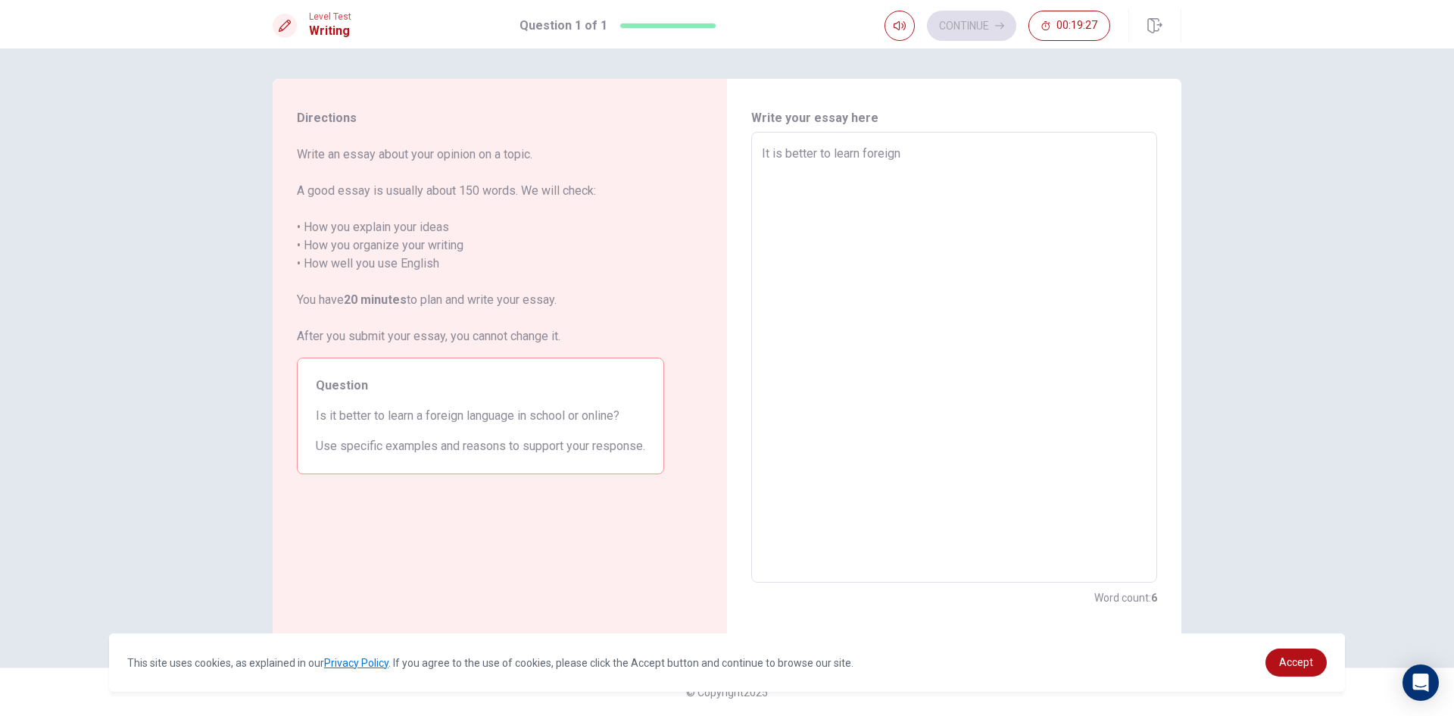
type textarea "x"
type textarea "It is better to learn foreign"
type textarea "x"
type textarea "It is better to learn foreign l"
type textarea "x"
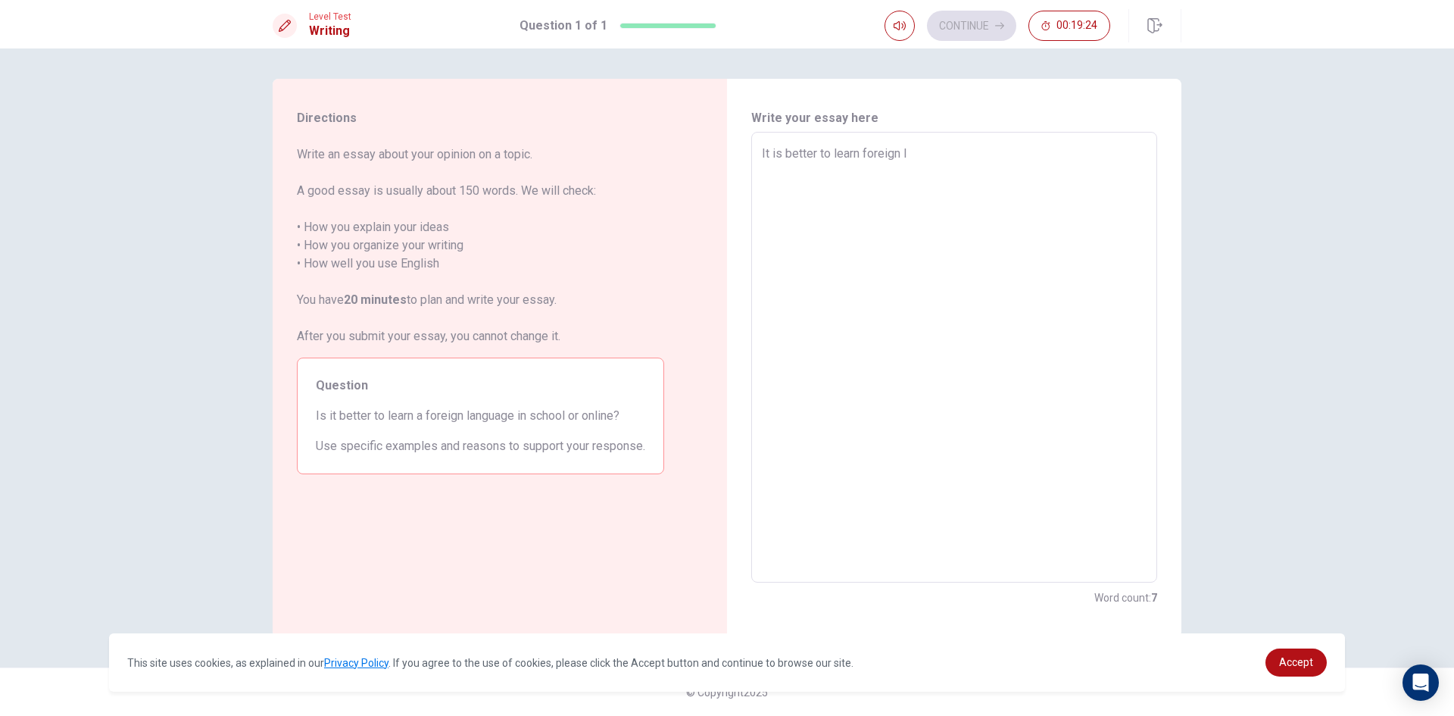
type textarea "It is better to learn foreign la"
type textarea "x"
type textarea "It is better to learn foreign lan"
type textarea "x"
type textarea "It is better to learn foreign lang"
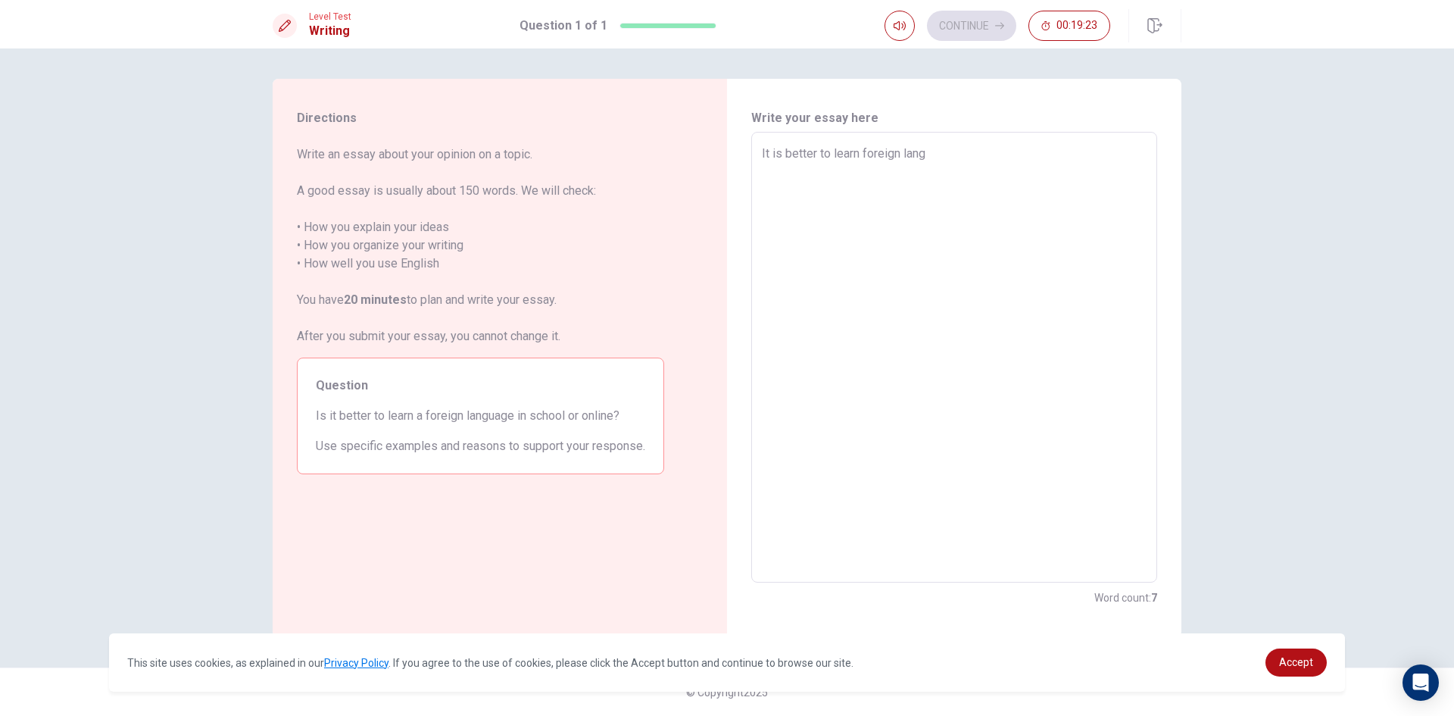
type textarea "x"
type textarea "It is better to learn foreign langu"
type textarea "x"
type textarea "It is better to learn foreign langua"
type textarea "x"
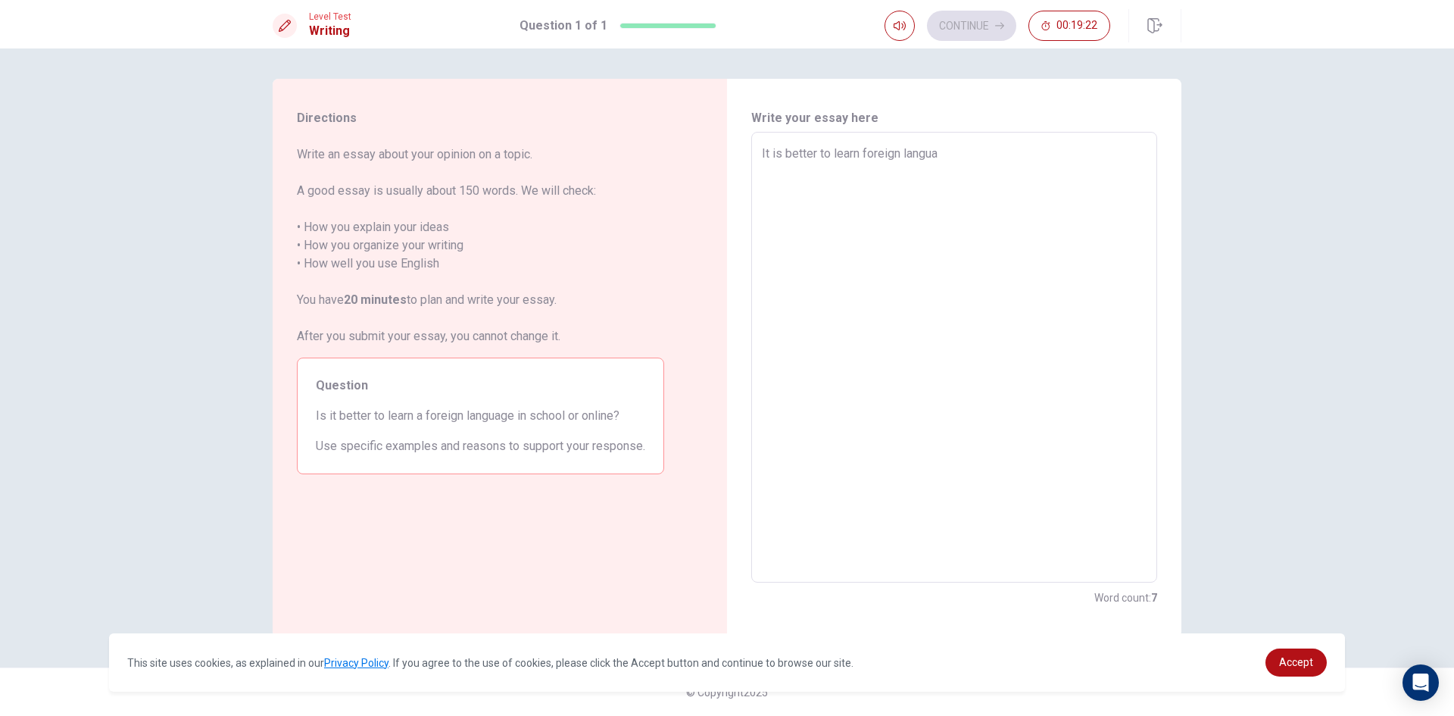
type textarea "It is better to learn foreign languag"
type textarea "x"
type textarea "It is better to learn foreign language"
type textarea "x"
type textarea "It is better to learn foreign language"
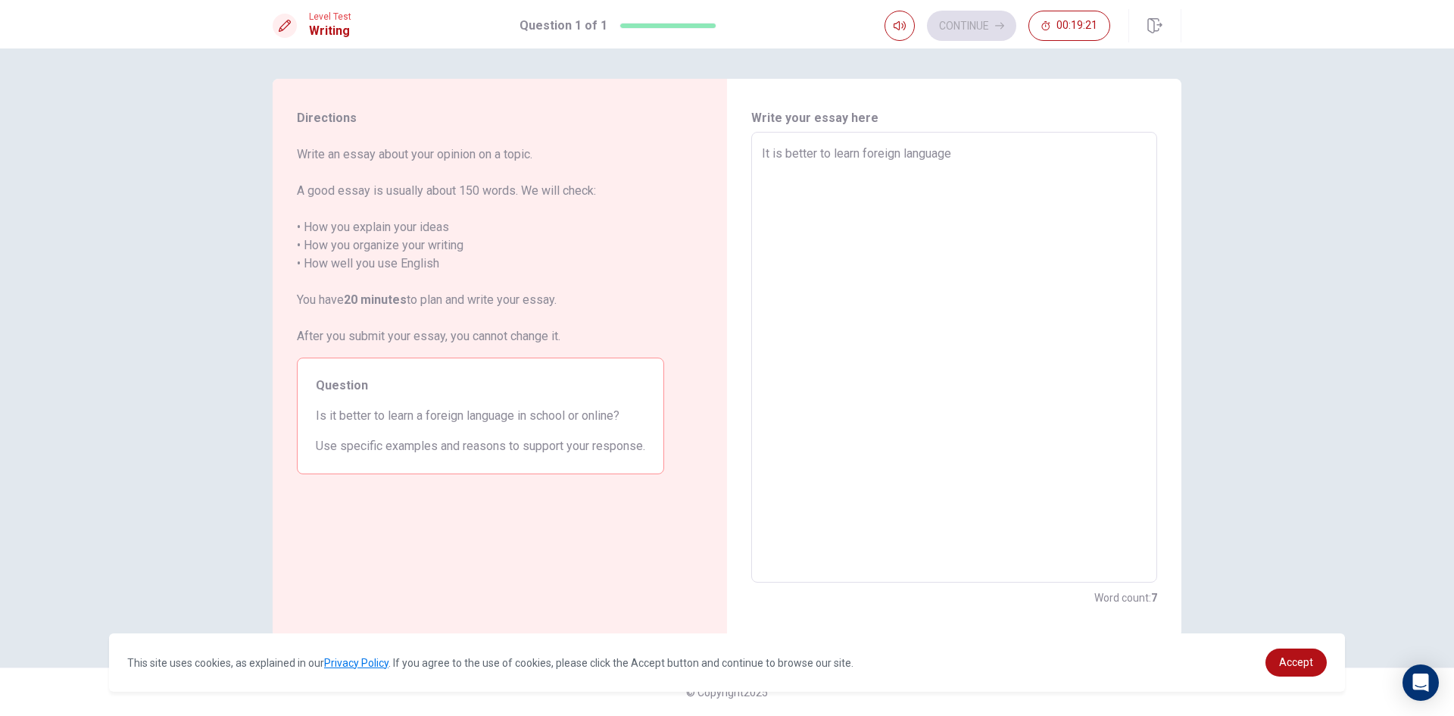
type textarea "x"
type textarea "It is better to learn foreign language i"
type textarea "x"
type textarea "It is better to learn foreign language in"
type textarea "x"
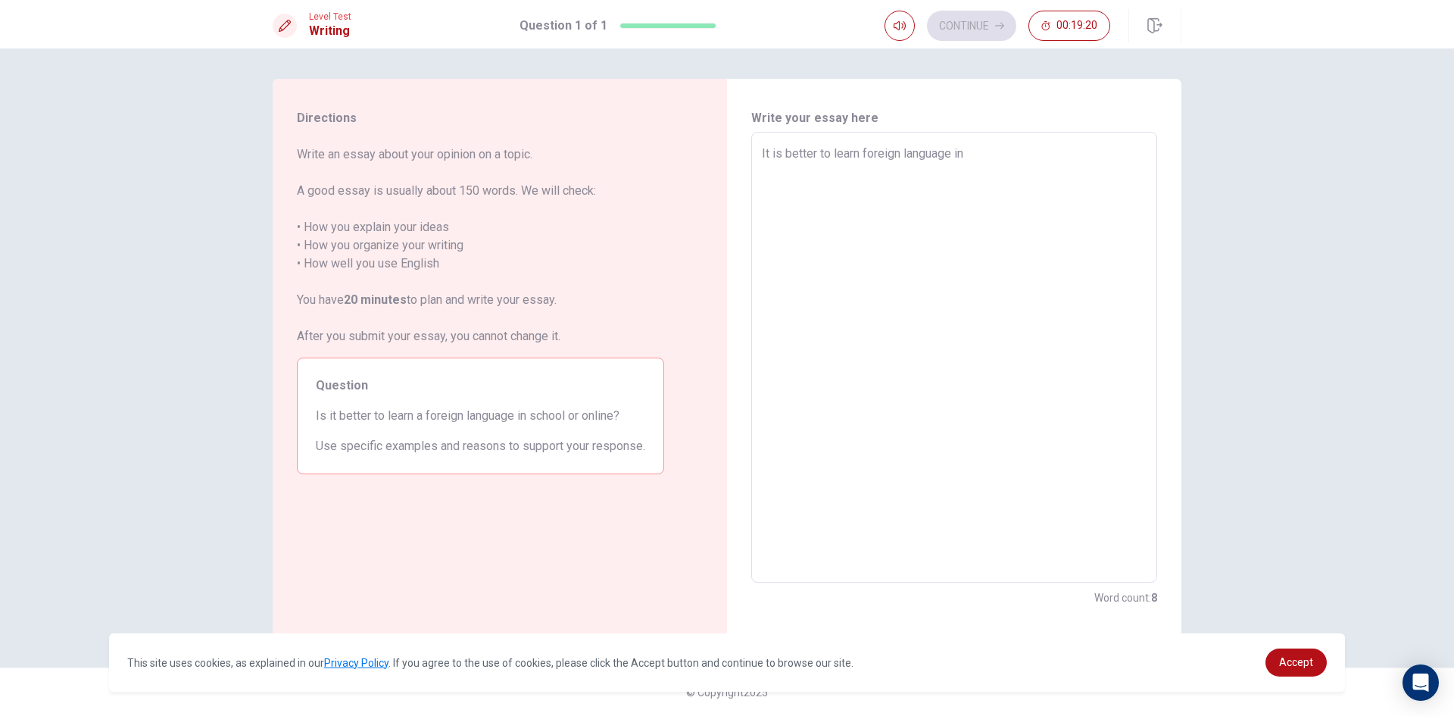
type textarea "It is better to learn foreign language in"
type textarea "x"
type textarea "It is better to learn foreign language in s"
type textarea "x"
type textarea "It is better to learn foreign language in sc"
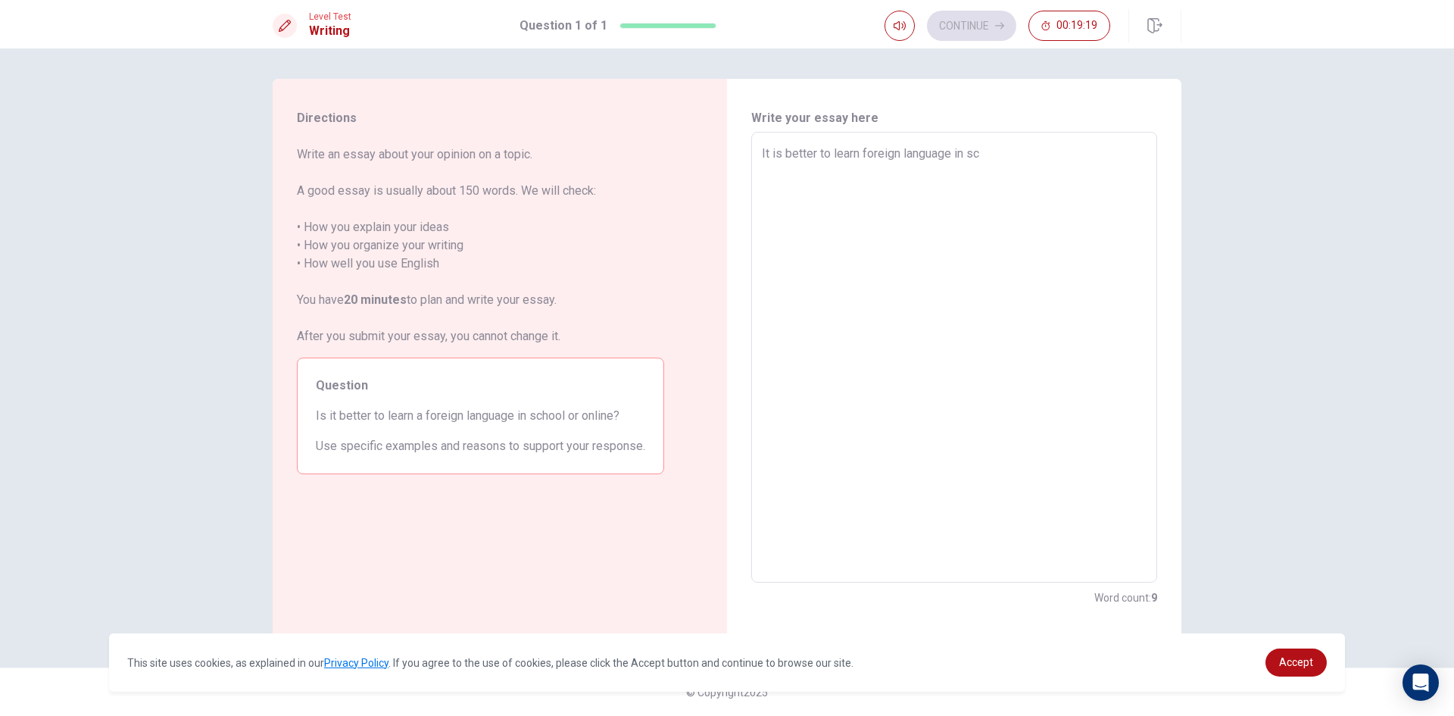
type textarea "x"
type textarea "It is better to learn foreign language in sch"
type textarea "x"
type textarea "It is better to learn foreign language in scho"
type textarea "x"
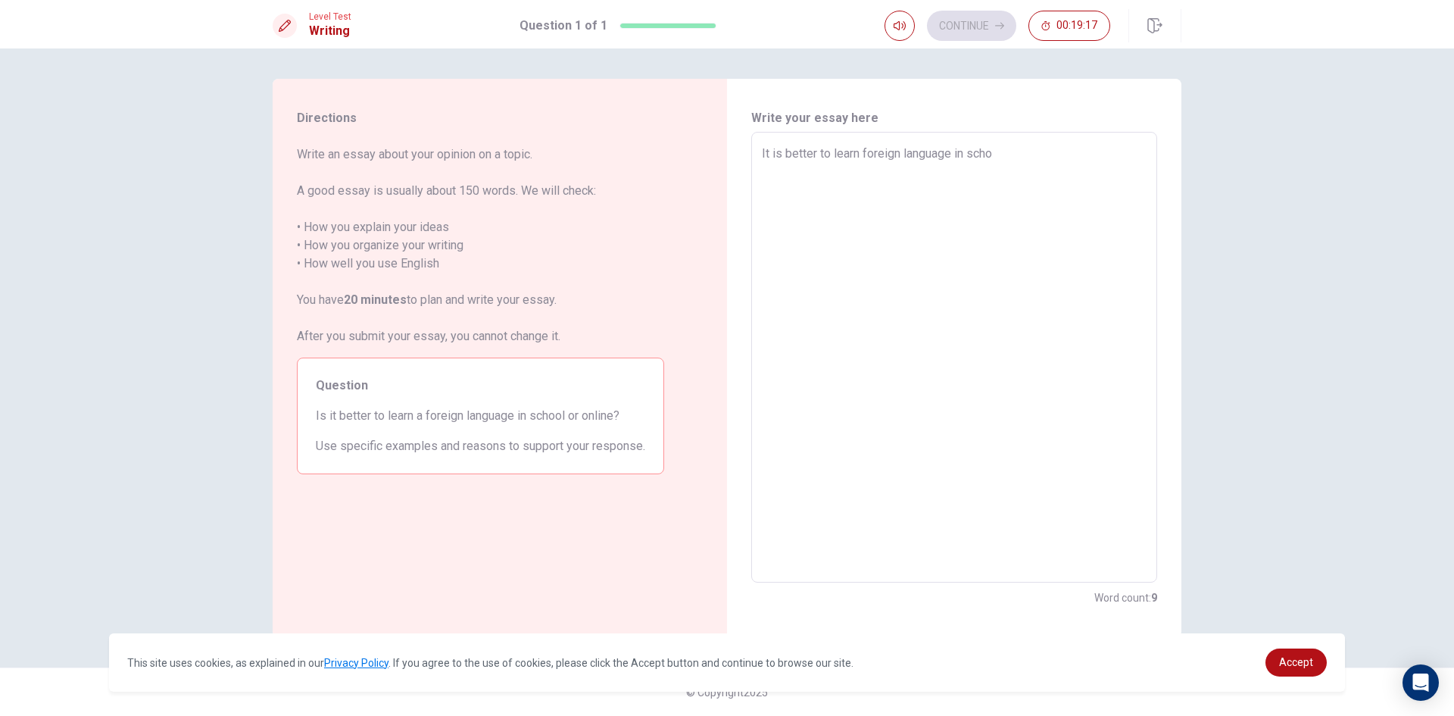
type textarea "It is better to learn foreign language in schoo"
type textarea "x"
type textarea "It is better to learn foreign language in school"
type textarea "x"
type textarea "It is better to learn foreign language in school."
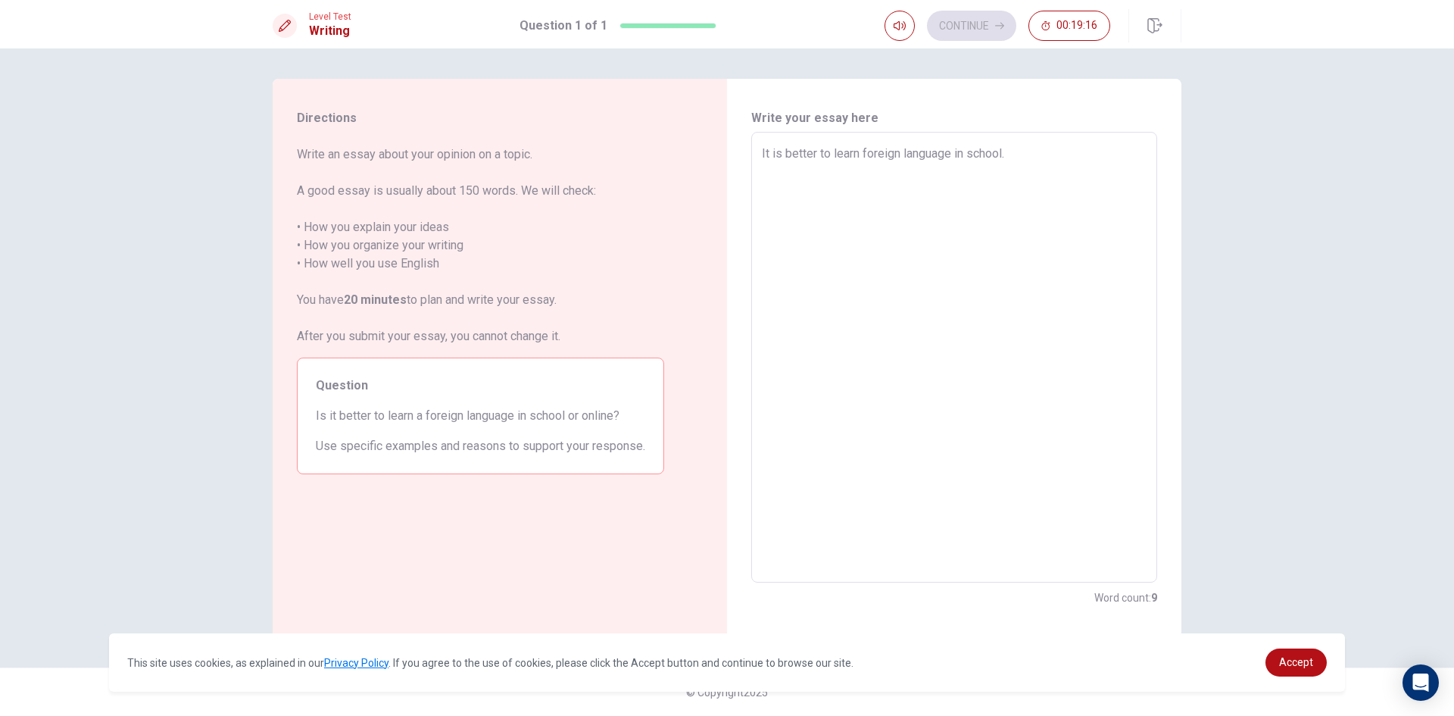
type textarea "x"
type textarea "It is better to learn foreign language in school."
type textarea "x"
type textarea "It is better to learn foreign language in school. S"
type textarea "x"
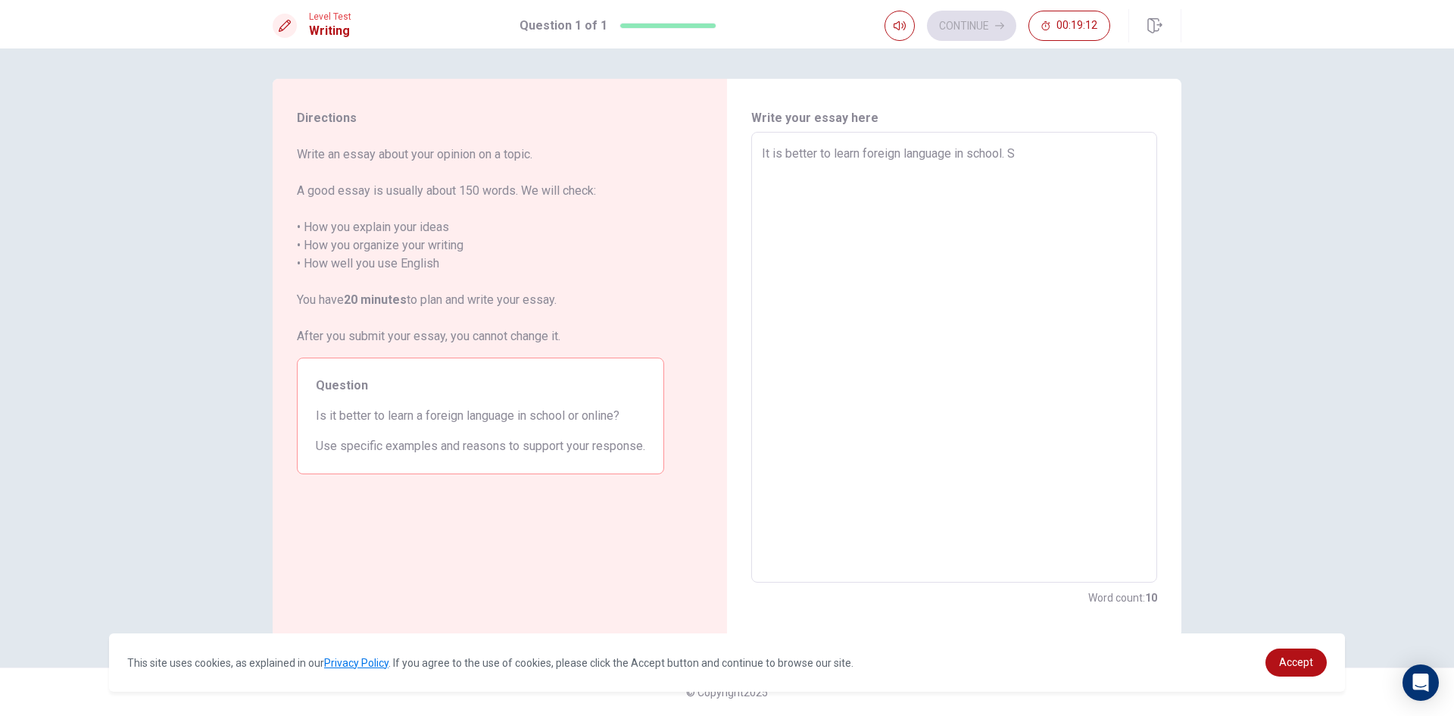
type textarea "It is better to learn foreign language in school. So"
type textarea "x"
type textarea "It is better to learn foreign language in school. Som"
type textarea "x"
type textarea "It is better to learn foreign language in school. Some"
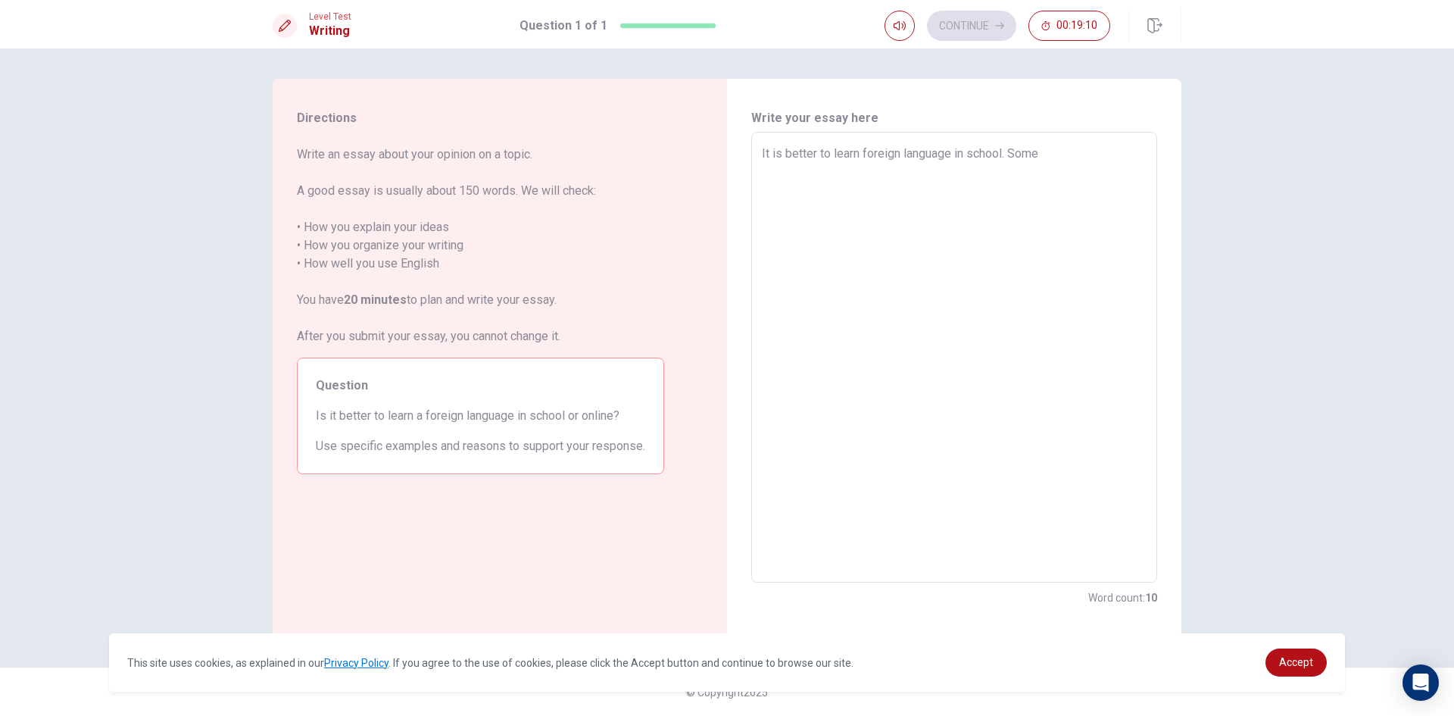
type textarea "x"
type textarea "It is better to learn foreign language in school. Some"
type textarea "x"
type textarea "It is better to learn foreign language in school. Some t"
type textarea "x"
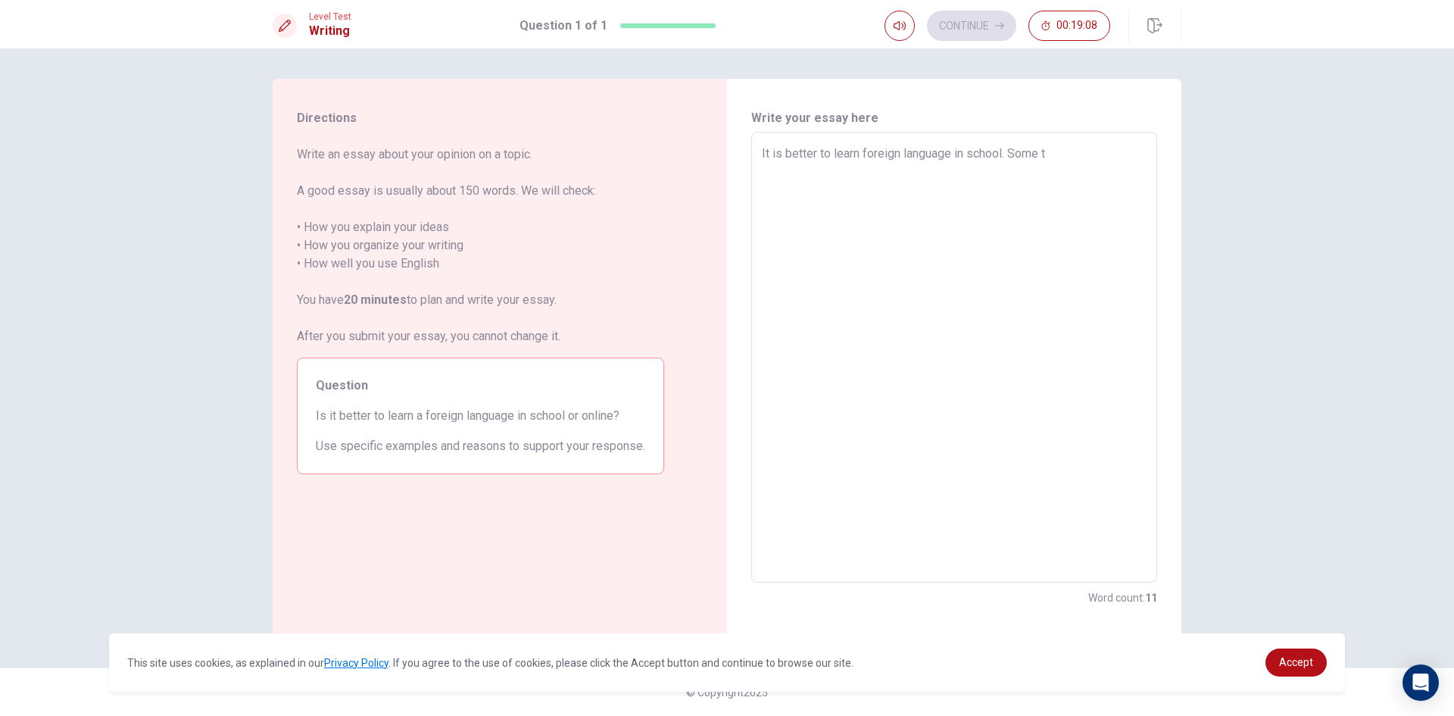
type textarea "It is better to learn foreign language in school. Some th"
type textarea "x"
type textarea "It is better to learn foreign language in school. Some thi"
type textarea "x"
type textarea "It is better to learn foreign language in school. Some thin"
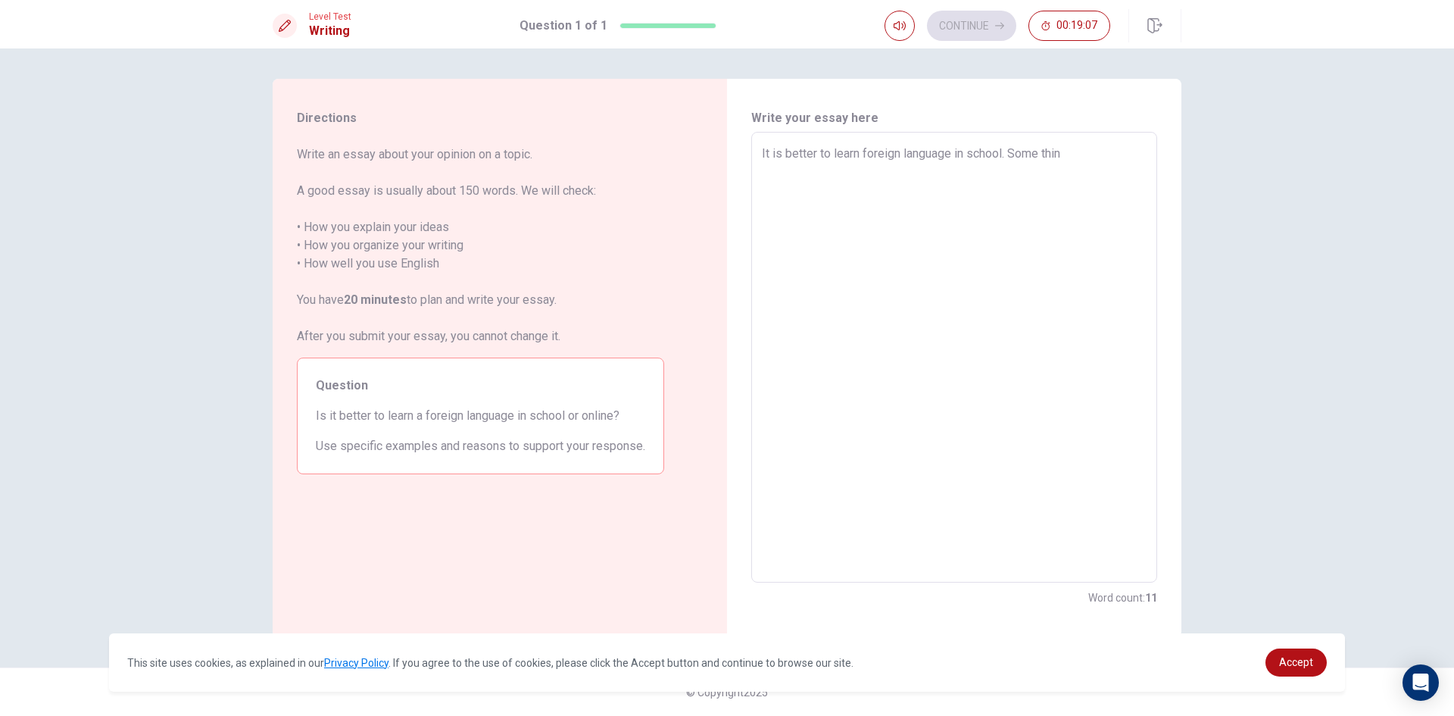
type textarea "x"
type textarea "It is better to learn foreign language in school. Some think"
type textarea "x"
type textarea "It is better to learn foreign language in school. Some think"
type textarea "x"
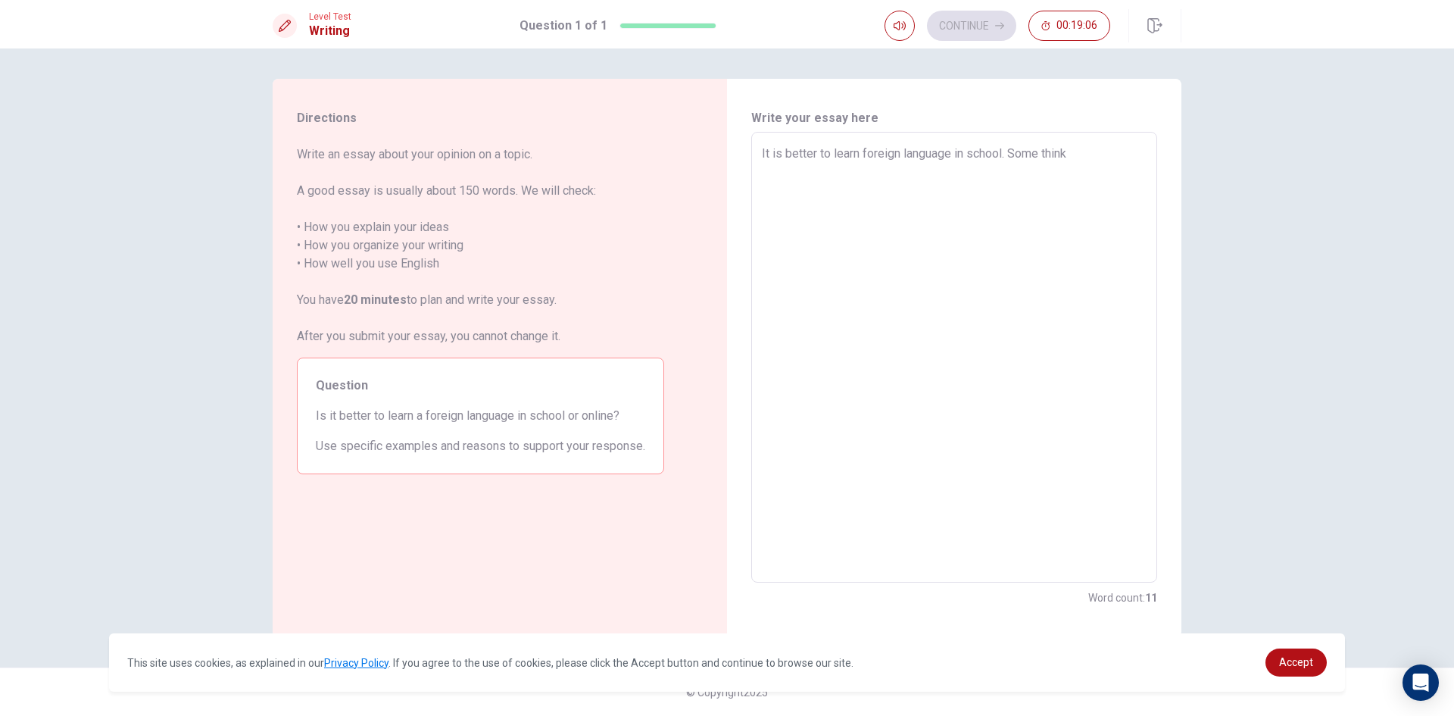
type textarea "It is better to learn foreign language in school. Some think i"
type textarea "x"
type textarea "It is better to learn foreign language in school. Some think is"
type textarea "x"
type textarea "It is better to learn foreign language in school. Some think is"
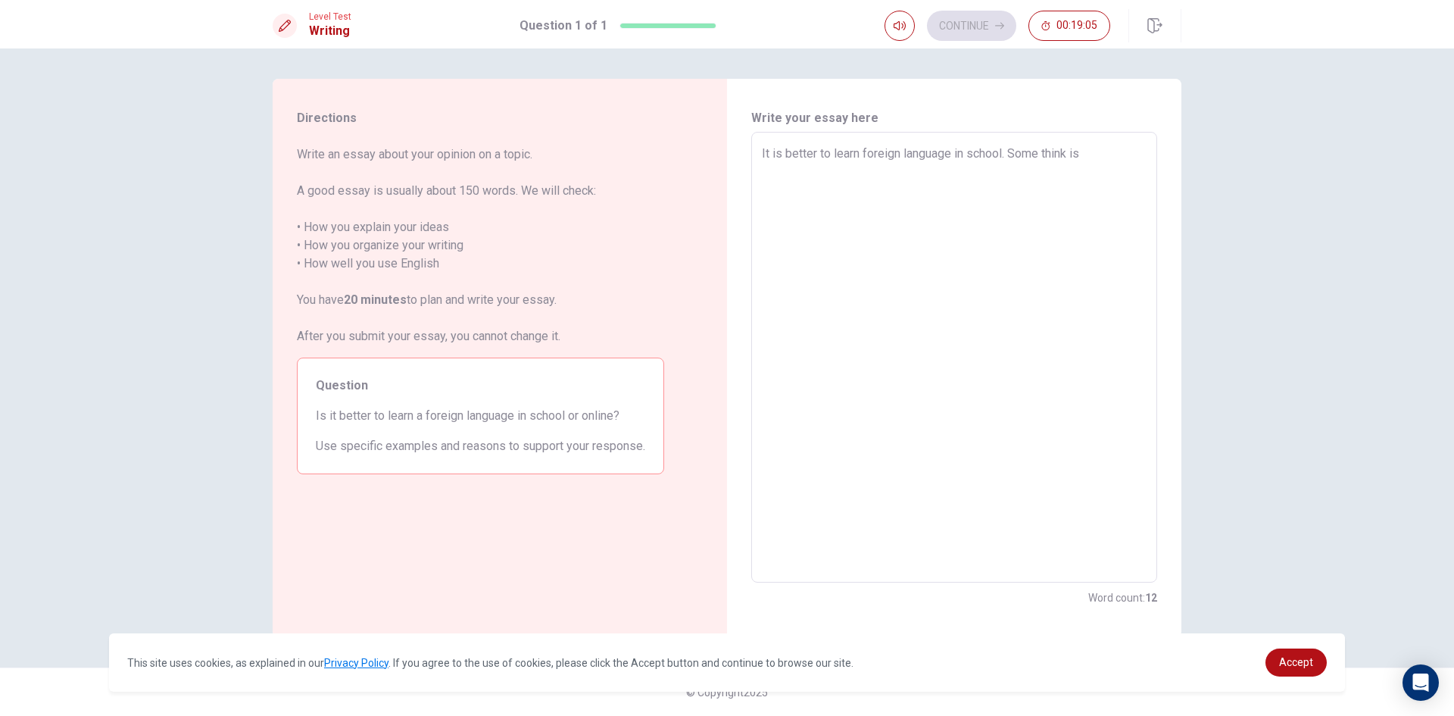
type textarea "x"
type textarea "It is better to learn foreign language in school. Some think is n"
type textarea "x"
type textarea "It is better to learn foreign language in school. Some think is no"
type textarea "x"
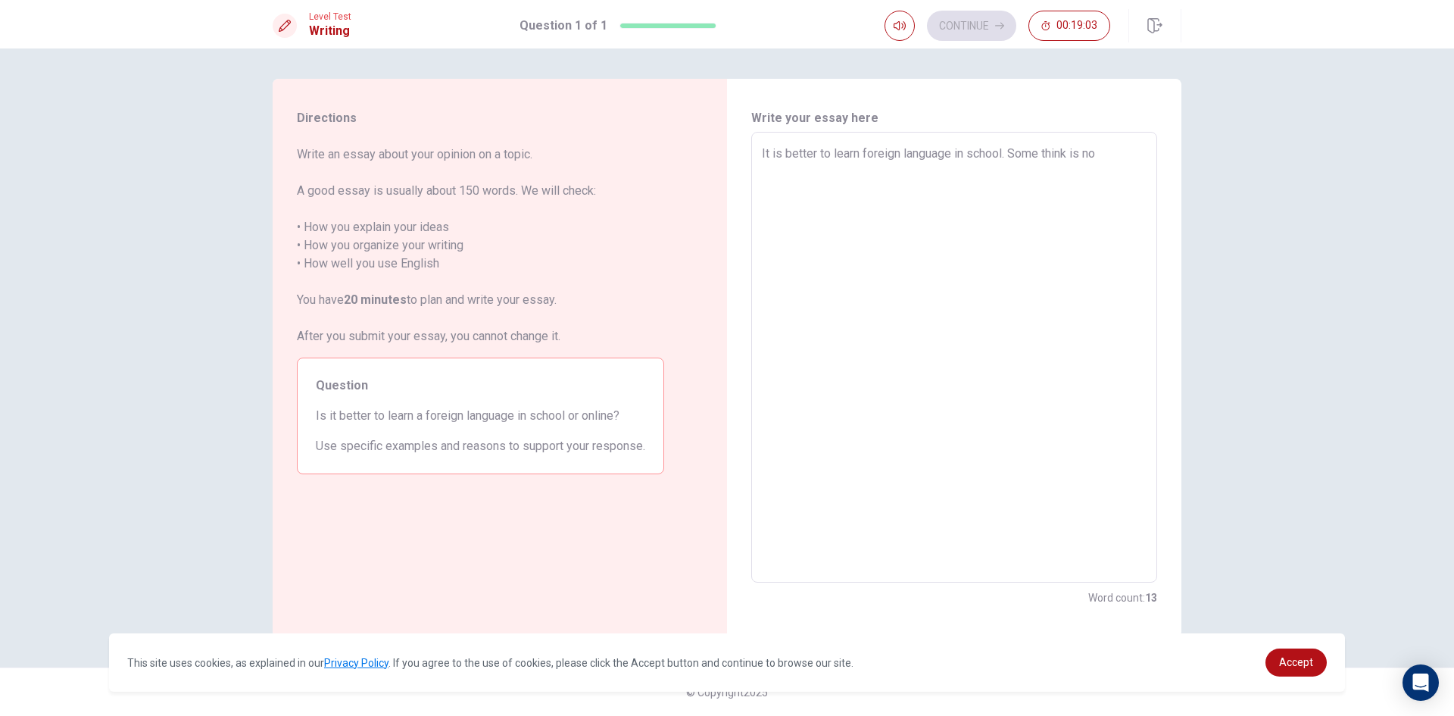
type textarea "It is better to learn foreign language in school. Some think is not"
type textarea "x"
type textarea "It is better to learn foreign language in school. Some think is not"
type textarea "x"
type textarea "It is better to learn foreign language in school. Some think is not i"
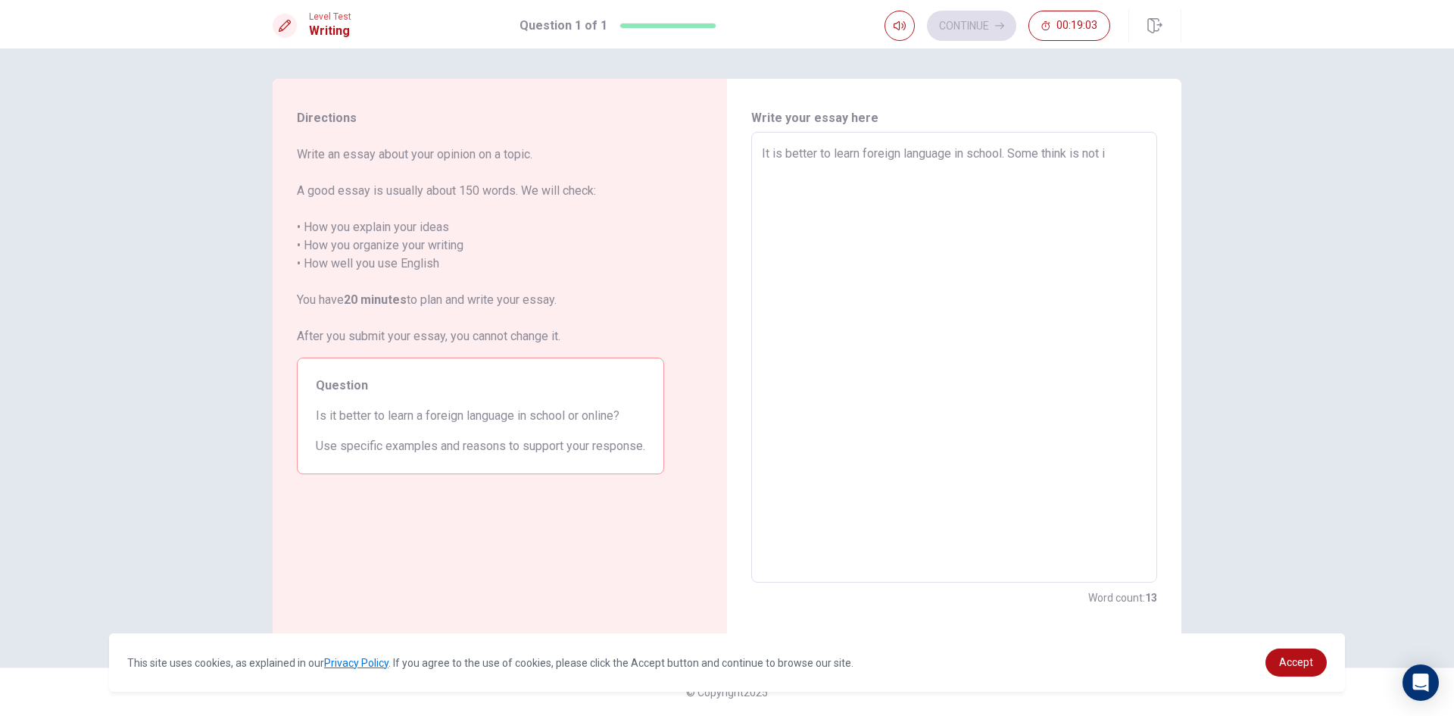
type textarea "x"
type textarea "It is better to learn foreign language in school. Some think is not im"
type textarea "x"
type textarea "It is better to learn foreign language in school. Some think is not imp"
type textarea "x"
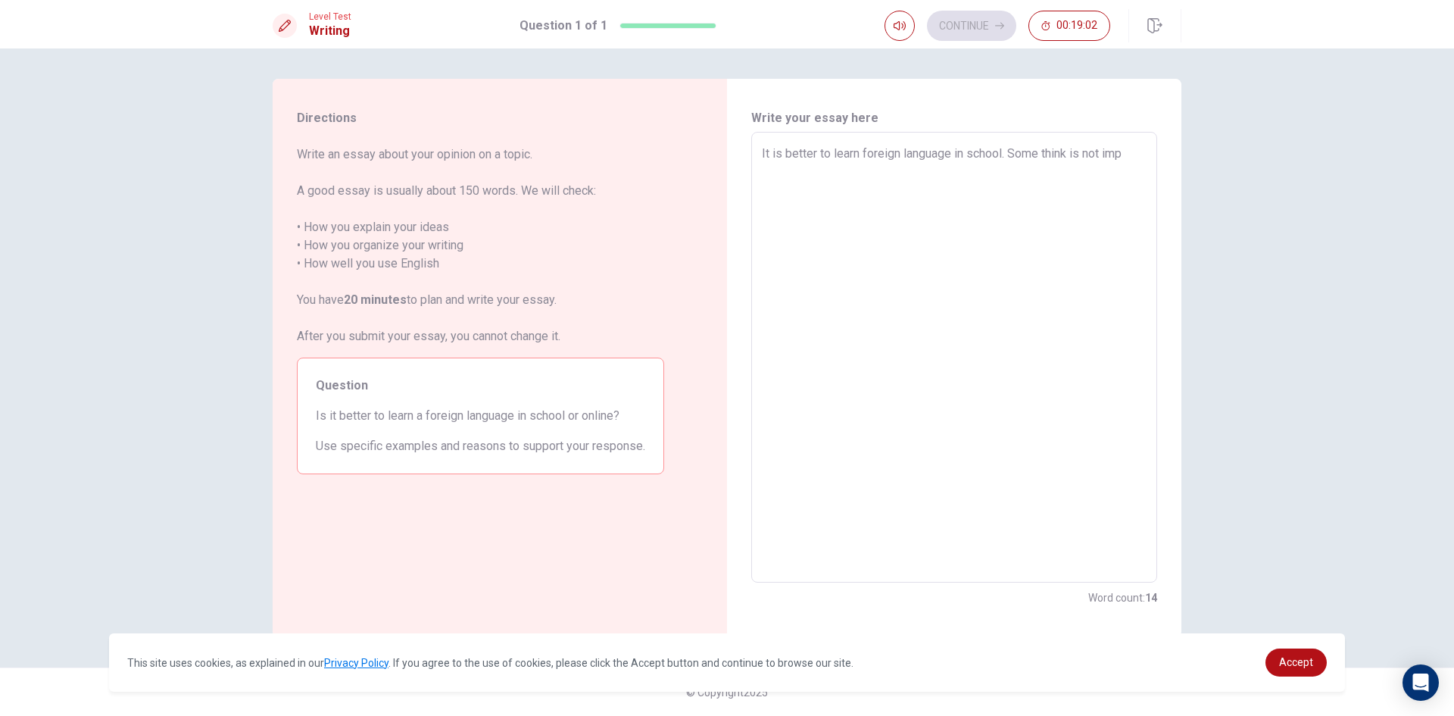
type textarea "It is better to learn foreign language in school. Some think is not impo"
type textarea "x"
type textarea "It is better to learn foreign language in school. Some think is not impor"
type textarea "x"
type textarea "It is better to learn foreign language in school. Some think is not import"
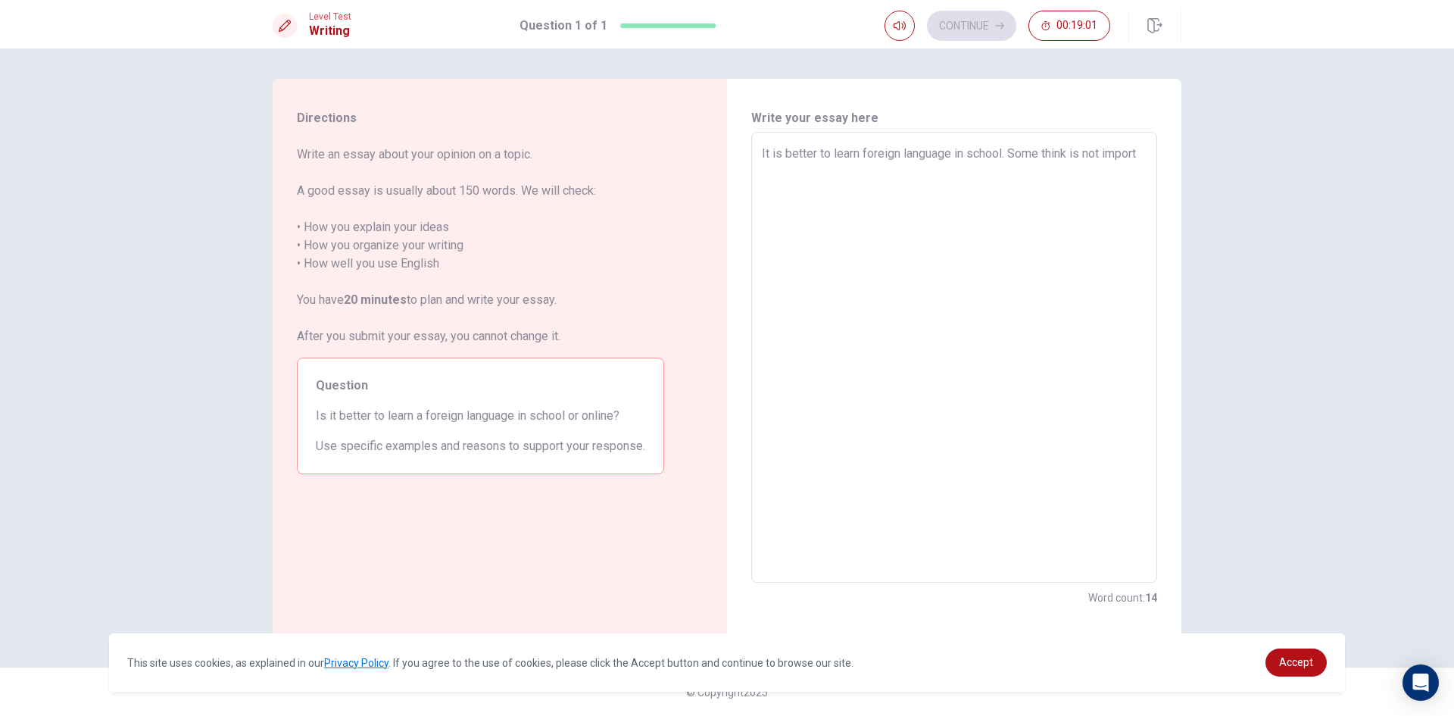
type textarea "x"
type textarea "It is better to learn foreign language in school. Some think is not importa"
type textarea "x"
type textarea "It is better to learn foreign language in school. Some think is not importan"
type textarea "x"
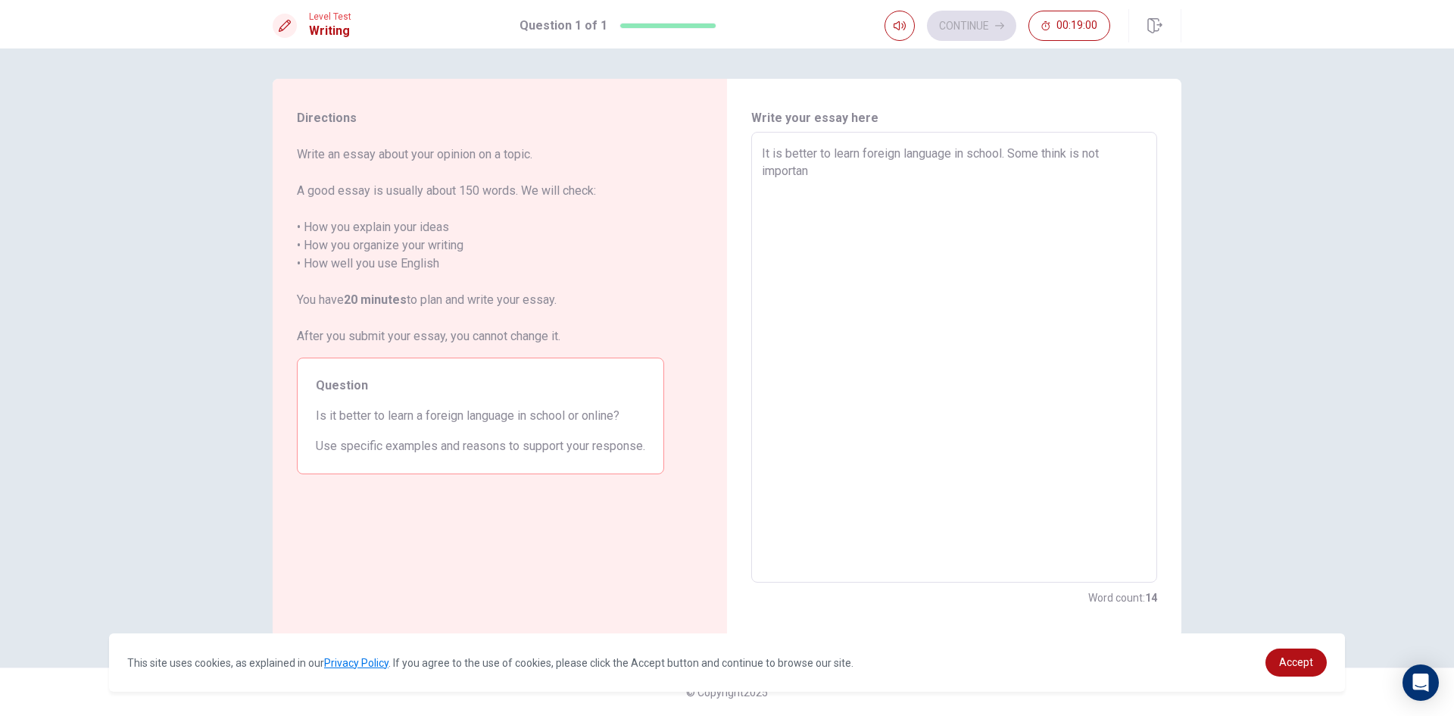
type textarea "It is better to learn foreign language in school. Some think is not important"
type textarea "x"
type textarea "It is better to learn foreign language in school. Some think is not important"
type textarea "x"
type textarea "It is better to learn foreign language in school. Some think is not important t"
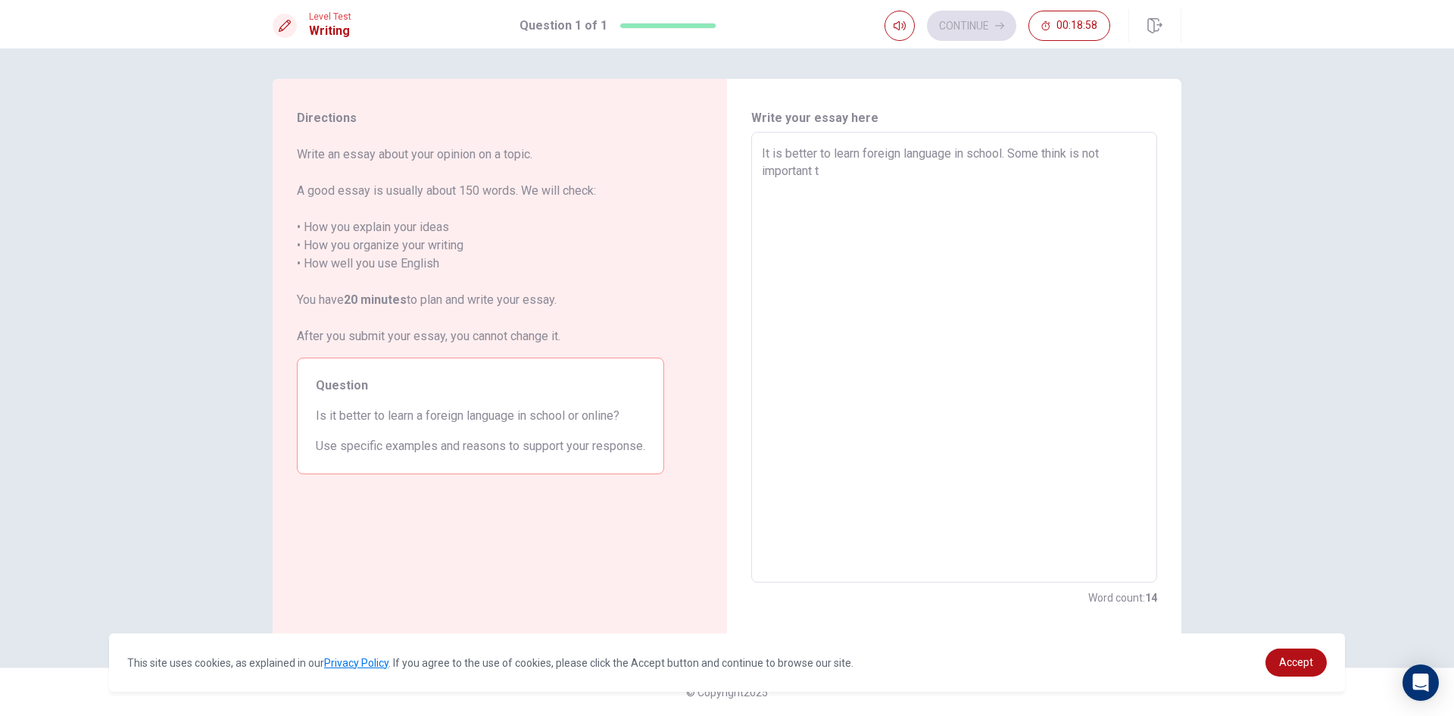
type textarea "x"
type textarea "It is better to learn foreign language in school. Some think is not important to"
type textarea "x"
type textarea "It is better to learn foreign language in school. Some think is not important to"
type textarea "x"
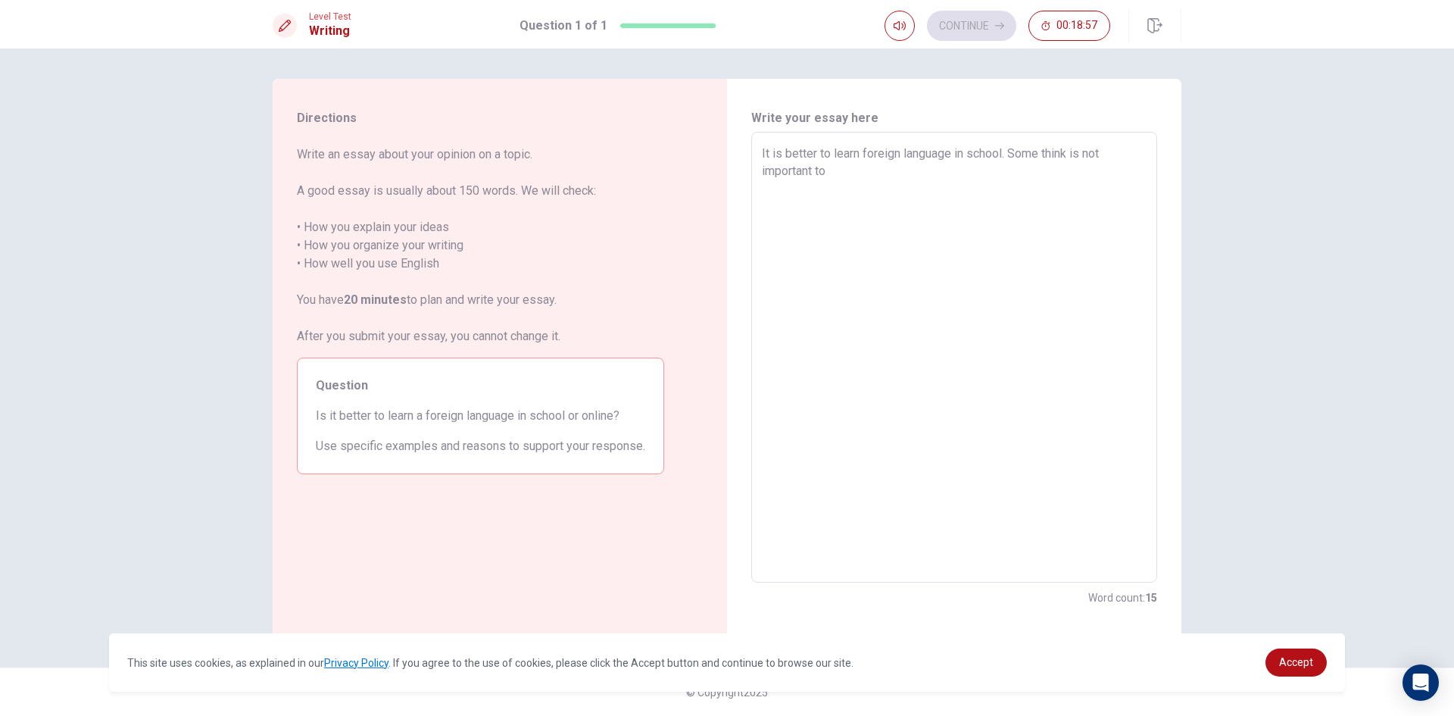
type textarea "It is better to learn foreign language in school. Some think is not important t…"
type textarea "x"
type textarea "It is better to learn foreign language in school. Some think is not important t…"
type textarea "x"
type textarea "It is better to learn foreign language in school. Some think is not important t…"
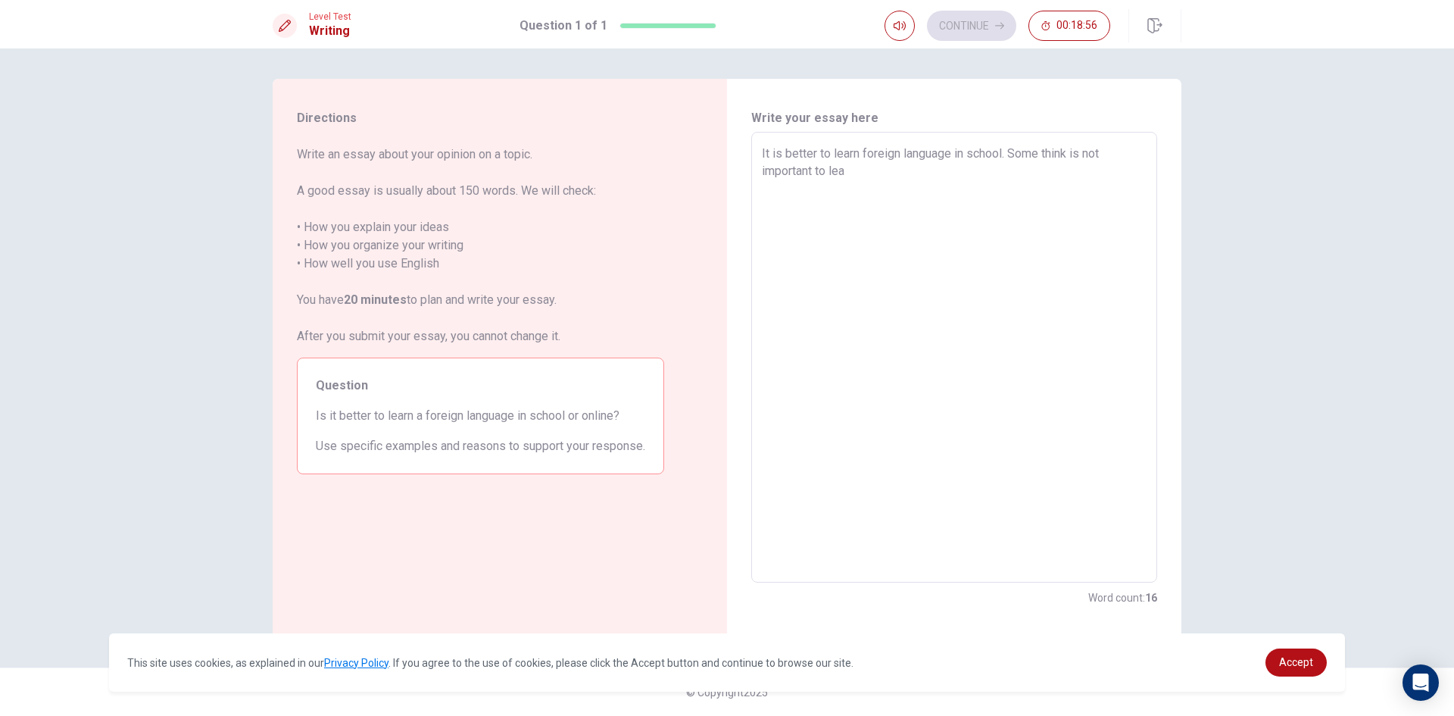
type textarea "x"
type textarea "It is better to learn foreign language in school. Some think is not important t…"
type textarea "x"
type textarea "It is better to learn foreign language in school. Some think is not important t…"
type textarea "x"
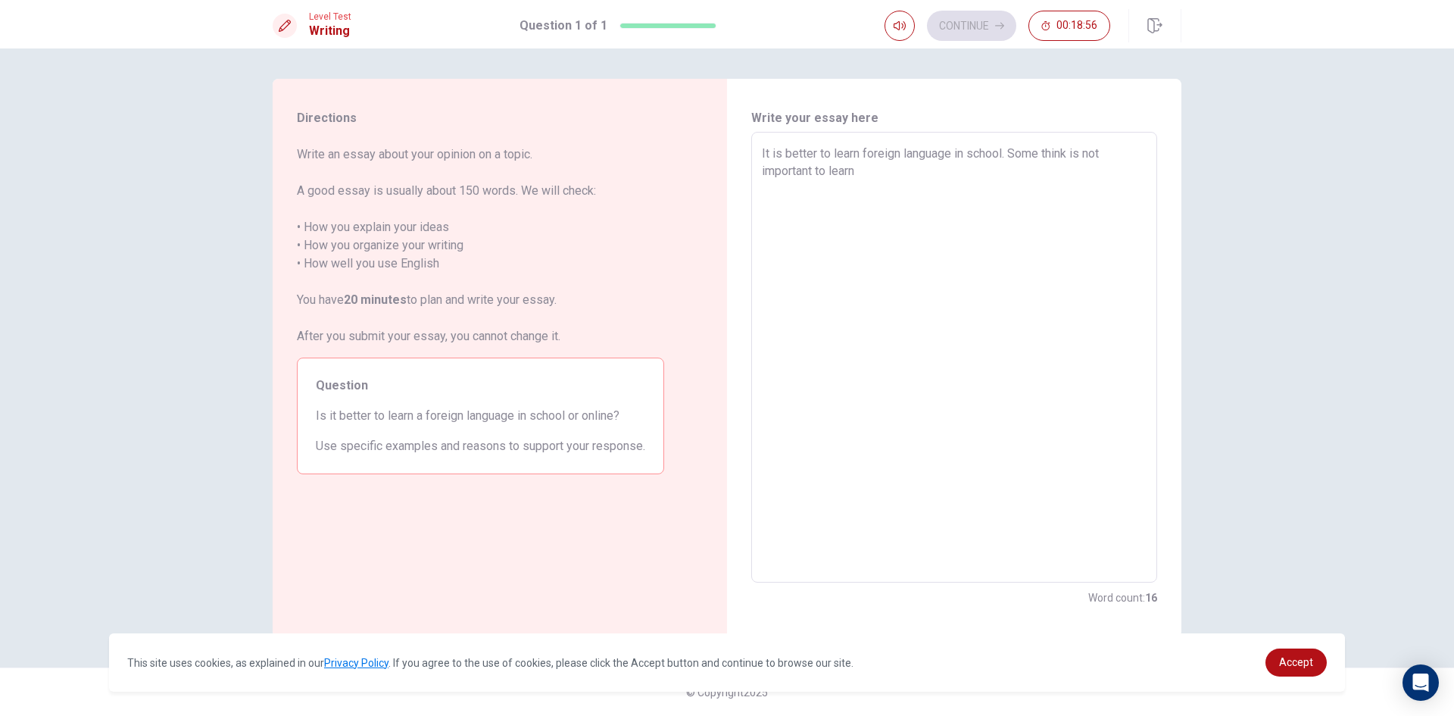
type textarea "It is better to learn foreign language in school. Some think is not important t…"
type textarea "x"
type textarea "It is better to learn foreign language in school. Some think is not important t…"
type textarea "x"
type textarea "It is better to learn foreign language in school. Some think is not important t…"
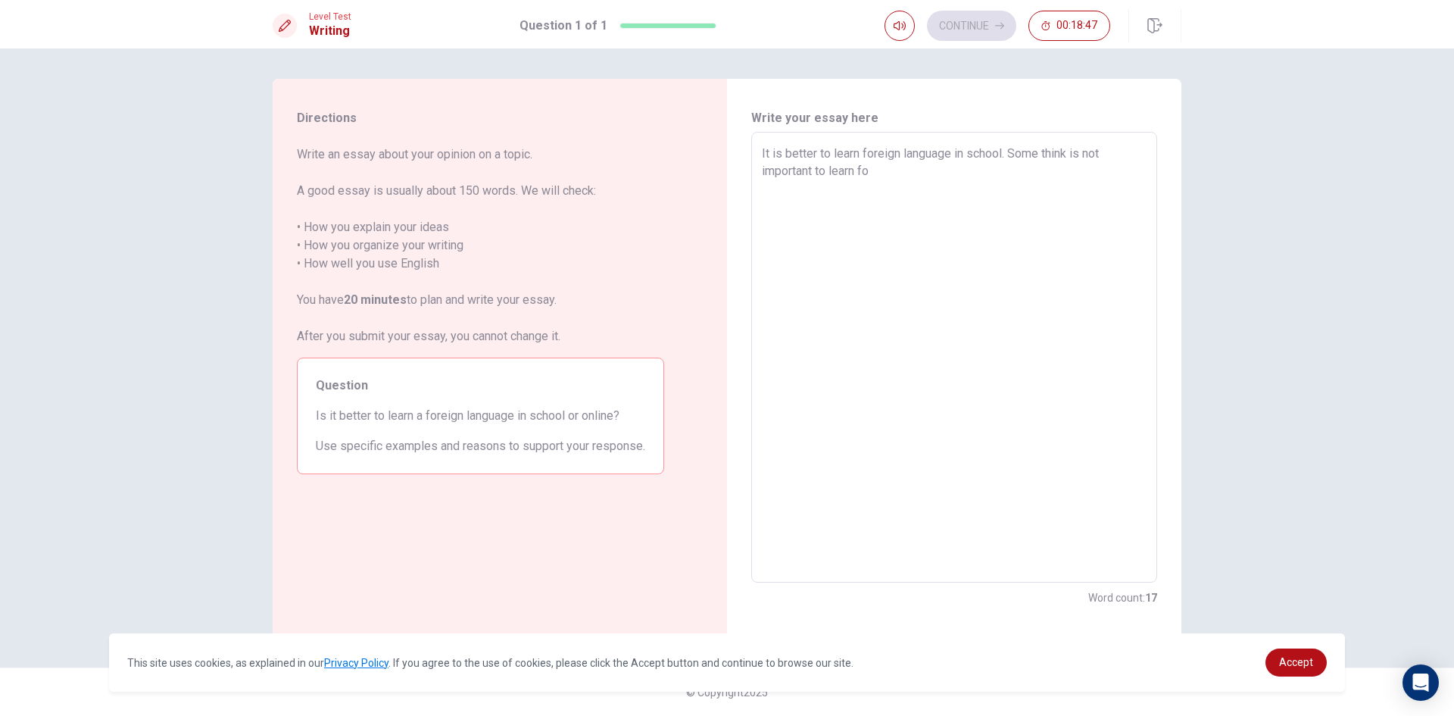
type textarea "x"
type textarea "It is better to learn foreign language in school. Some think is not important t…"
type textarea "x"
type textarea "It is better to learn foreign language in school. Some think is not important t…"
type textarea "x"
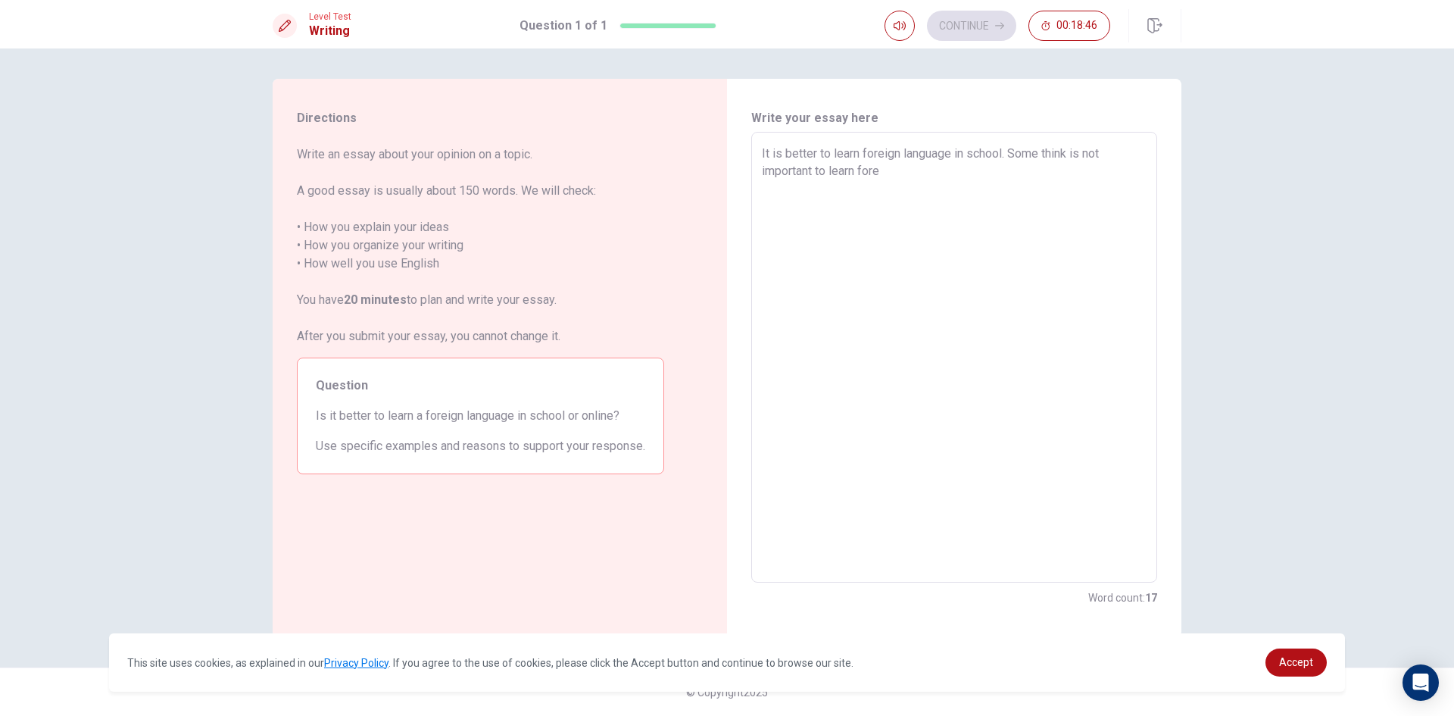
type textarea "It is better to learn foreign language in school. Some think is not important t…"
type textarea "x"
type textarea "It is better to learn foreign language in school. Some think is not important t…"
type textarea "x"
type textarea "It is better to learn foreign language in school. Some think is not important t…"
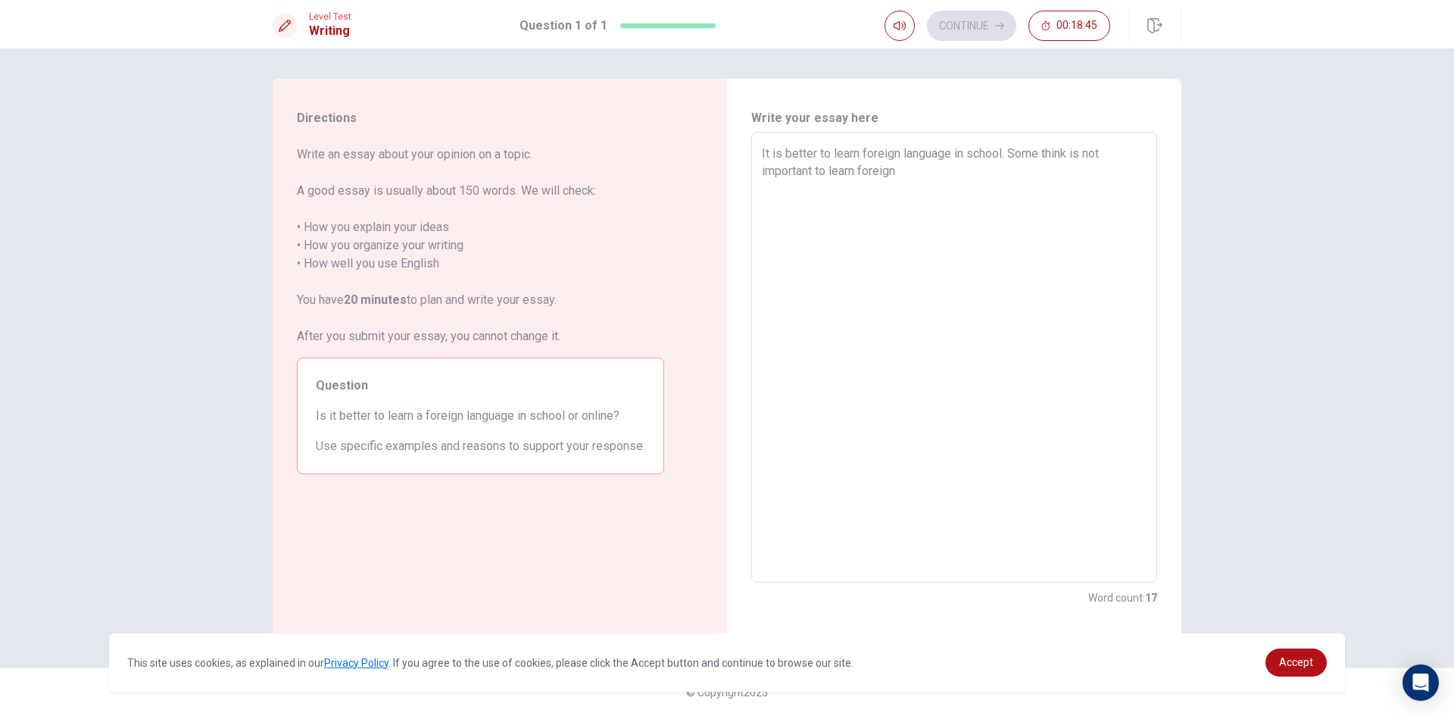
type textarea "x"
type textarea "It is better to learn foreign language in school. Some think is not important t…"
type textarea "x"
type textarea "It is better to learn foreign language in school. Some think is not important t…"
type textarea "x"
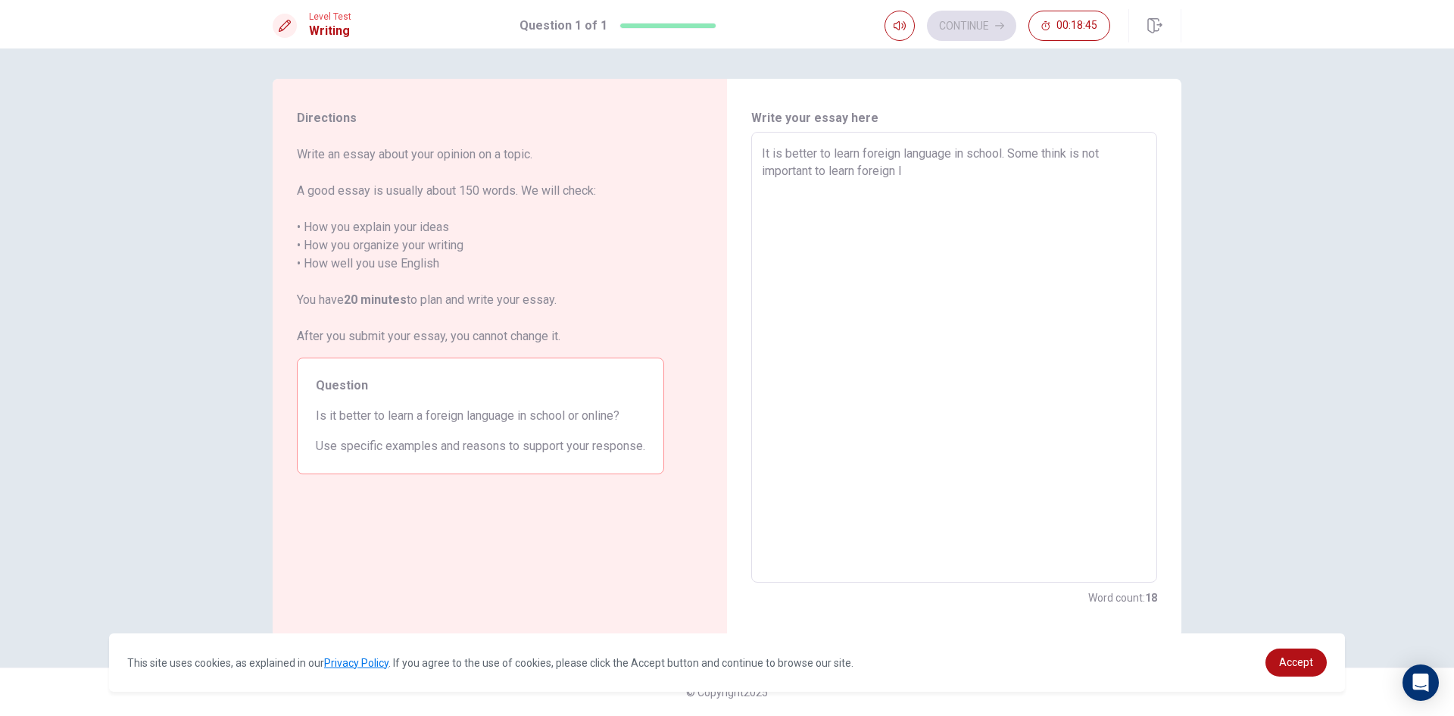
type textarea "It is better to learn foreign language in school. Some think is not important t…"
type textarea "x"
type textarea "It is better to learn foreign language in school. Some think is not important t…"
type textarea "x"
type textarea "It is better to learn foreign language in school. Some think is not important t…"
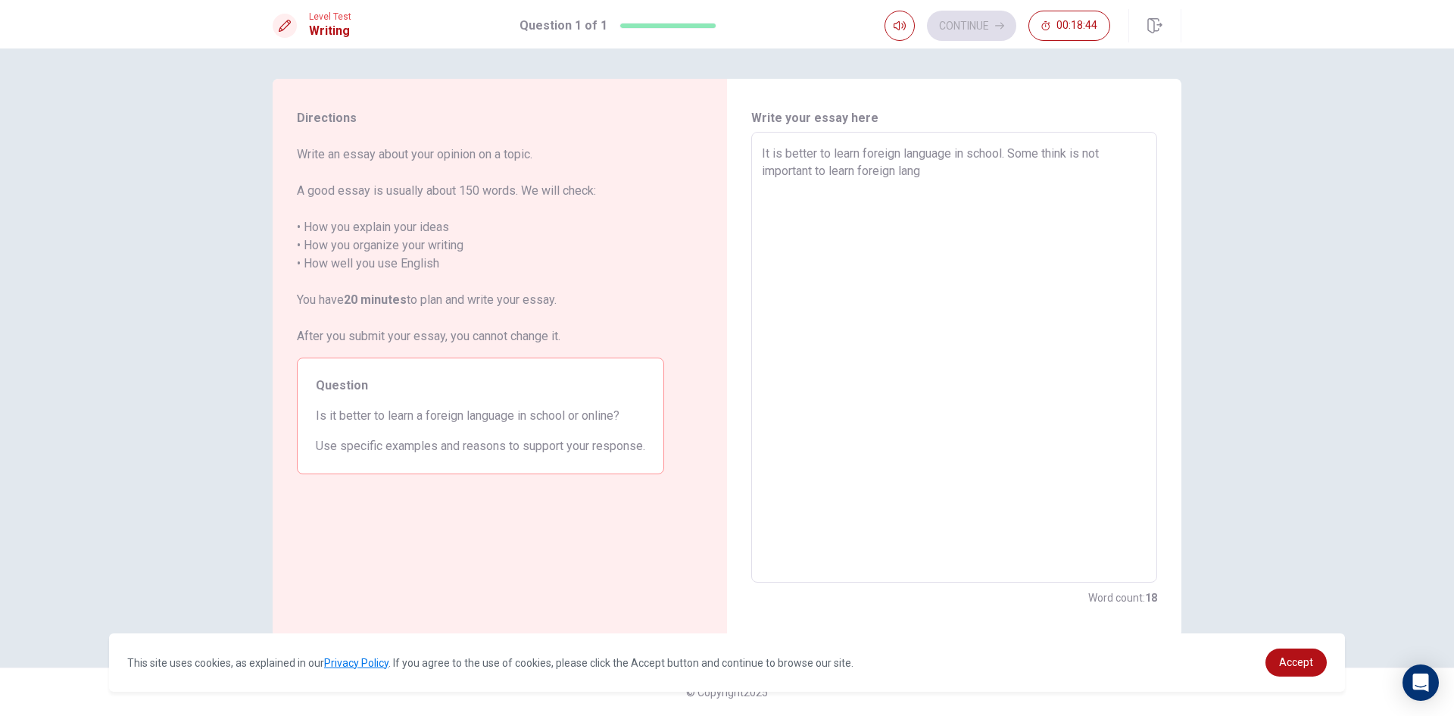
type textarea "x"
click at [916, 186] on textarea "It is better to learn foreign language in school. Some think is not important t…" at bounding box center [954, 358] width 385 height 426
click at [1047, 190] on textarea "It is better to learn foreign language in school. Some think is not important t…" at bounding box center [954, 358] width 385 height 426
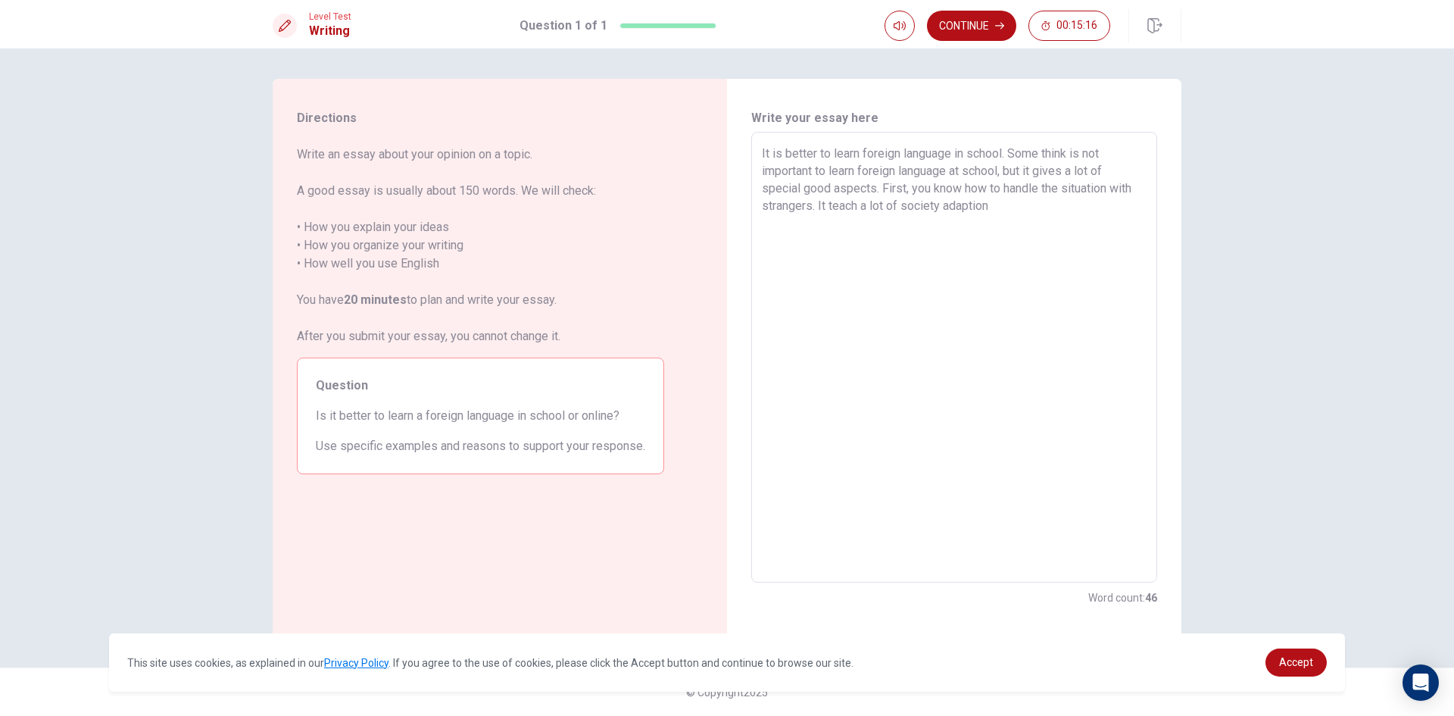
click at [859, 204] on textarea "It is better to learn foreign language in school. Some think is not important t…" at bounding box center [954, 358] width 385 height 426
click at [1005, 211] on textarea "It is better to learn foreign language in school. Some think is not important t…" at bounding box center [954, 358] width 385 height 426
click at [1066, 207] on textarea "It is better to learn foreign language in school. Some think is not important t…" at bounding box center [954, 358] width 385 height 426
click at [902, 228] on textarea "It is better to learn foreign language in school. Some think is not important t…" at bounding box center [954, 358] width 385 height 426
click at [1100, 244] on textarea "It is better to learn foreign language in school. Some think is not important t…" at bounding box center [954, 358] width 385 height 426
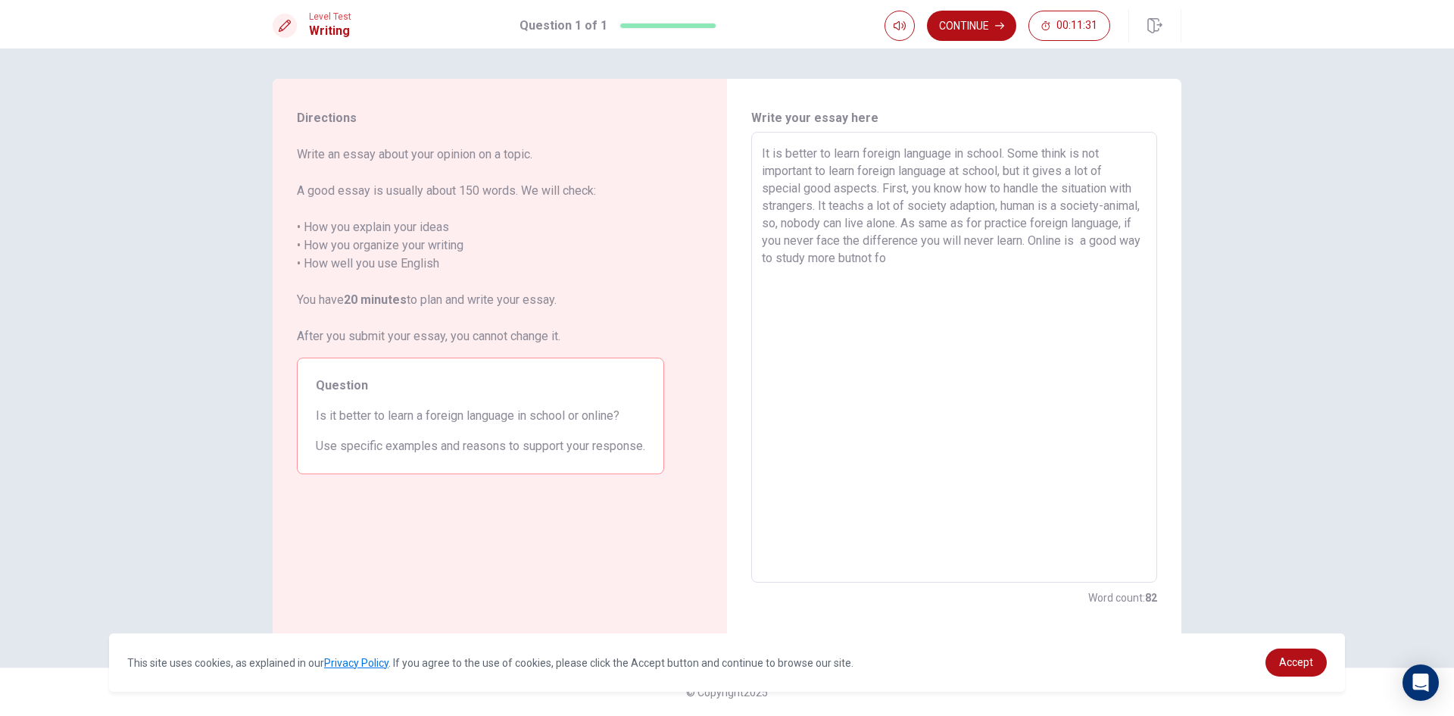
click at [921, 256] on textarea "It is better to learn foreign language in school. Some think is not important t…" at bounding box center [954, 358] width 385 height 426
click at [966, 254] on textarea "It is better to learn foreign language in school. Some think is not important t…" at bounding box center [954, 358] width 385 height 426
click at [840, 257] on textarea "It is better to learn foreign language in school. Some think is not important t…" at bounding box center [954, 358] width 385 height 426
click at [904, 258] on textarea "It is better to learn foreign language in school. Some think is not important t…" at bounding box center [954, 358] width 385 height 426
click at [921, 261] on textarea "It is better to learn foreign language in school. Some think is not important t…" at bounding box center [954, 358] width 385 height 426
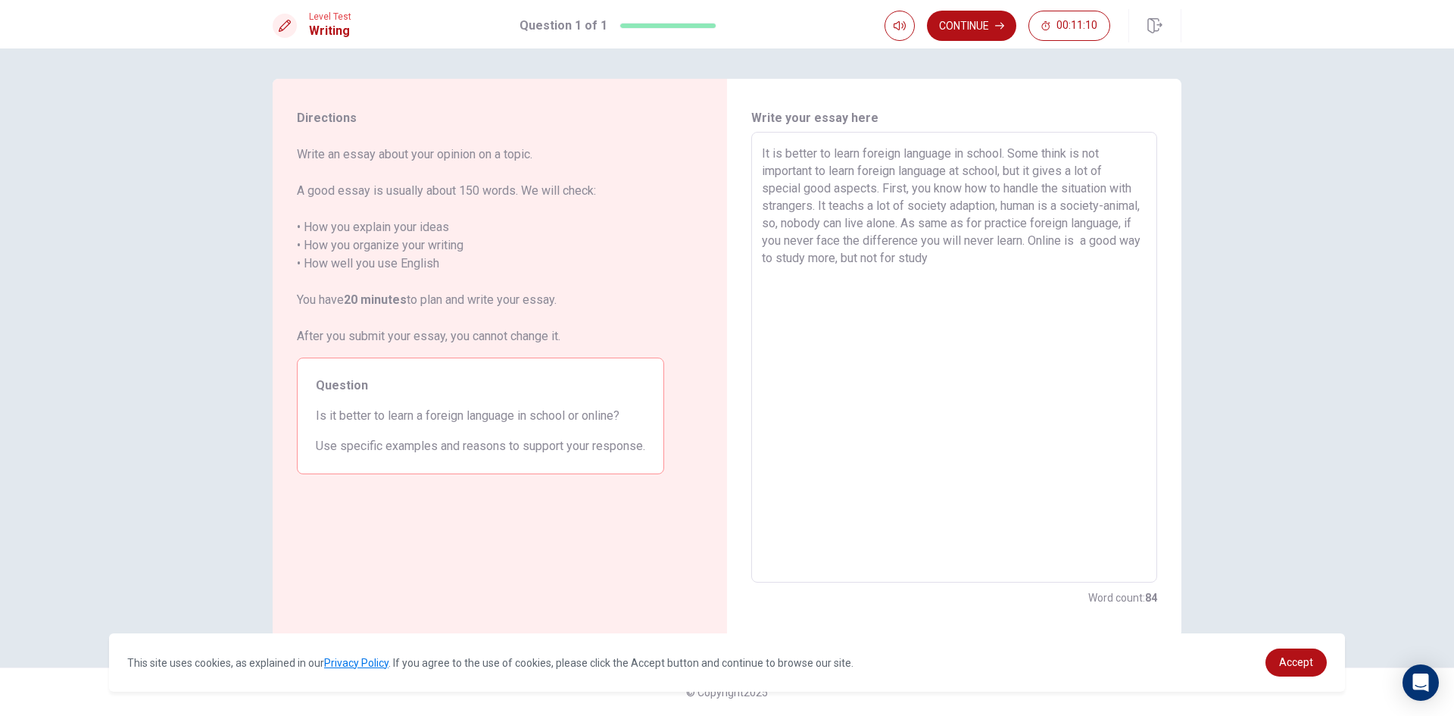
click at [1019, 259] on textarea "It is better to learn foreign language in school. Some think is not important t…" at bounding box center [954, 358] width 385 height 426
click at [894, 296] on textarea "It is better to learn foreign language in school. Some think is not important t…" at bounding box center [954, 358] width 385 height 426
click at [768, 295] on textarea "It is better to learn foreign language in school. Some think is not important t…" at bounding box center [954, 358] width 385 height 426
click at [922, 302] on textarea "It is better to learn foreign language in school. Some think is not important t…" at bounding box center [954, 358] width 385 height 426
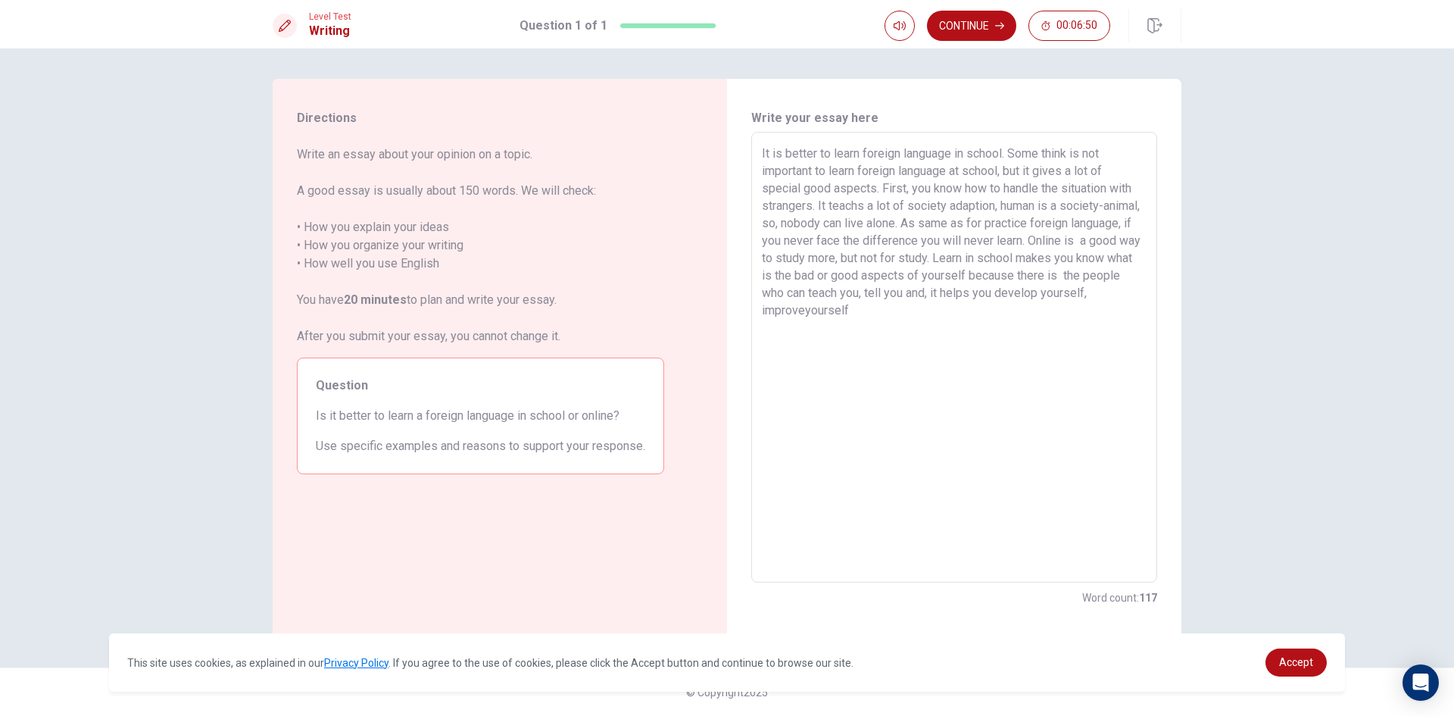
click at [851, 315] on textarea "It is better to learn foreign language in school. Some think is not important t…" at bounding box center [954, 358] width 385 height 426
click at [854, 309] on textarea "It is better to learn foreign language in school. Some think is not important t…" at bounding box center [954, 358] width 385 height 426
click at [922, 297] on textarea "It is better to learn foreign language in school. Some think is not important t…" at bounding box center [954, 358] width 385 height 426
click at [905, 316] on textarea "It is better to learn foreign language in school. Some think is not important t…" at bounding box center [954, 358] width 385 height 426
click at [894, 328] on textarea "It is better to learn foreign language in school. Some think is not important t…" at bounding box center [954, 358] width 385 height 426
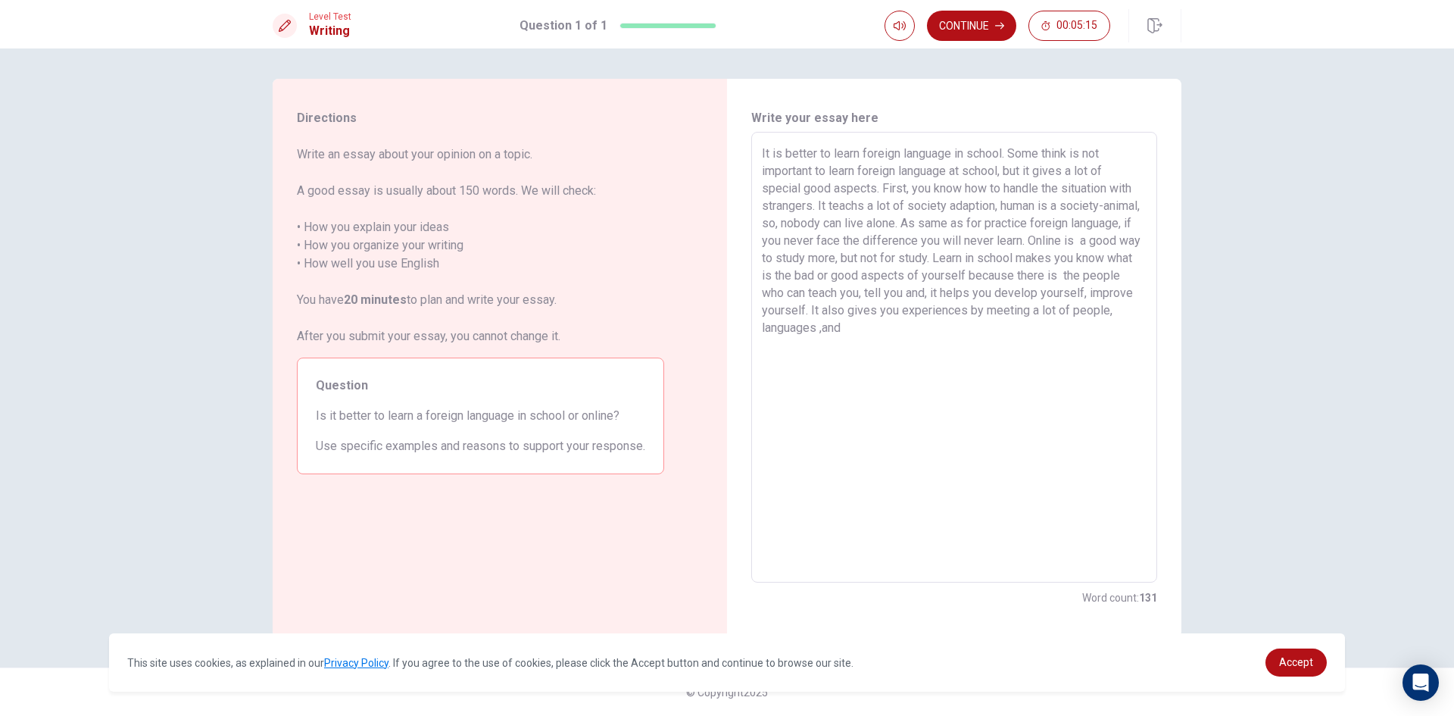
click at [919, 332] on textarea "It is better to learn foreign language in school. Some think is not important t…" at bounding box center [954, 358] width 385 height 426
click at [834, 329] on textarea "It is better to learn foreign language in school. Some think is not important t…" at bounding box center [954, 358] width 385 height 426
click at [954, 341] on textarea "It is better to learn foreign language in school. Some think is not important t…" at bounding box center [954, 358] width 385 height 426
drag, startPoint x: 1066, startPoint y: 345, endPoint x: 1067, endPoint y: 353, distance: 8.4
click at [1066, 346] on textarea "It is better to learn foreign language in school. Some think is not important t…" at bounding box center [954, 358] width 385 height 426
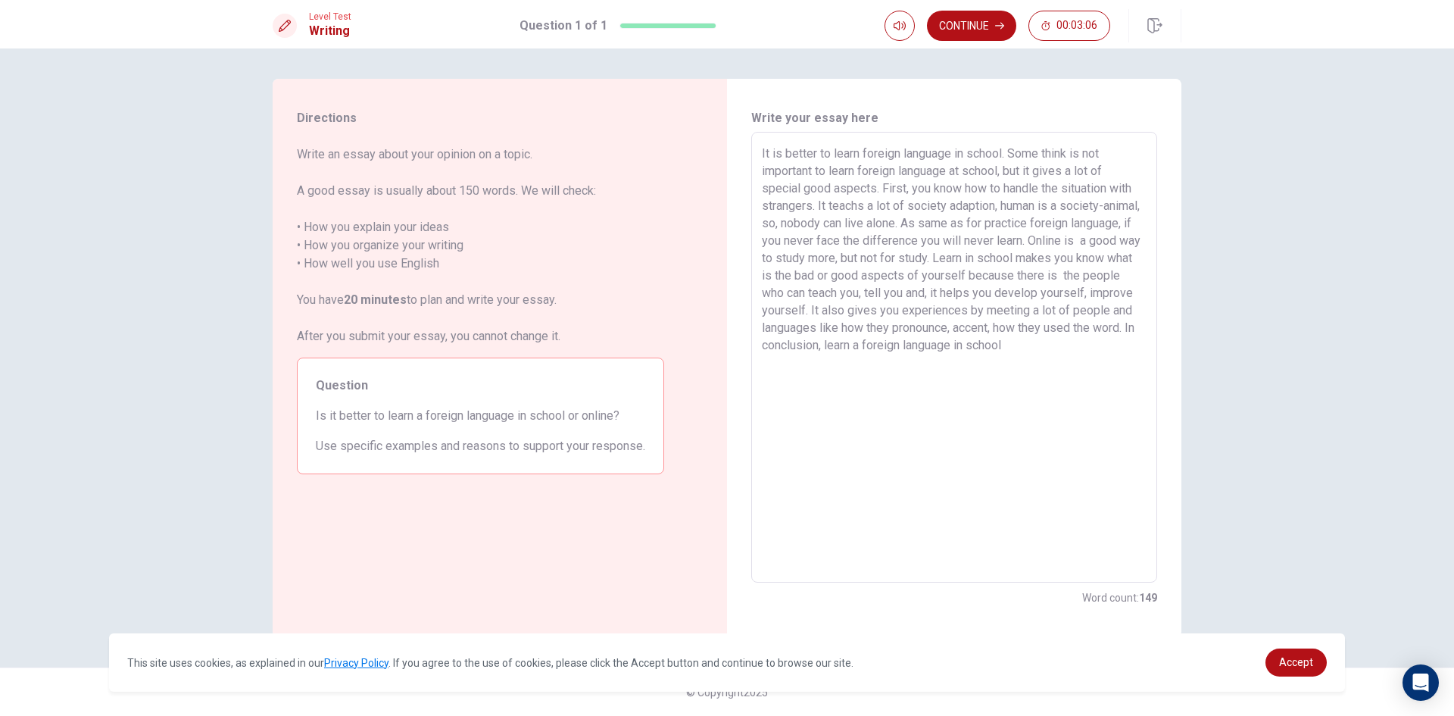
click at [1130, 350] on textarea "It is better to learn foreign language in school. Some think is not important t…" at bounding box center [954, 358] width 385 height 426
click at [801, 379] on textarea "It is better to learn foreign language in school. Some think is not important t…" at bounding box center [954, 358] width 385 height 426
click at [978, 21] on button "Continue" at bounding box center [971, 26] width 89 height 30
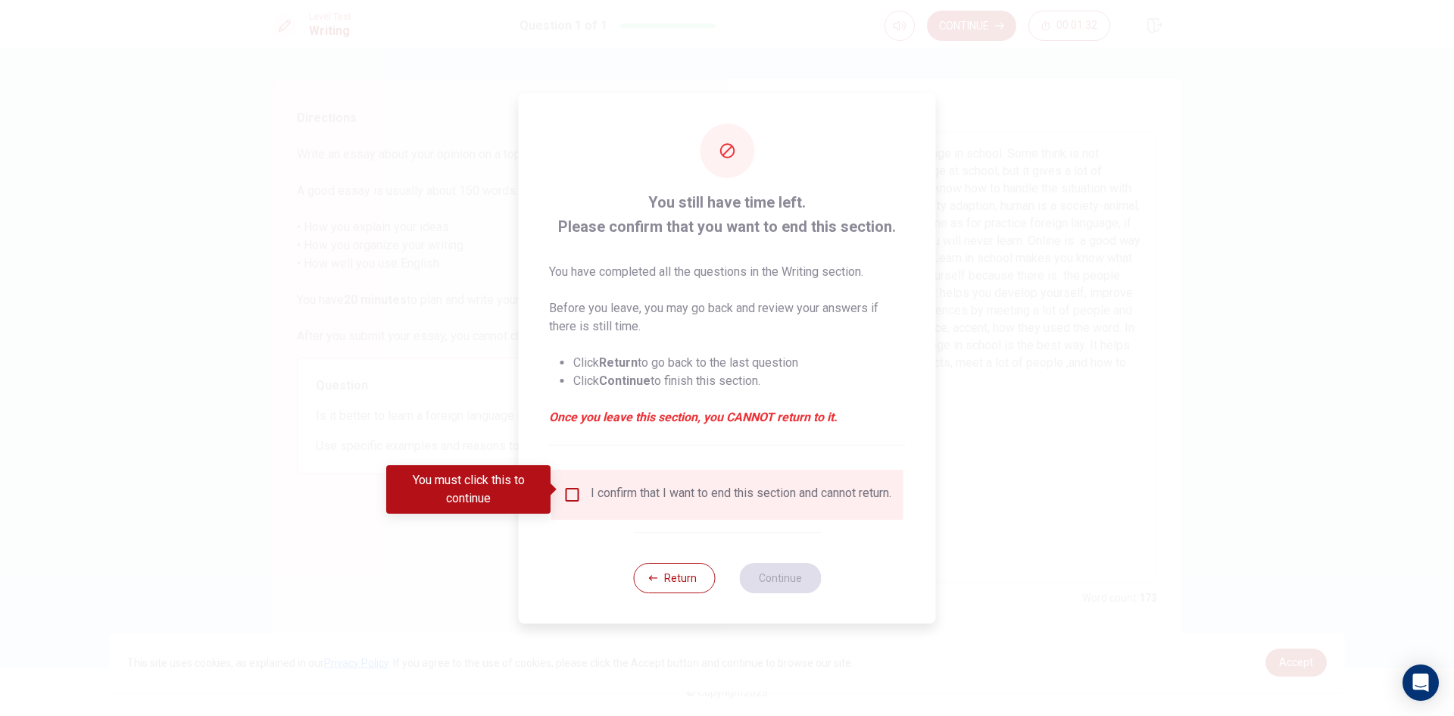
click at [564, 485] on input "You must click this to continue" at bounding box center [572, 494] width 18 height 18
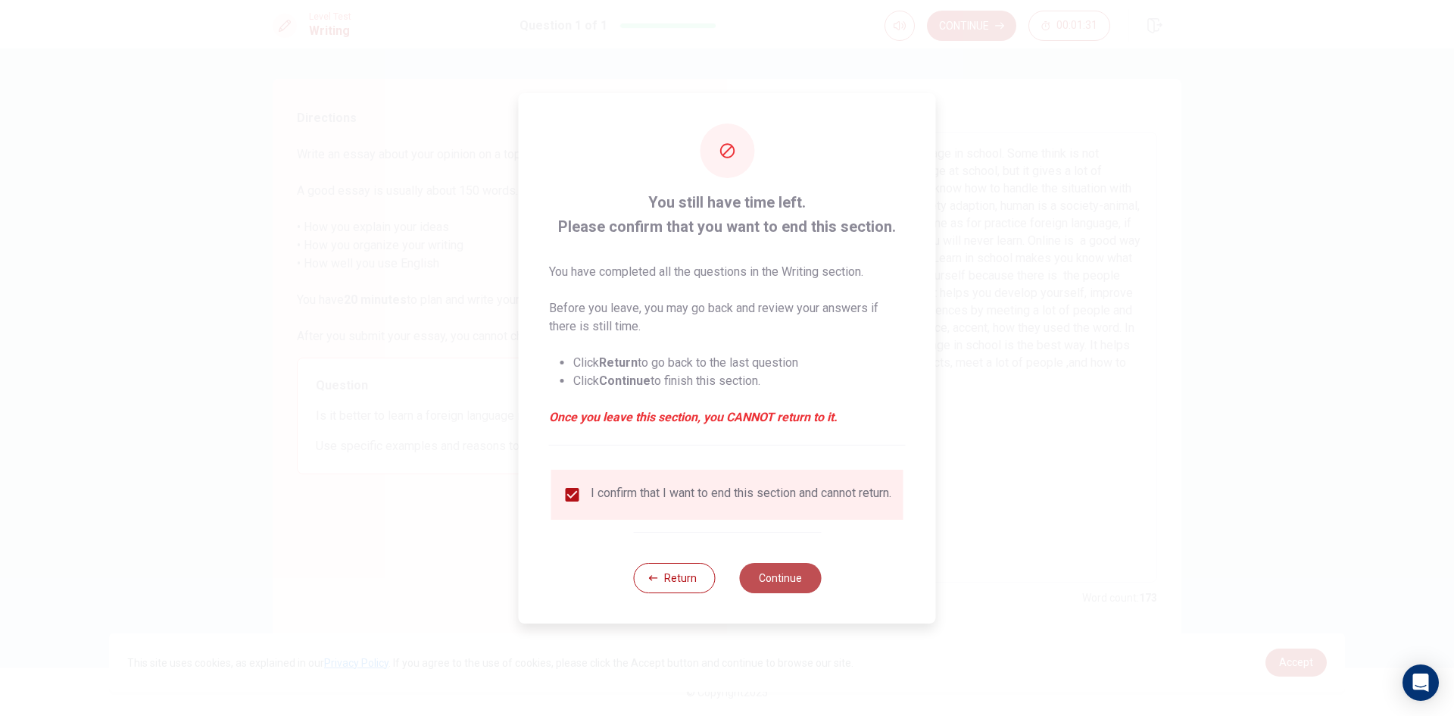
click at [802, 579] on button "Continue" at bounding box center [780, 578] width 82 height 30
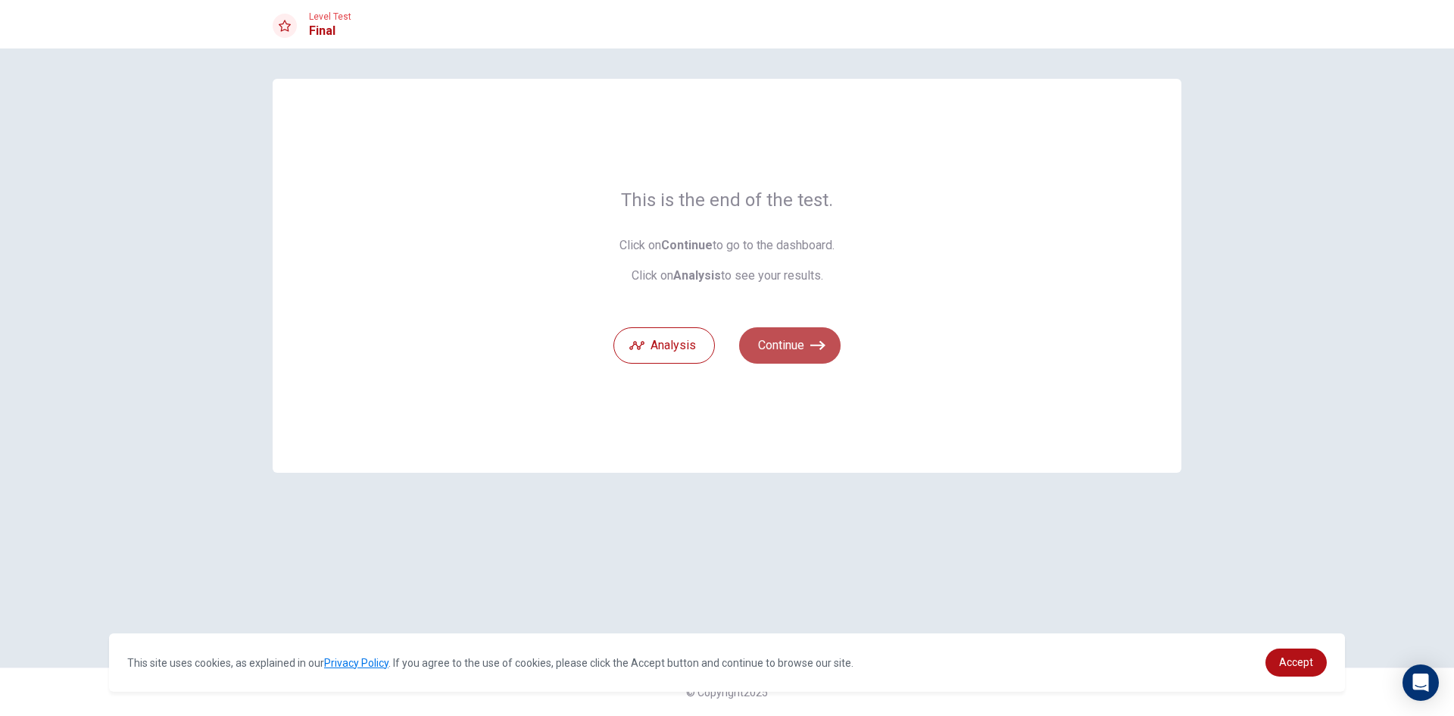
click at [800, 363] on button "Continue" at bounding box center [789, 345] width 101 height 36
